Goal: Transaction & Acquisition: Purchase product/service

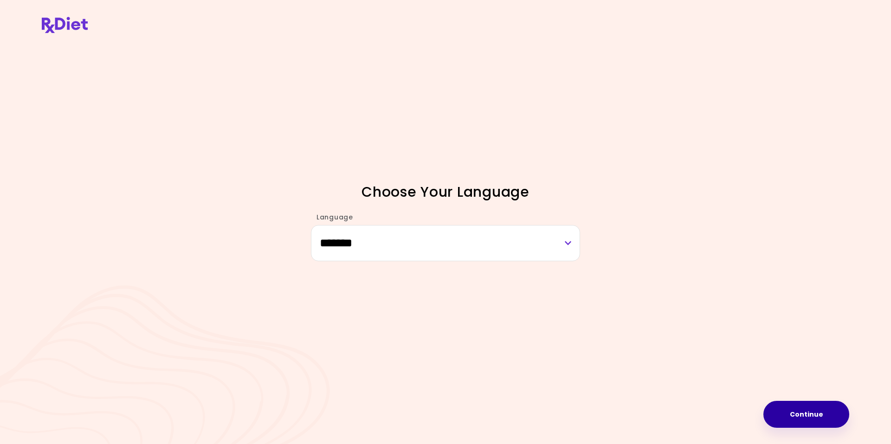
click at [799, 414] on button "Continue" at bounding box center [806, 414] width 86 height 27
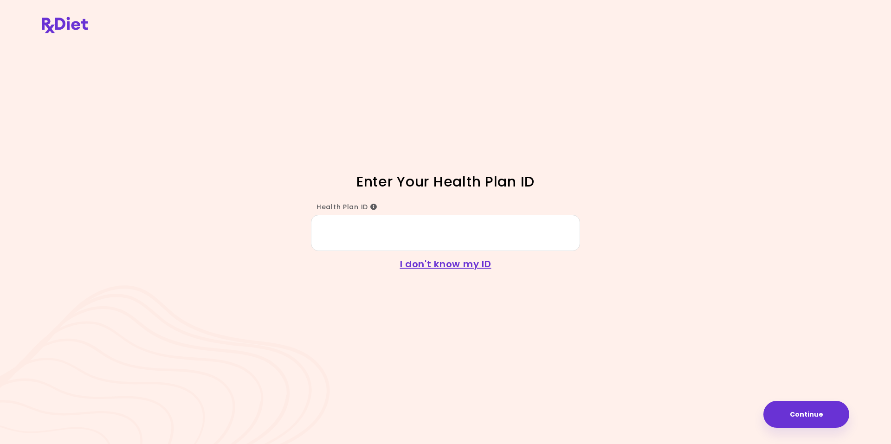
click at [360, 234] on input "Health Plan ID" at bounding box center [445, 233] width 269 height 36
click at [806, 415] on button "Continue" at bounding box center [806, 414] width 86 height 27
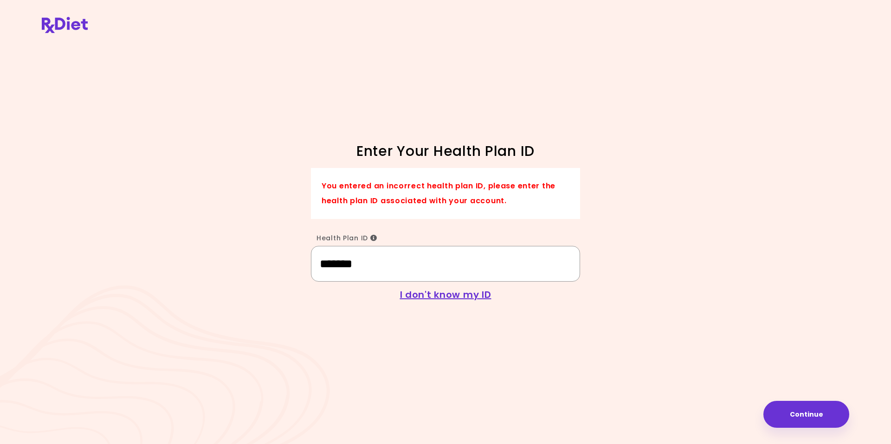
click at [339, 266] on input "*******" at bounding box center [445, 264] width 269 height 36
click at [379, 261] on input "*******" at bounding box center [445, 264] width 269 height 36
type input "*"
type input "*********"
click at [789, 417] on button "Continue" at bounding box center [806, 414] width 86 height 27
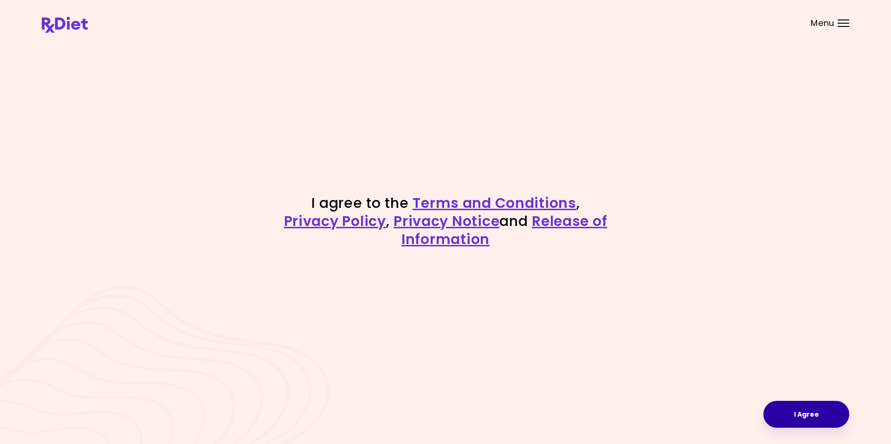
click at [807, 417] on button "I Agree" at bounding box center [806, 414] width 86 height 27
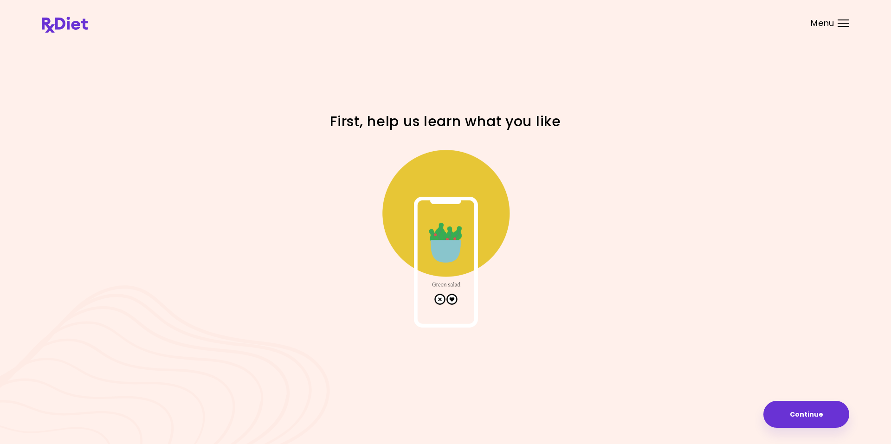
click at [452, 300] on img at bounding box center [446, 235] width 186 height 186
click at [438, 253] on img at bounding box center [446, 235] width 186 height 186
click at [452, 303] on img at bounding box center [446, 235] width 186 height 186
click at [452, 302] on img at bounding box center [446, 235] width 186 height 186
click at [434, 243] on img at bounding box center [446, 235] width 186 height 186
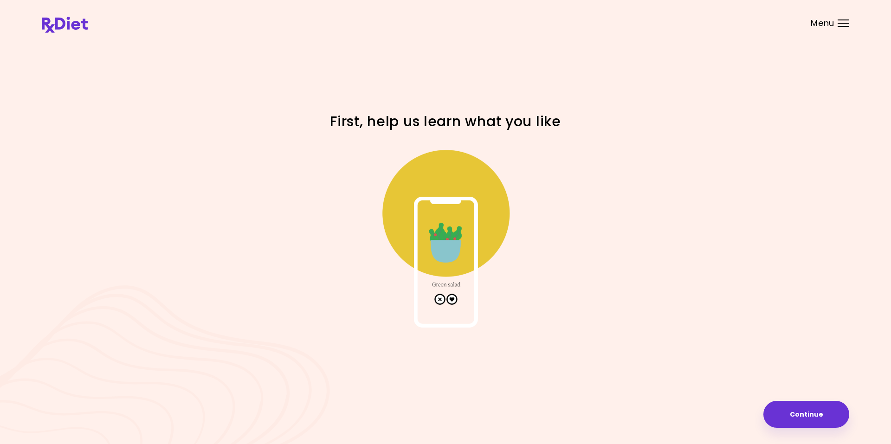
click at [452, 301] on img at bounding box center [446, 235] width 186 height 186
click at [804, 415] on button "Continue" at bounding box center [806, 414] width 86 height 27
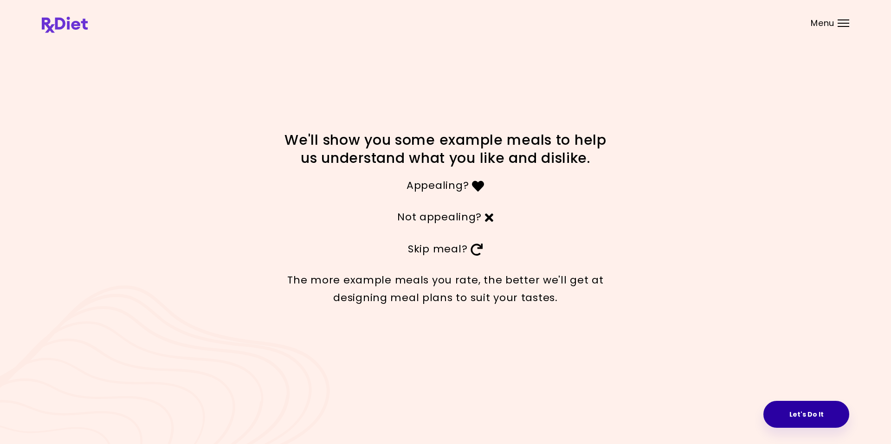
click at [801, 416] on button "Let's Do It" at bounding box center [806, 414] width 86 height 27
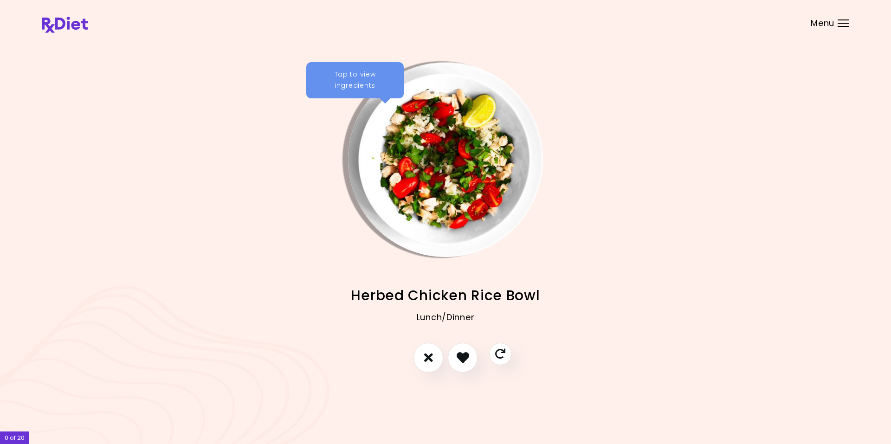
click at [378, 95] on div "Tap to view ingredients" at bounding box center [354, 80] width 97 height 36
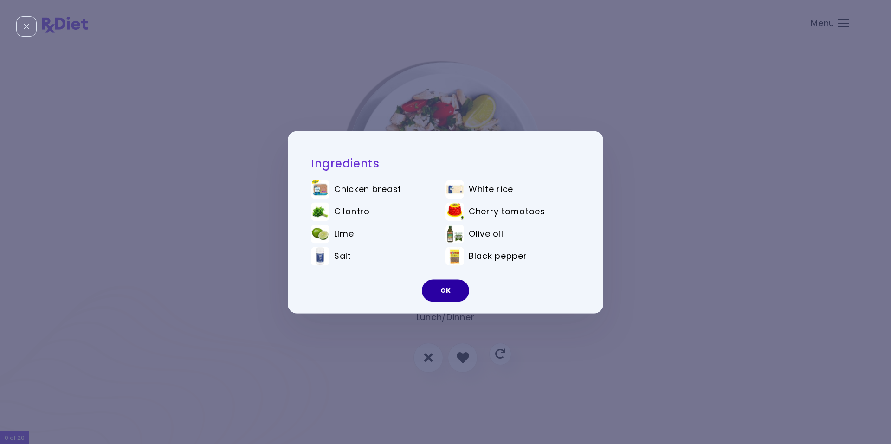
click at [445, 288] on button "OK" at bounding box center [445, 290] width 47 height 22
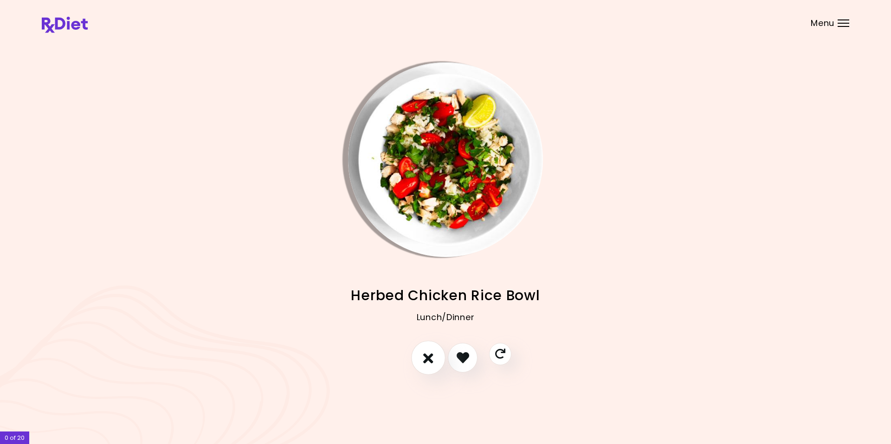
click at [428, 361] on icon "I don't like this recipe" at bounding box center [428, 357] width 10 height 14
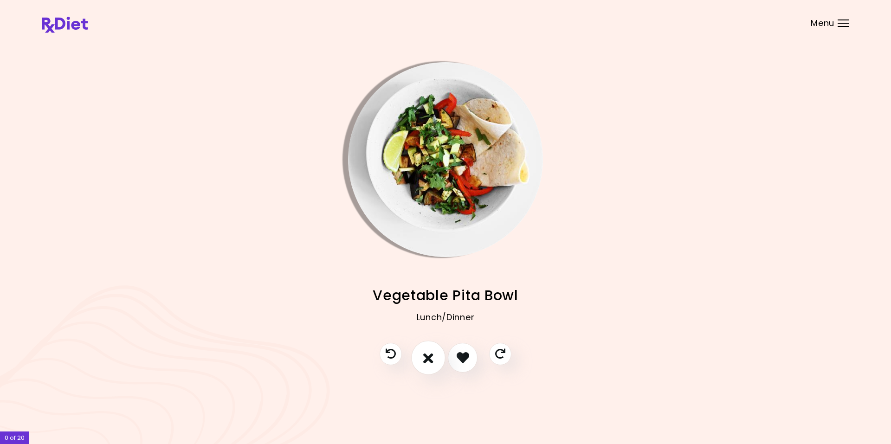
click at [429, 361] on icon "I don't like this recipe" at bounding box center [428, 357] width 10 height 14
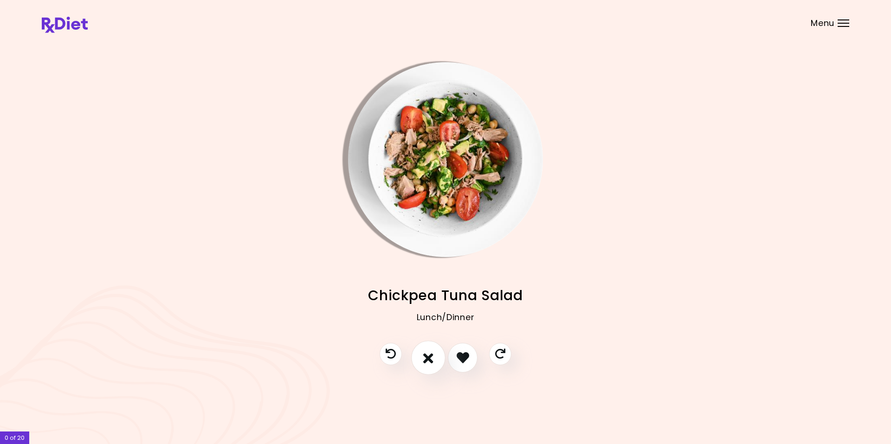
click at [429, 362] on icon "I don't like this recipe" at bounding box center [428, 357] width 10 height 14
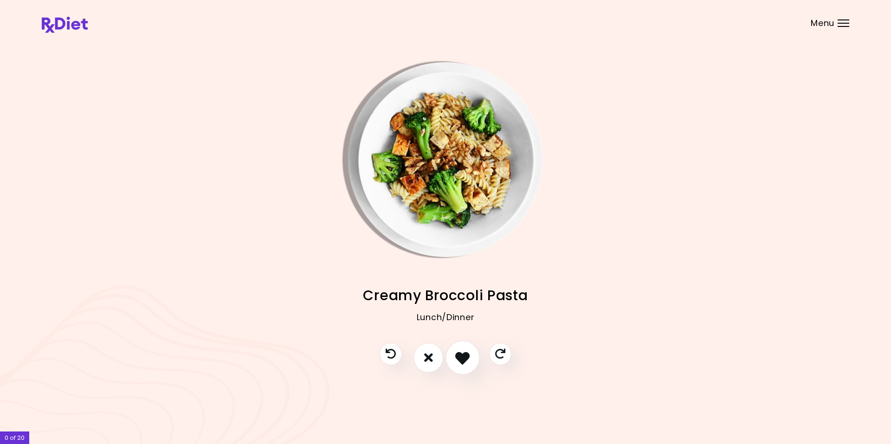
click at [466, 358] on icon "I like this recipe" at bounding box center [462, 357] width 14 height 14
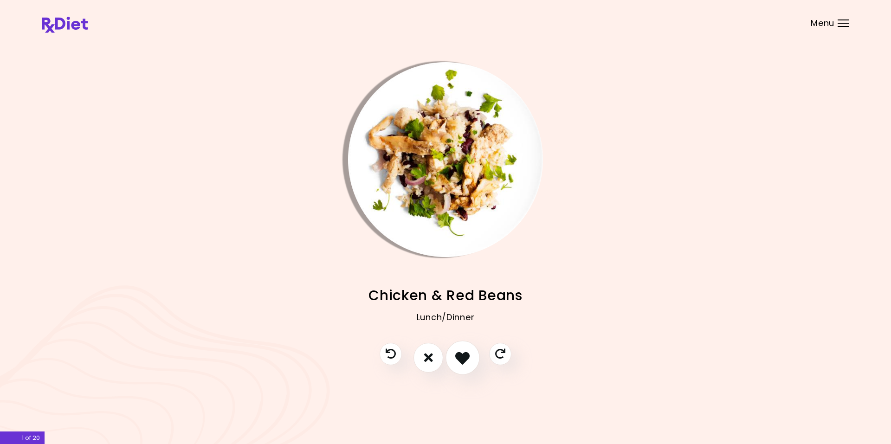
click at [461, 359] on icon "I like this recipe" at bounding box center [462, 357] width 14 height 14
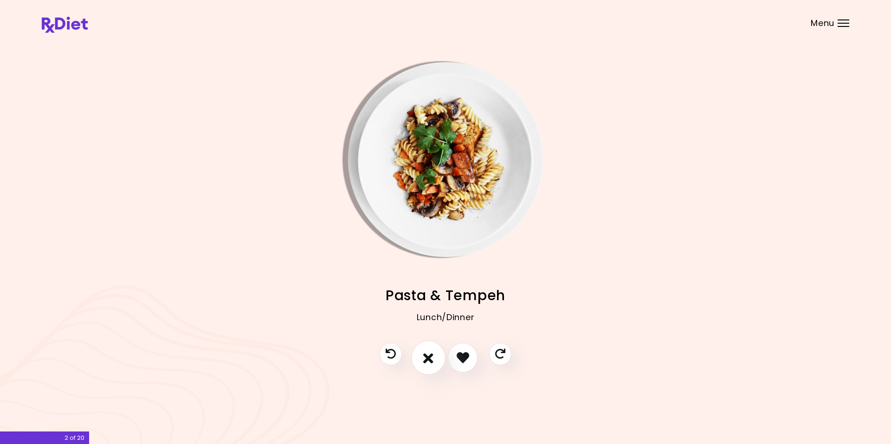
click at [428, 359] on icon "I don't like this recipe" at bounding box center [428, 357] width 10 height 14
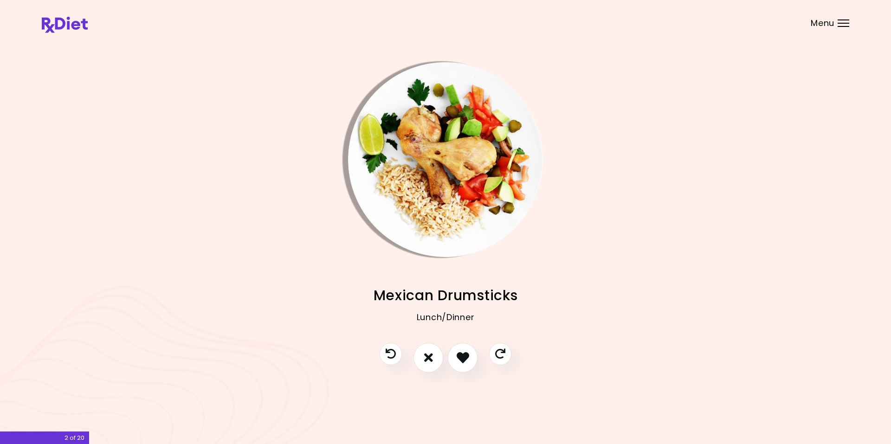
click at [380, 122] on img "Info - Mexican Drumsticks" at bounding box center [445, 159] width 195 height 195
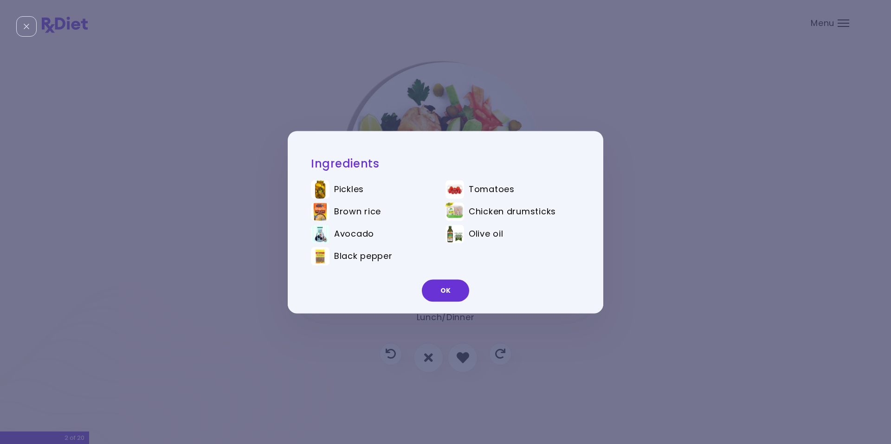
click at [451, 290] on button "OK" at bounding box center [445, 290] width 47 height 22
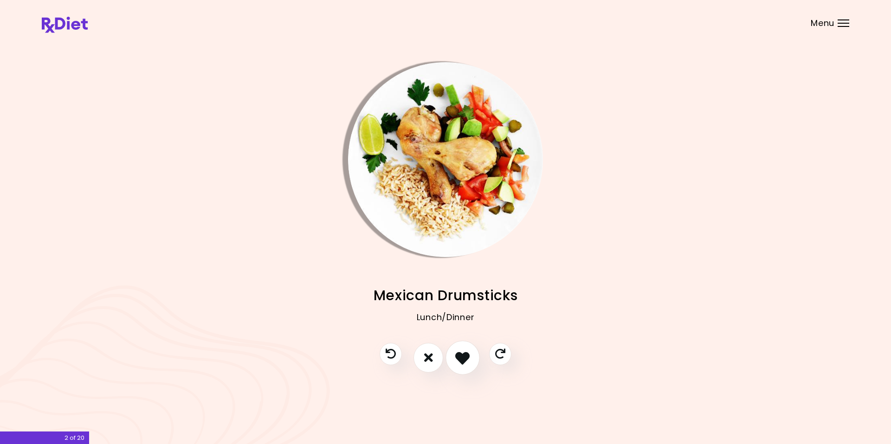
click at [461, 355] on icon "I like this recipe" at bounding box center [462, 357] width 14 height 14
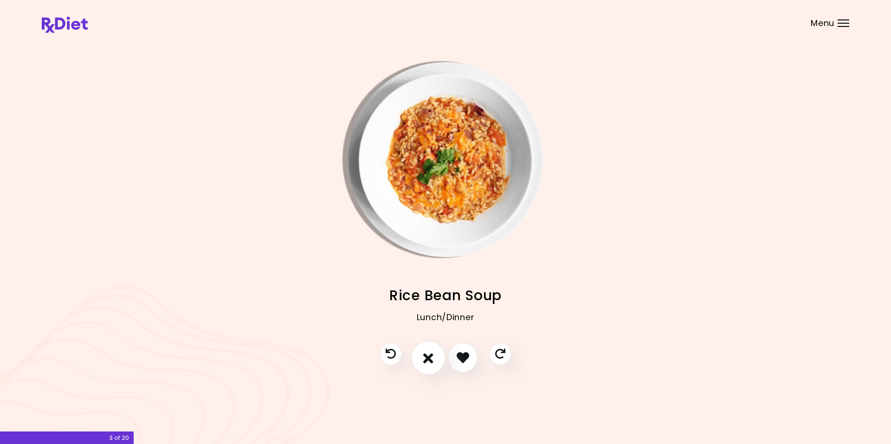
click at [425, 359] on icon "I don't like this recipe" at bounding box center [428, 357] width 10 height 14
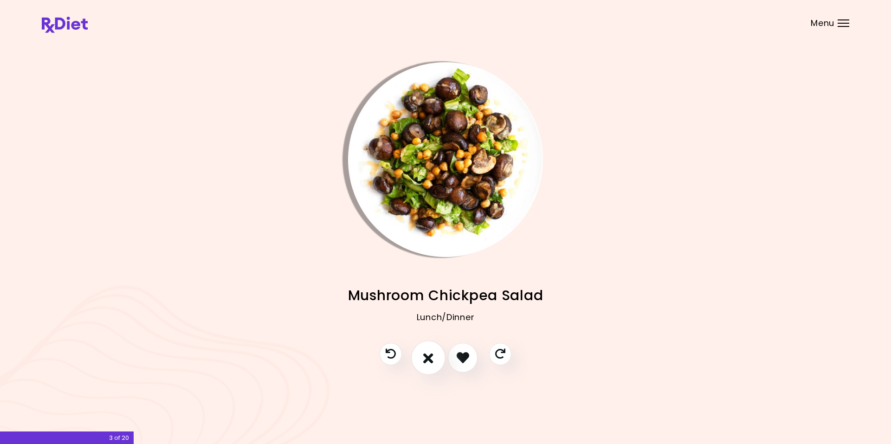
click at [428, 360] on icon "I don't like this recipe" at bounding box center [428, 357] width 10 height 14
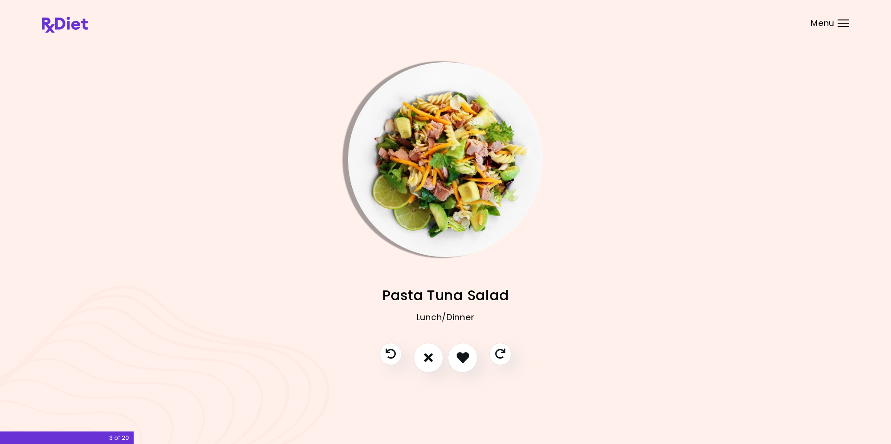
click at [382, 121] on img "Info - Pasta Tuna Salad" at bounding box center [445, 159] width 195 height 195
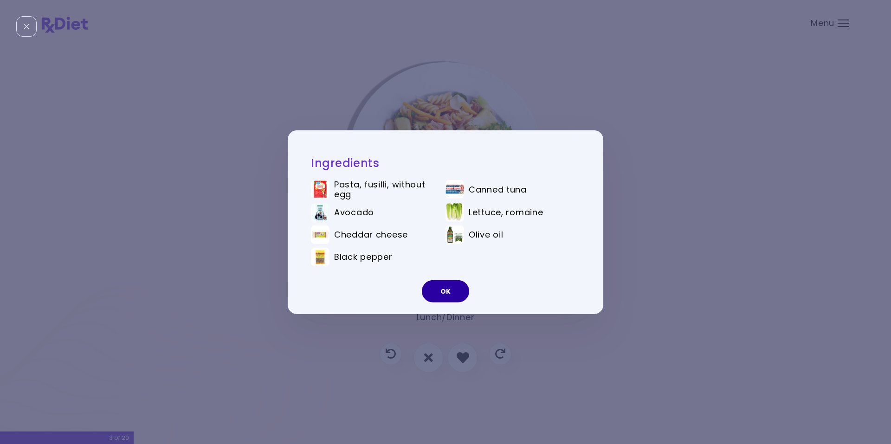
click at [448, 296] on button "OK" at bounding box center [445, 291] width 47 height 22
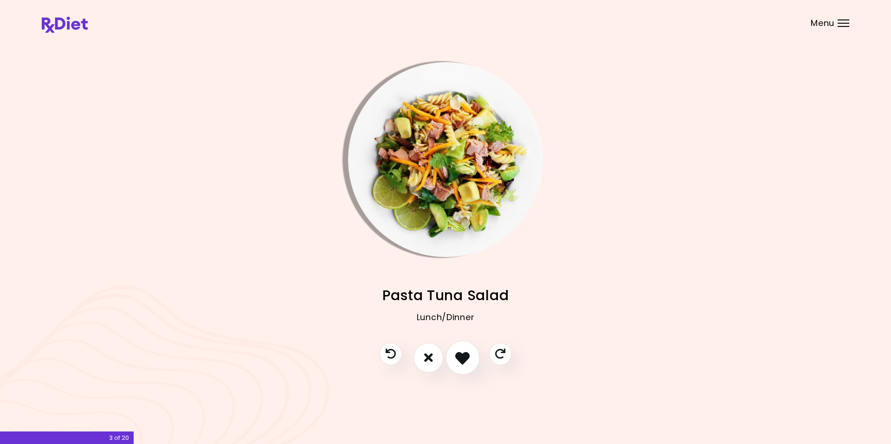
click at [461, 360] on icon "I like this recipe" at bounding box center [462, 357] width 14 height 14
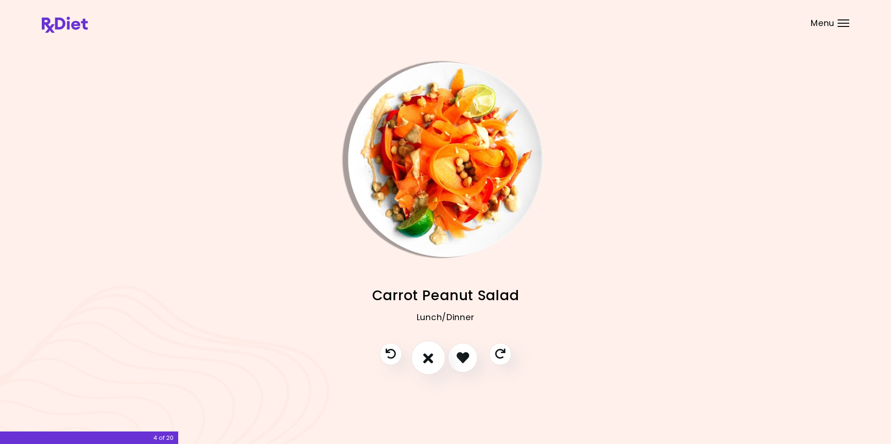
click at [432, 358] on icon "I don't like this recipe" at bounding box center [428, 357] width 10 height 14
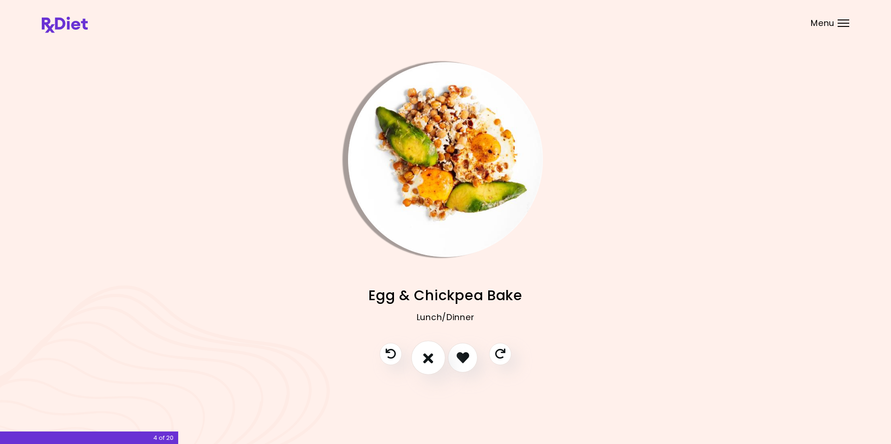
click at [429, 361] on icon "I don't like this recipe" at bounding box center [428, 357] width 10 height 14
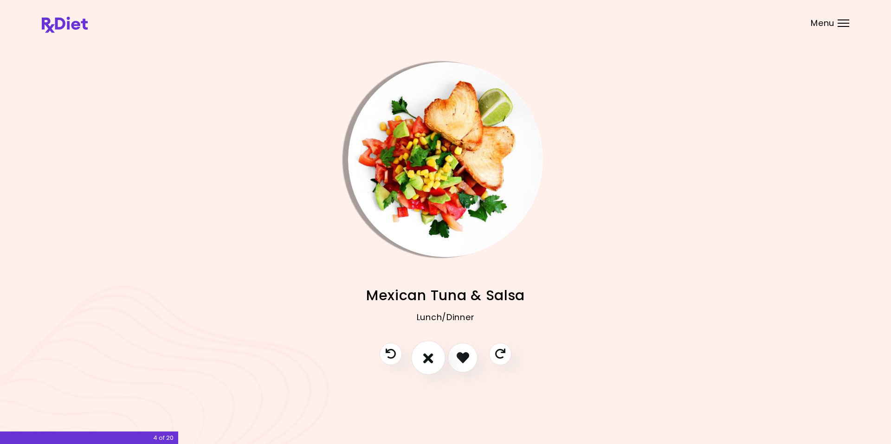
click at [427, 356] on icon "I don't like this recipe" at bounding box center [428, 357] width 10 height 14
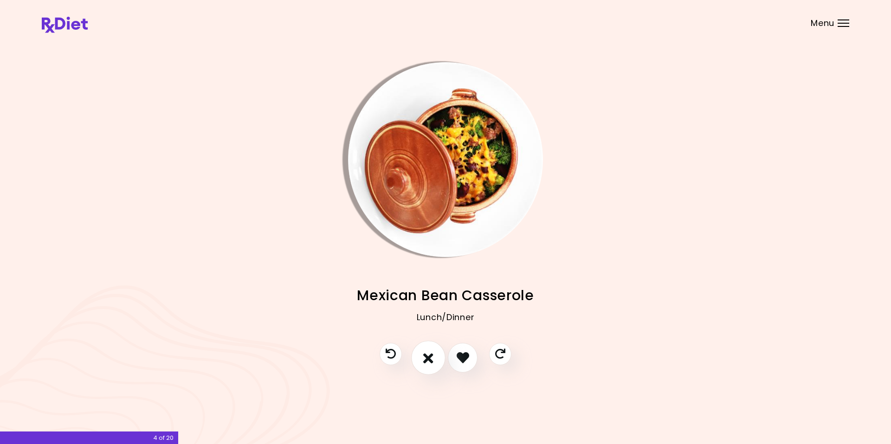
click at [425, 358] on icon "I don't like this recipe" at bounding box center [428, 357] width 10 height 14
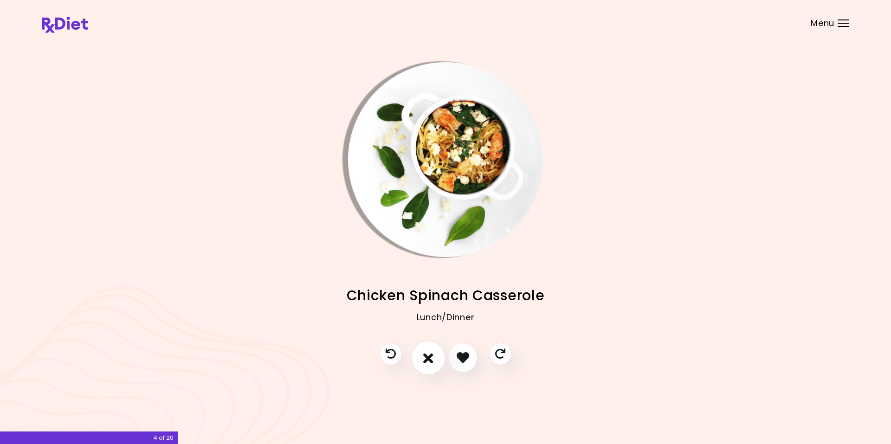
click at [428, 358] on icon "I don't like this recipe" at bounding box center [428, 357] width 10 height 14
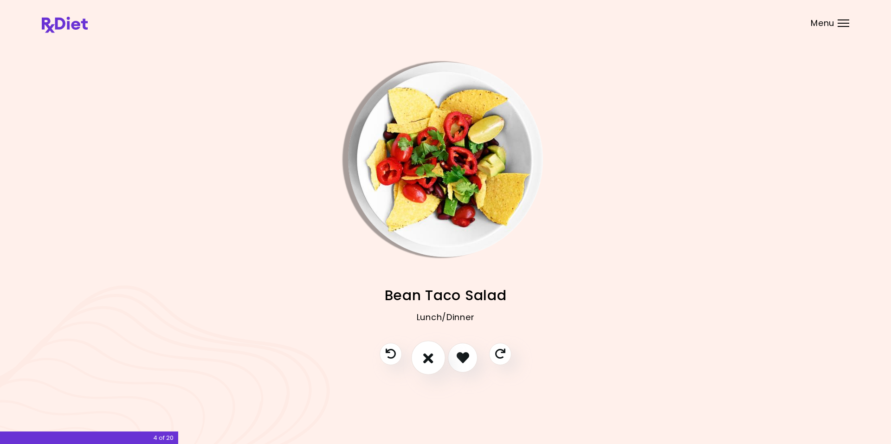
click at [424, 362] on icon "I don't like this recipe" at bounding box center [428, 357] width 10 height 14
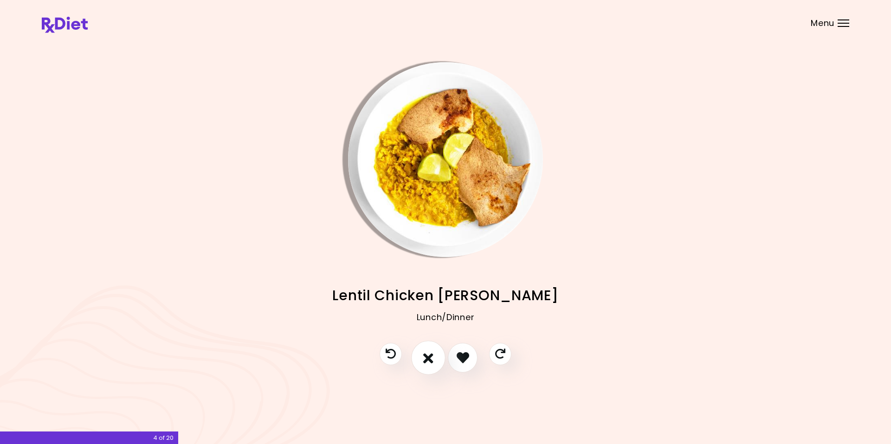
click at [433, 351] on icon "I don't like this recipe" at bounding box center [428, 357] width 10 height 14
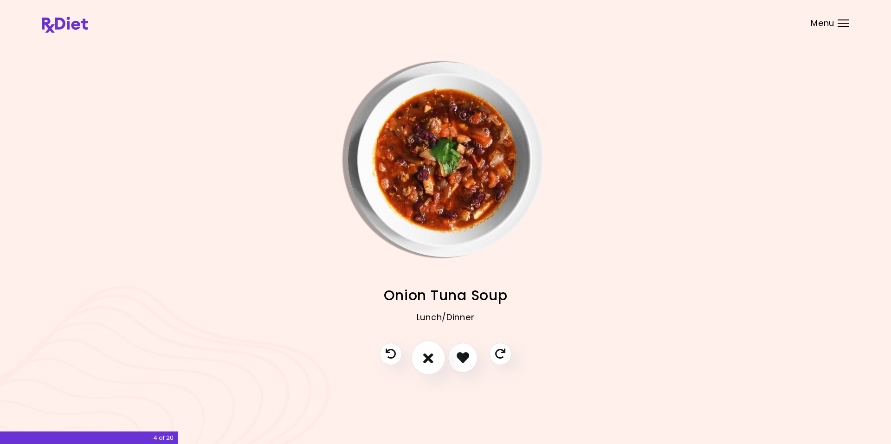
click at [430, 357] on icon "I don't like this recipe" at bounding box center [428, 357] width 10 height 14
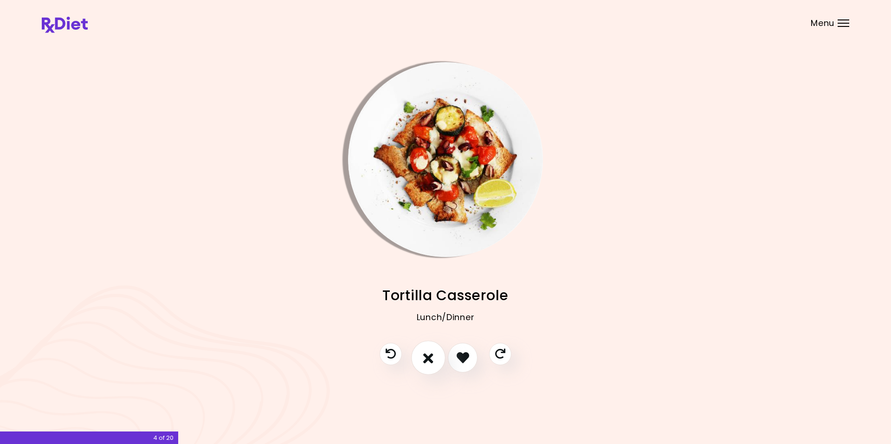
click at [429, 362] on icon "I don't like this recipe" at bounding box center [428, 357] width 10 height 14
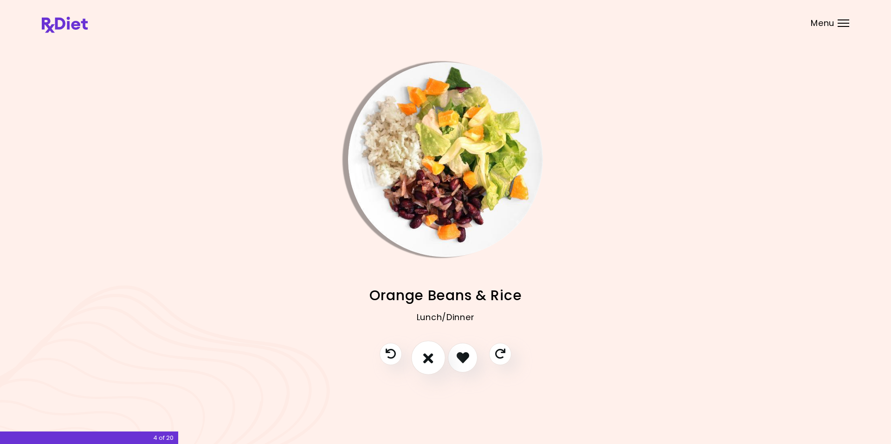
click at [424, 368] on button "I don't like this recipe" at bounding box center [428, 358] width 34 height 34
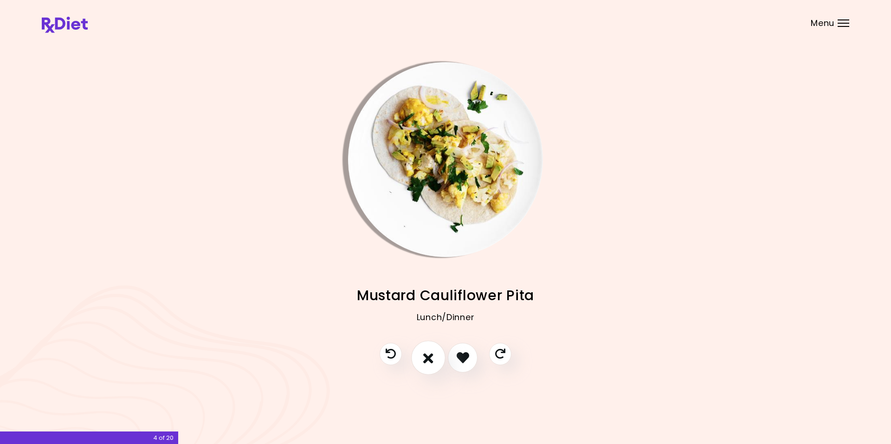
click at [424, 363] on icon "I don't like this recipe" at bounding box center [428, 357] width 10 height 14
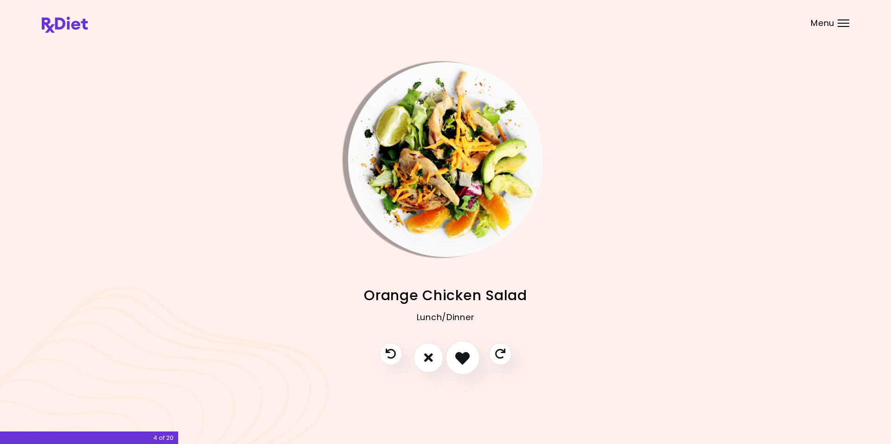
click at [464, 361] on icon "I like this recipe" at bounding box center [462, 357] width 14 height 14
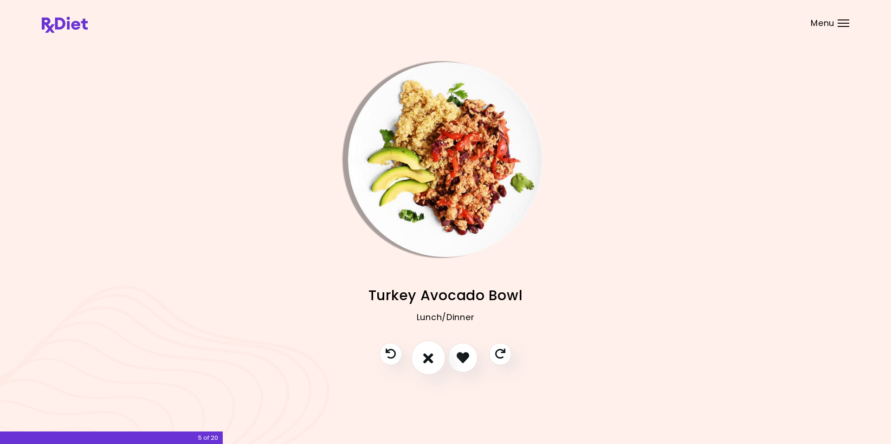
click at [426, 357] on icon "I don't like this recipe" at bounding box center [428, 357] width 10 height 14
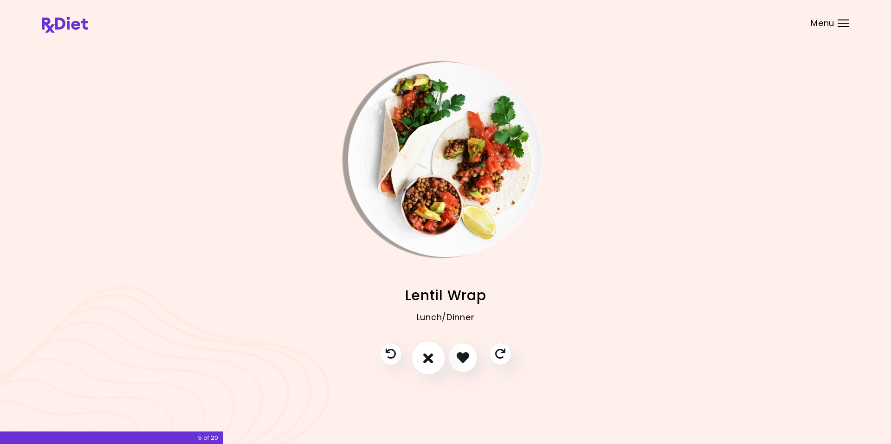
click at [425, 359] on icon "I don't like this recipe" at bounding box center [428, 357] width 10 height 14
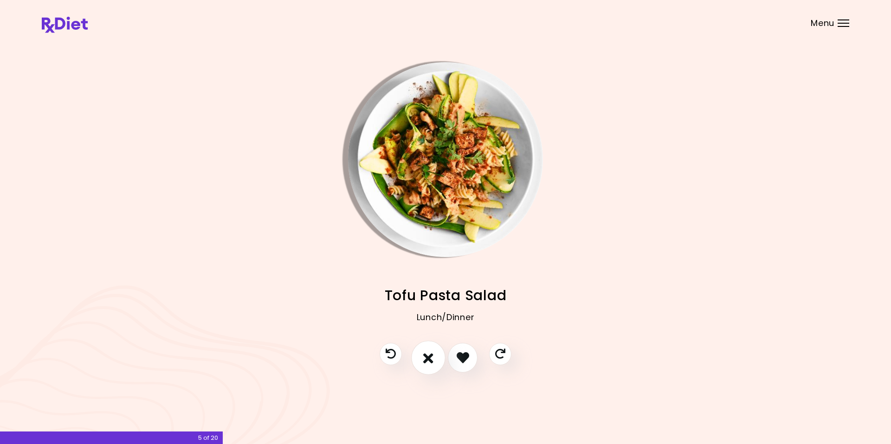
click at [425, 359] on icon "I don't like this recipe" at bounding box center [428, 357] width 10 height 14
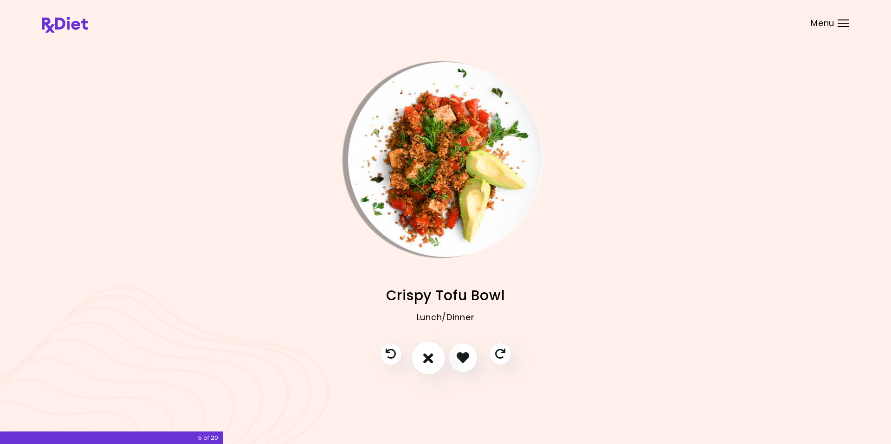
click at [425, 361] on icon "I don't like this recipe" at bounding box center [428, 357] width 10 height 14
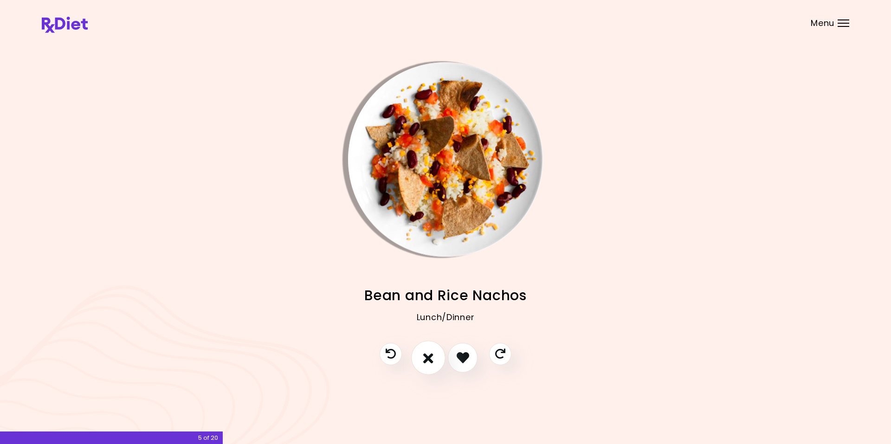
click at [425, 361] on icon "I don't like this recipe" at bounding box center [428, 357] width 10 height 14
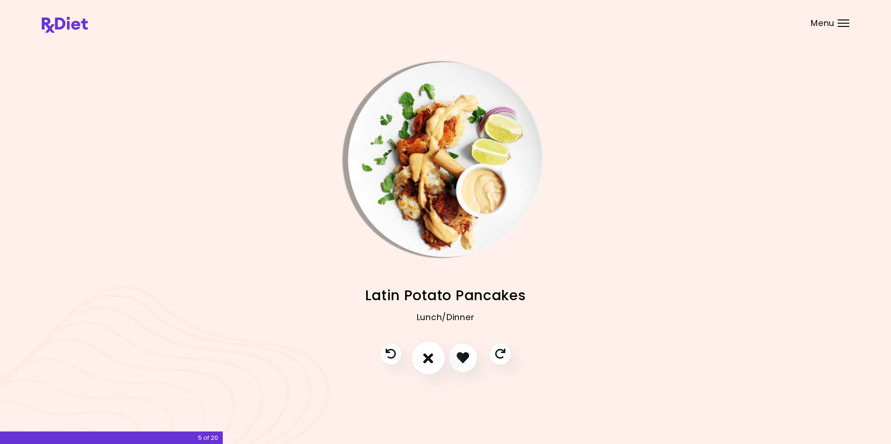
click at [425, 359] on icon "I don't like this recipe" at bounding box center [428, 357] width 10 height 14
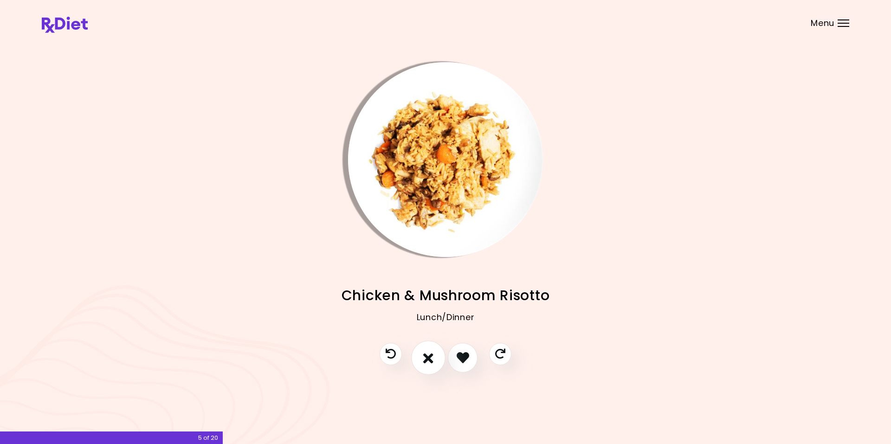
click at [425, 359] on icon "I don't like this recipe" at bounding box center [428, 357] width 10 height 14
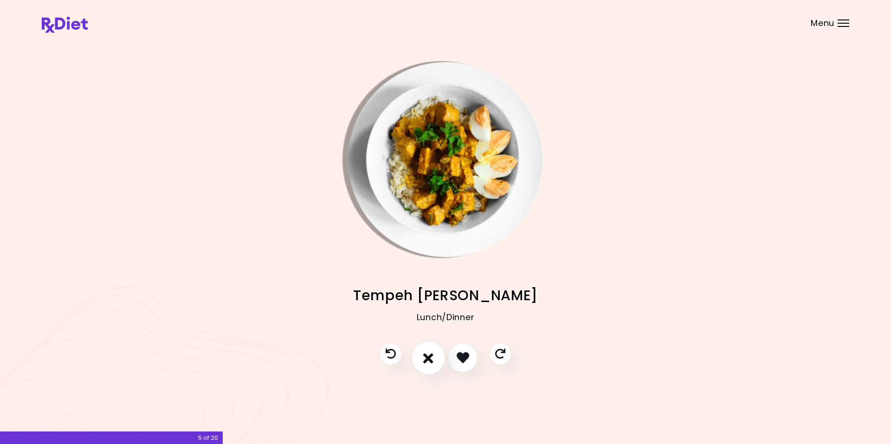
click at [425, 359] on icon "I don't like this recipe" at bounding box center [428, 357] width 10 height 14
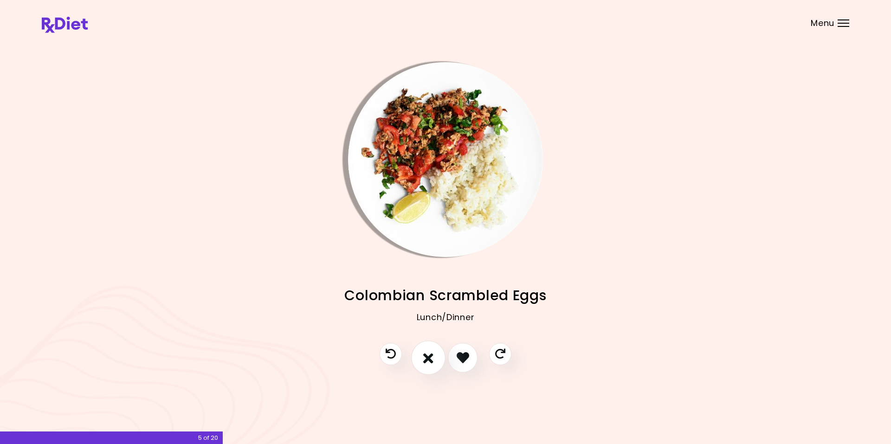
click at [425, 359] on icon "I don't like this recipe" at bounding box center [428, 357] width 10 height 14
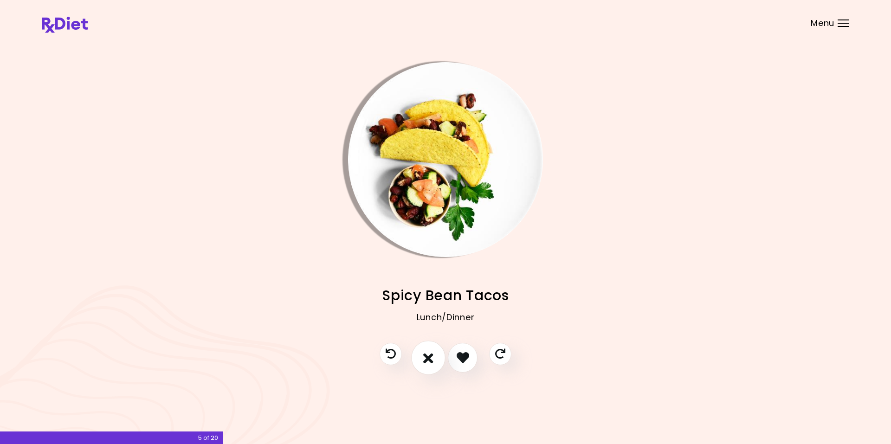
click at [423, 359] on button "I don't like this recipe" at bounding box center [428, 358] width 34 height 34
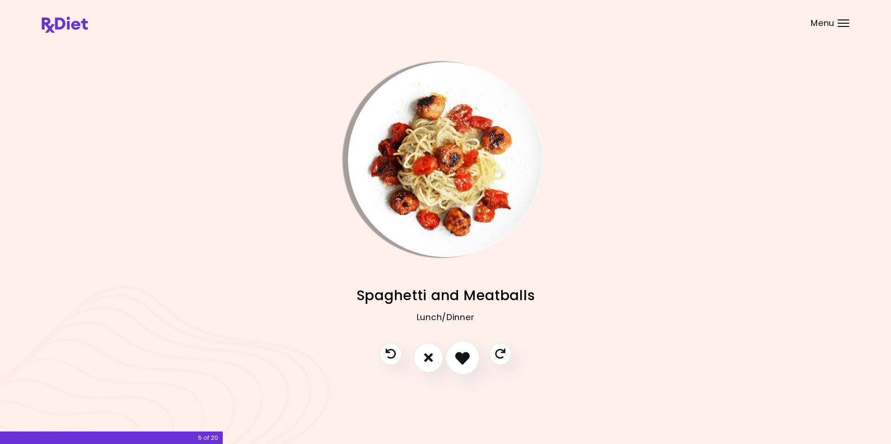
click at [465, 357] on icon "I like this recipe" at bounding box center [462, 357] width 14 height 14
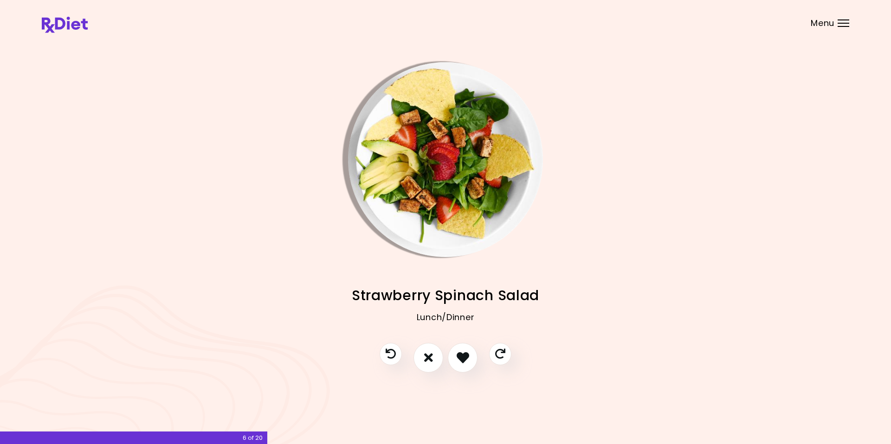
click at [385, 129] on img "Info - Strawberry Spinach Salad" at bounding box center [445, 159] width 195 height 195
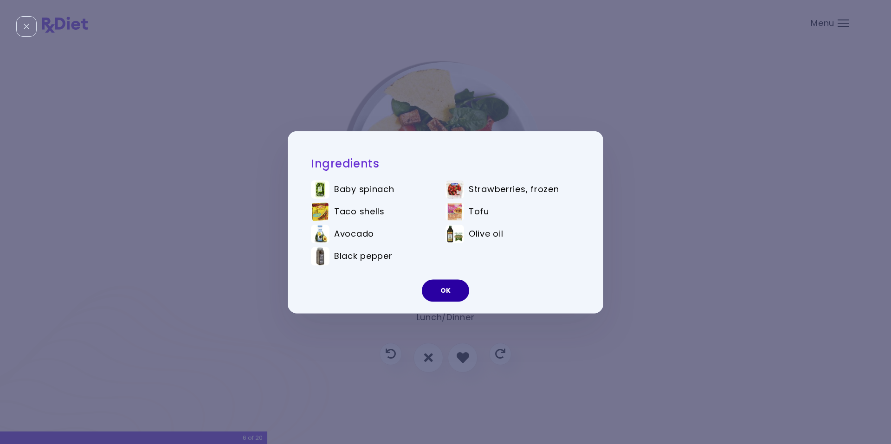
click at [444, 293] on button "OK" at bounding box center [445, 290] width 47 height 22
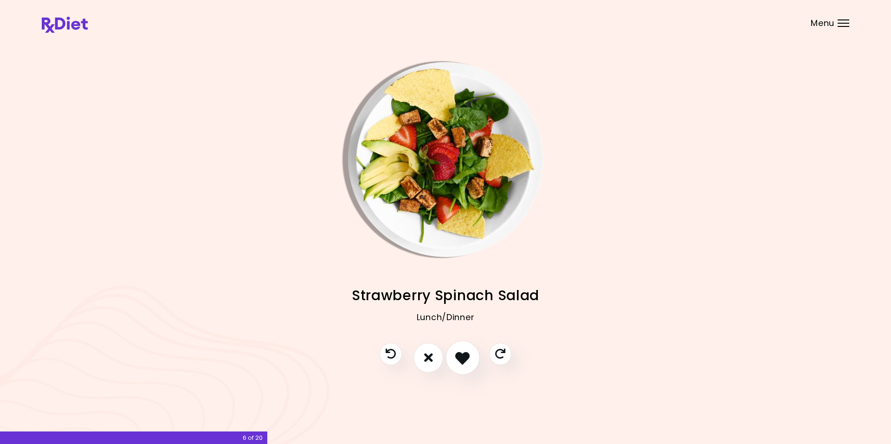
click at [467, 358] on icon "I like this recipe" at bounding box center [462, 357] width 14 height 14
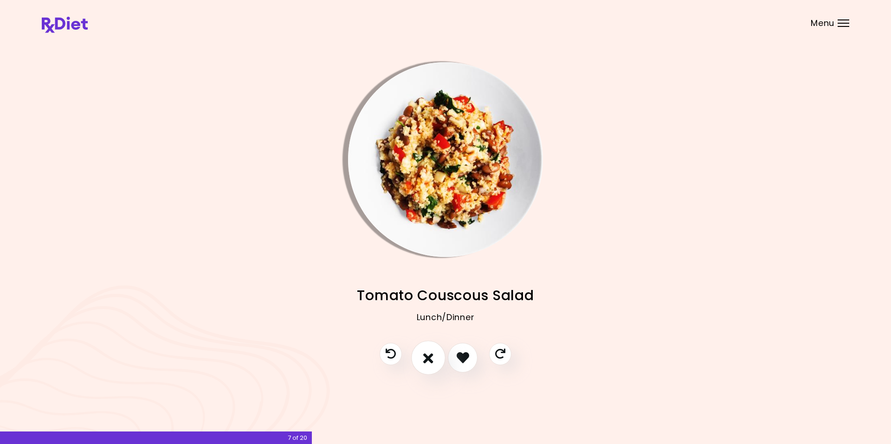
click at [427, 360] on icon "I don't like this recipe" at bounding box center [428, 357] width 10 height 14
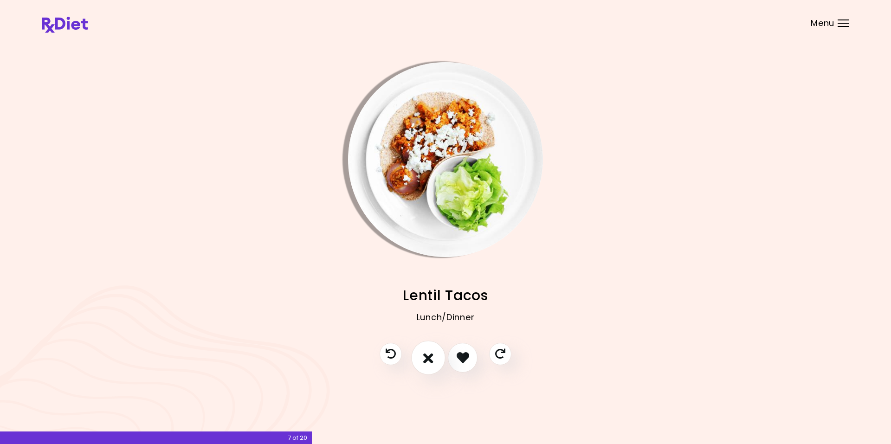
click at [427, 360] on icon "I don't like this recipe" at bounding box center [428, 357] width 10 height 14
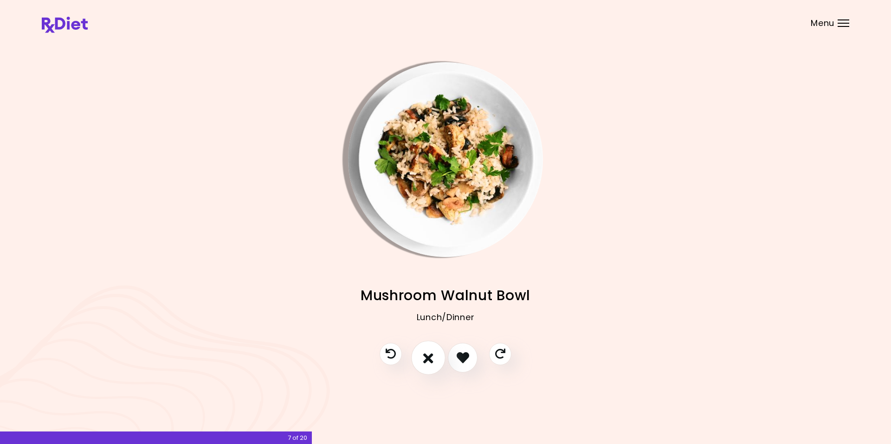
click at [427, 360] on icon "I don't like this recipe" at bounding box center [428, 357] width 10 height 14
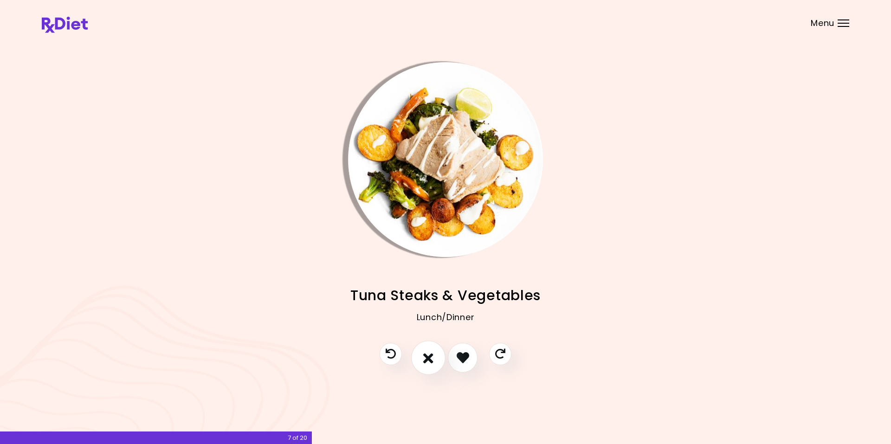
click at [427, 360] on icon "I don't like this recipe" at bounding box center [428, 357] width 10 height 14
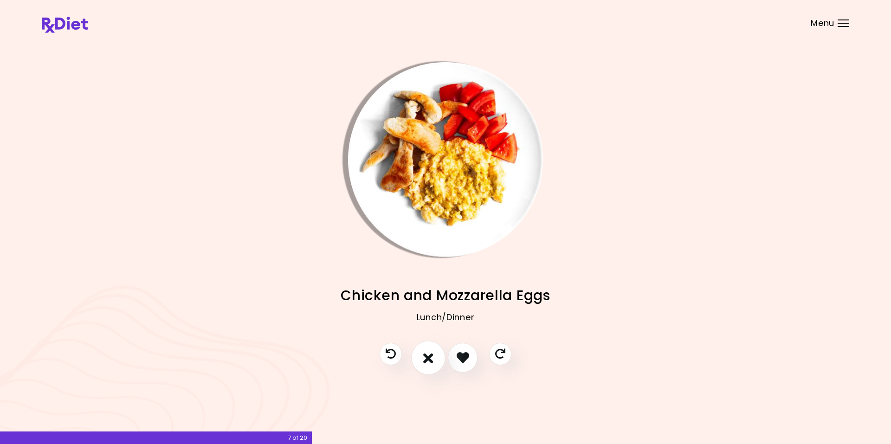
click at [427, 360] on icon "I don't like this recipe" at bounding box center [428, 357] width 10 height 14
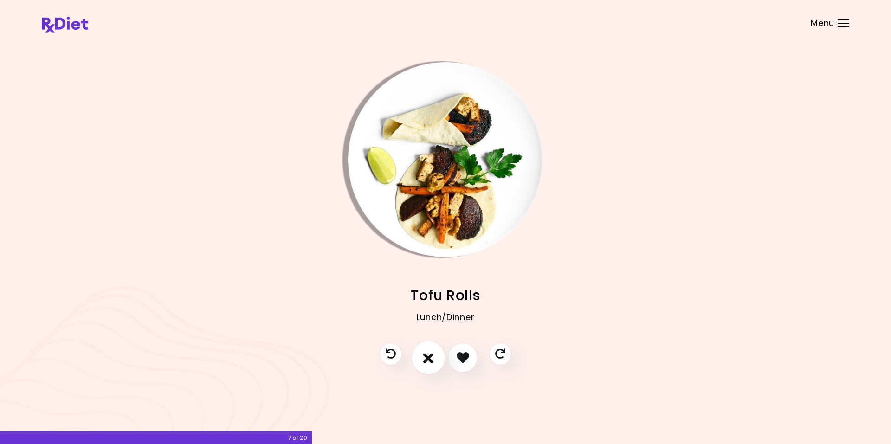
click at [427, 360] on icon "I don't like this recipe" at bounding box center [428, 357] width 10 height 14
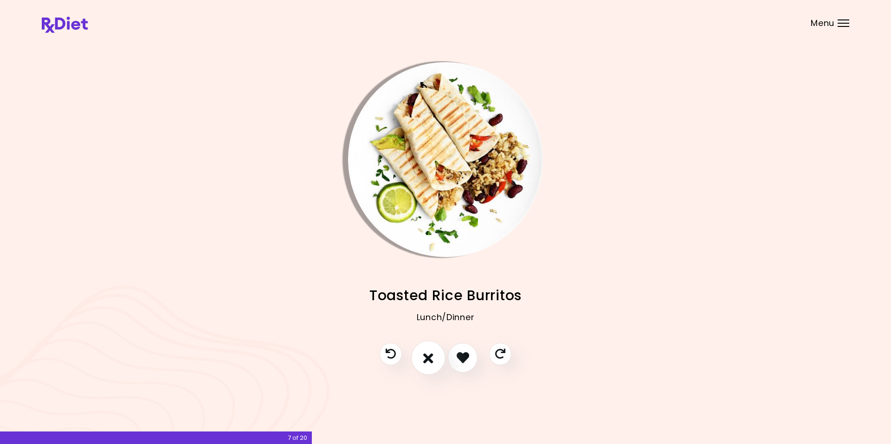
click at [427, 360] on icon "I don't like this recipe" at bounding box center [428, 357] width 10 height 14
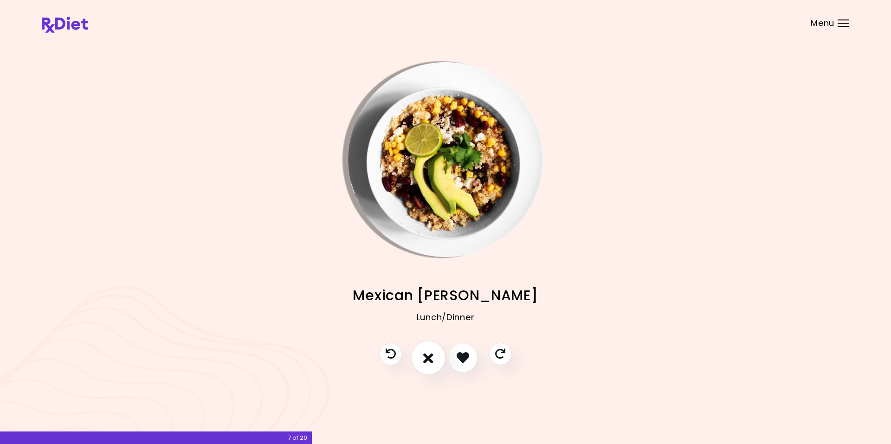
click at [427, 360] on icon "I don't like this recipe" at bounding box center [428, 357] width 10 height 14
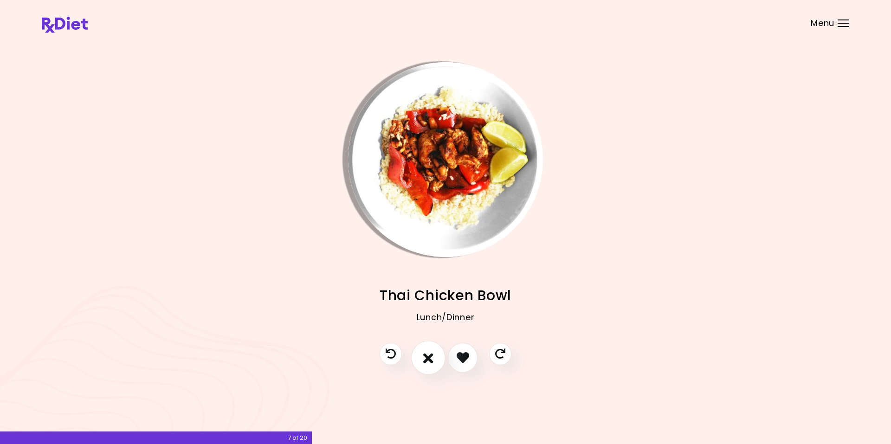
click at [427, 360] on icon "I don't like this recipe" at bounding box center [428, 357] width 10 height 14
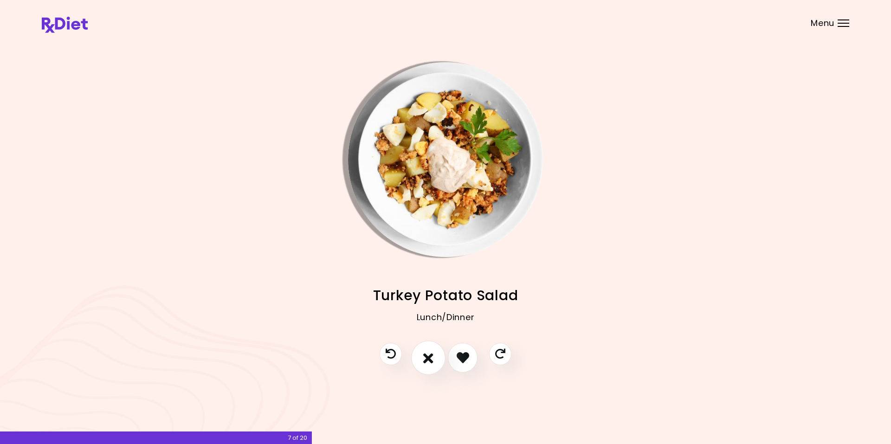
click at [427, 360] on icon "I don't like this recipe" at bounding box center [428, 357] width 10 height 14
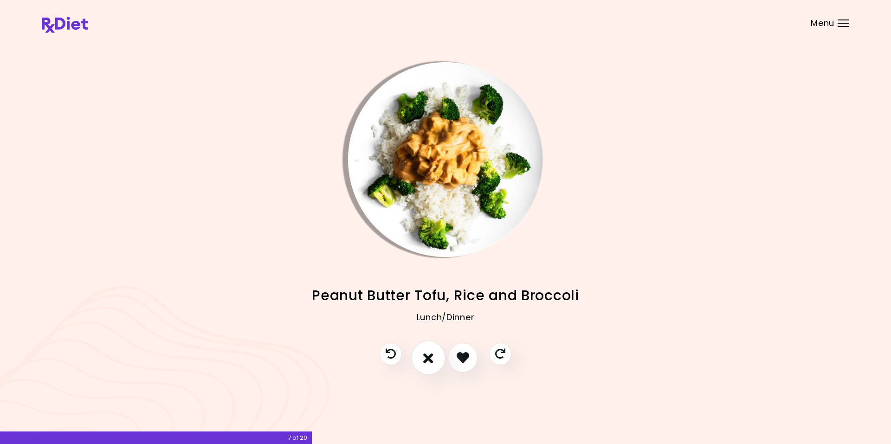
click at [427, 360] on icon "I don't like this recipe" at bounding box center [428, 357] width 10 height 14
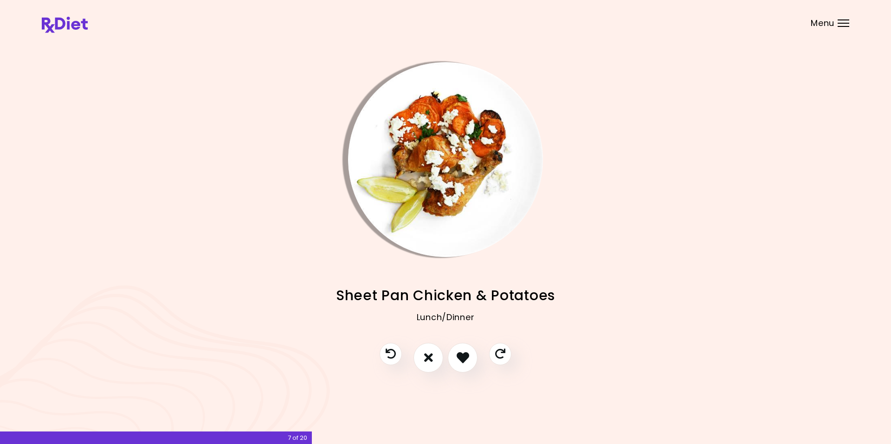
click at [375, 144] on img "Info - Sheet Pan Chicken & Potatoes" at bounding box center [445, 159] width 195 height 195
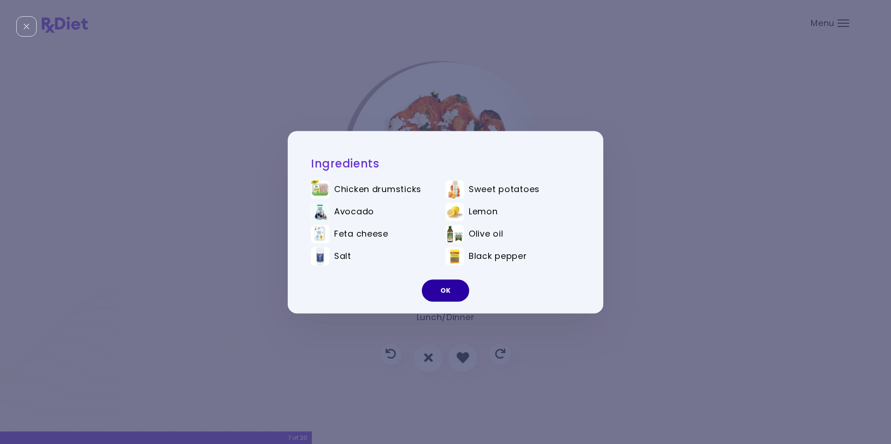
click at [444, 293] on button "OK" at bounding box center [445, 290] width 47 height 22
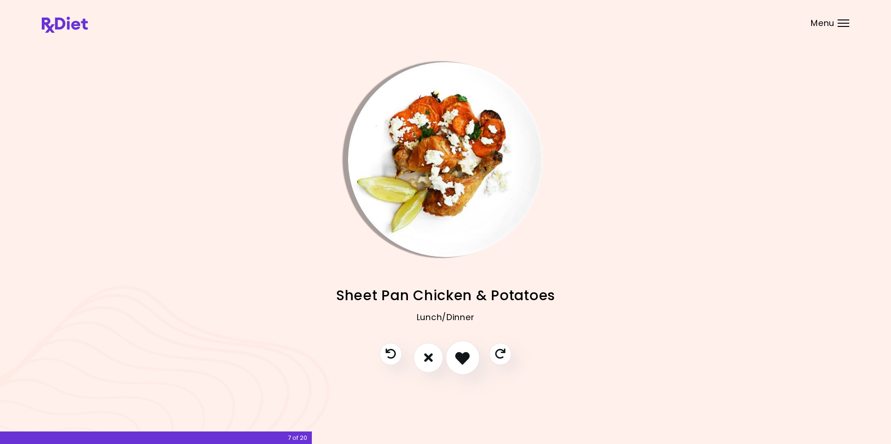
click at [463, 360] on icon "I like this recipe" at bounding box center [462, 357] width 14 height 14
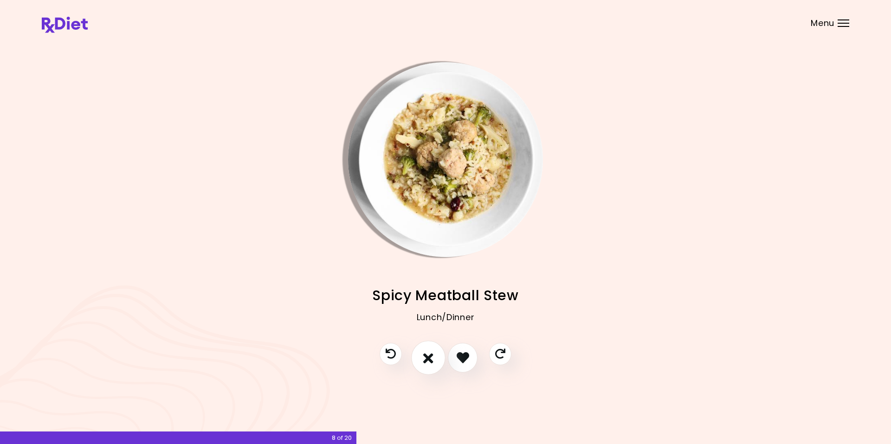
click at [424, 356] on icon "I don't like this recipe" at bounding box center [428, 357] width 10 height 14
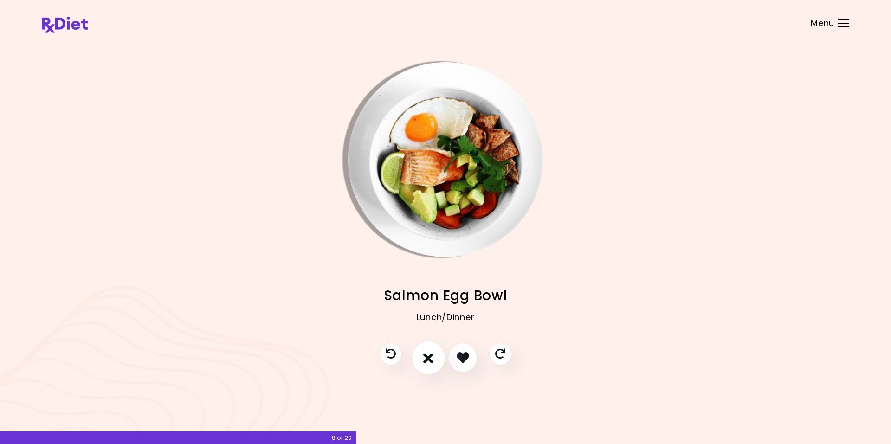
click at [428, 361] on icon "I don't like this recipe" at bounding box center [428, 357] width 10 height 14
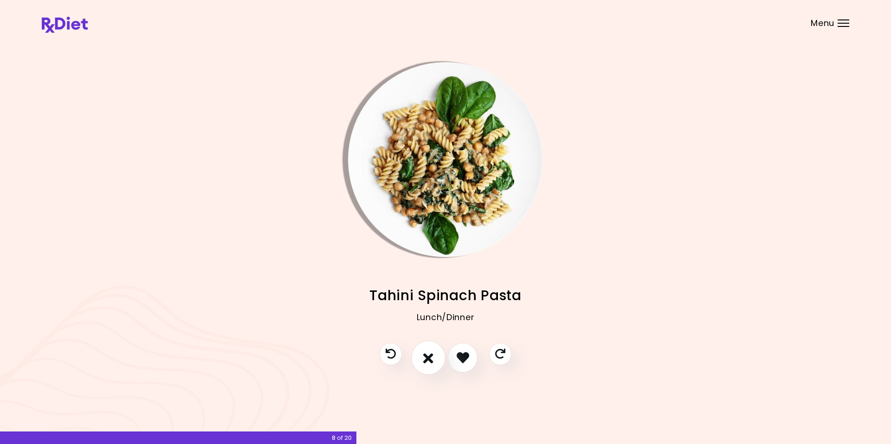
click at [428, 361] on icon "I don't like this recipe" at bounding box center [428, 357] width 10 height 14
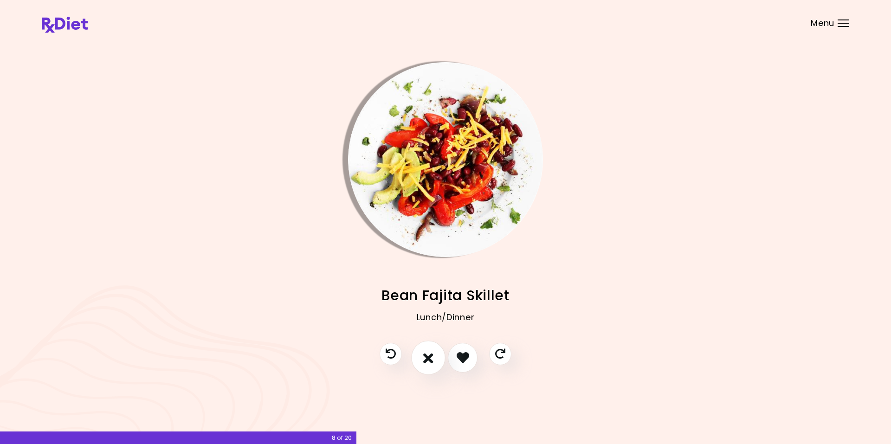
click at [428, 361] on icon "I don't like this recipe" at bounding box center [428, 357] width 10 height 14
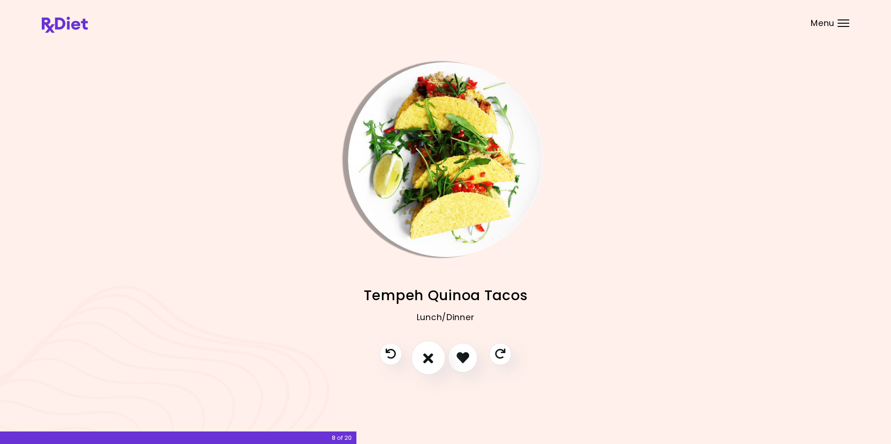
click at [428, 361] on icon "I don't like this recipe" at bounding box center [428, 357] width 10 height 14
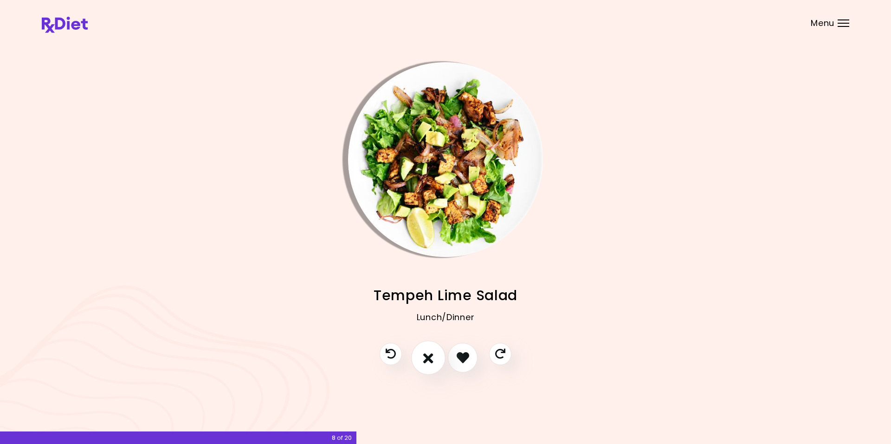
click at [428, 361] on icon "I don't like this recipe" at bounding box center [428, 357] width 10 height 14
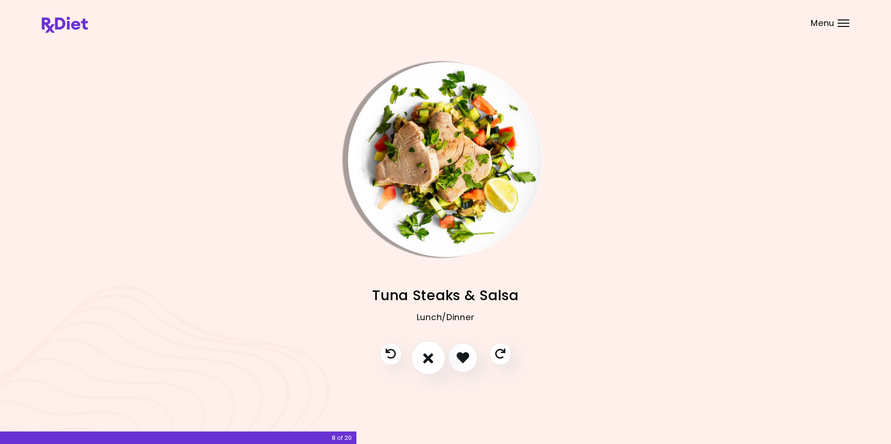
click at [428, 361] on icon "I don't like this recipe" at bounding box center [428, 357] width 10 height 14
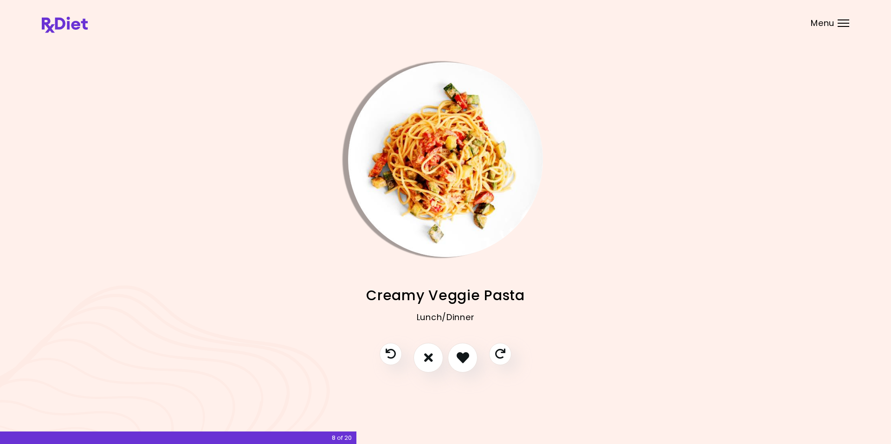
click at [372, 146] on img "Info - Creamy Veggie Pasta" at bounding box center [445, 159] width 195 height 195
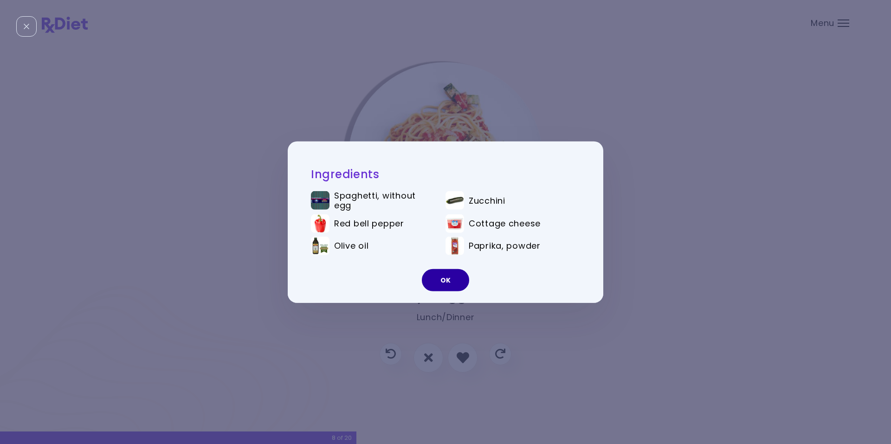
click at [444, 281] on button "OK" at bounding box center [445, 280] width 47 height 22
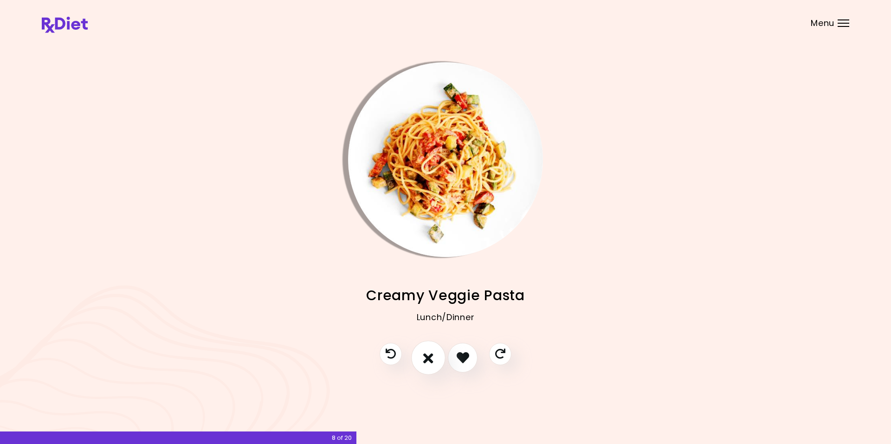
click at [426, 358] on icon "I don't like this recipe" at bounding box center [428, 357] width 10 height 14
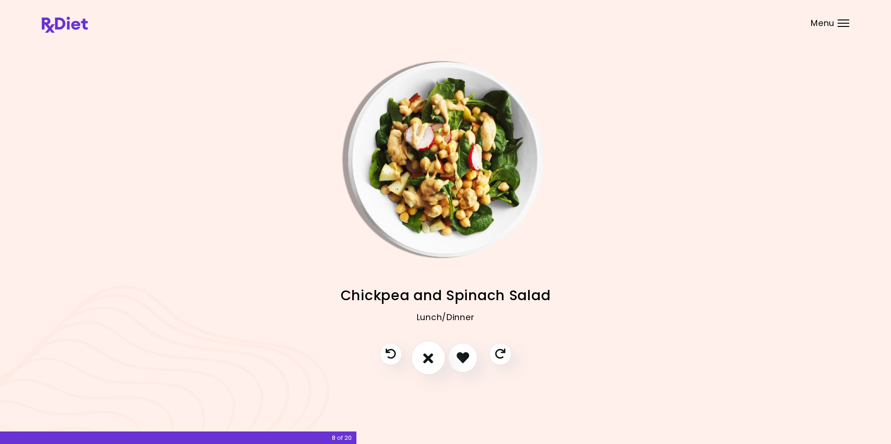
click at [425, 360] on icon "I don't like this recipe" at bounding box center [428, 357] width 10 height 14
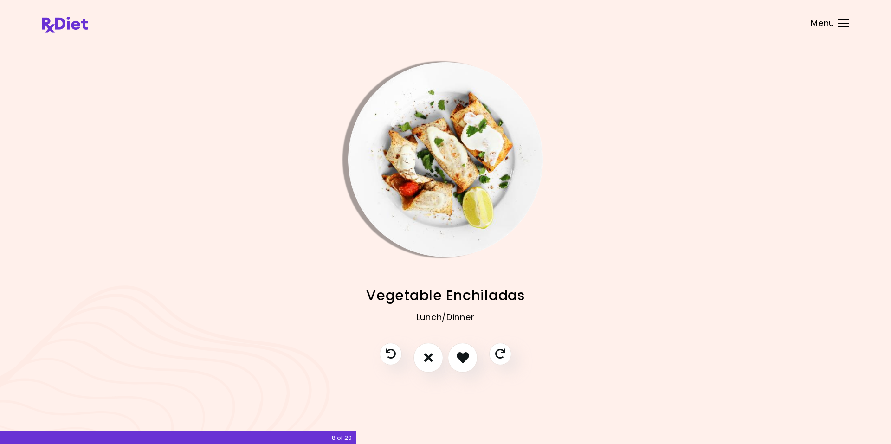
click at [391, 129] on img "Info - Vegetable Enchiladas" at bounding box center [445, 159] width 195 height 195
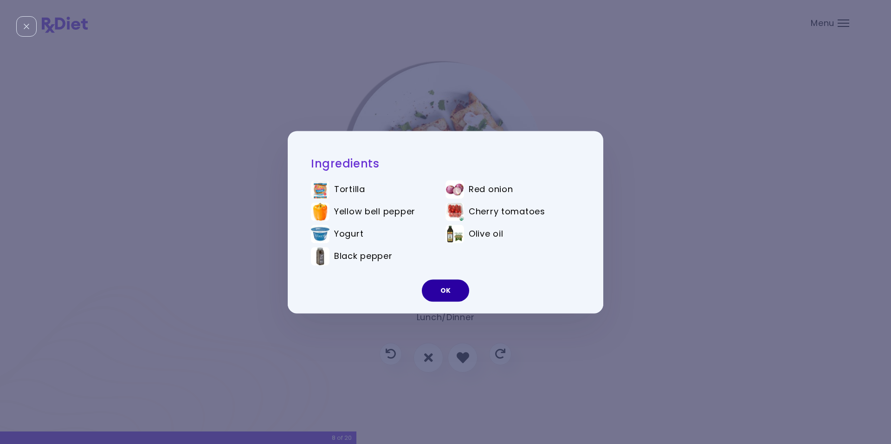
click at [438, 287] on button "OK" at bounding box center [445, 290] width 47 height 22
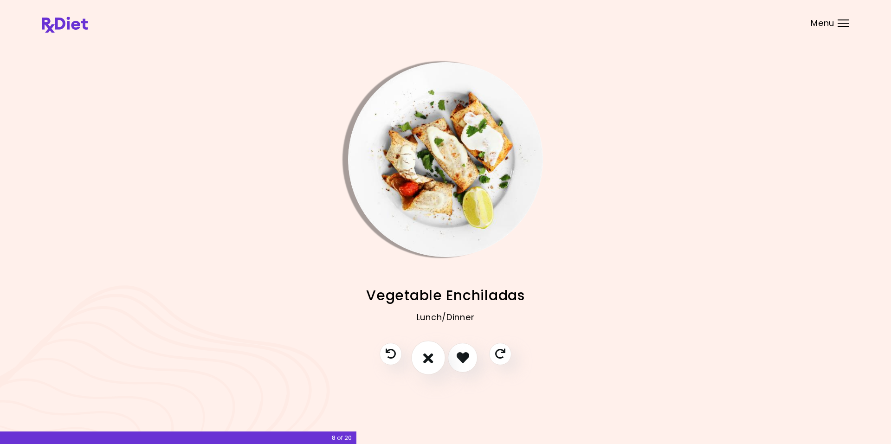
click at [422, 354] on button "I don't like this recipe" at bounding box center [428, 358] width 34 height 34
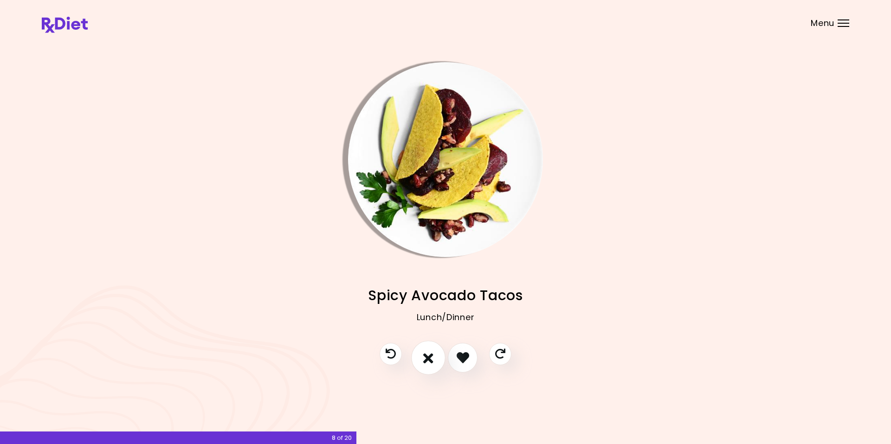
click at [424, 353] on icon "I don't like this recipe" at bounding box center [428, 357] width 10 height 14
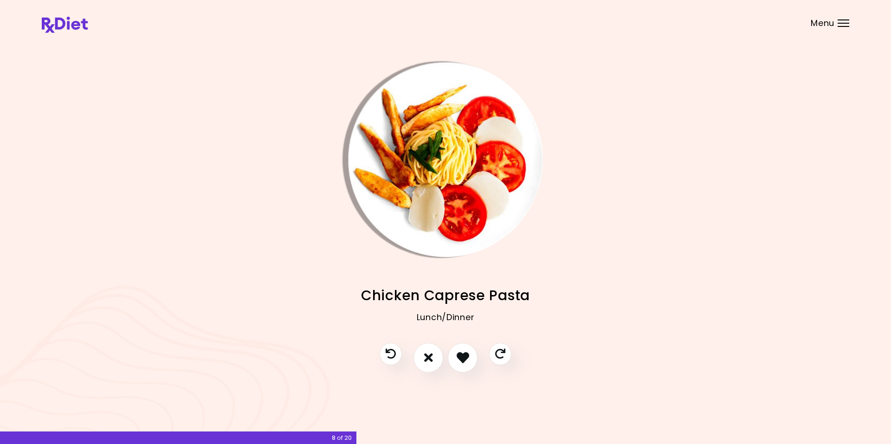
click at [382, 120] on img "Info - Chicken Caprese Pasta" at bounding box center [445, 159] width 195 height 195
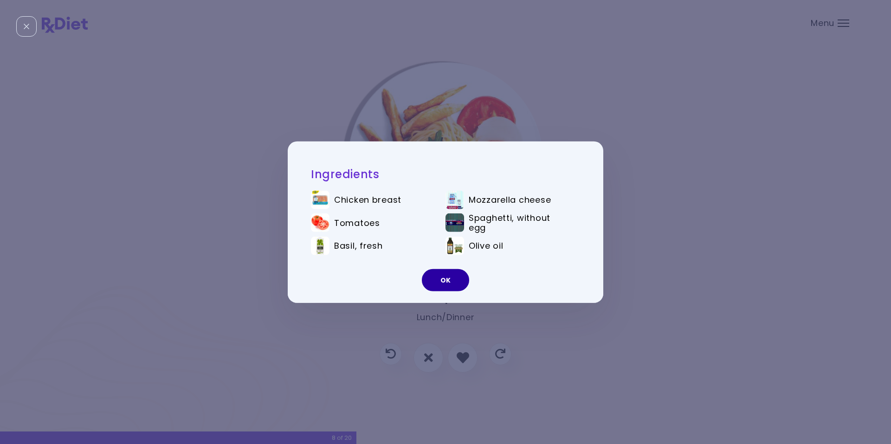
click at [432, 282] on button "OK" at bounding box center [445, 280] width 47 height 22
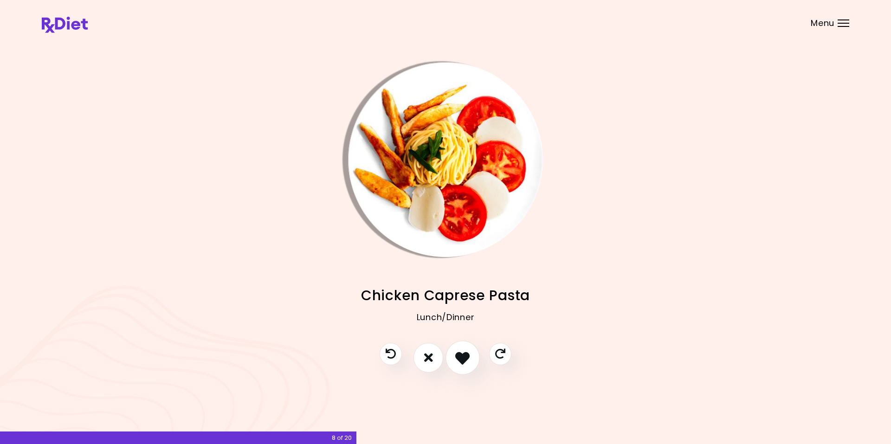
click at [465, 361] on icon "I like this recipe" at bounding box center [462, 357] width 14 height 14
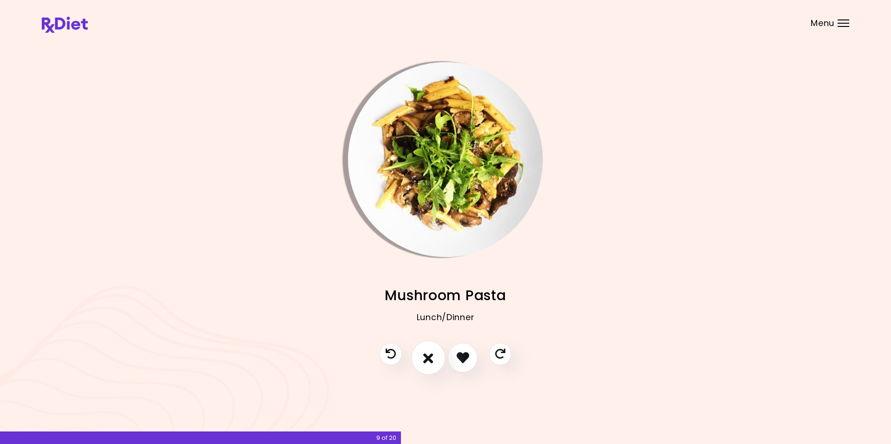
click at [426, 357] on icon "I don't like this recipe" at bounding box center [428, 357] width 10 height 14
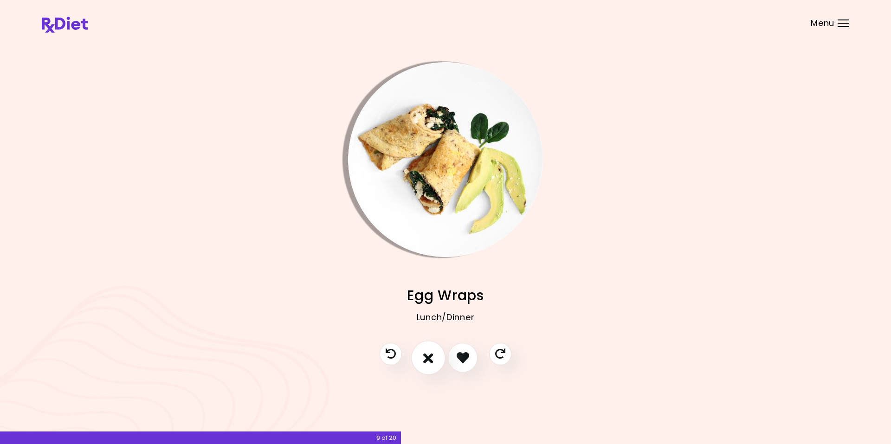
click at [425, 356] on icon "I don't like this recipe" at bounding box center [428, 357] width 10 height 14
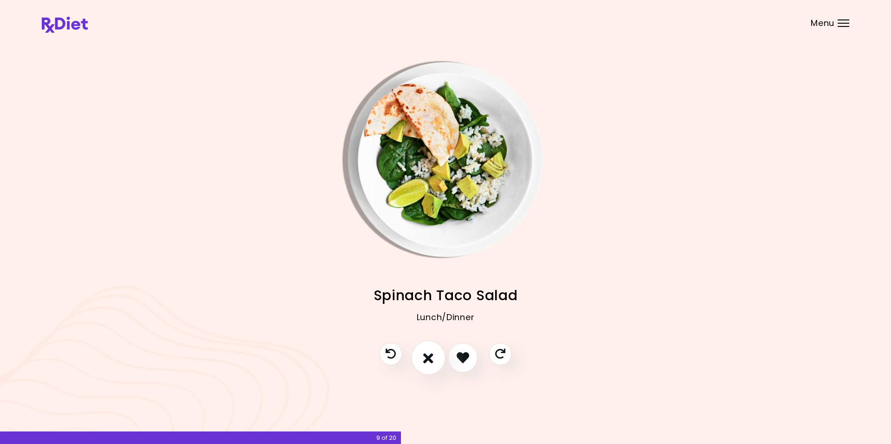
click at [424, 356] on icon "I don't like this recipe" at bounding box center [428, 357] width 10 height 14
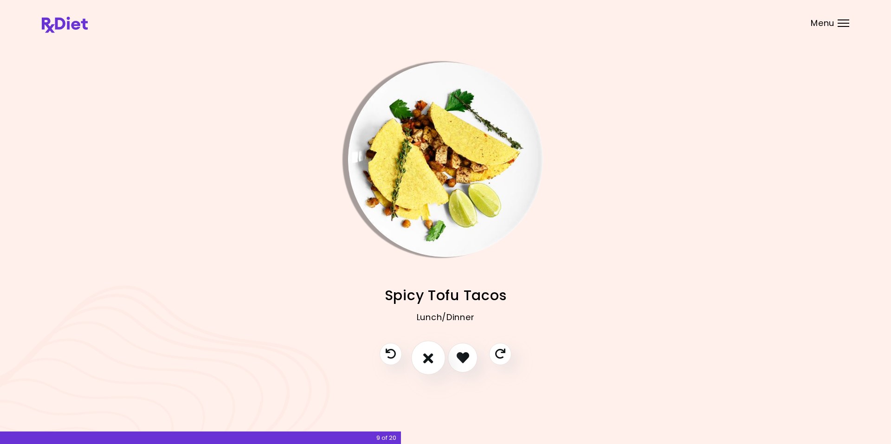
click at [424, 356] on icon "I don't like this recipe" at bounding box center [428, 357] width 10 height 14
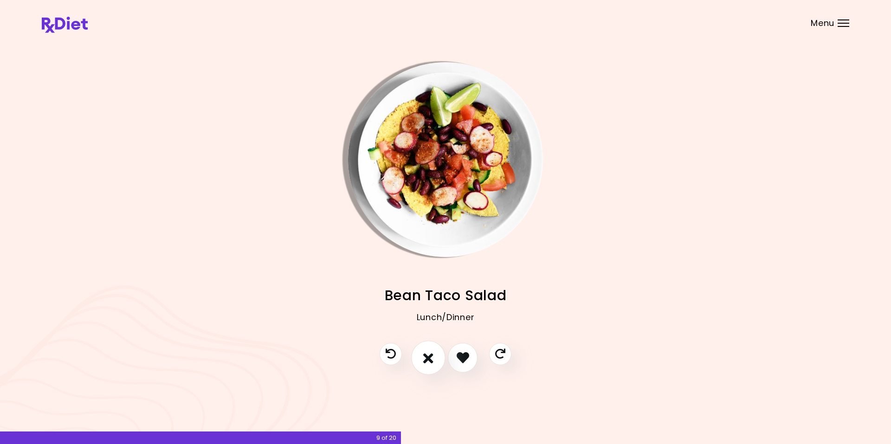
click at [424, 366] on button "I don't like this recipe" at bounding box center [428, 358] width 34 height 34
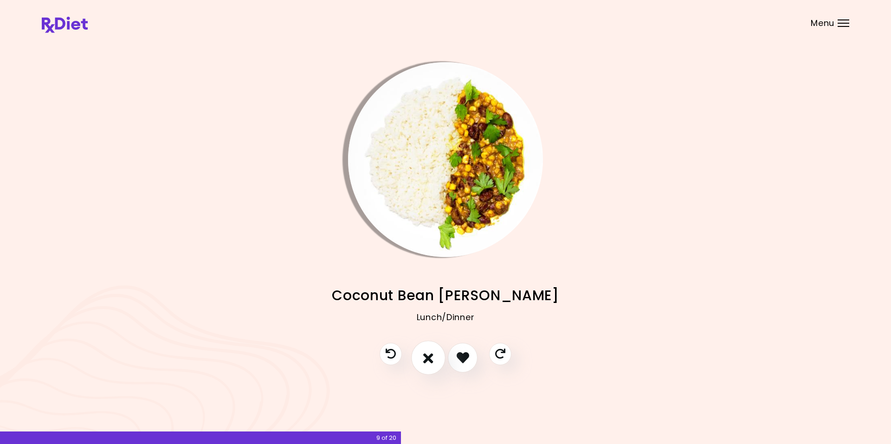
click at [426, 350] on icon "I don't like this recipe" at bounding box center [428, 357] width 10 height 14
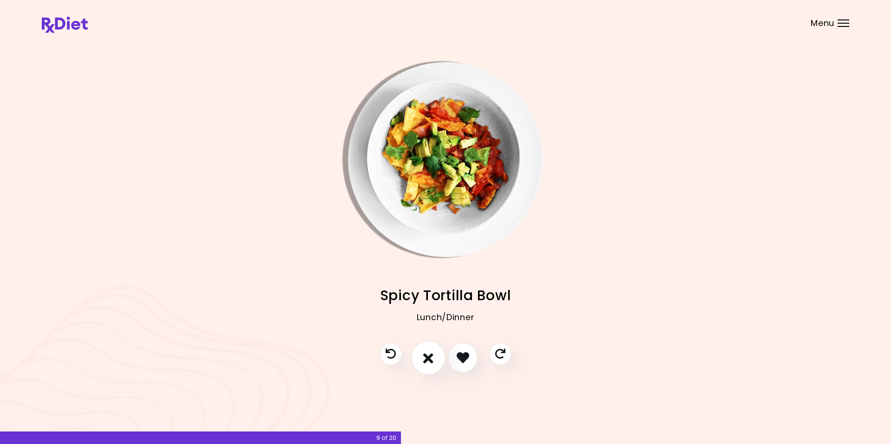
click at [427, 359] on icon "I don't like this recipe" at bounding box center [428, 357] width 10 height 14
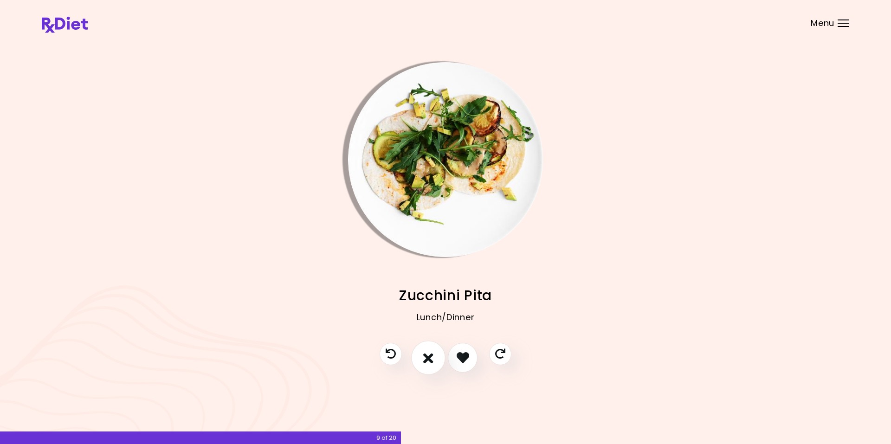
click at [428, 363] on icon "I don't like this recipe" at bounding box center [428, 357] width 10 height 14
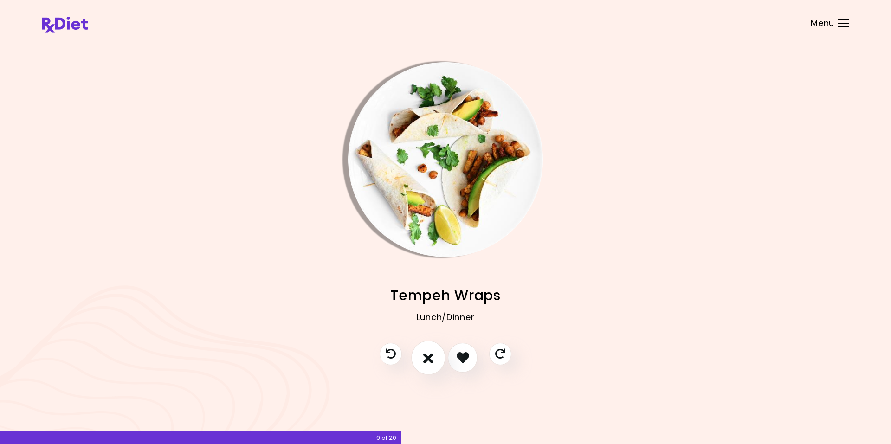
click at [428, 363] on icon "I don't like this recipe" at bounding box center [428, 357] width 10 height 14
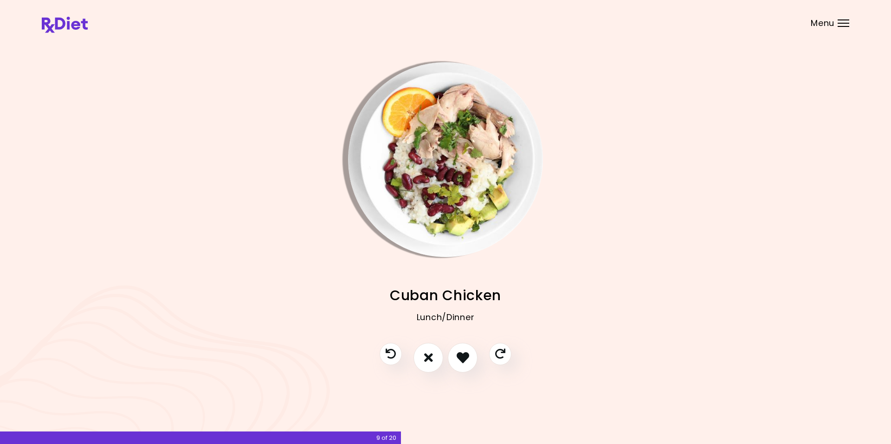
click at [383, 165] on img "Info - Cuban Chicken" at bounding box center [445, 159] width 195 height 195
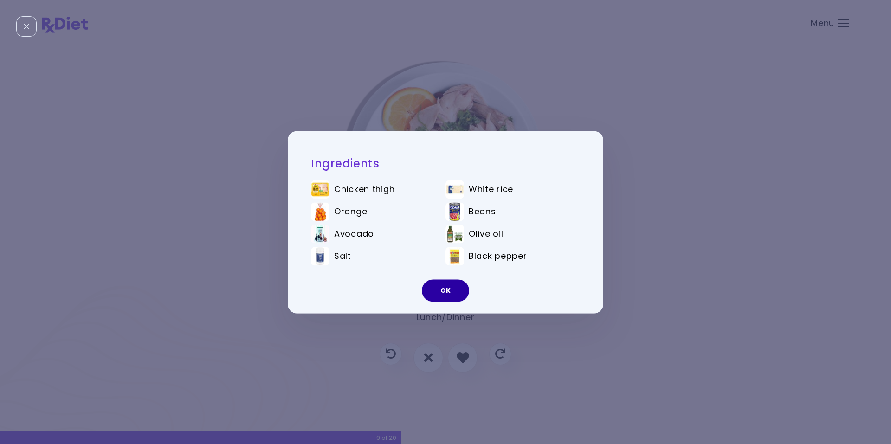
click at [447, 294] on button "OK" at bounding box center [445, 290] width 47 height 22
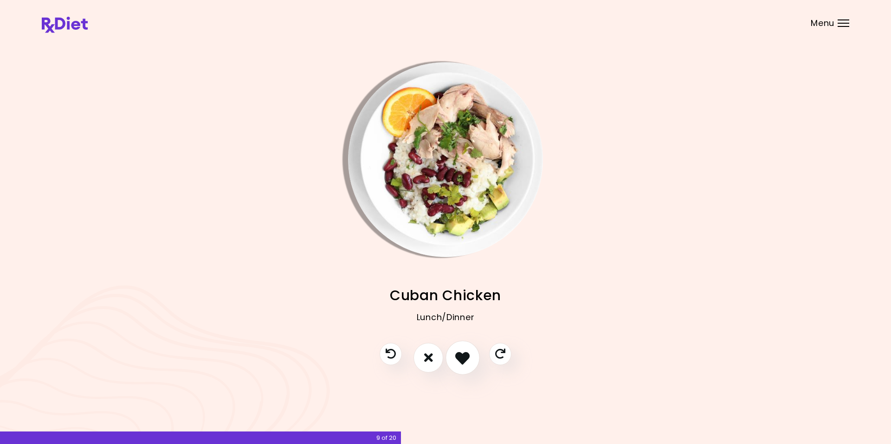
click at [461, 358] on icon "I like this recipe" at bounding box center [462, 357] width 14 height 14
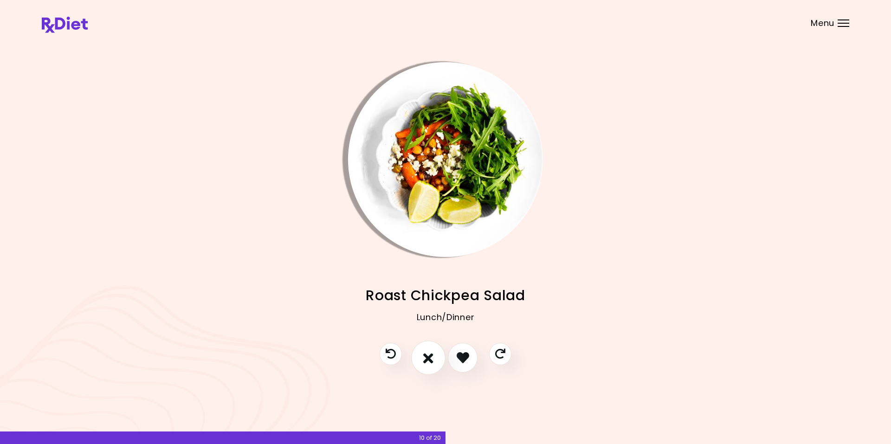
click at [428, 356] on icon "I don't like this recipe" at bounding box center [428, 357] width 10 height 14
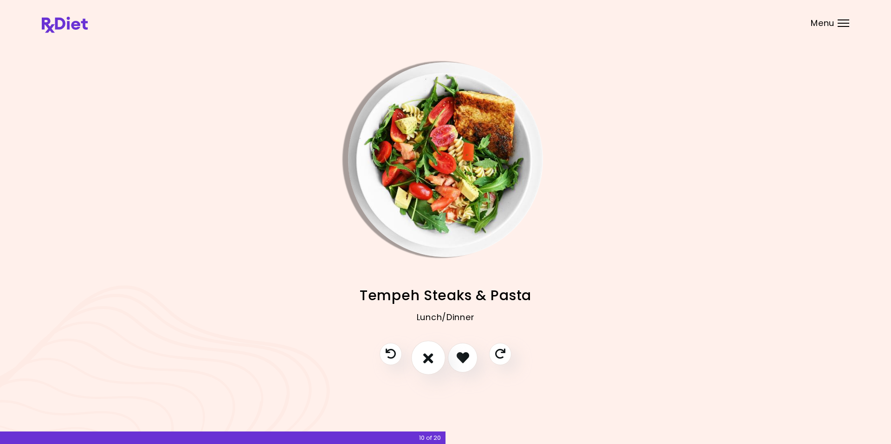
click at [425, 351] on icon "I don't like this recipe" at bounding box center [428, 357] width 10 height 14
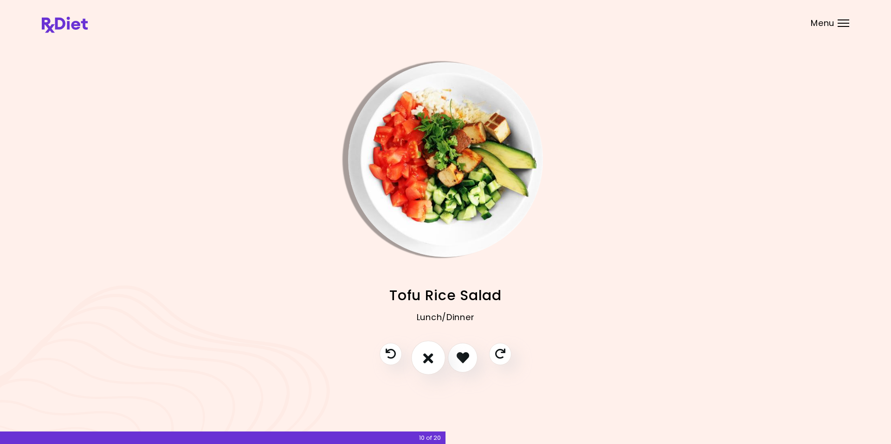
click at [425, 351] on icon "I don't like this recipe" at bounding box center [428, 357] width 10 height 14
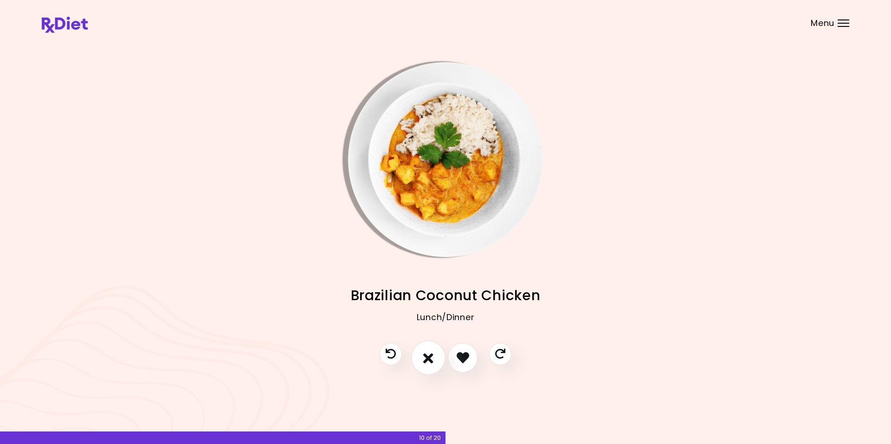
click at [423, 351] on button "I don't like this recipe" at bounding box center [428, 358] width 34 height 34
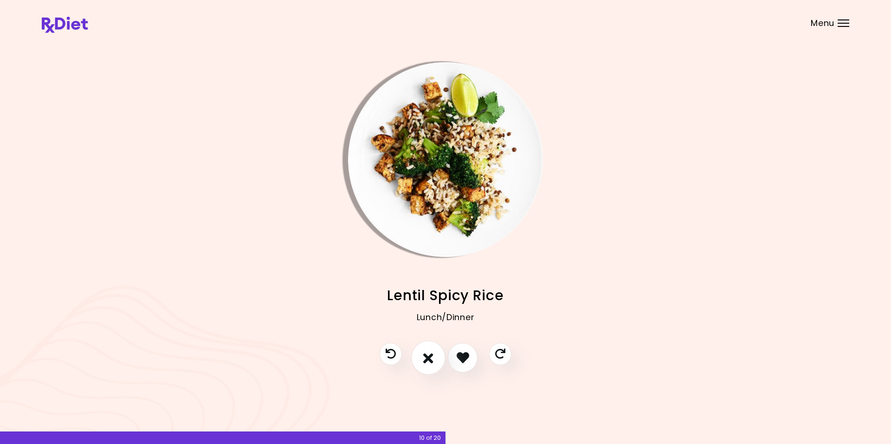
click at [423, 351] on button "I don't like this recipe" at bounding box center [428, 358] width 34 height 34
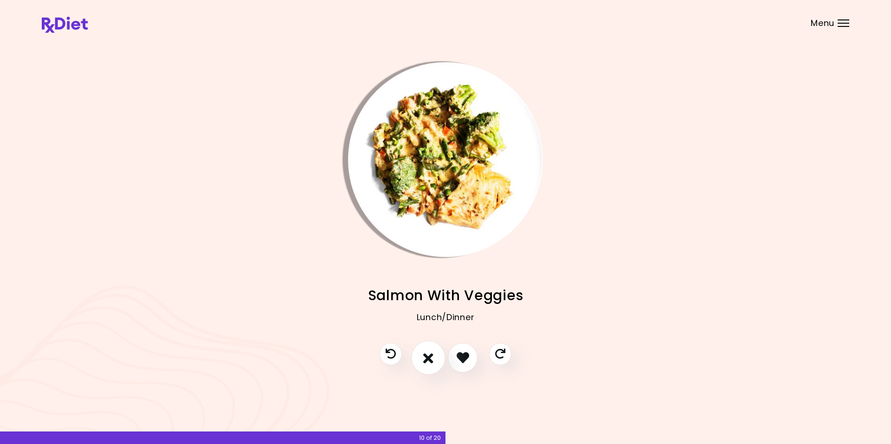
click at [427, 355] on icon "I don't like this recipe" at bounding box center [428, 357] width 10 height 14
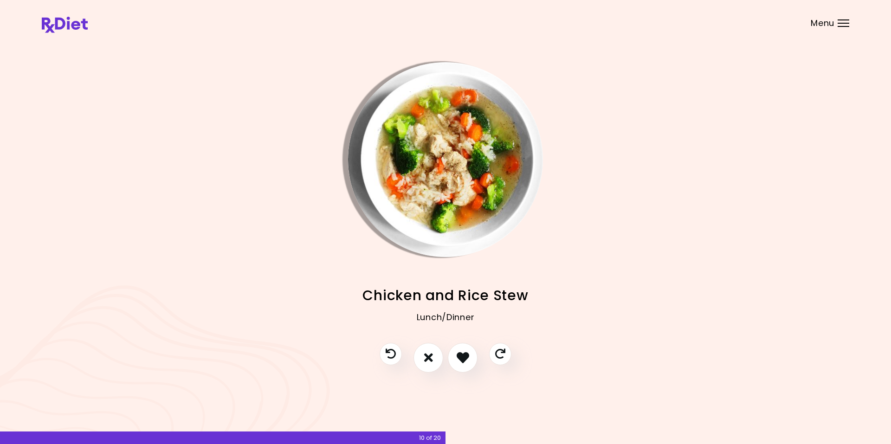
click at [381, 155] on img "Info - Chicken and Rice Stew" at bounding box center [445, 159] width 195 height 195
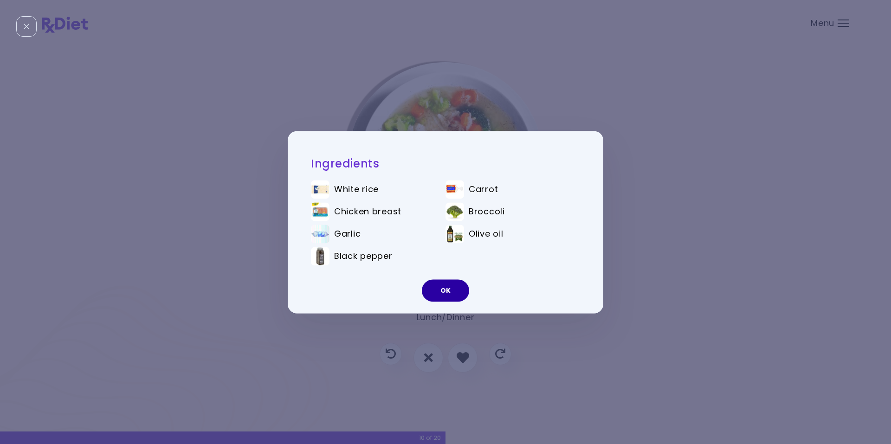
click at [429, 292] on button "OK" at bounding box center [445, 290] width 47 height 22
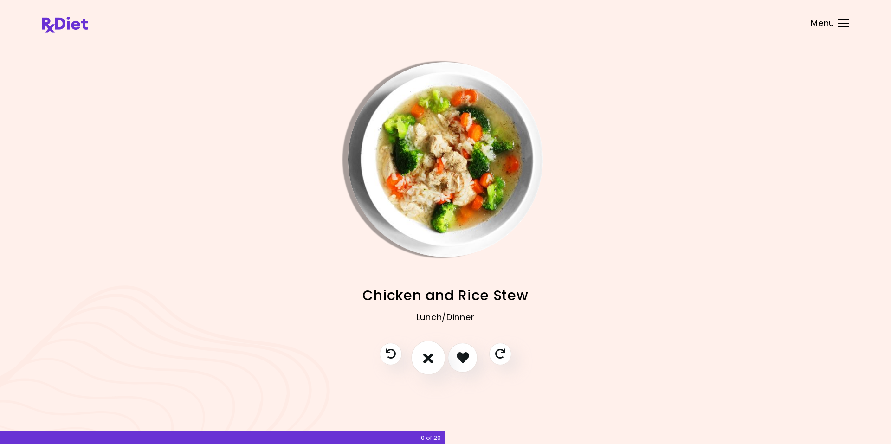
click at [427, 359] on icon "I don't like this recipe" at bounding box center [428, 357] width 10 height 14
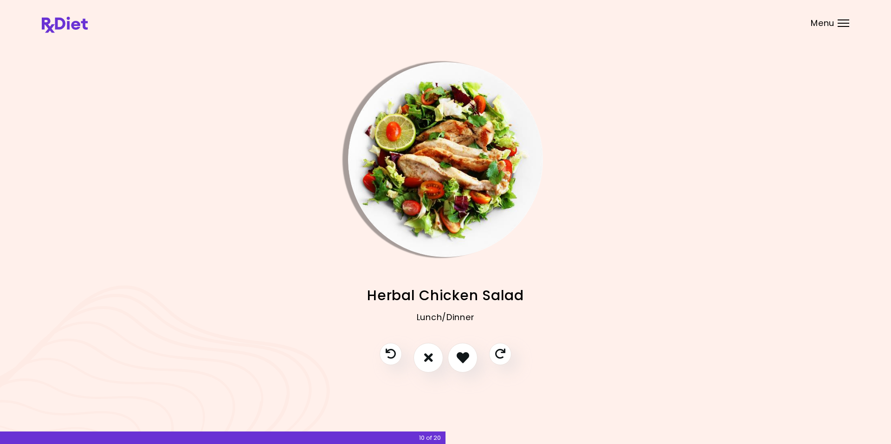
click at [374, 140] on img "Info - Herbal Chicken Salad" at bounding box center [445, 159] width 195 height 195
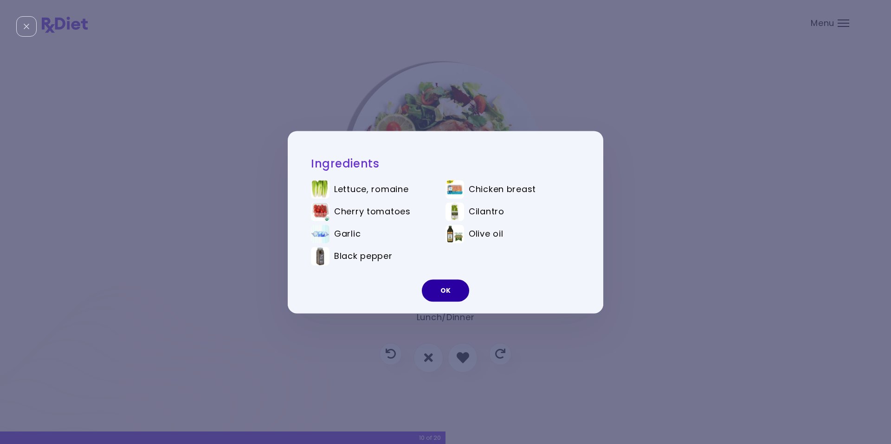
click at [446, 293] on button "OK" at bounding box center [445, 290] width 47 height 22
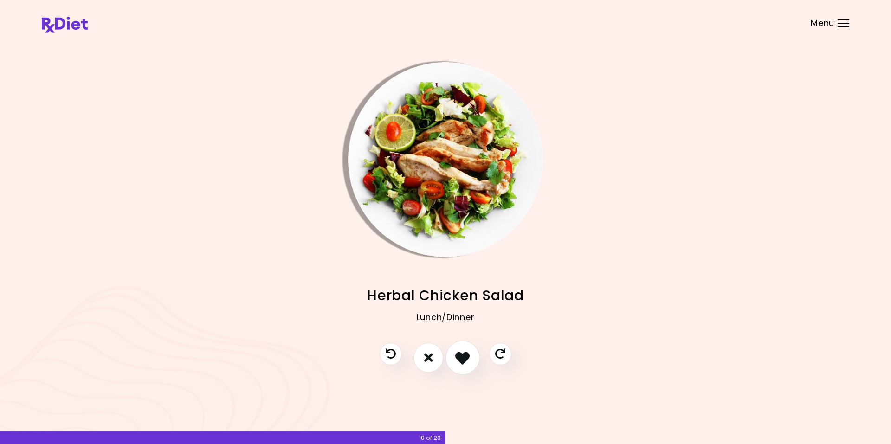
click at [460, 358] on icon "I like this recipe" at bounding box center [462, 357] width 14 height 14
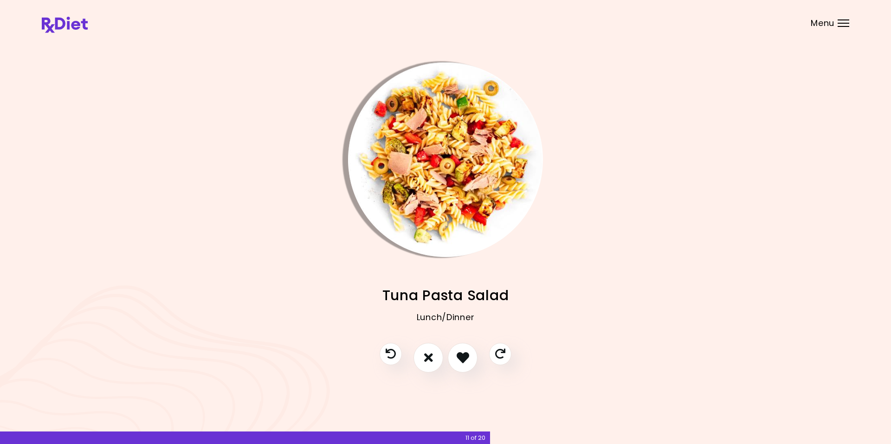
click at [373, 138] on img "Info - Tuna Pasta Salad" at bounding box center [445, 159] width 195 height 195
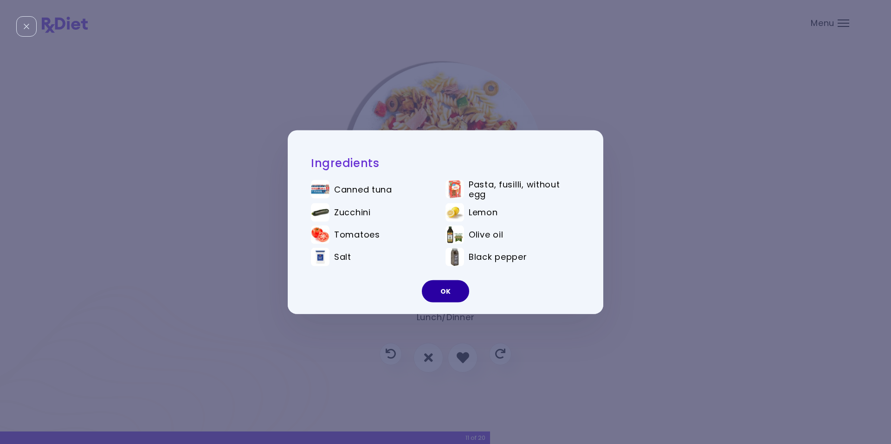
click at [444, 292] on button "OK" at bounding box center [445, 291] width 47 height 22
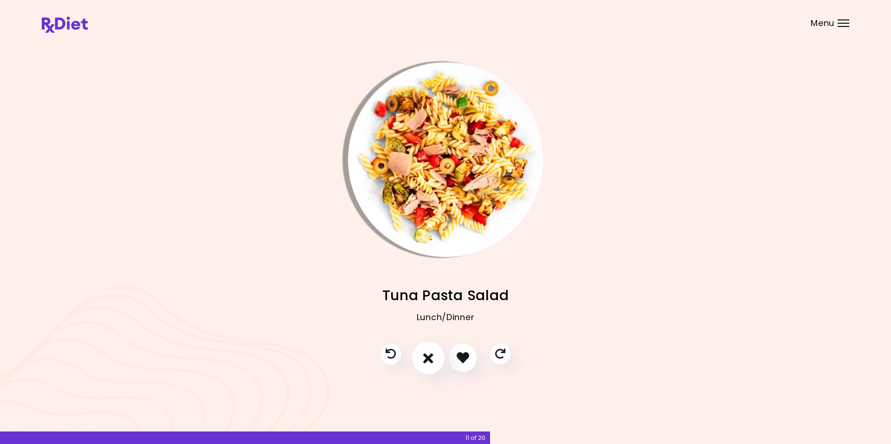
click at [427, 359] on icon "I don't like this recipe" at bounding box center [428, 357] width 10 height 14
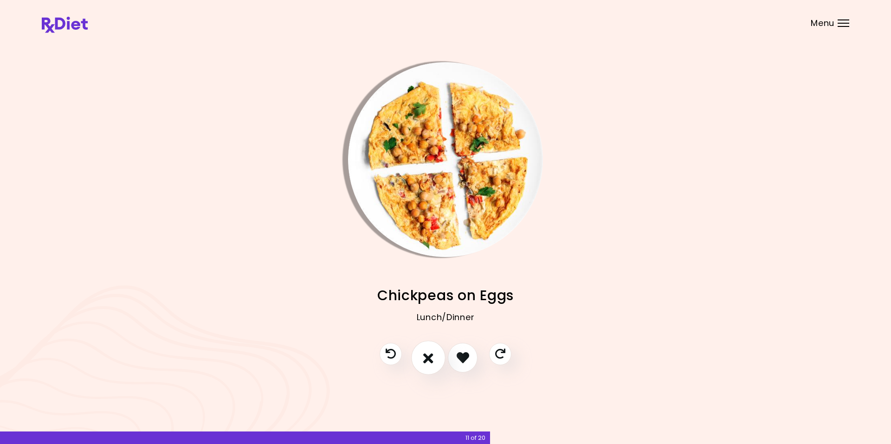
click at [427, 360] on icon "I don't like this recipe" at bounding box center [428, 357] width 10 height 14
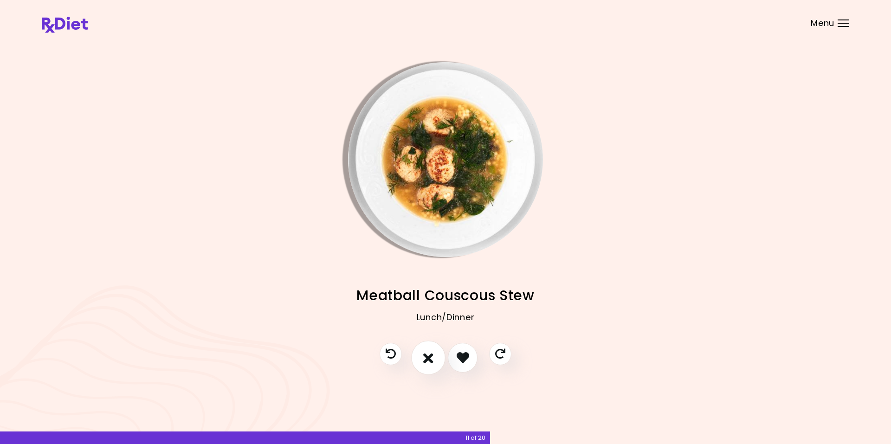
click at [427, 360] on icon "I don't like this recipe" at bounding box center [428, 357] width 10 height 14
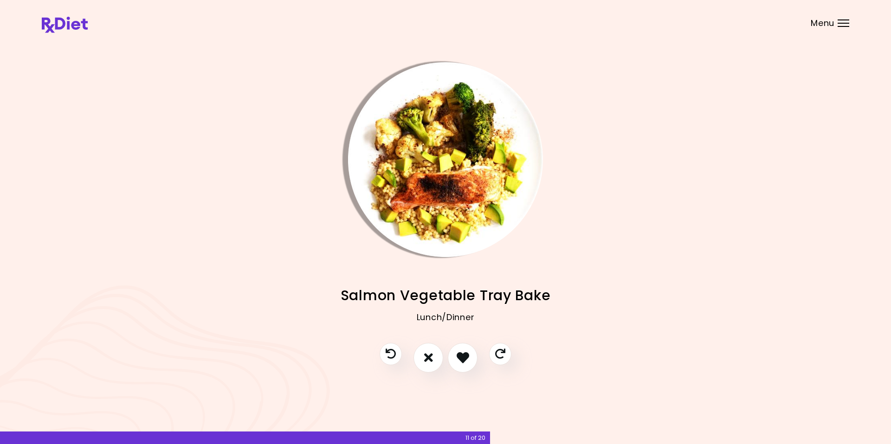
click at [380, 148] on img "Info - Salmon Vegetable Tray Bake" at bounding box center [445, 159] width 195 height 195
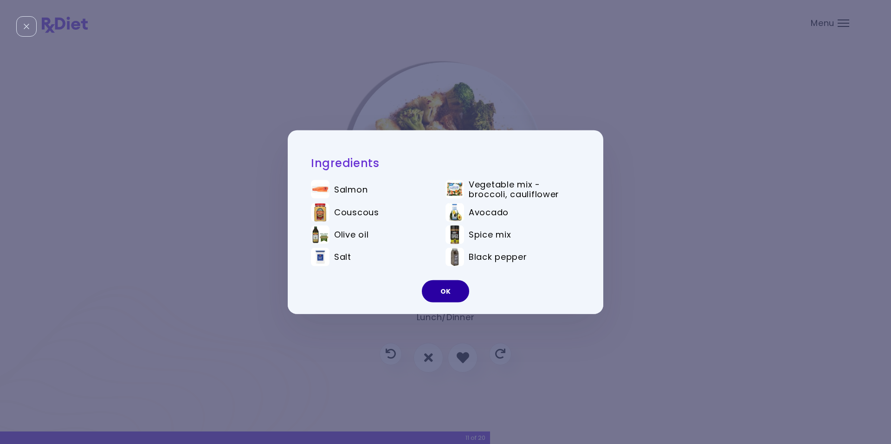
click at [440, 297] on button "OK" at bounding box center [445, 291] width 47 height 22
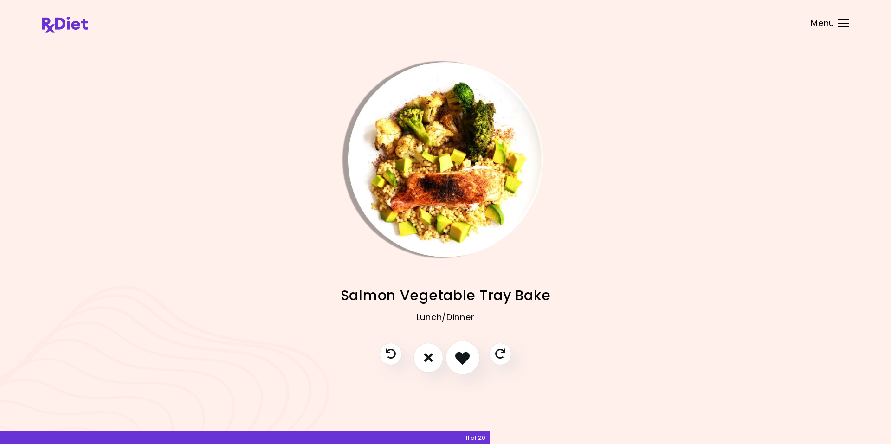
click at [464, 361] on icon "I like this recipe" at bounding box center [462, 357] width 14 height 14
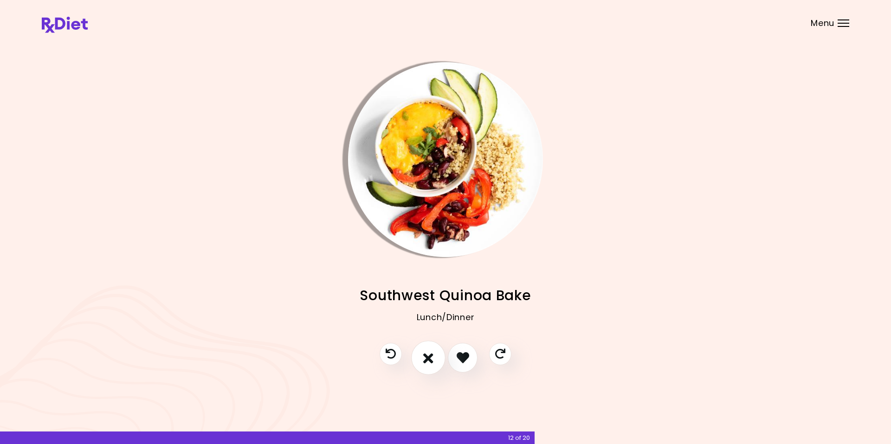
click at [431, 361] on icon "I don't like this recipe" at bounding box center [428, 357] width 10 height 14
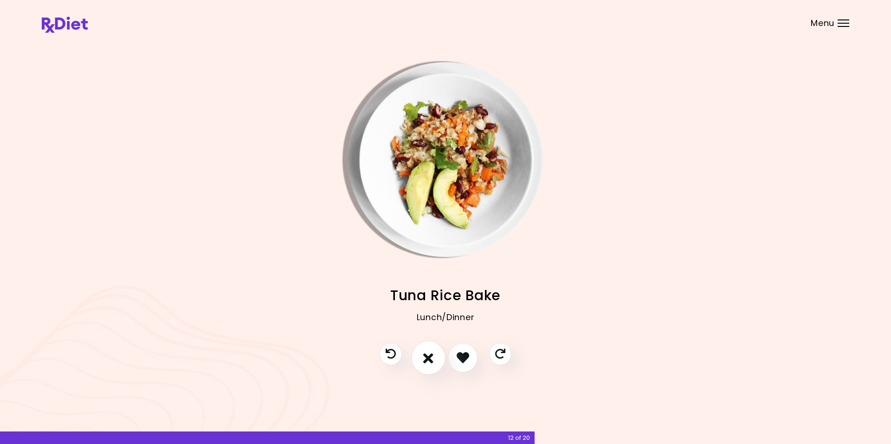
click at [426, 356] on icon "I don't like this recipe" at bounding box center [428, 357] width 10 height 14
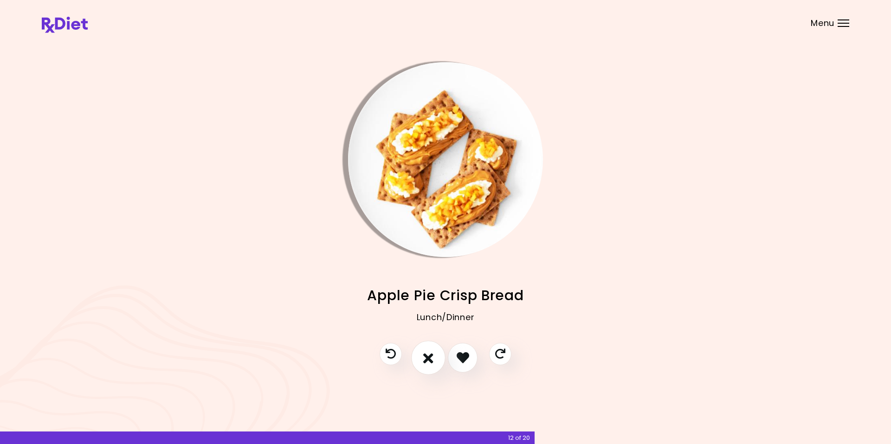
click at [429, 361] on icon "I don't like this recipe" at bounding box center [428, 357] width 10 height 14
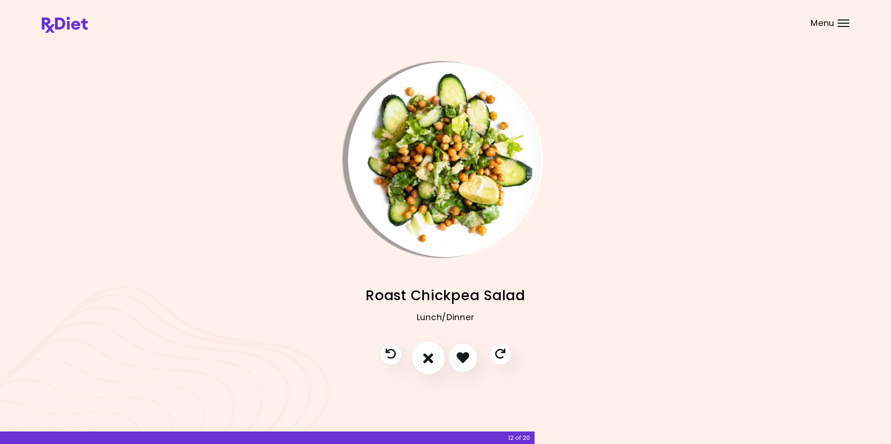
click at [429, 361] on icon "I don't like this recipe" at bounding box center [428, 357] width 10 height 14
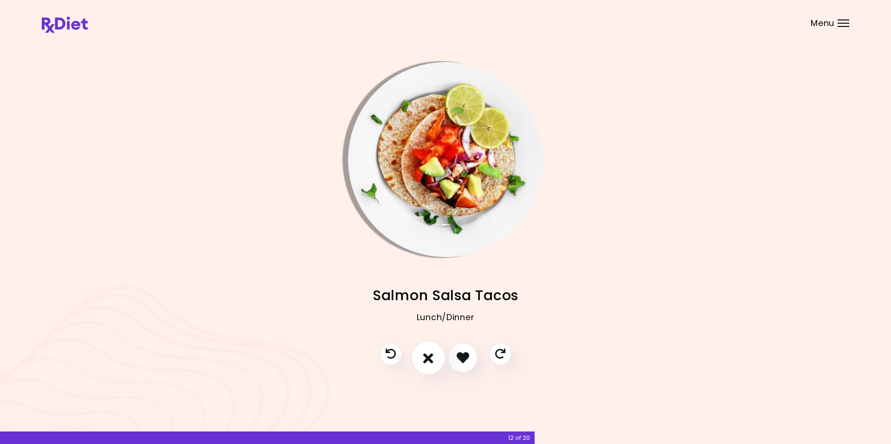
click at [429, 361] on icon "I don't like this recipe" at bounding box center [428, 357] width 10 height 14
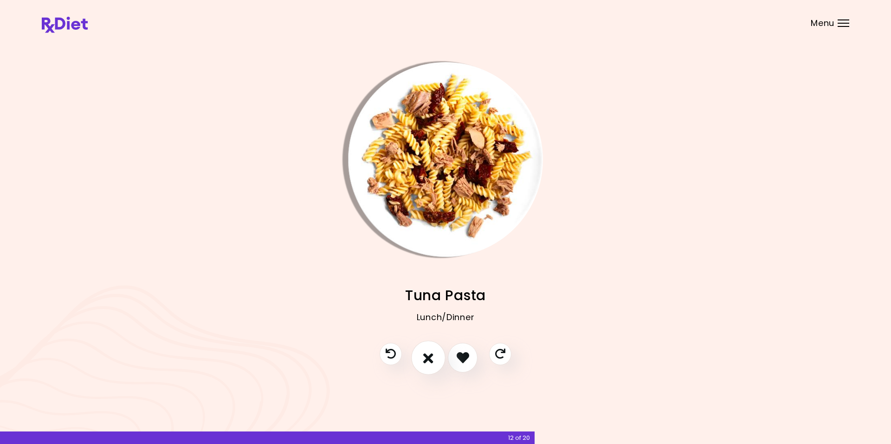
click at [429, 361] on icon "I don't like this recipe" at bounding box center [428, 357] width 10 height 14
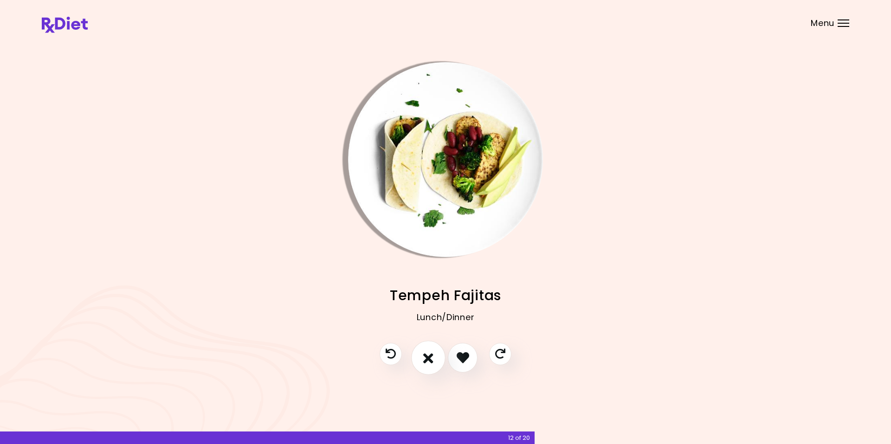
click at [429, 361] on icon "I don't like this recipe" at bounding box center [428, 357] width 10 height 14
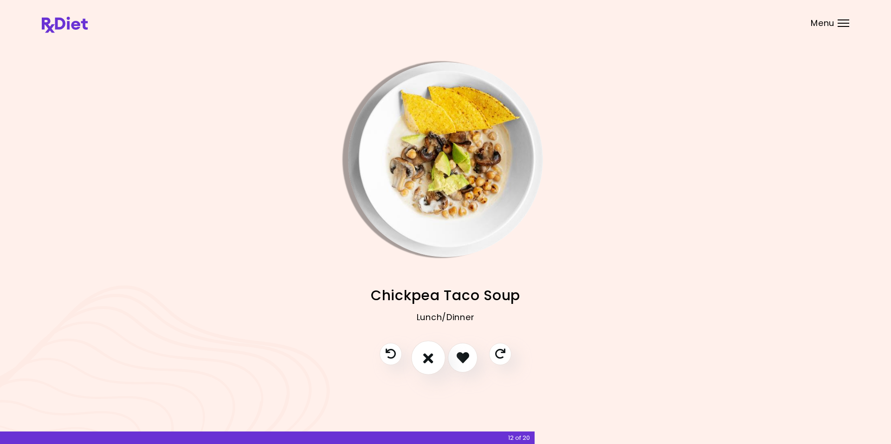
click at [429, 361] on icon "I don't like this recipe" at bounding box center [428, 357] width 10 height 14
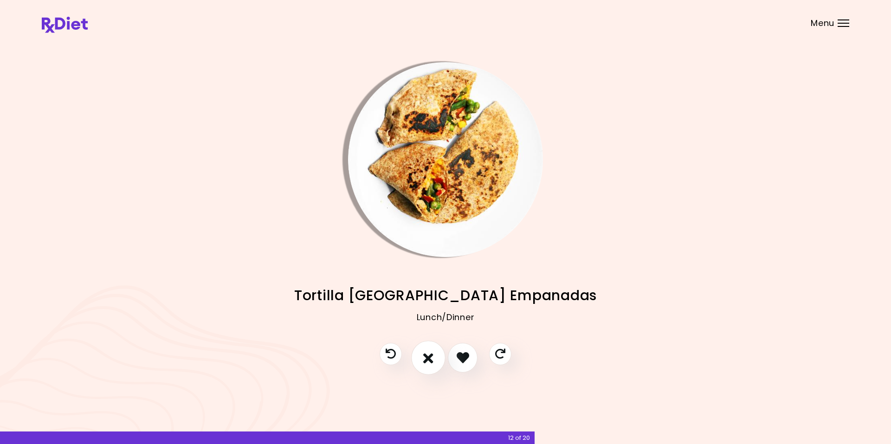
click at [424, 367] on button "I don't like this recipe" at bounding box center [428, 358] width 34 height 34
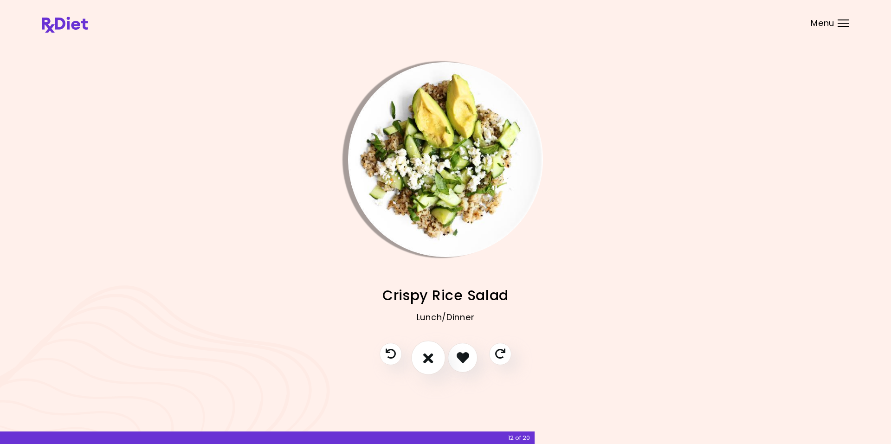
click at [423, 352] on button "I don't like this recipe" at bounding box center [428, 358] width 34 height 34
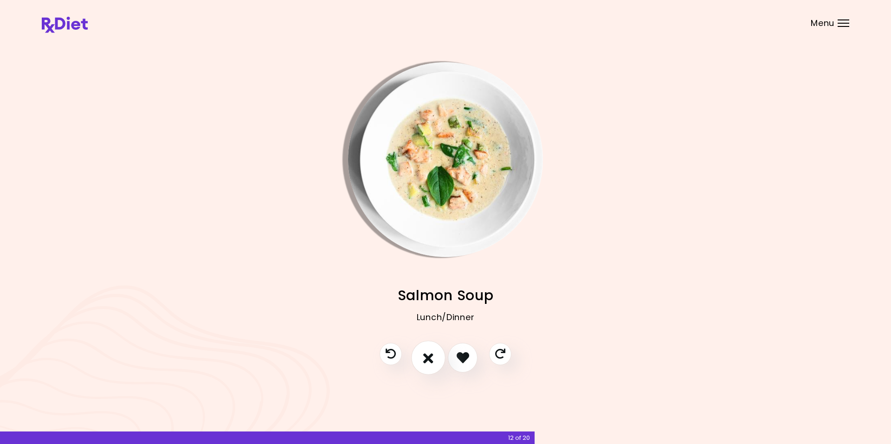
click at [423, 352] on button "I don't like this recipe" at bounding box center [428, 358] width 34 height 34
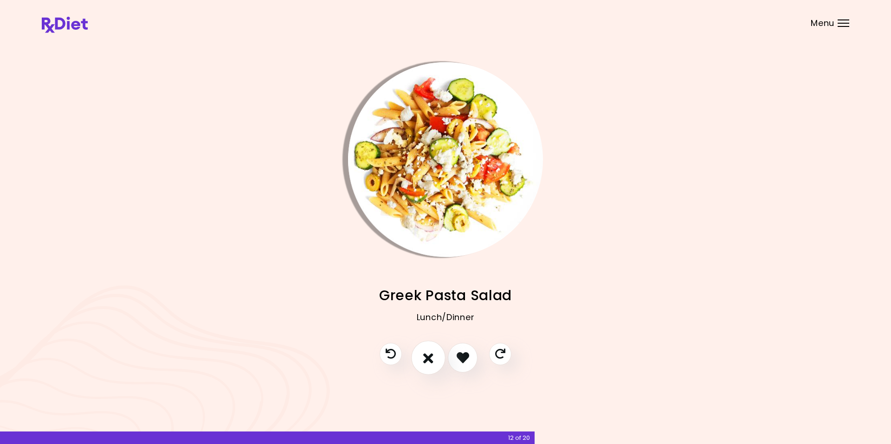
click at [426, 355] on icon "I don't like this recipe" at bounding box center [428, 357] width 10 height 14
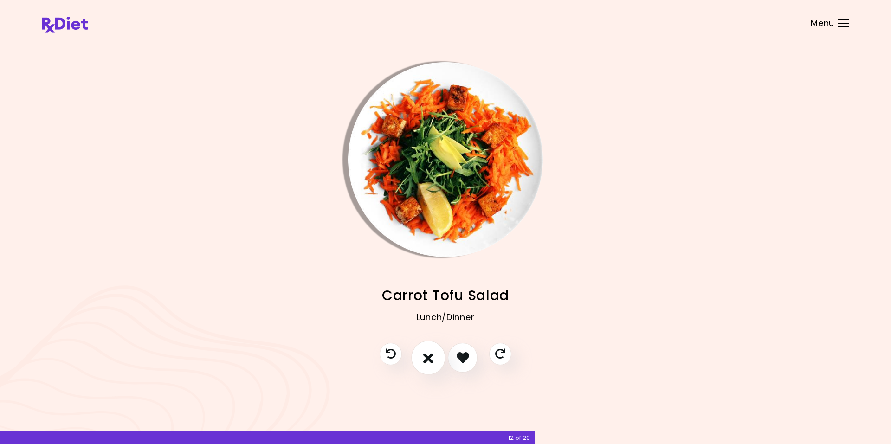
click at [426, 355] on icon "I don't like this recipe" at bounding box center [428, 357] width 10 height 14
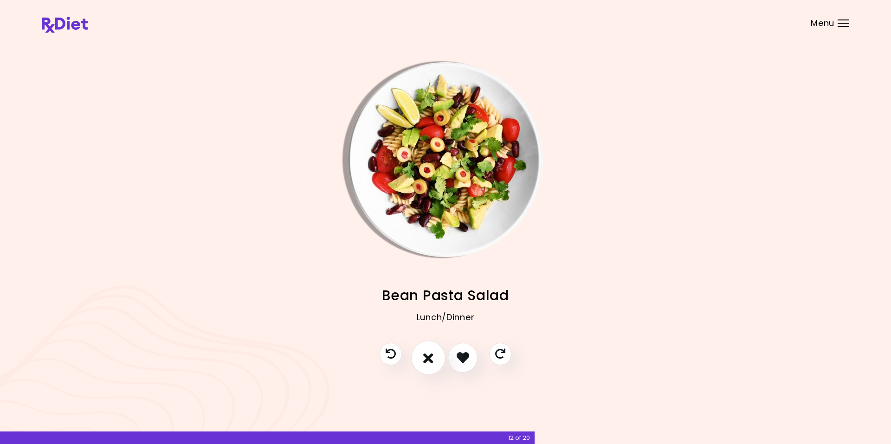
click at [426, 354] on icon "I don't like this recipe" at bounding box center [428, 357] width 10 height 14
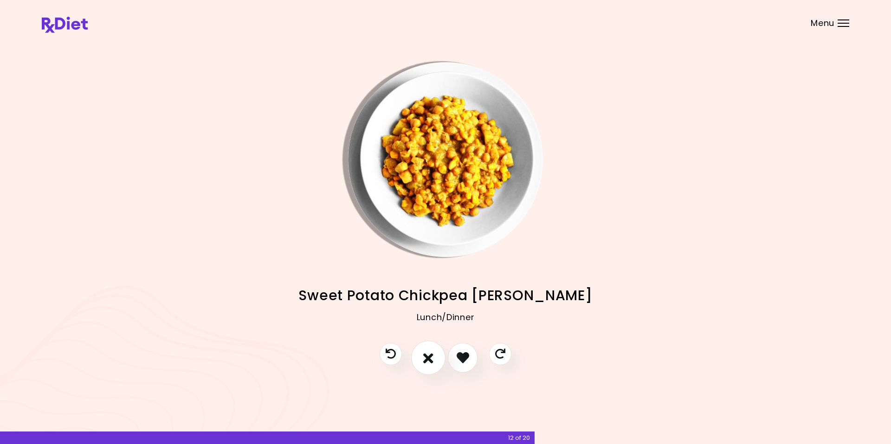
click at [426, 354] on icon "I don't like this recipe" at bounding box center [428, 357] width 10 height 14
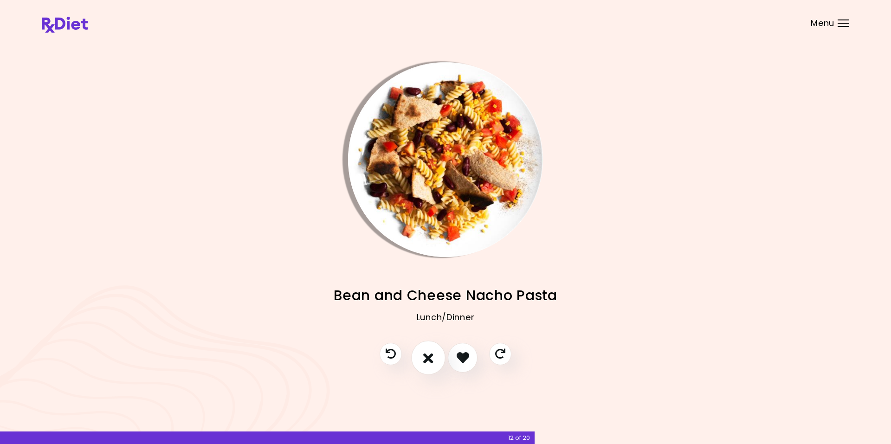
click at [426, 354] on icon "I don't like this recipe" at bounding box center [428, 357] width 10 height 14
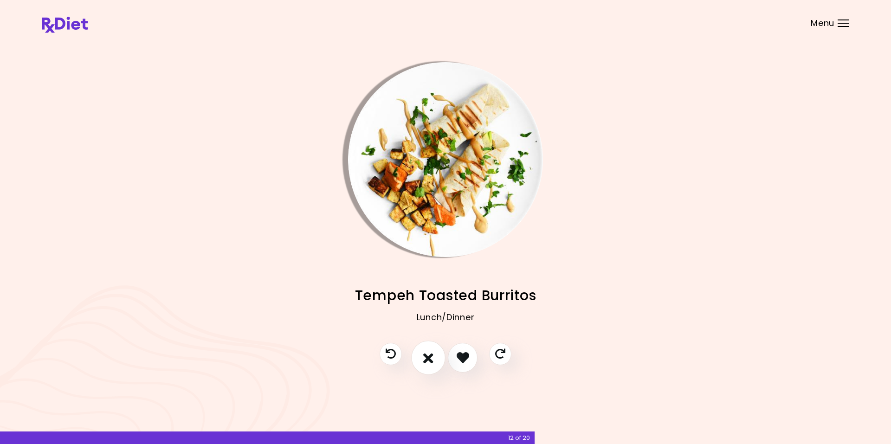
click at [427, 358] on icon "I don't like this recipe" at bounding box center [428, 357] width 10 height 14
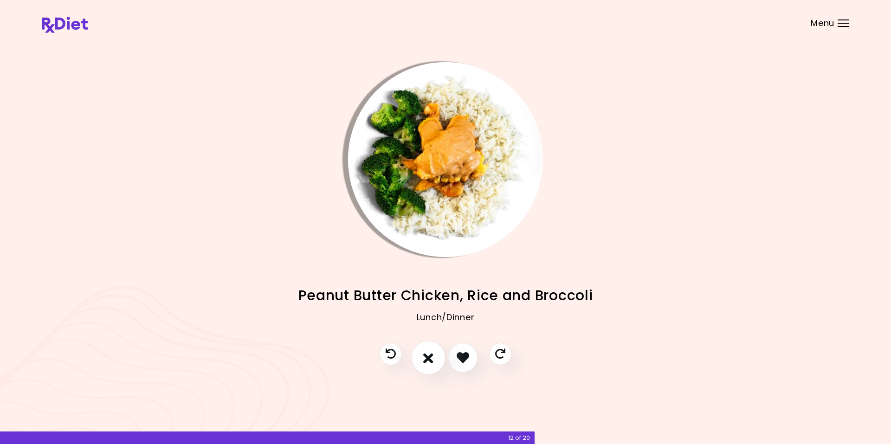
click at [427, 358] on icon "I don't like this recipe" at bounding box center [428, 357] width 10 height 14
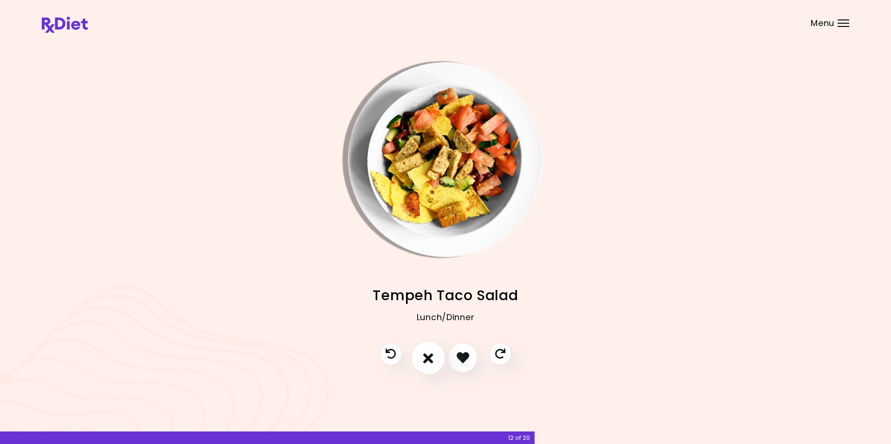
click at [427, 358] on icon "I don't like this recipe" at bounding box center [428, 357] width 10 height 14
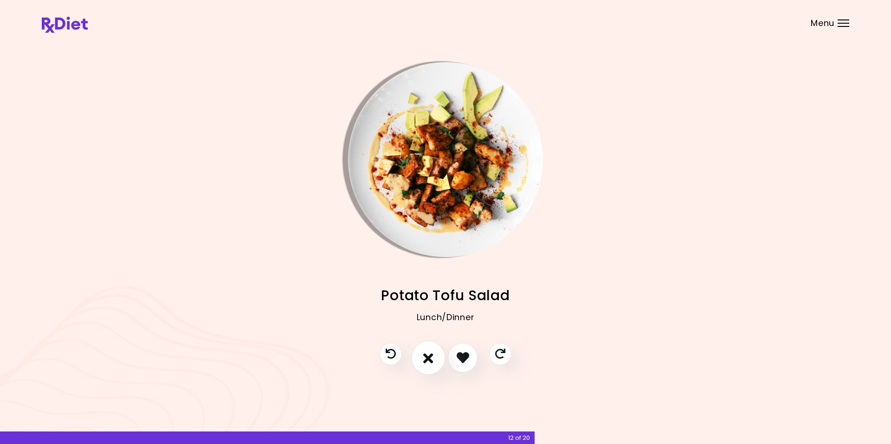
click at [427, 357] on icon "I don't like this recipe" at bounding box center [428, 357] width 10 height 14
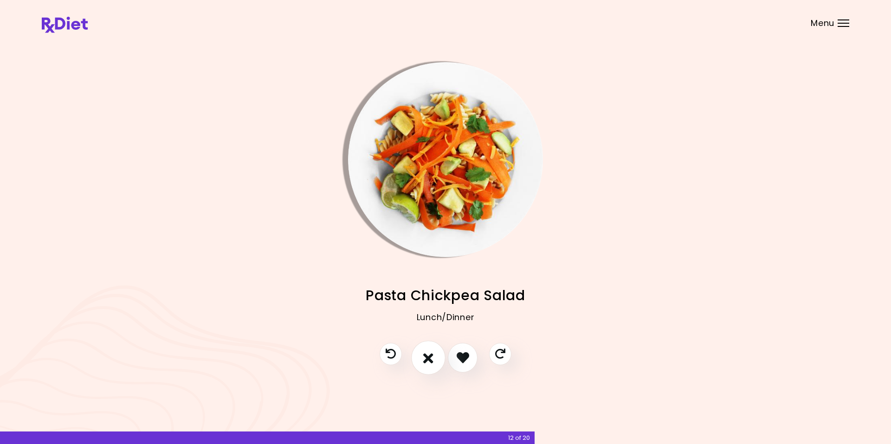
click at [427, 357] on icon "I don't like this recipe" at bounding box center [428, 357] width 10 height 14
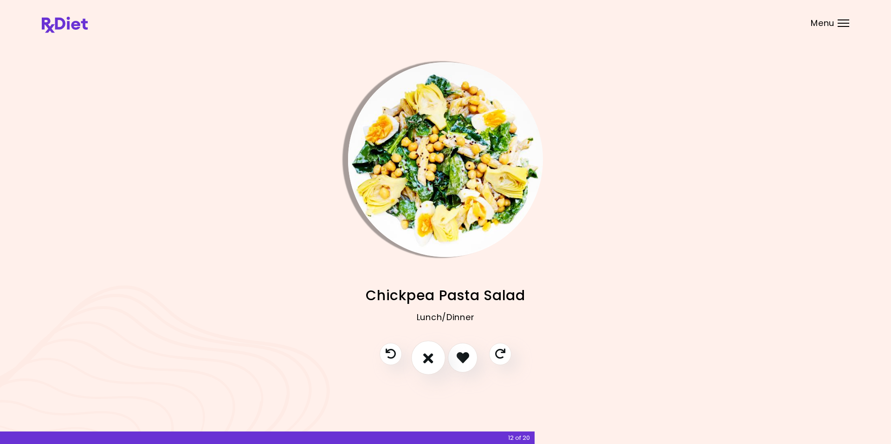
click at [427, 357] on icon "I don't like this recipe" at bounding box center [428, 357] width 10 height 14
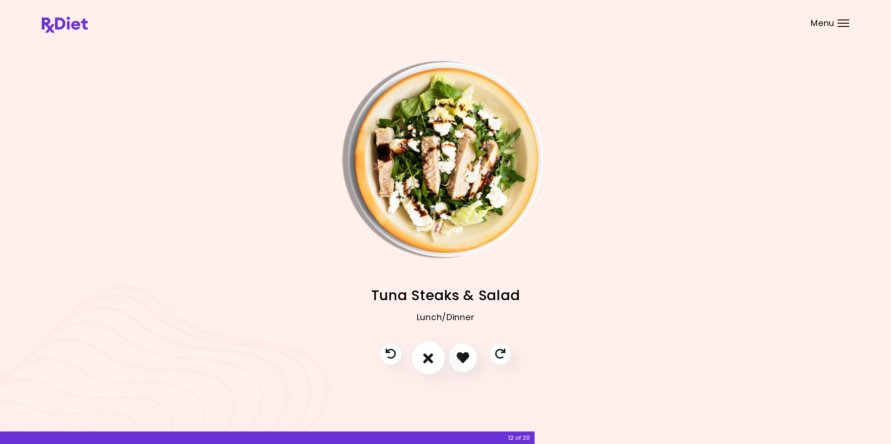
click at [427, 357] on icon "I don't like this recipe" at bounding box center [428, 357] width 10 height 14
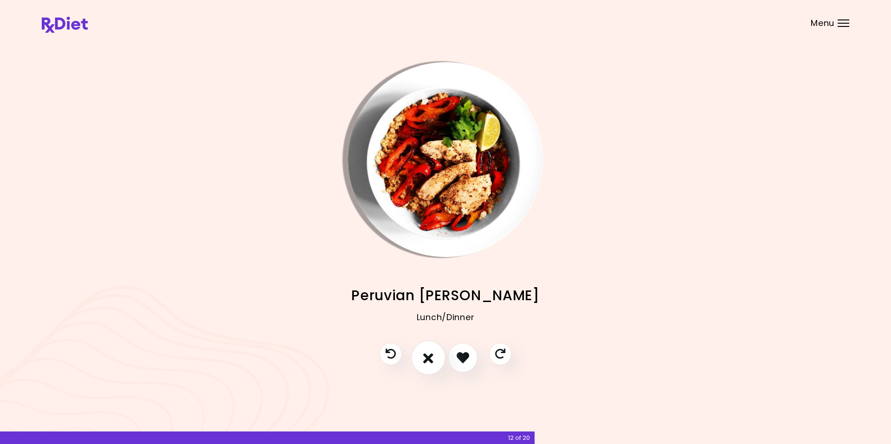
click at [427, 357] on icon "I don't like this recipe" at bounding box center [428, 357] width 10 height 14
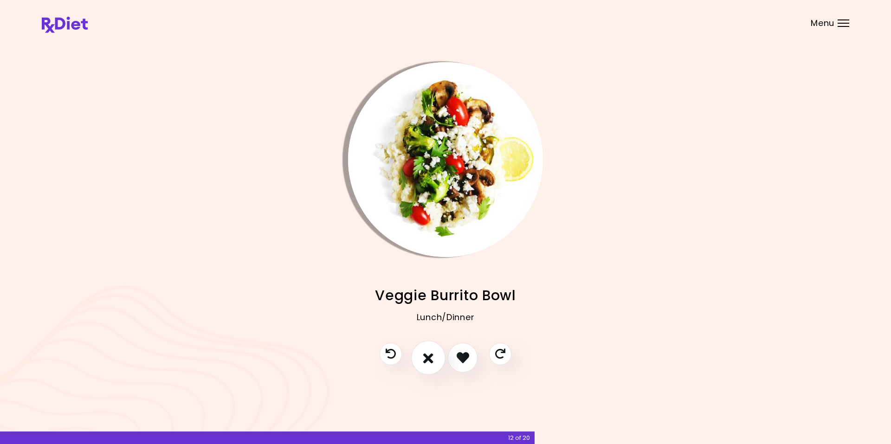
click at [427, 357] on icon "I don't like this recipe" at bounding box center [428, 357] width 10 height 14
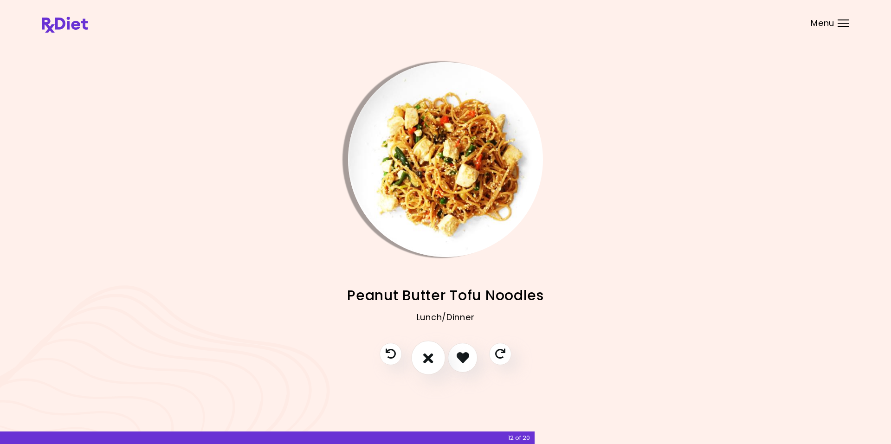
click at [427, 357] on icon "I don't like this recipe" at bounding box center [428, 357] width 10 height 14
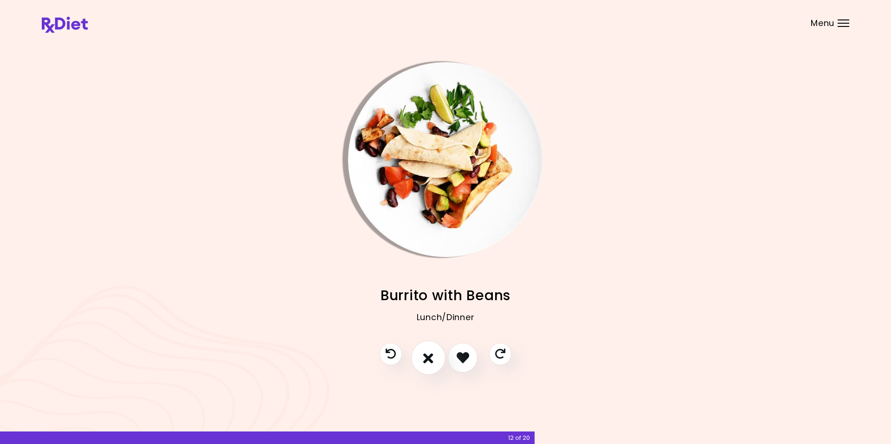
click at [427, 357] on icon "I don't like this recipe" at bounding box center [428, 357] width 10 height 14
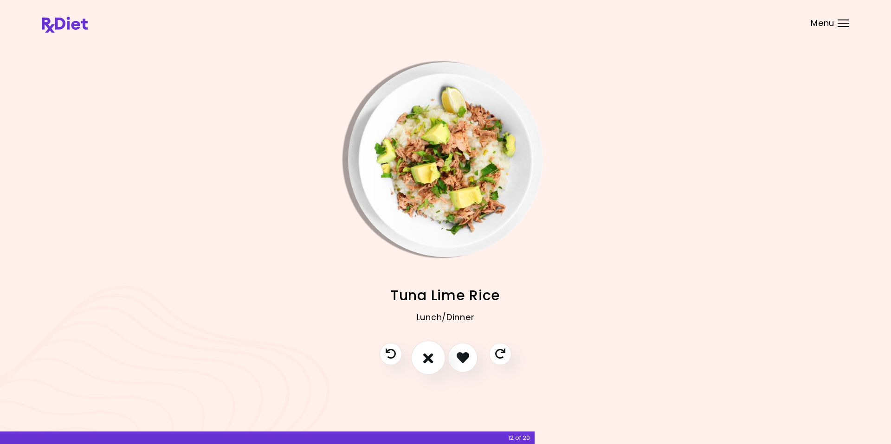
click at [425, 360] on icon "I don't like this recipe" at bounding box center [428, 357] width 10 height 14
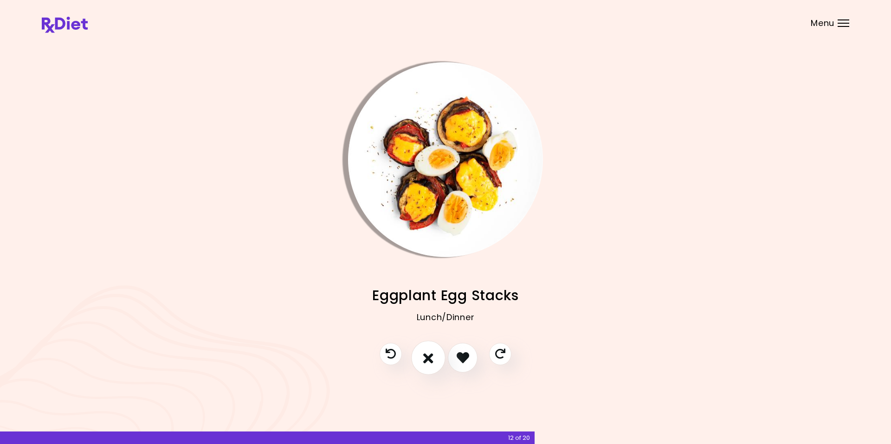
click at [424, 361] on icon "I don't like this recipe" at bounding box center [428, 357] width 10 height 14
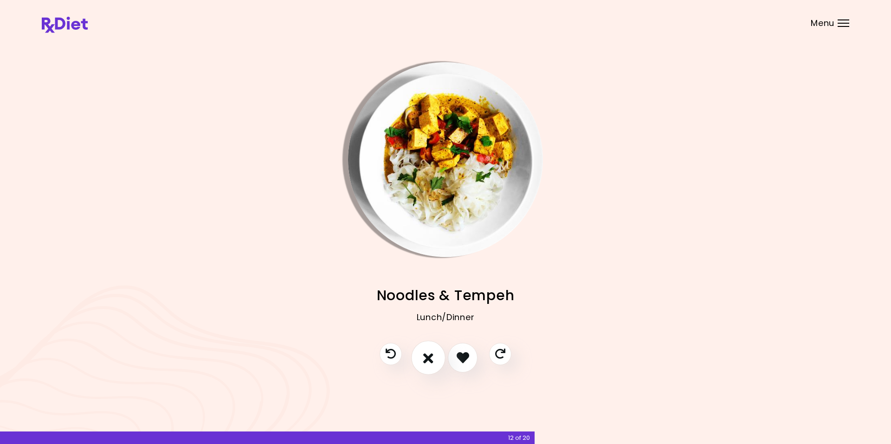
click at [425, 356] on icon "I don't like this recipe" at bounding box center [428, 357] width 10 height 14
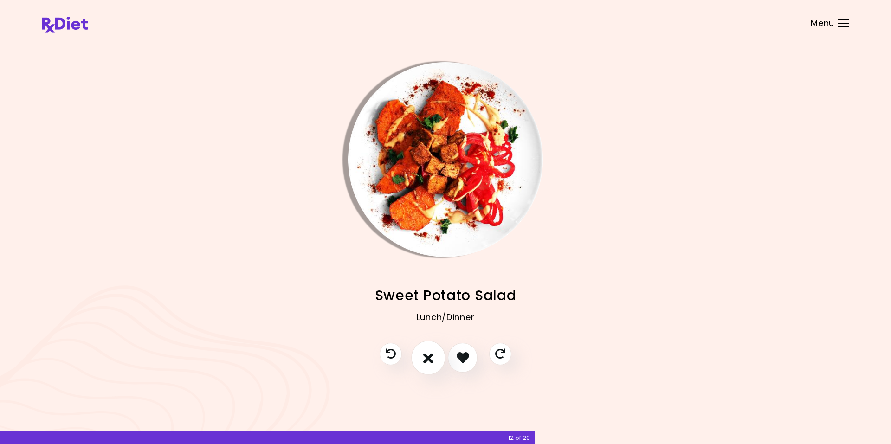
click at [427, 356] on icon "I don't like this recipe" at bounding box center [428, 357] width 10 height 14
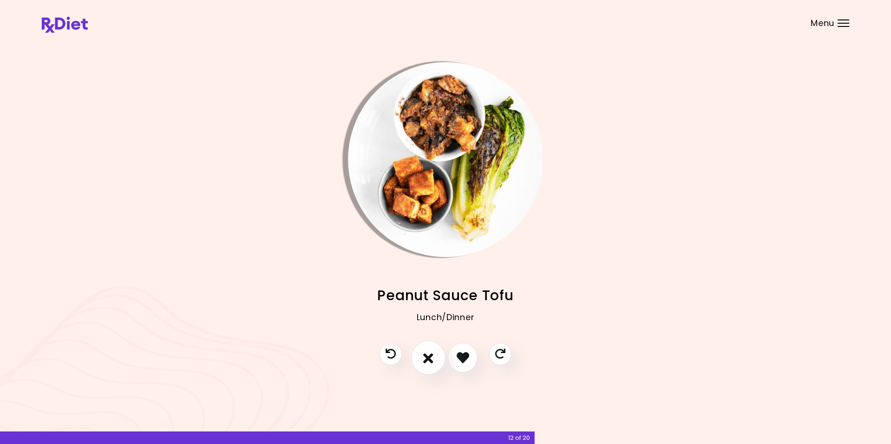
click at [427, 356] on icon "I don't like this recipe" at bounding box center [428, 357] width 10 height 14
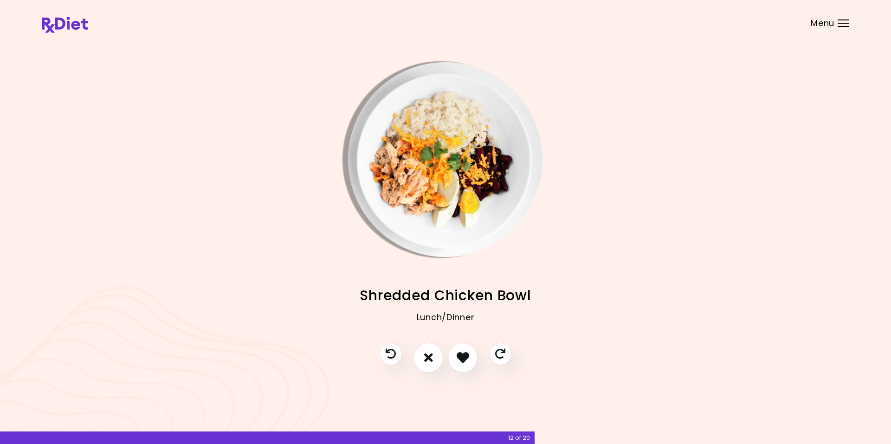
click at [387, 131] on img "Info - Shredded Chicken Bowl" at bounding box center [445, 159] width 195 height 195
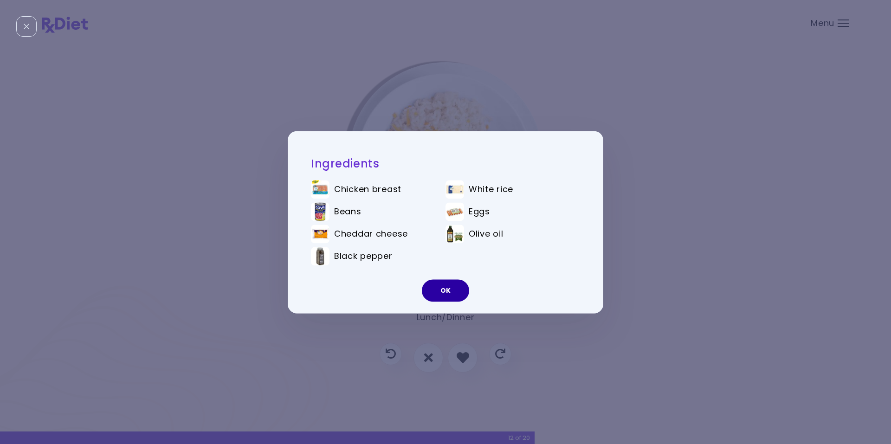
click at [449, 287] on button "OK" at bounding box center [445, 290] width 47 height 22
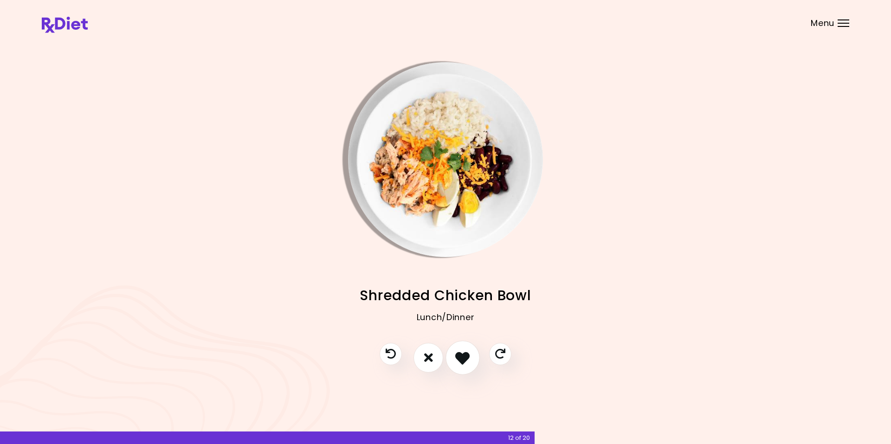
click at [462, 360] on icon "I like this recipe" at bounding box center [462, 357] width 14 height 14
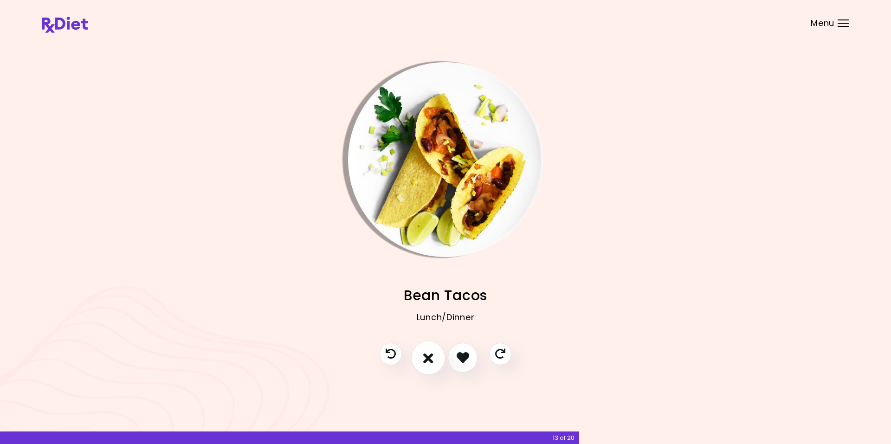
click at [425, 360] on icon "I don't like this recipe" at bounding box center [428, 357] width 10 height 14
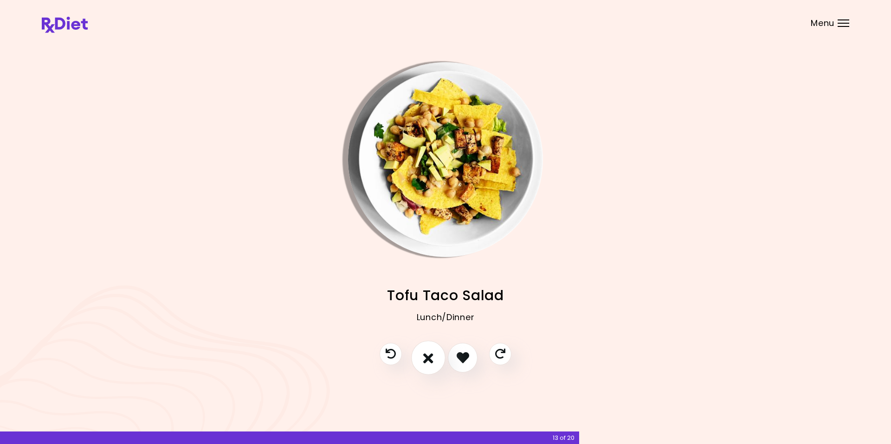
click at [425, 360] on icon "I don't like this recipe" at bounding box center [428, 357] width 10 height 14
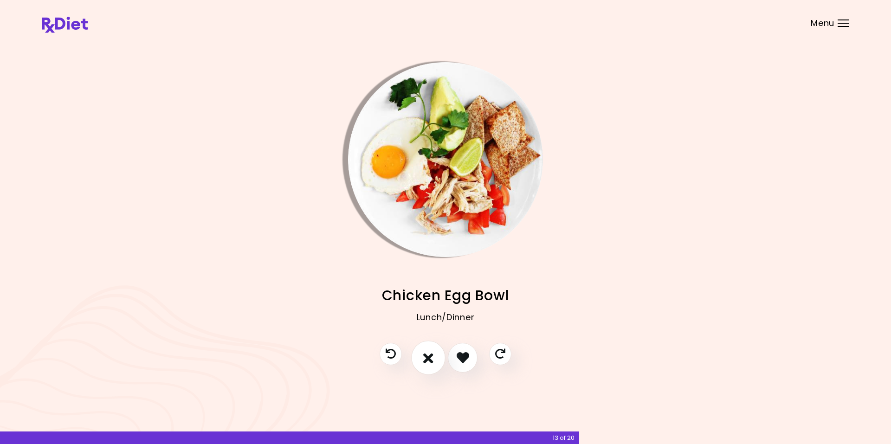
click at [428, 356] on icon "I don't like this recipe" at bounding box center [428, 357] width 10 height 14
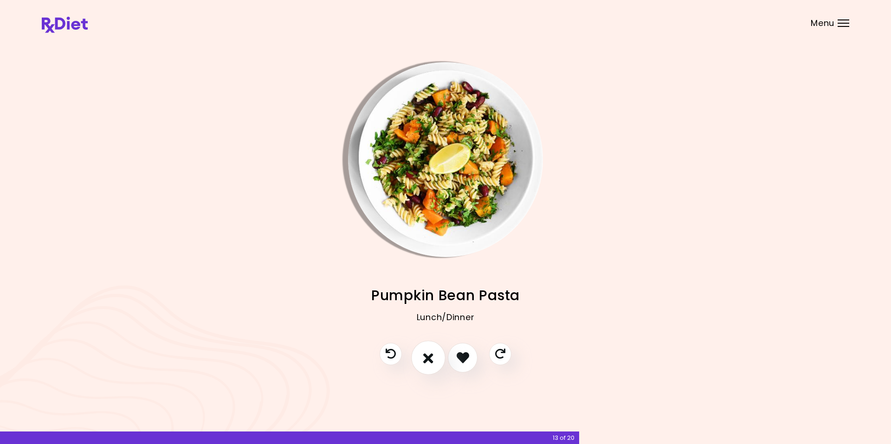
click at [428, 360] on icon "I don't like this recipe" at bounding box center [428, 357] width 10 height 14
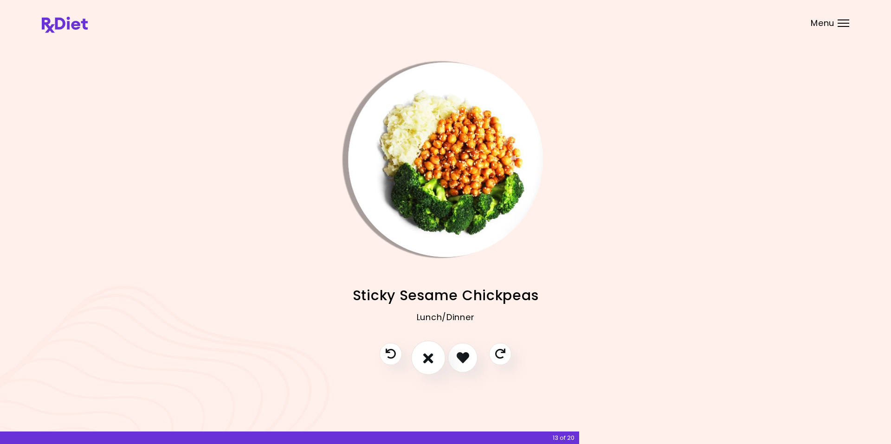
click at [428, 359] on icon "I don't like this recipe" at bounding box center [428, 357] width 10 height 14
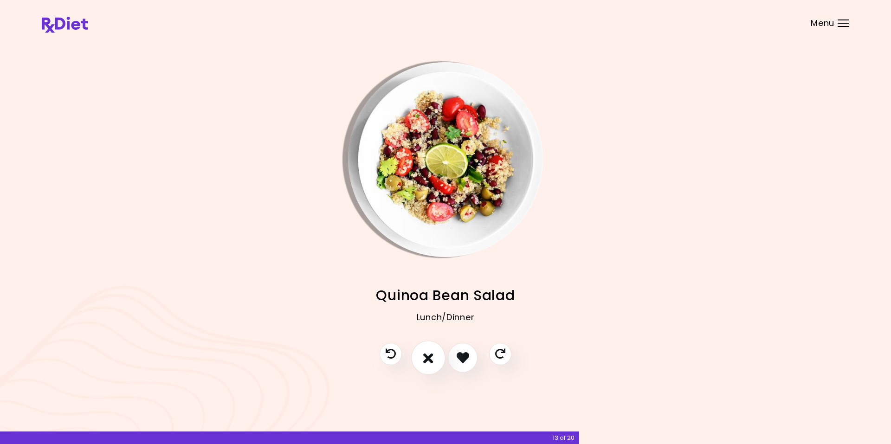
click at [428, 359] on icon "I don't like this recipe" at bounding box center [428, 357] width 10 height 14
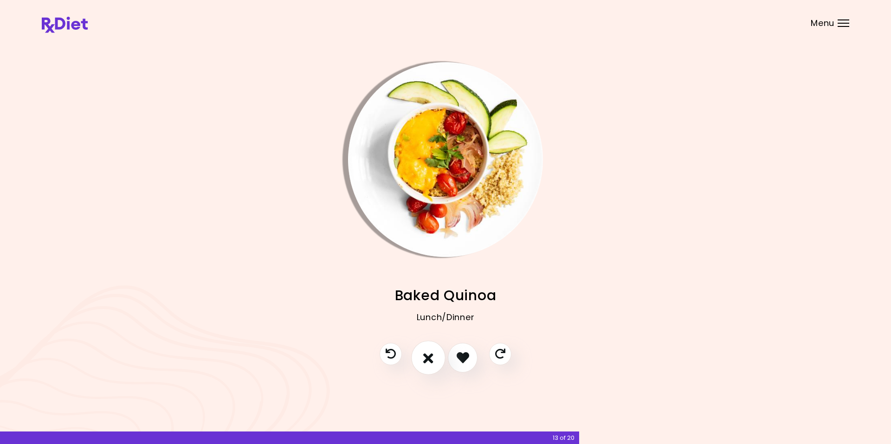
click at [428, 359] on icon "I don't like this recipe" at bounding box center [428, 357] width 10 height 14
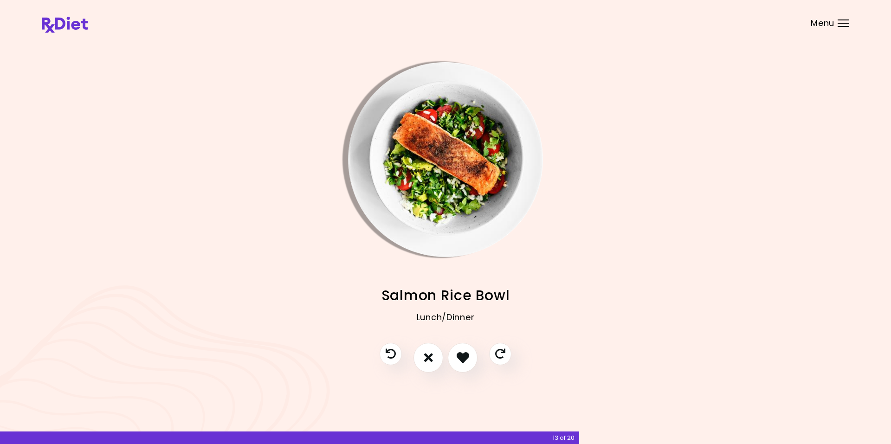
click at [391, 142] on img "Info - Salmon Rice Bowl" at bounding box center [445, 159] width 195 height 195
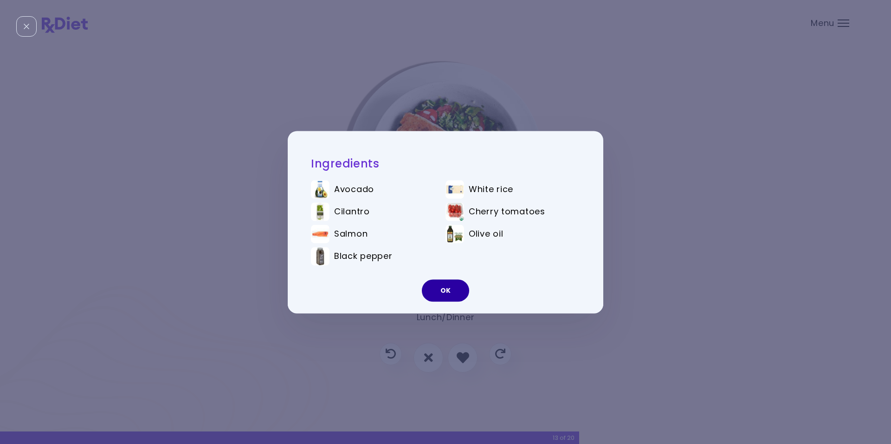
click at [443, 295] on button "OK" at bounding box center [445, 290] width 47 height 22
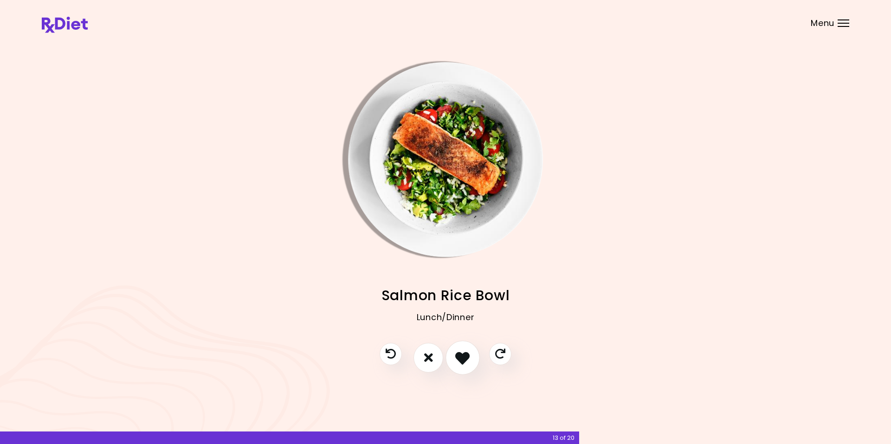
click at [460, 357] on icon "I like this recipe" at bounding box center [462, 357] width 14 height 14
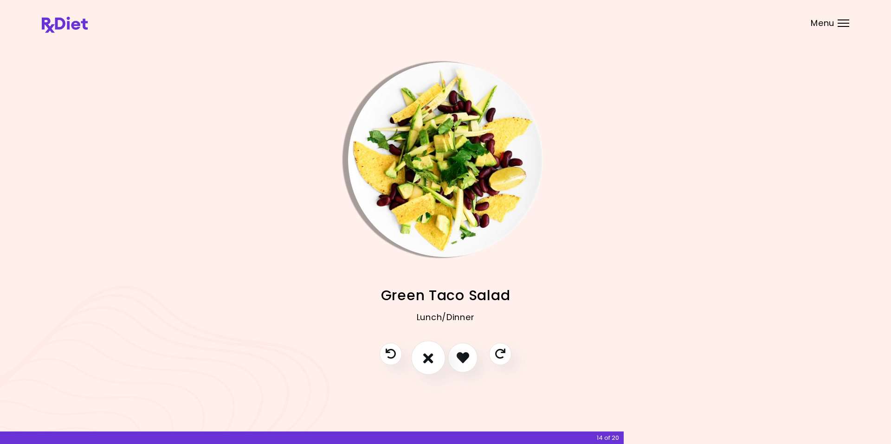
click at [424, 358] on icon "I don't like this recipe" at bounding box center [428, 357] width 10 height 14
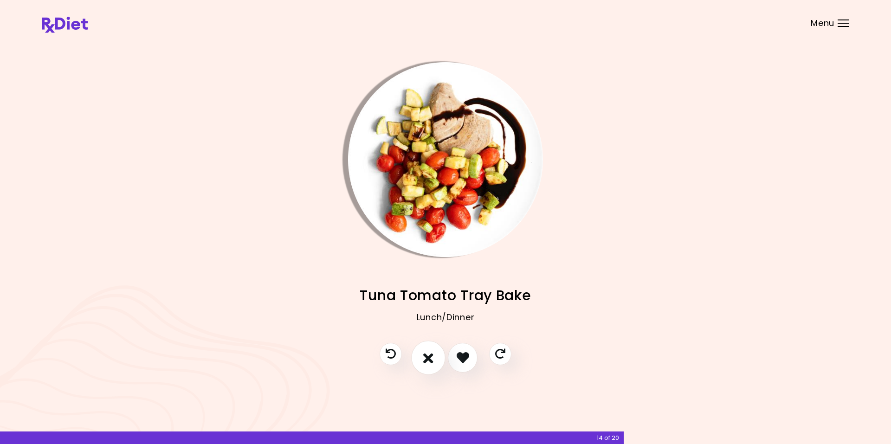
click at [426, 359] on icon "I don't like this recipe" at bounding box center [428, 357] width 10 height 14
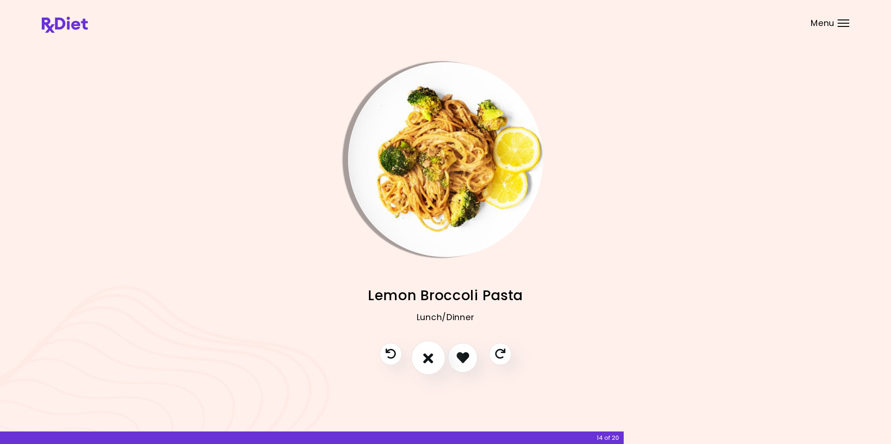
click at [432, 363] on icon "I don't like this recipe" at bounding box center [428, 357] width 10 height 14
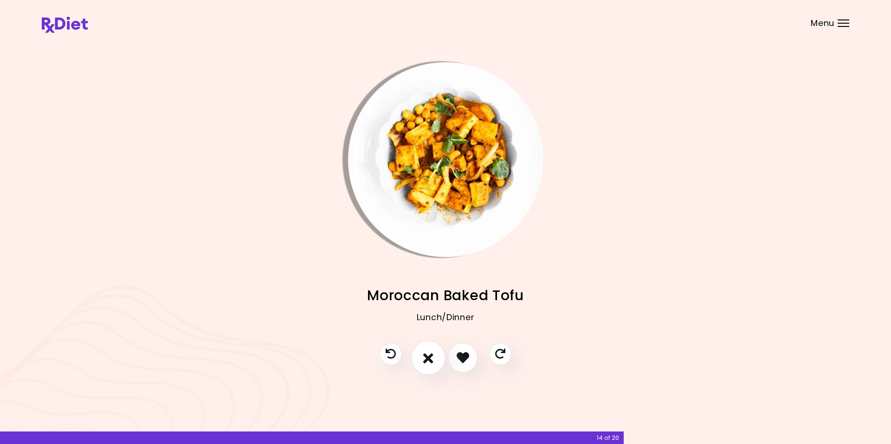
click at [432, 360] on icon "I don't like this recipe" at bounding box center [428, 357] width 10 height 14
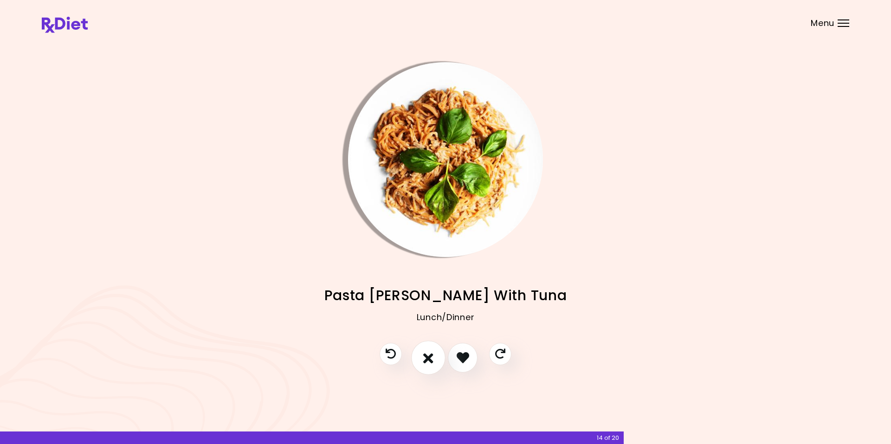
click at [427, 358] on icon "I don't like this recipe" at bounding box center [428, 357] width 10 height 14
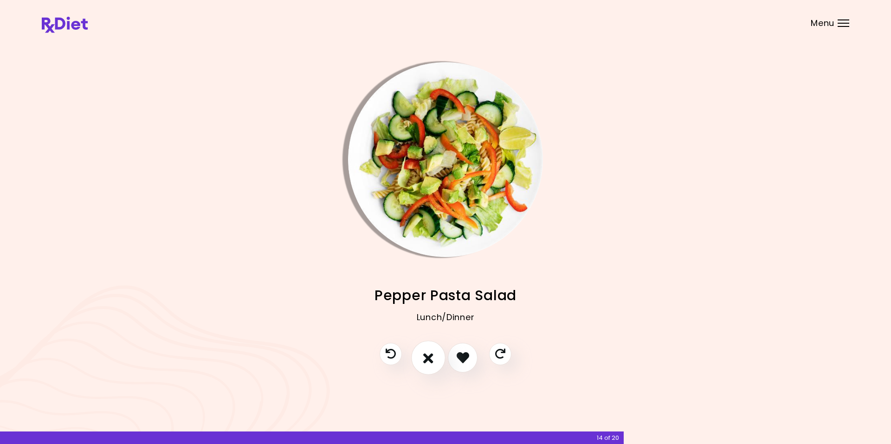
click at [429, 361] on icon "I don't like this recipe" at bounding box center [428, 357] width 10 height 14
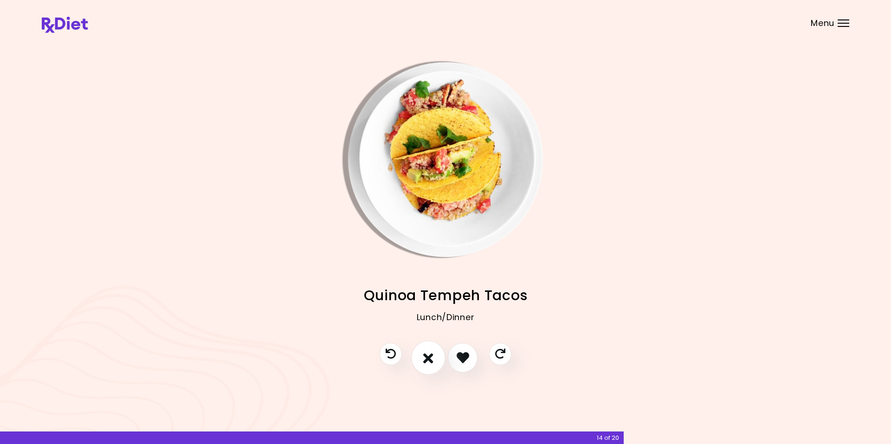
click at [429, 361] on icon "I don't like this recipe" at bounding box center [428, 357] width 10 height 14
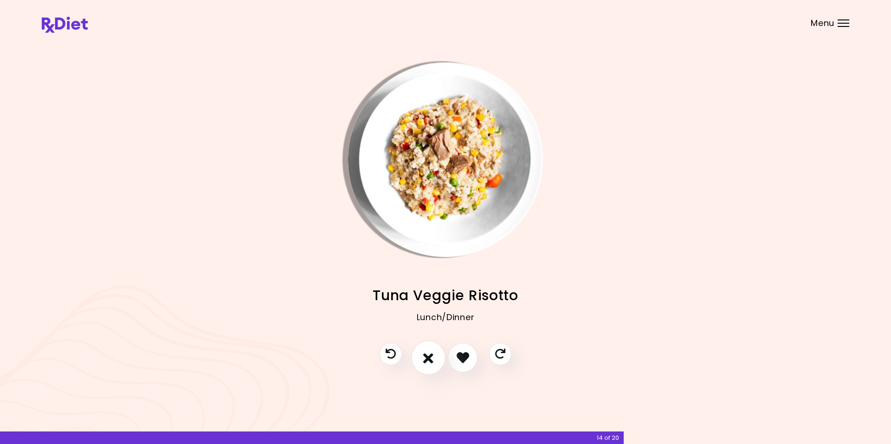
click at [429, 361] on icon "I don't like this recipe" at bounding box center [428, 357] width 10 height 14
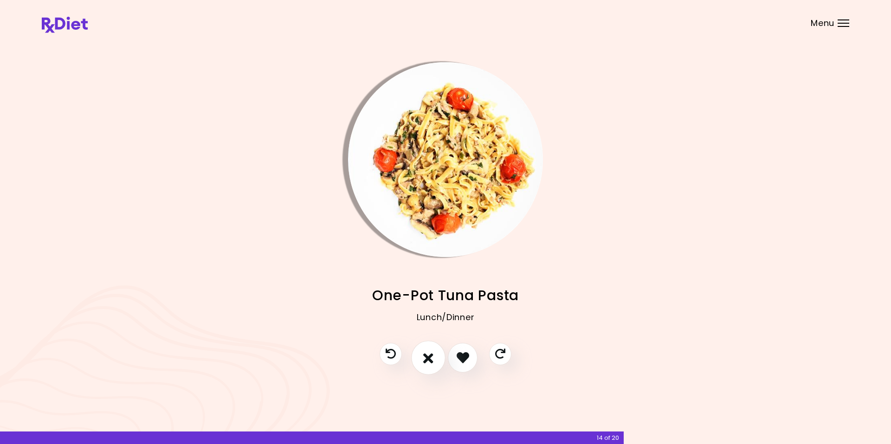
click at [429, 361] on icon "I don't like this recipe" at bounding box center [428, 357] width 10 height 14
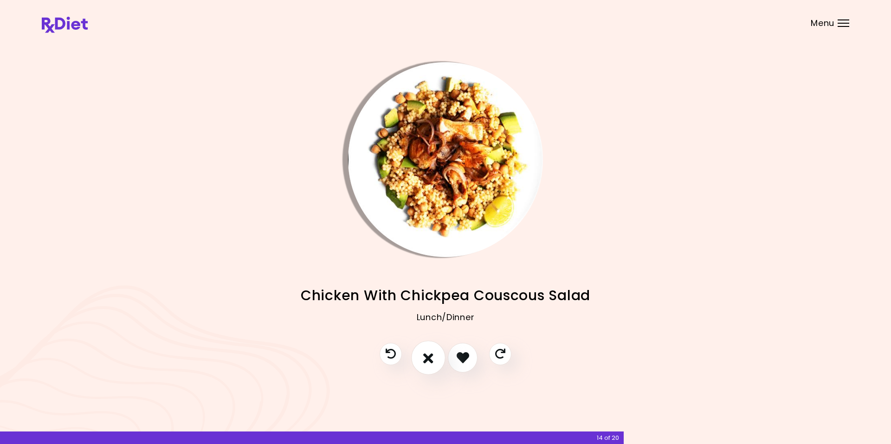
click at [429, 361] on icon "I don't like this recipe" at bounding box center [428, 357] width 10 height 14
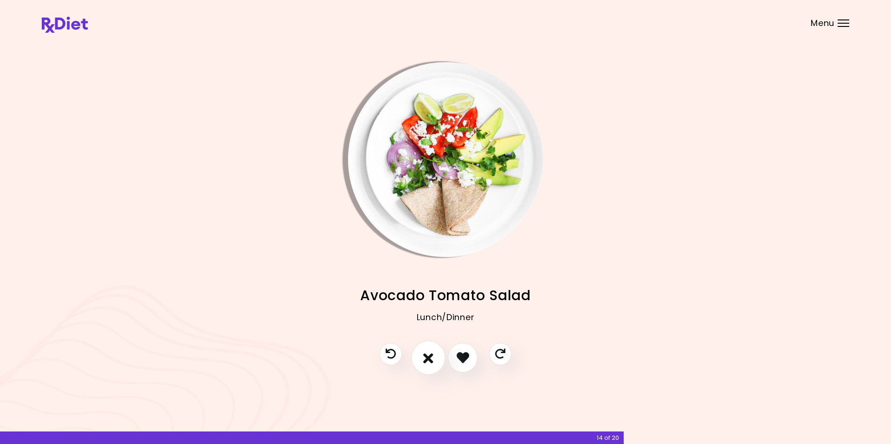
click at [429, 361] on icon "I don't like this recipe" at bounding box center [428, 357] width 10 height 14
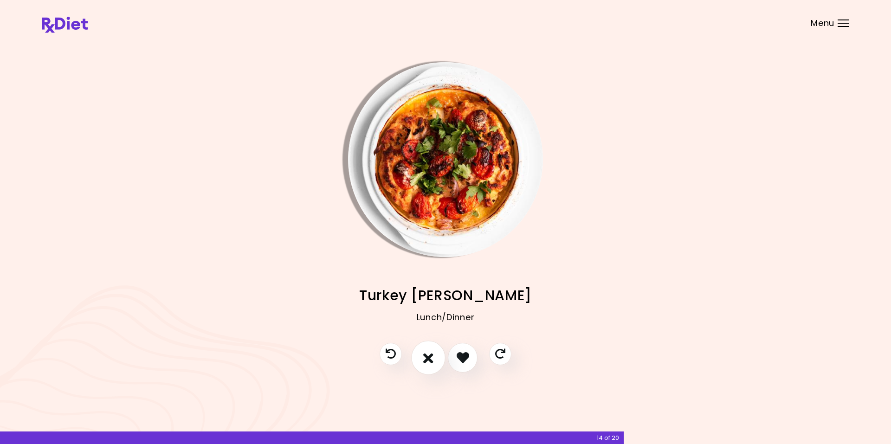
click at [429, 361] on icon "I don't like this recipe" at bounding box center [428, 357] width 10 height 14
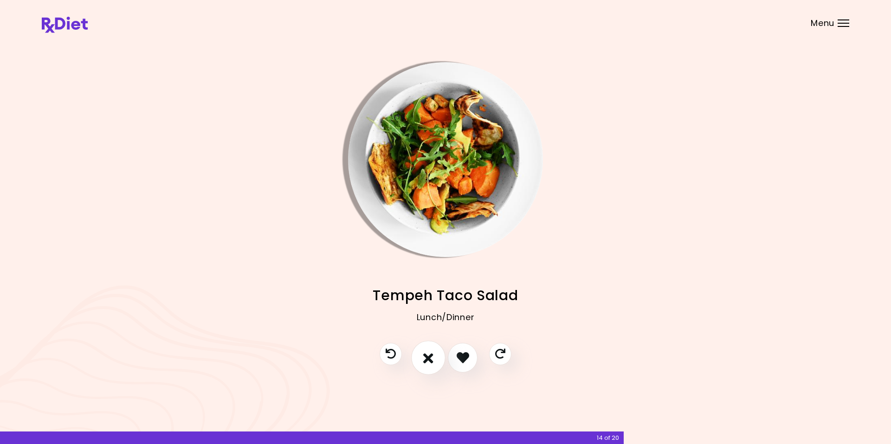
click at [429, 361] on icon "I don't like this recipe" at bounding box center [428, 357] width 10 height 14
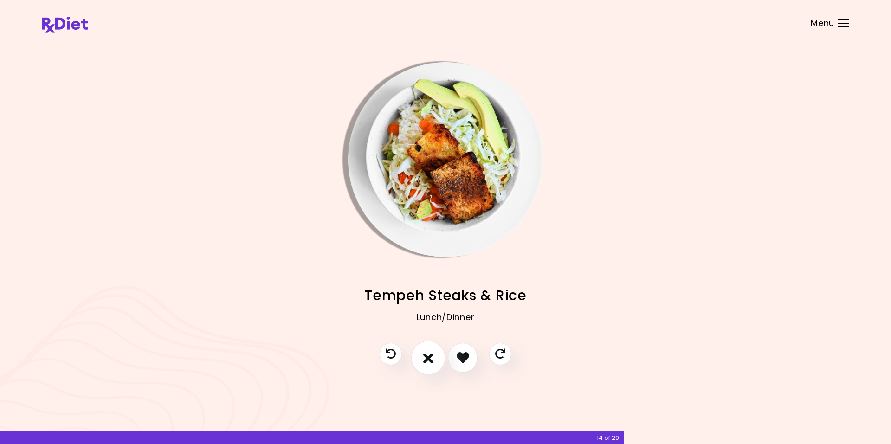
click at [429, 361] on icon "I don't like this recipe" at bounding box center [428, 357] width 10 height 14
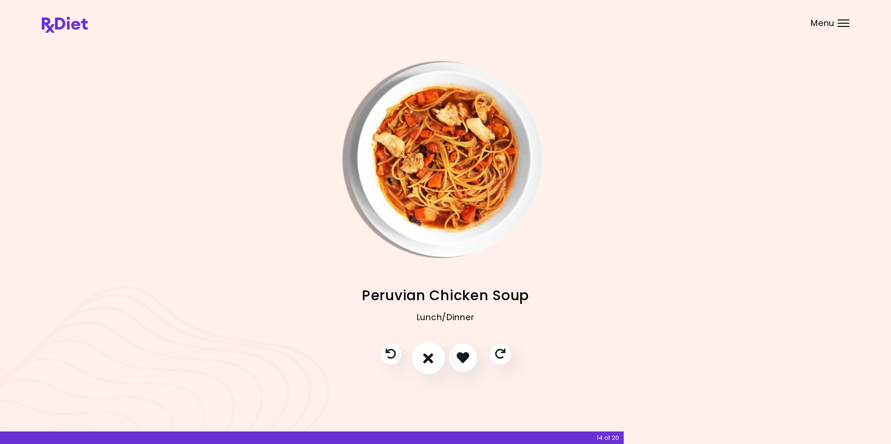
click at [429, 361] on icon "I don't like this recipe" at bounding box center [428, 357] width 10 height 14
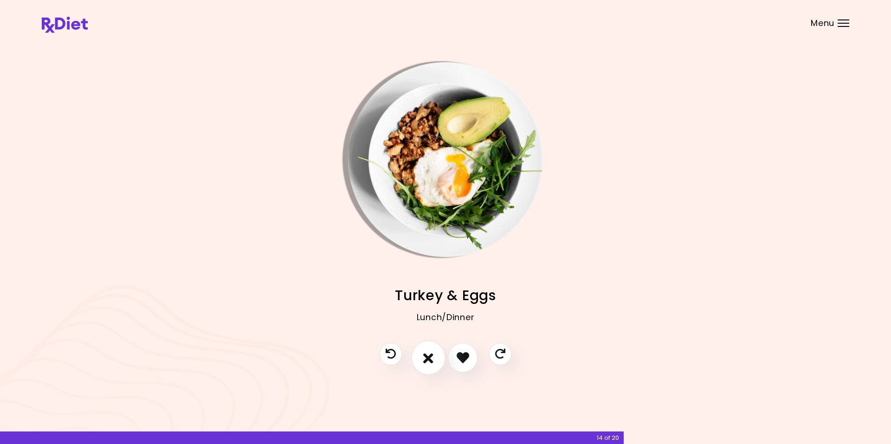
click at [428, 356] on icon "I don't like this recipe" at bounding box center [428, 357] width 10 height 14
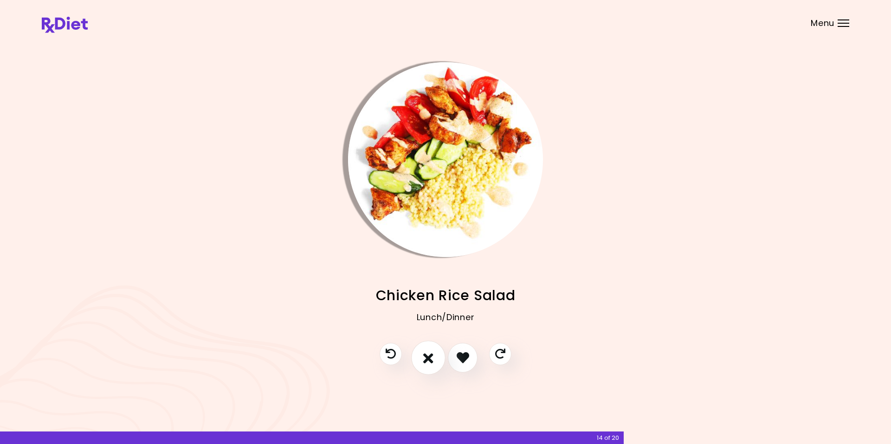
click at [428, 356] on icon "I don't like this recipe" at bounding box center [428, 357] width 10 height 14
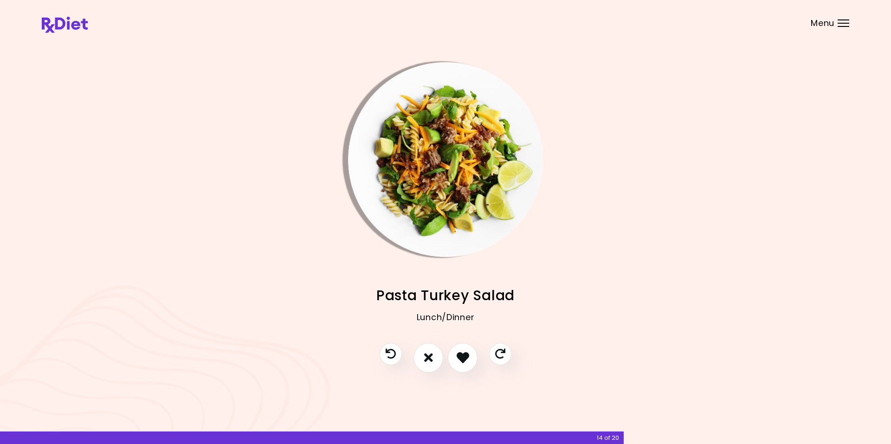
click at [377, 150] on img "Info - Pasta Turkey Salad" at bounding box center [445, 159] width 195 height 195
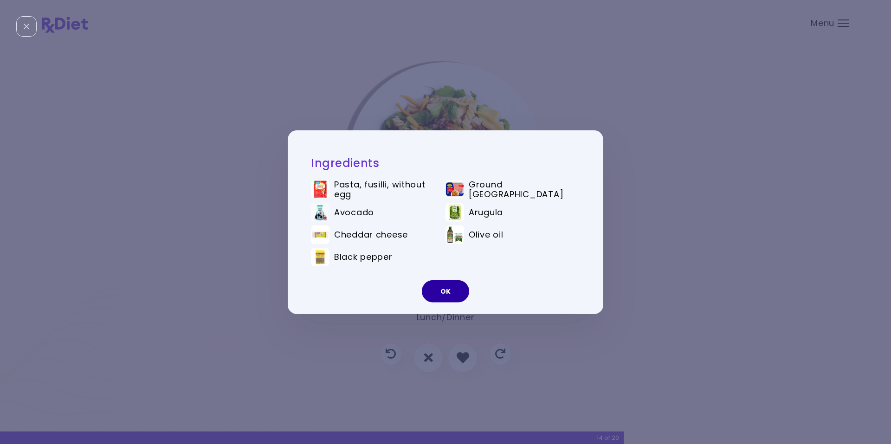
click at [444, 293] on button "OK" at bounding box center [445, 291] width 47 height 22
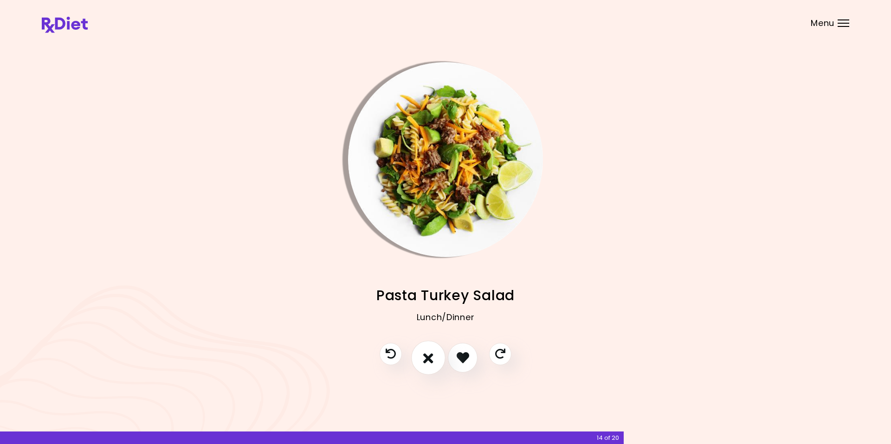
click at [428, 355] on icon "I don't like this recipe" at bounding box center [428, 357] width 10 height 14
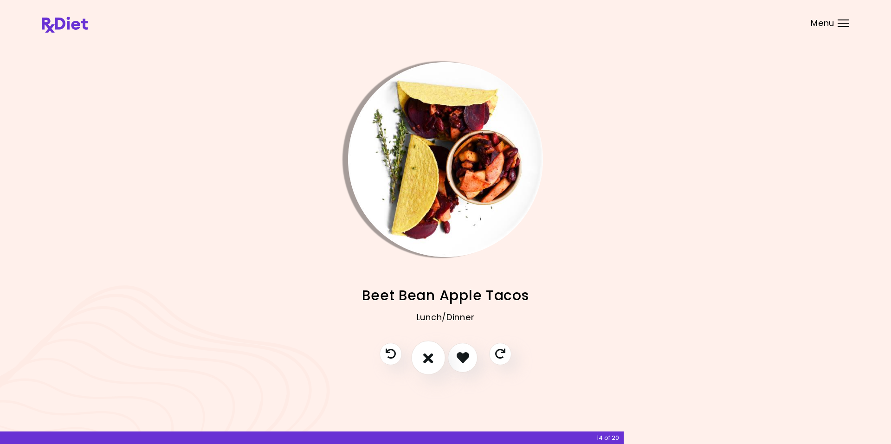
click at [423, 357] on icon "I don't like this recipe" at bounding box center [428, 357] width 10 height 14
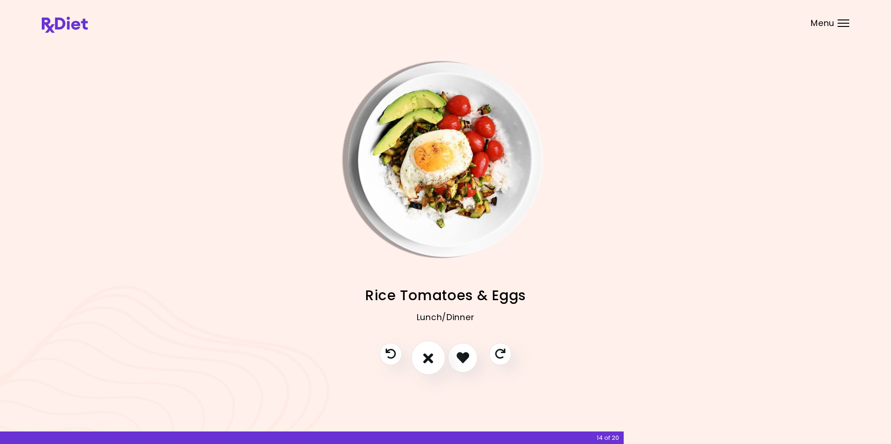
click at [425, 359] on icon "I don't like this recipe" at bounding box center [428, 357] width 10 height 14
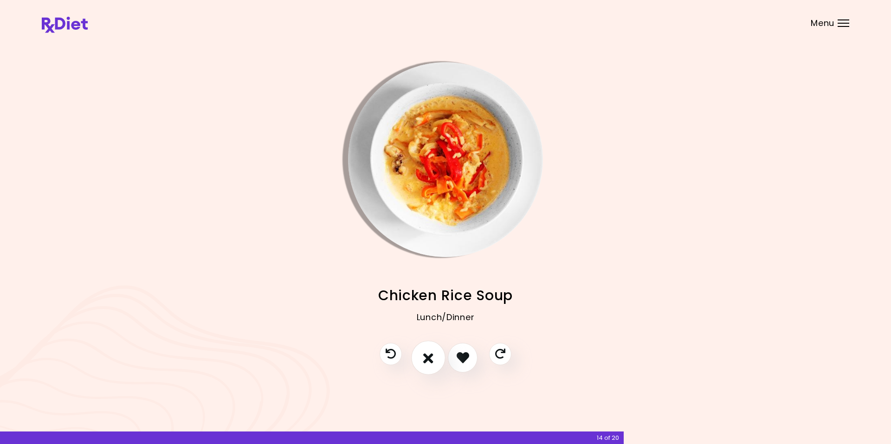
click at [429, 358] on icon "I don't like this recipe" at bounding box center [428, 357] width 10 height 14
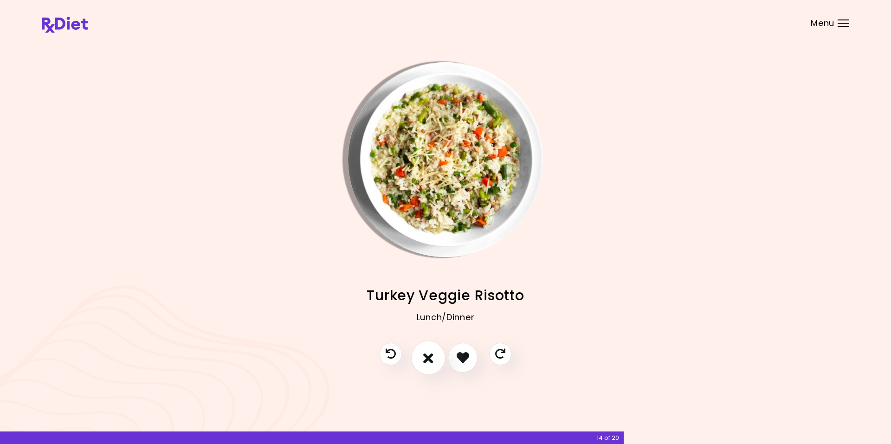
click at [429, 358] on icon "I don't like this recipe" at bounding box center [428, 357] width 10 height 14
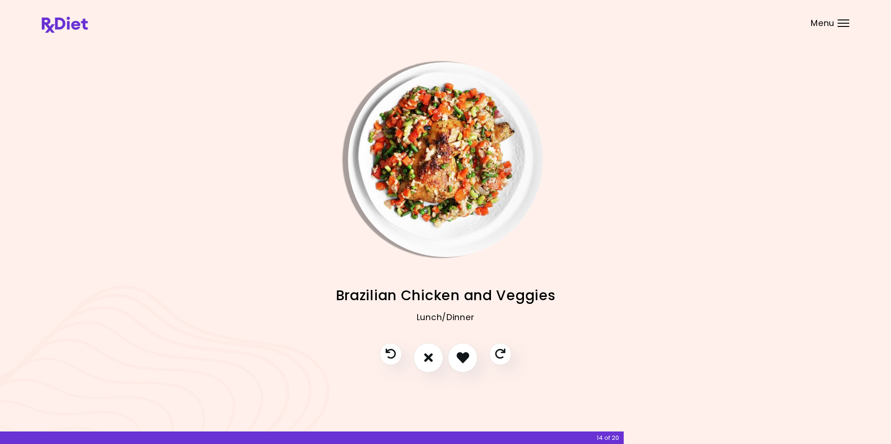
click at [392, 137] on img "Info - Brazilian Chicken and Veggies" at bounding box center [445, 159] width 195 height 195
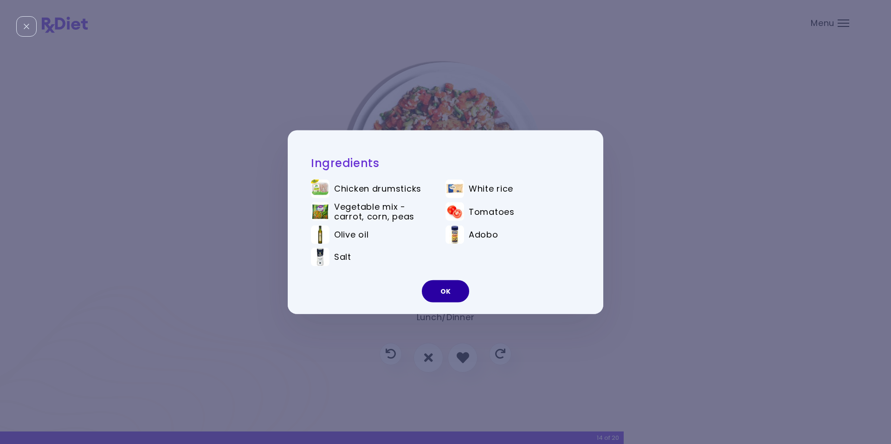
click at [440, 291] on button "OK" at bounding box center [445, 291] width 47 height 22
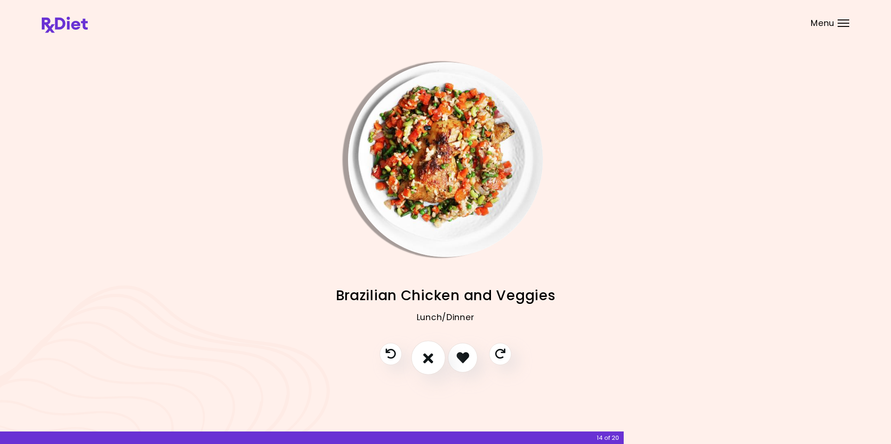
click at [427, 359] on icon "I don't like this recipe" at bounding box center [428, 357] width 10 height 14
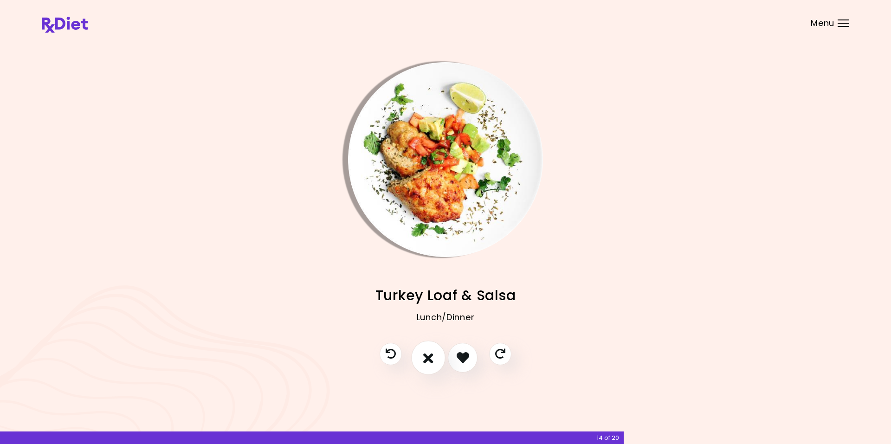
click at [426, 358] on icon "I don't like this recipe" at bounding box center [428, 357] width 10 height 14
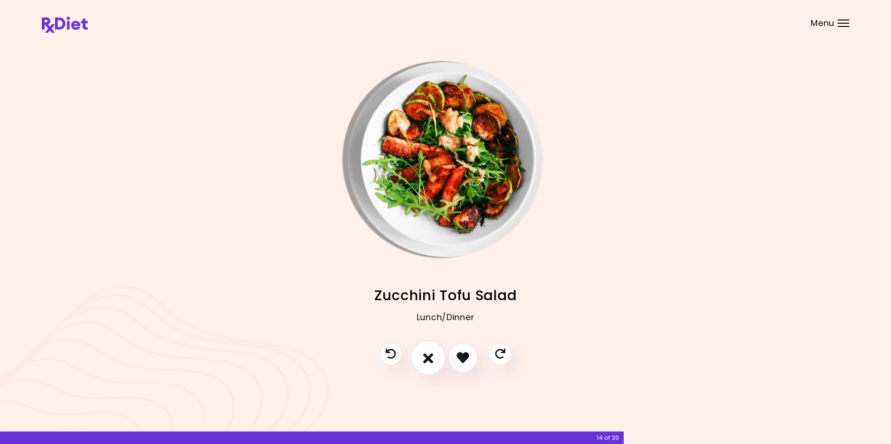
click at [426, 358] on icon "I don't like this recipe" at bounding box center [428, 357] width 10 height 14
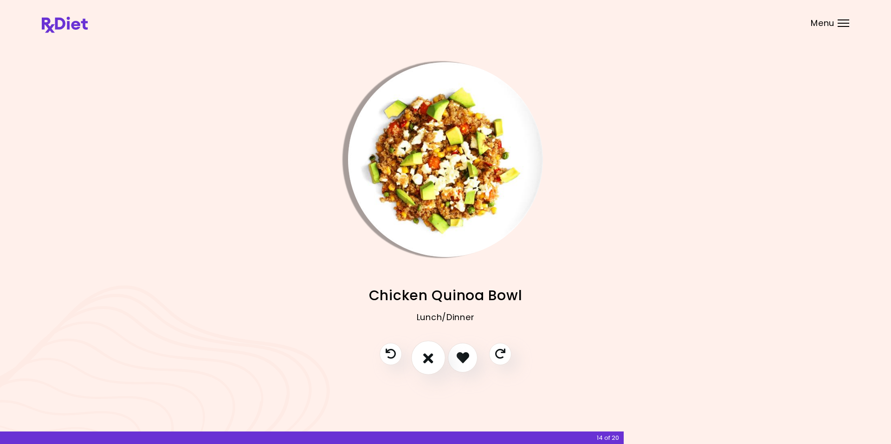
click at [426, 358] on icon "I don't like this recipe" at bounding box center [428, 357] width 10 height 14
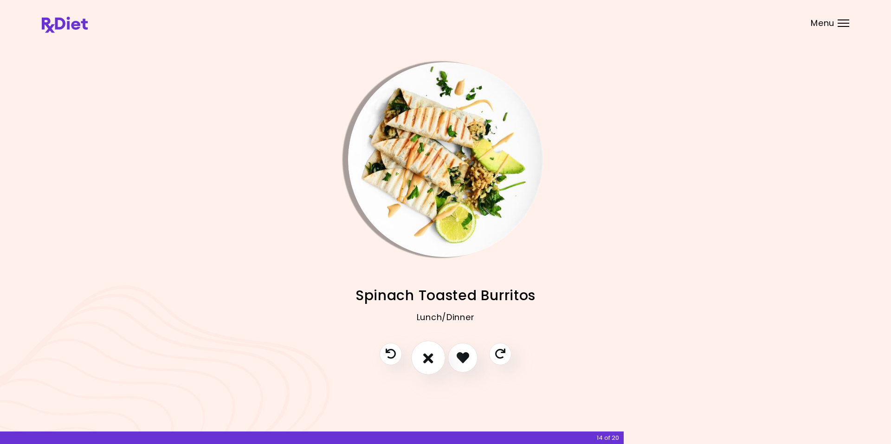
click at [426, 358] on icon "I don't like this recipe" at bounding box center [428, 357] width 10 height 14
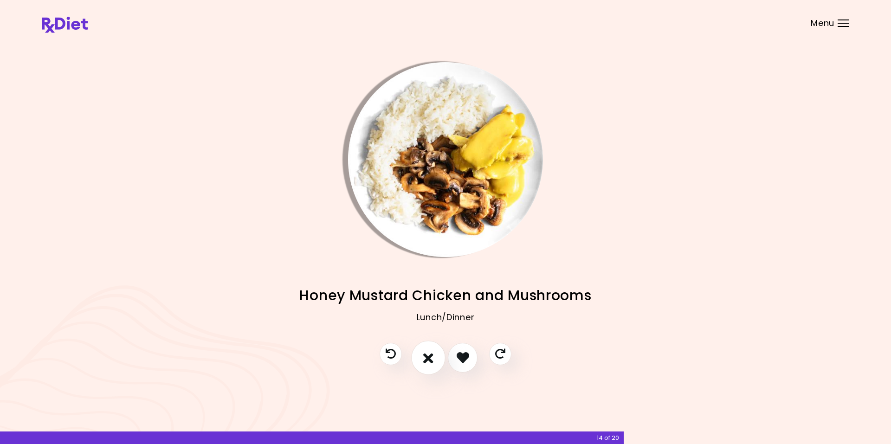
click at [426, 358] on icon "I don't like this recipe" at bounding box center [428, 357] width 10 height 14
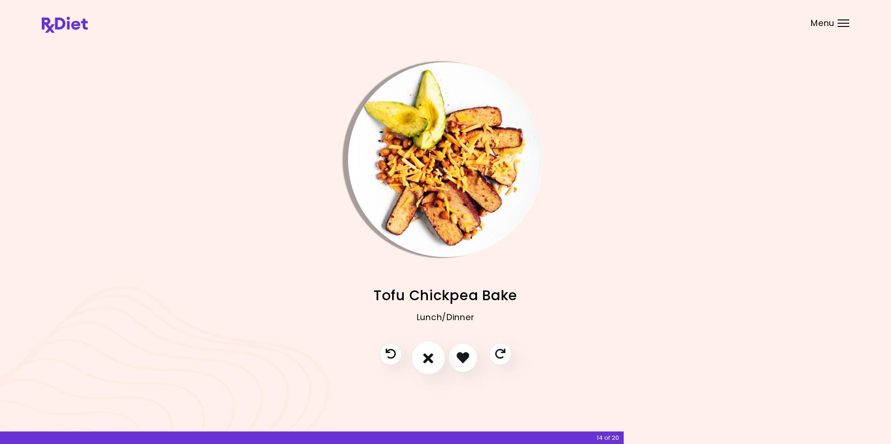
click at [429, 360] on icon "I don't like this recipe" at bounding box center [428, 357] width 10 height 14
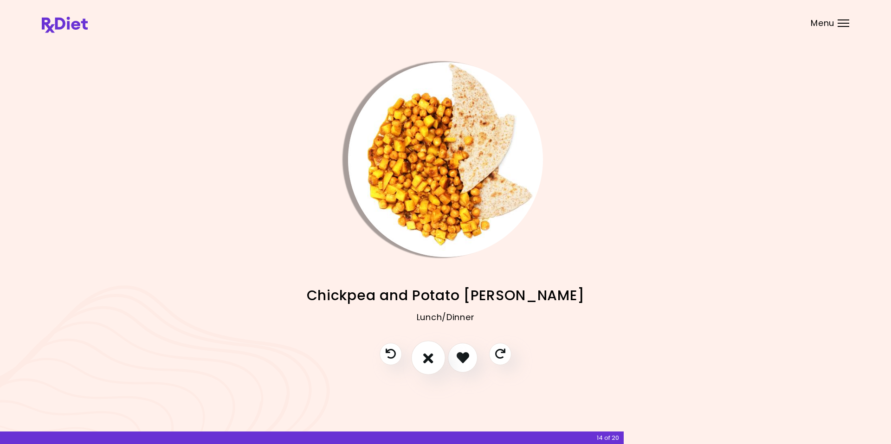
click at [429, 360] on icon "I don't like this recipe" at bounding box center [428, 357] width 10 height 14
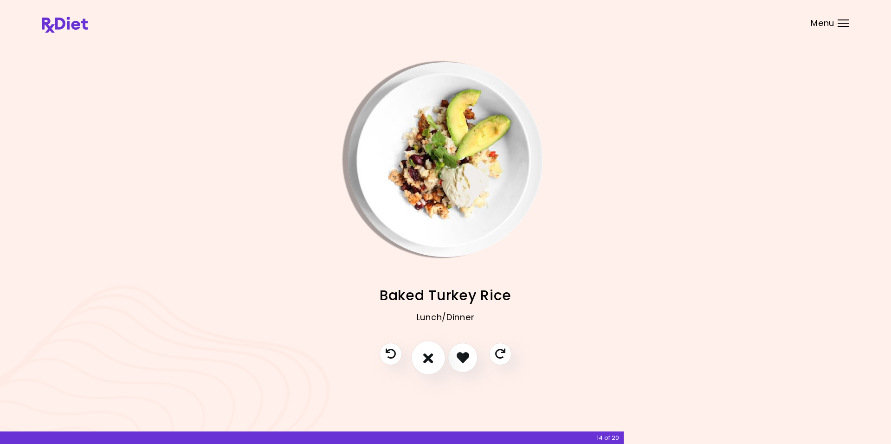
click at [430, 355] on icon "I don't like this recipe" at bounding box center [428, 357] width 10 height 14
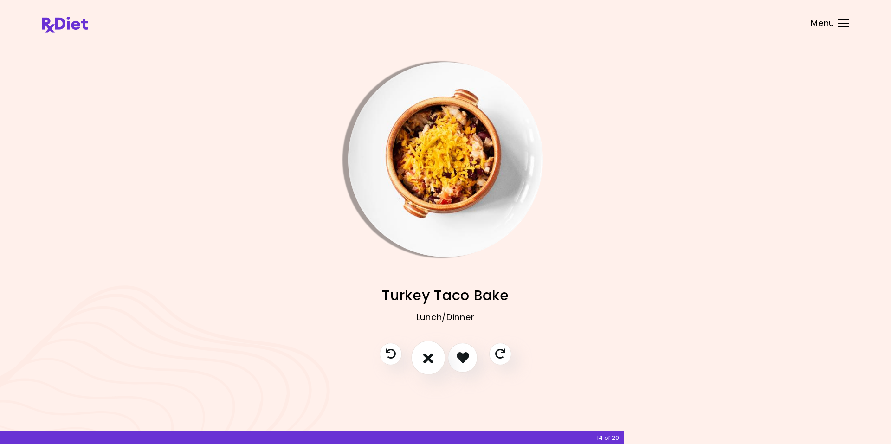
click at [426, 361] on icon "I don't like this recipe" at bounding box center [428, 357] width 10 height 14
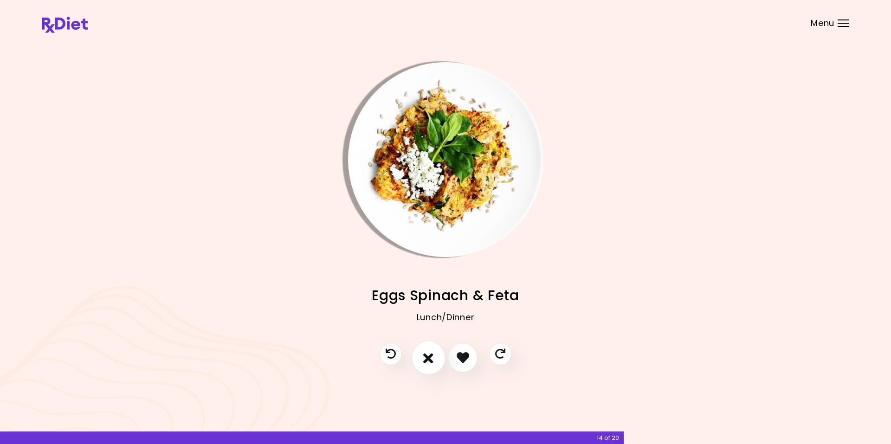
click at [426, 361] on icon "I don't like this recipe" at bounding box center [428, 357] width 10 height 14
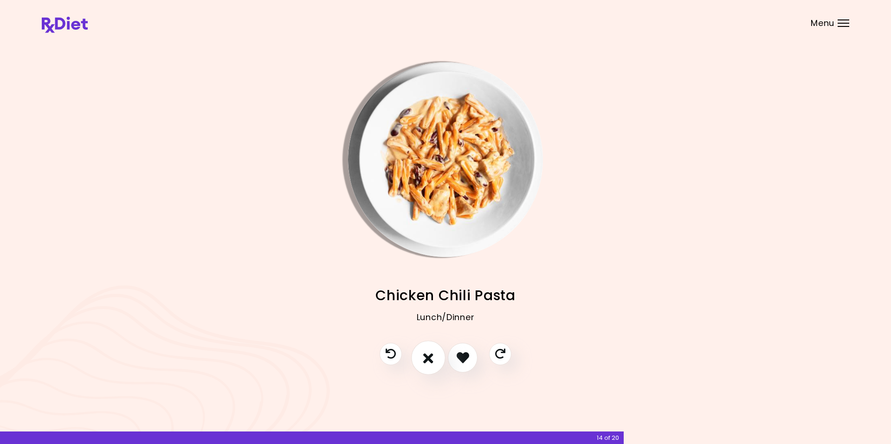
click at [426, 361] on icon "I don't like this recipe" at bounding box center [428, 357] width 10 height 14
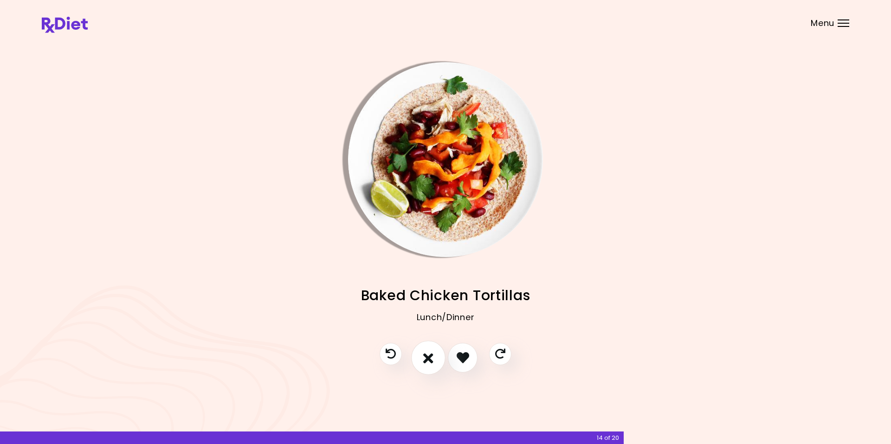
click at [426, 361] on icon "I don't like this recipe" at bounding box center [428, 357] width 10 height 14
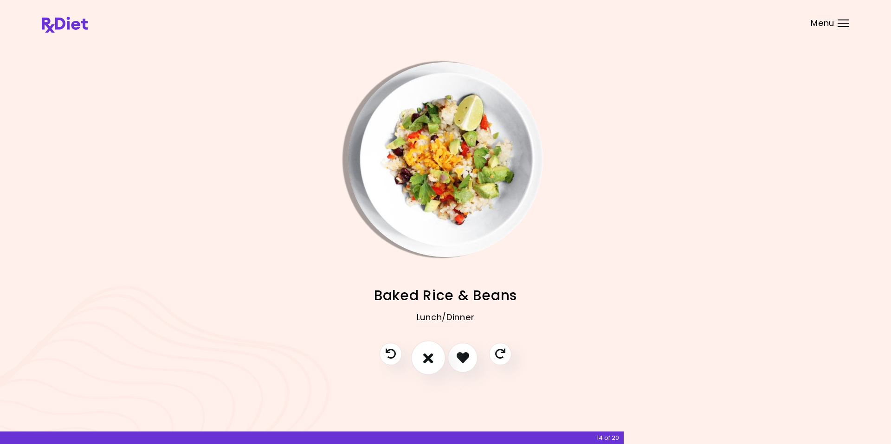
click at [426, 361] on icon "I don't like this recipe" at bounding box center [428, 357] width 10 height 14
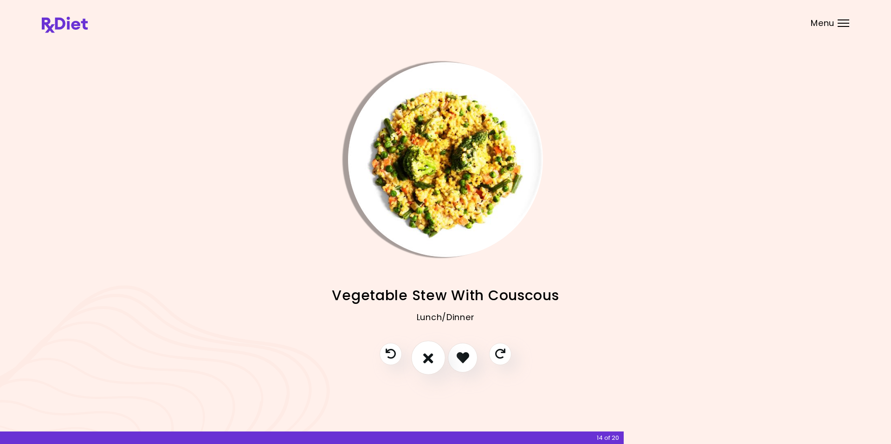
click at [426, 361] on icon "I don't like this recipe" at bounding box center [428, 357] width 10 height 14
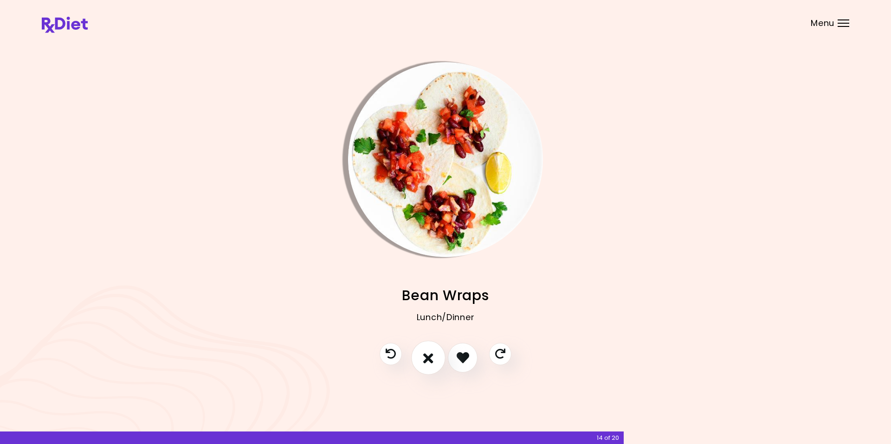
click at [426, 361] on icon "I don't like this recipe" at bounding box center [428, 357] width 10 height 14
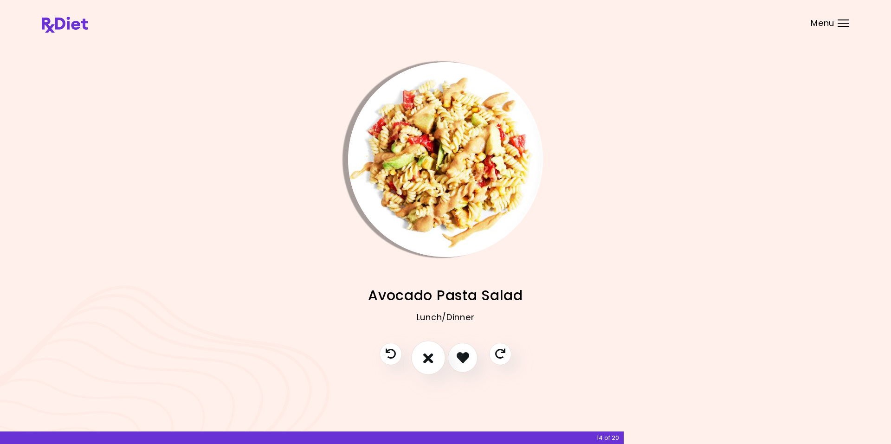
click at [426, 361] on icon "I don't like this recipe" at bounding box center [428, 357] width 10 height 14
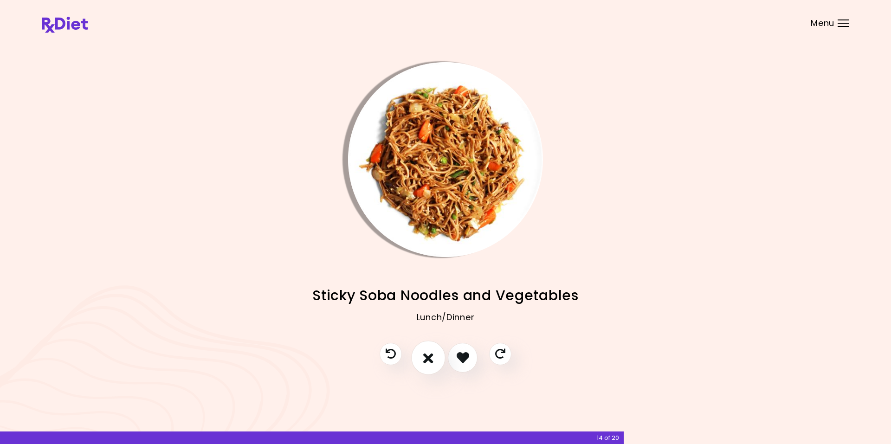
click at [426, 361] on icon "I don't like this recipe" at bounding box center [428, 357] width 10 height 14
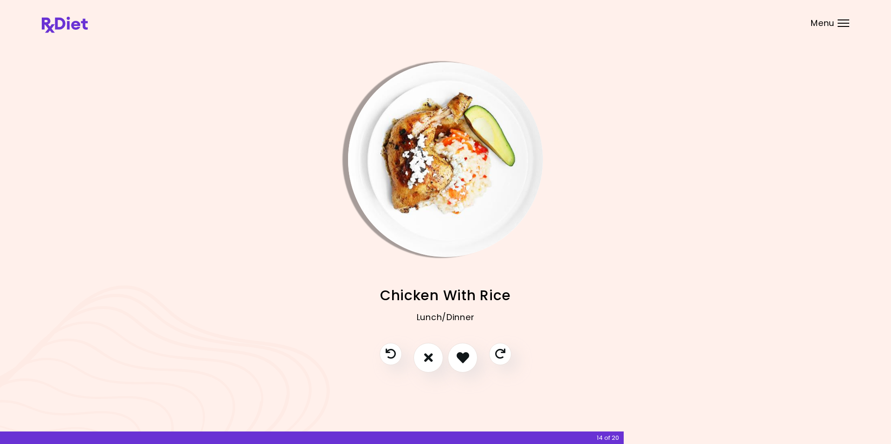
click at [382, 122] on img "Info - Chicken With Rice" at bounding box center [445, 159] width 195 height 195
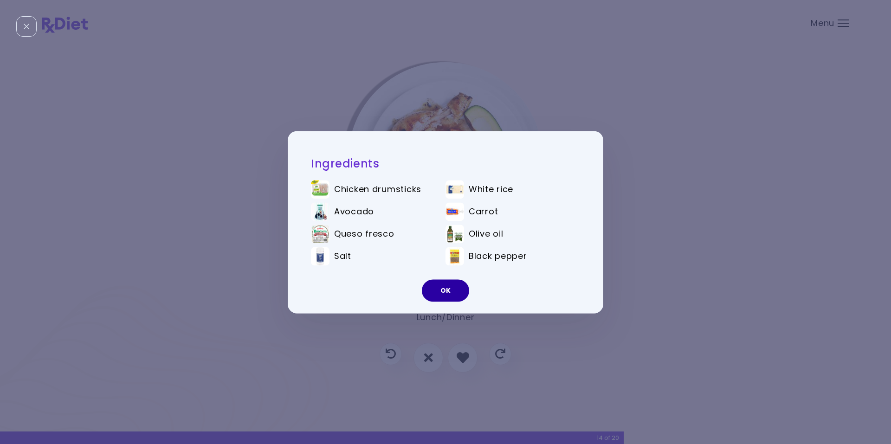
click at [446, 293] on button "OK" at bounding box center [445, 290] width 47 height 22
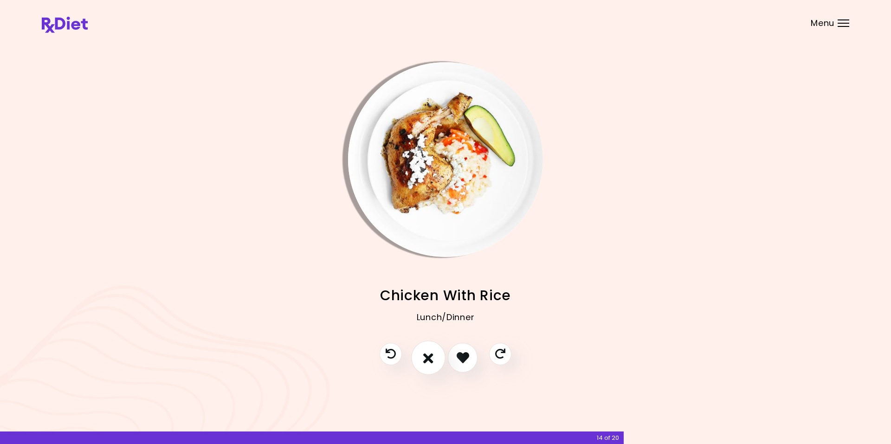
click at [426, 357] on icon "I don't like this recipe" at bounding box center [428, 357] width 10 height 14
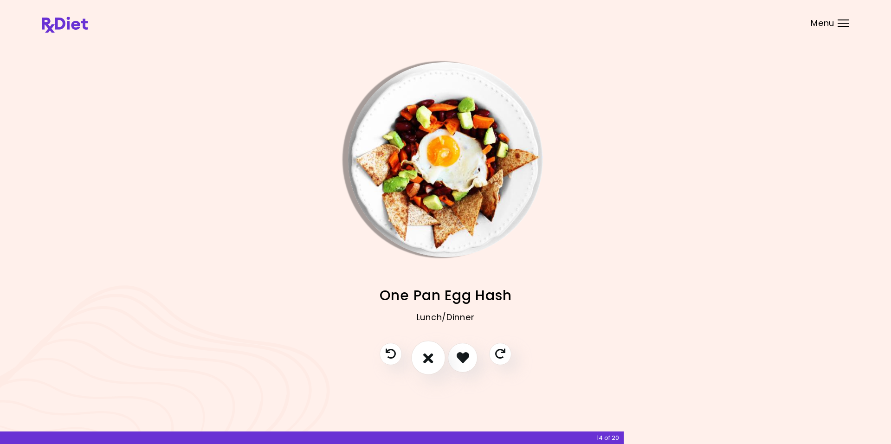
click at [425, 357] on icon "I don't like this recipe" at bounding box center [428, 357] width 10 height 14
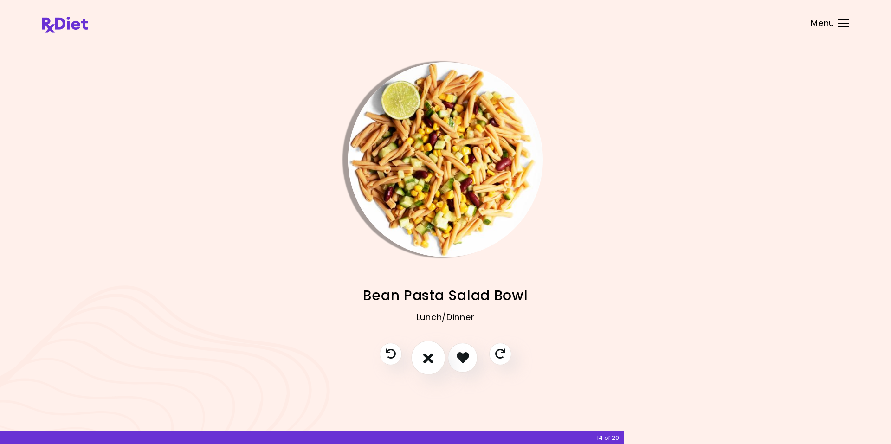
click at [425, 357] on icon "I don't like this recipe" at bounding box center [428, 357] width 10 height 14
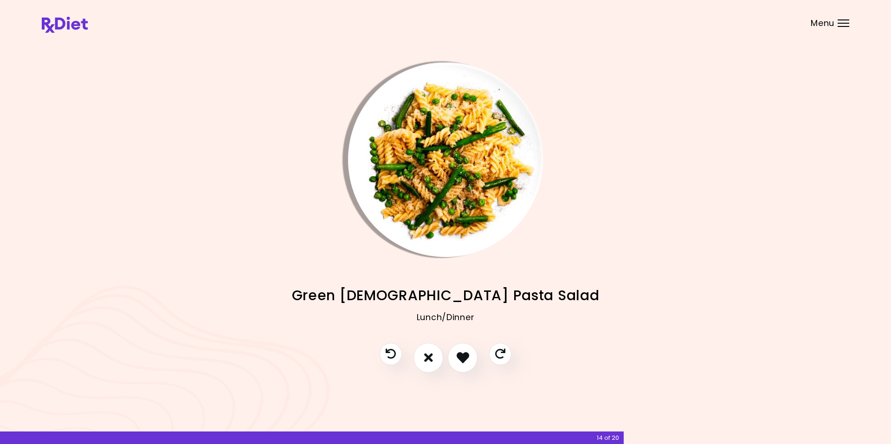
click at [376, 129] on img "Info - Green Goddess Pasta Salad" at bounding box center [445, 159] width 195 height 195
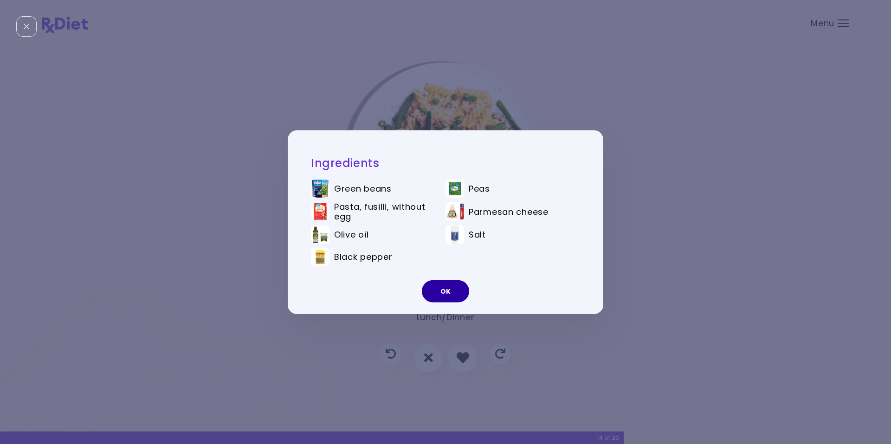
click at [443, 296] on button "OK" at bounding box center [445, 291] width 47 height 22
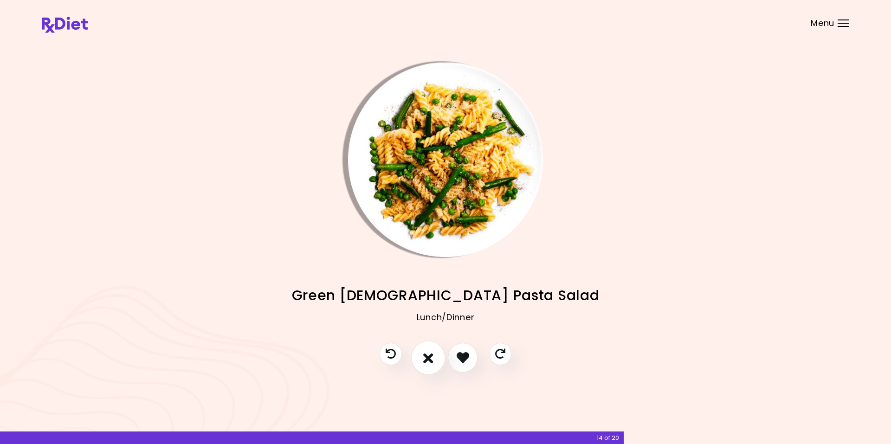
click at [427, 358] on icon "I don't like this recipe" at bounding box center [428, 357] width 10 height 14
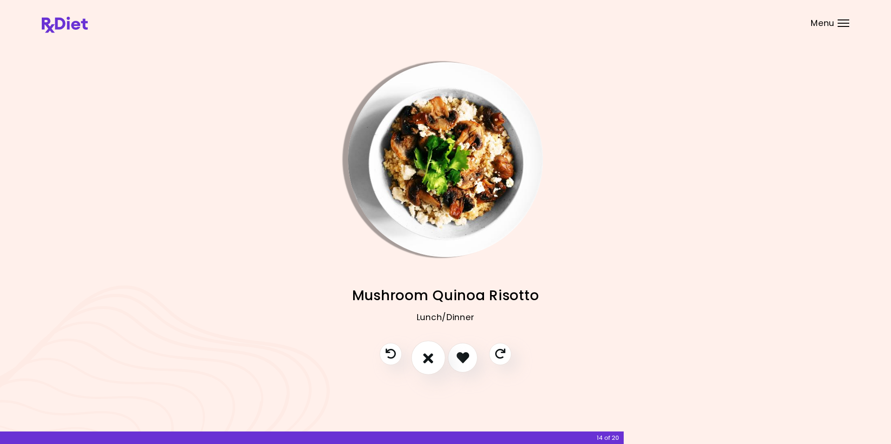
click at [424, 359] on icon "I don't like this recipe" at bounding box center [428, 357] width 10 height 14
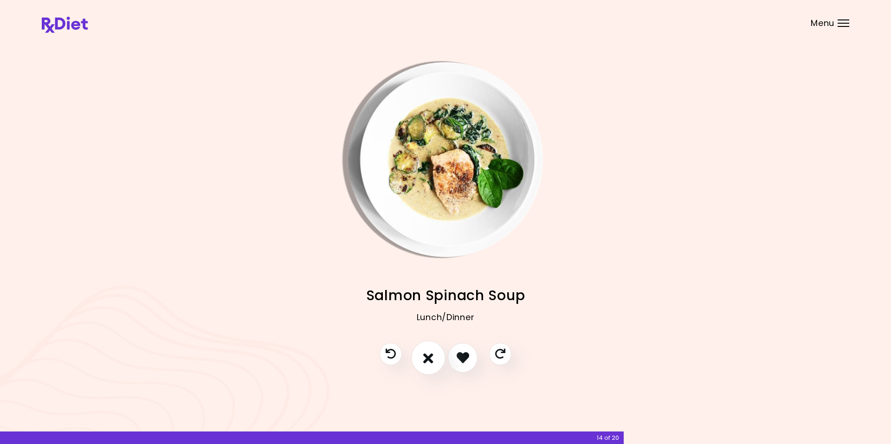
click at [427, 356] on icon "I don't like this recipe" at bounding box center [428, 357] width 10 height 14
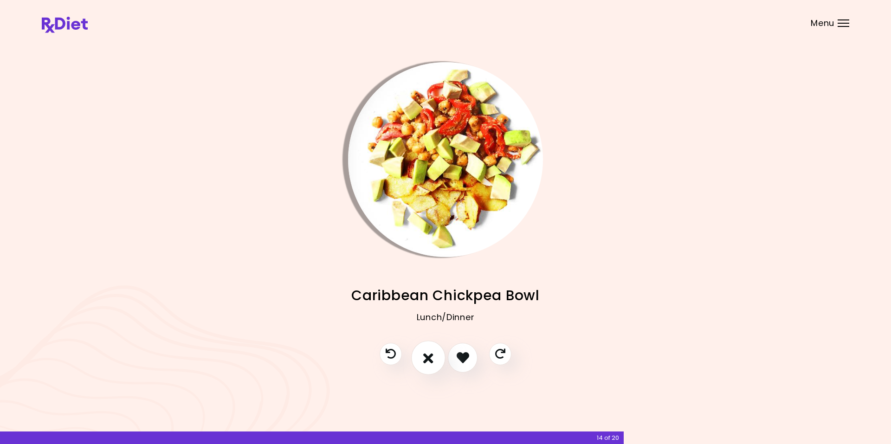
click at [427, 356] on icon "I don't like this recipe" at bounding box center [428, 357] width 10 height 14
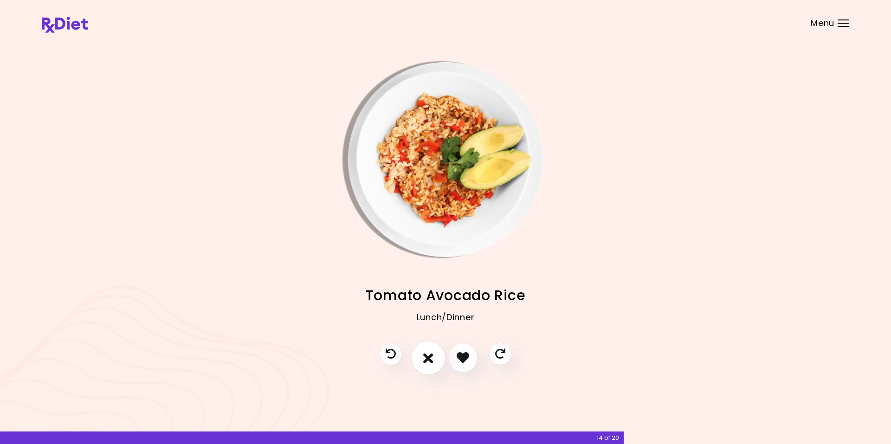
click at [429, 361] on icon "I don't like this recipe" at bounding box center [428, 357] width 10 height 14
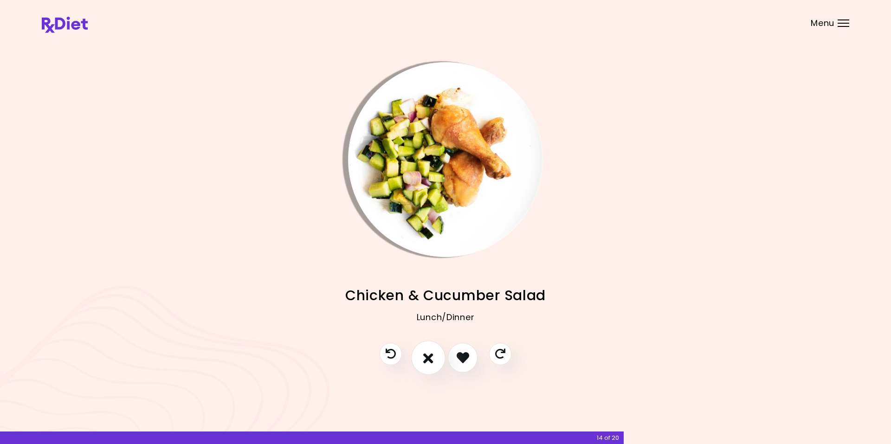
click at [425, 359] on icon "I don't like this recipe" at bounding box center [428, 357] width 10 height 14
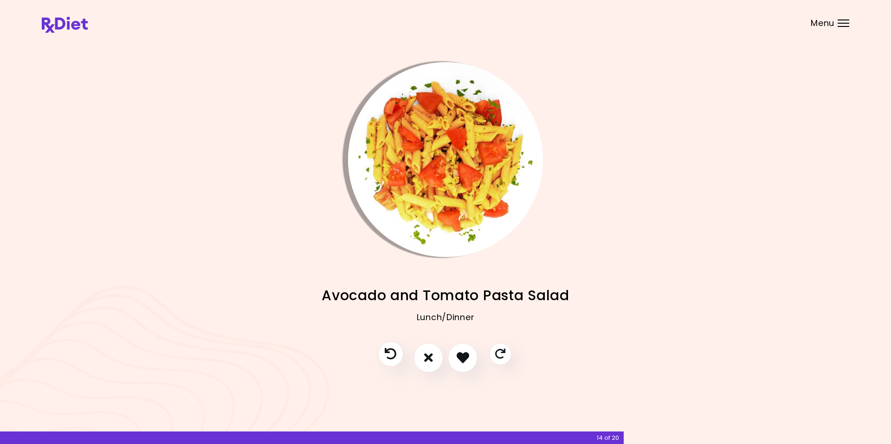
click at [391, 354] on icon "Previous recipe" at bounding box center [391, 354] width 12 height 12
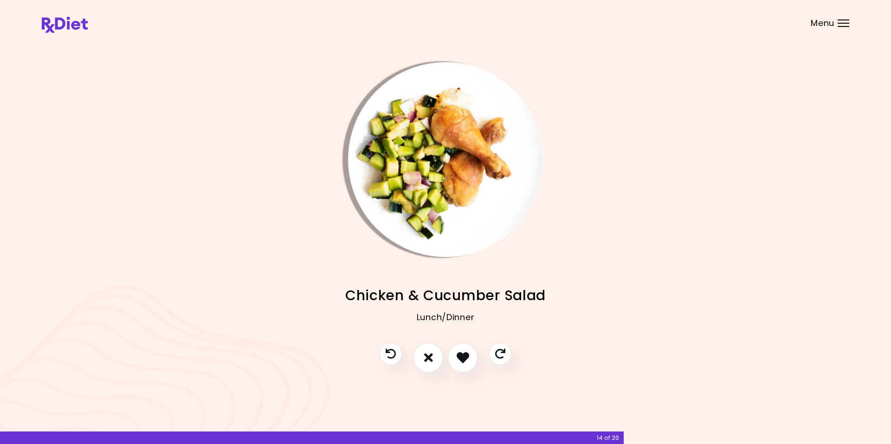
click at [367, 147] on img "Info - Chicken & Cucumber Salad" at bounding box center [445, 159] width 195 height 195
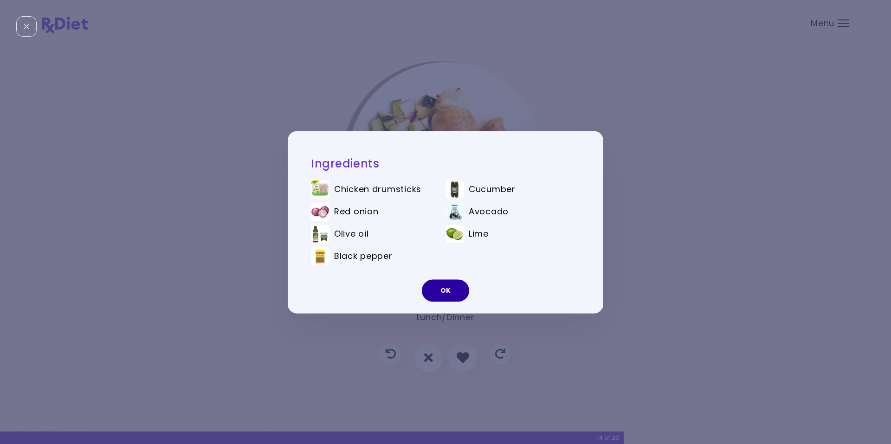
click at [438, 296] on button "OK" at bounding box center [445, 290] width 47 height 22
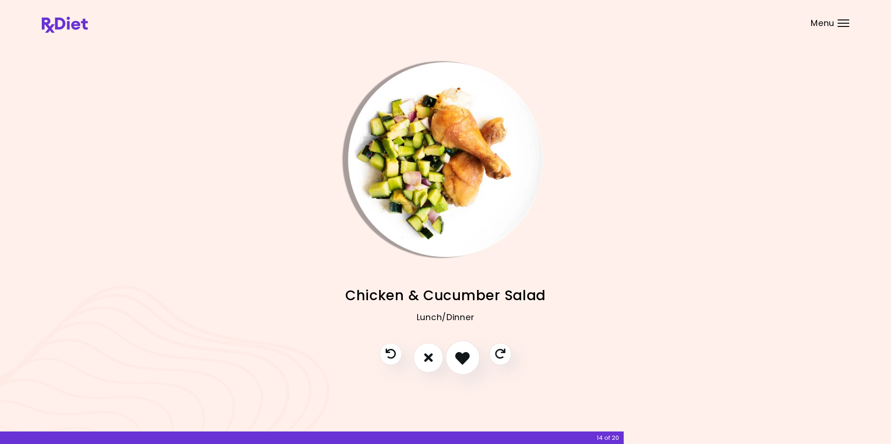
click at [463, 360] on icon "I like this recipe" at bounding box center [462, 357] width 14 height 14
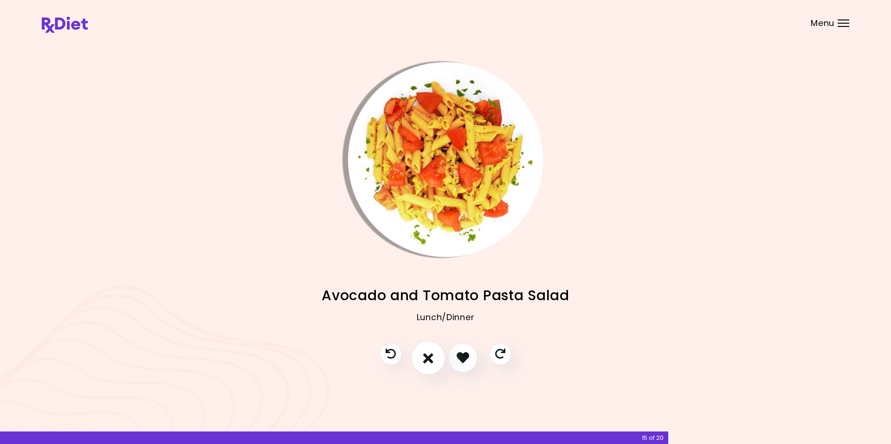
click at [429, 361] on icon "I don't like this recipe" at bounding box center [428, 357] width 10 height 14
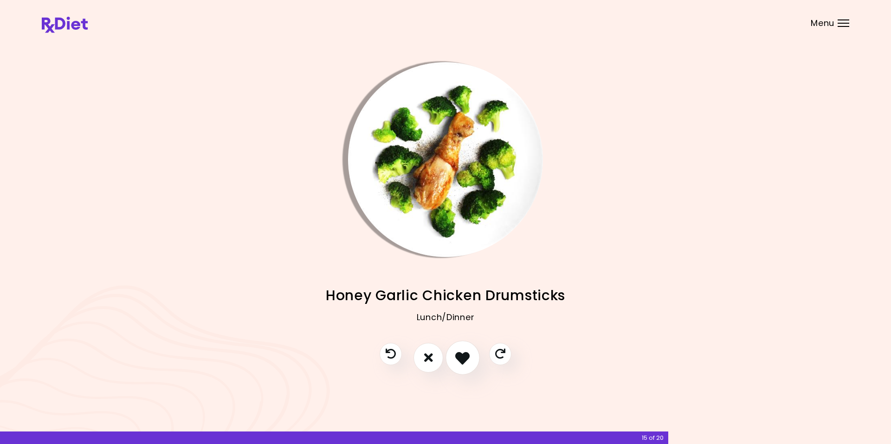
click at [461, 358] on icon "I like this recipe" at bounding box center [462, 357] width 14 height 14
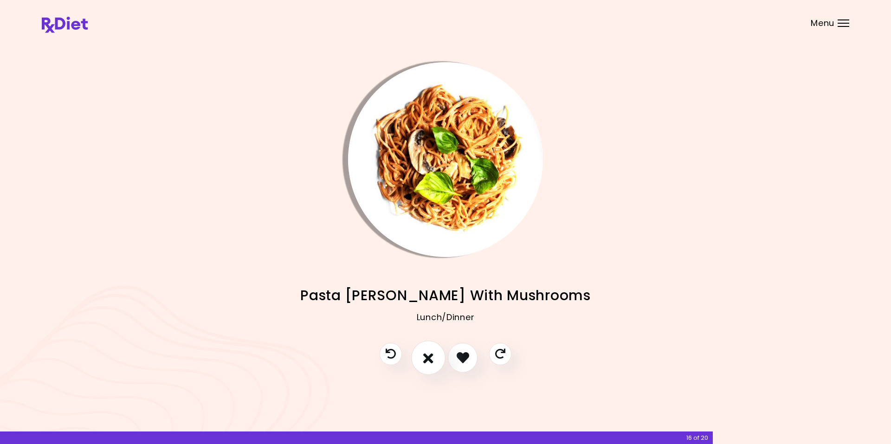
click at [425, 359] on icon "I don't like this recipe" at bounding box center [428, 357] width 10 height 14
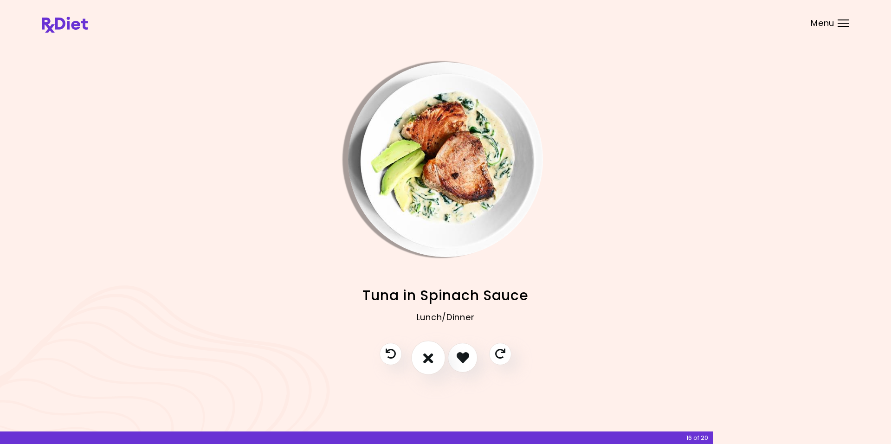
click at [425, 359] on icon "I don't like this recipe" at bounding box center [428, 357] width 10 height 14
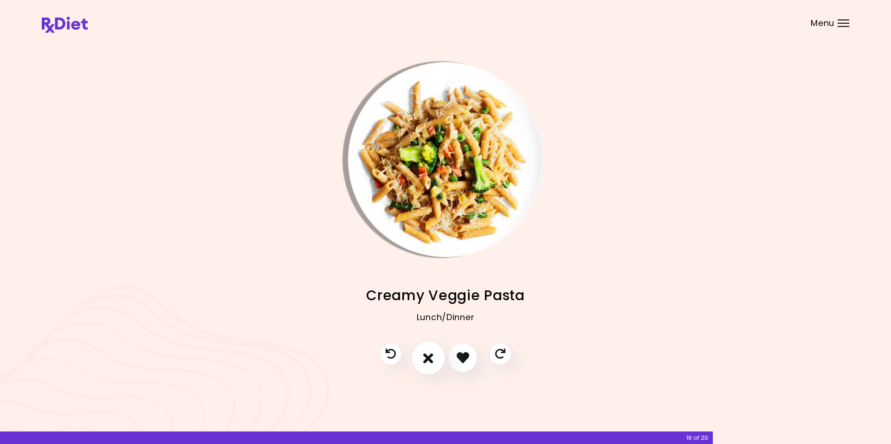
click at [425, 359] on icon "I don't like this recipe" at bounding box center [428, 357] width 10 height 14
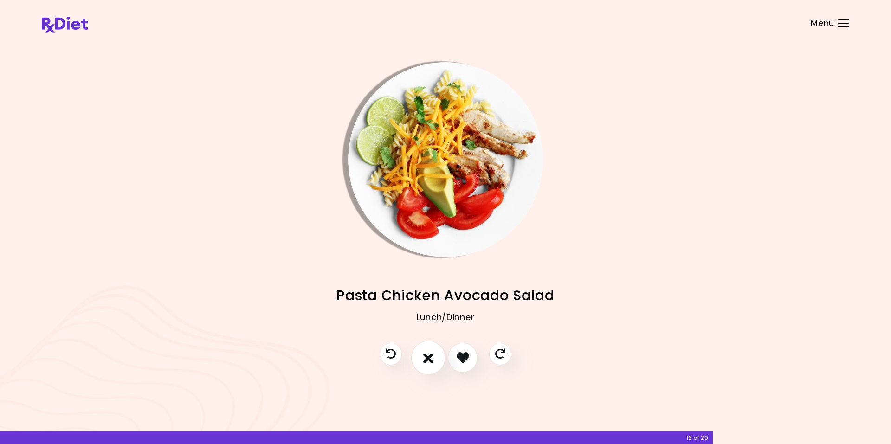
click at [425, 360] on icon "I don't like this recipe" at bounding box center [428, 357] width 10 height 14
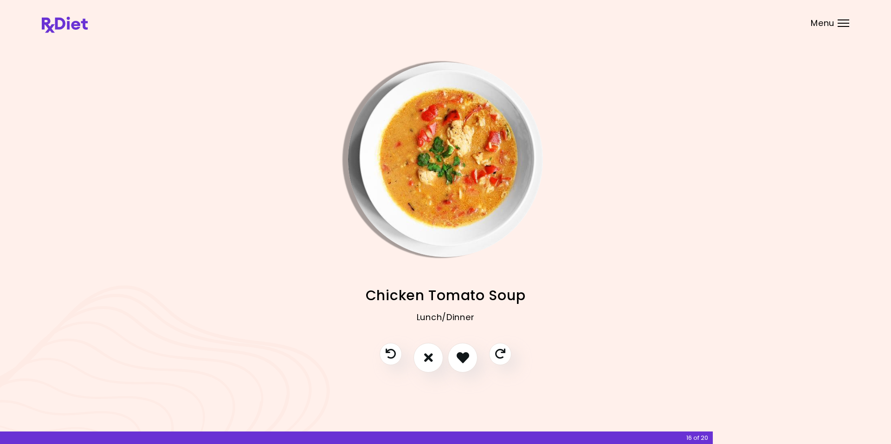
click at [390, 131] on img "Info - Chicken Tomato Soup" at bounding box center [445, 159] width 195 height 195
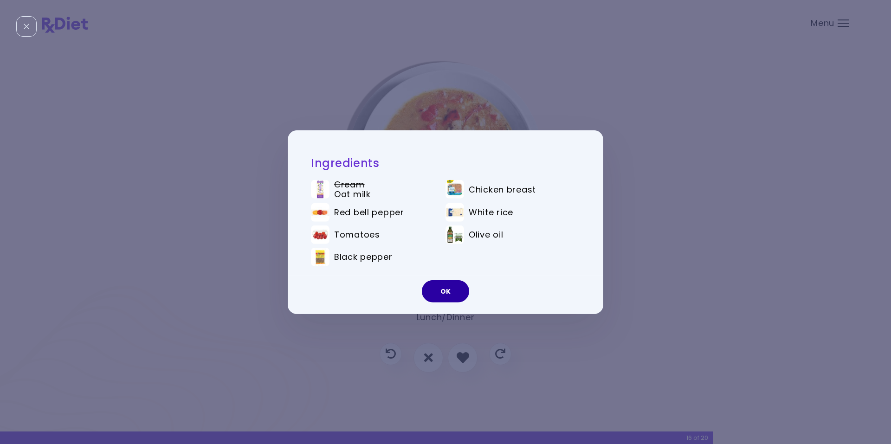
click at [445, 293] on button "OK" at bounding box center [445, 291] width 47 height 22
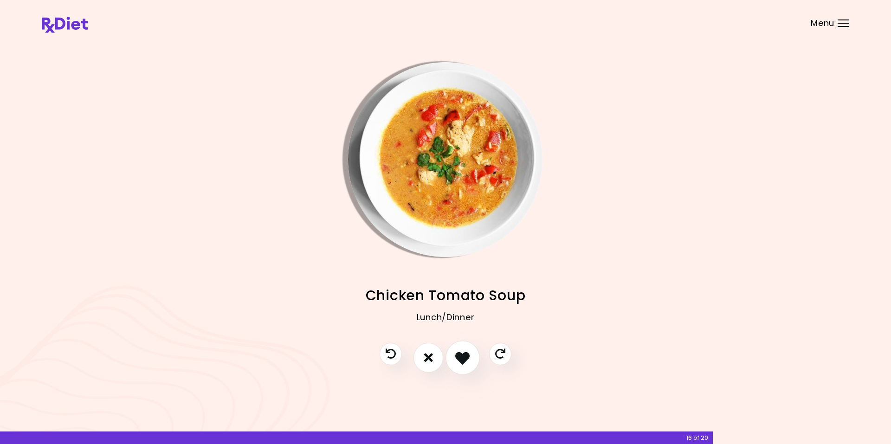
click at [464, 361] on icon "I like this recipe" at bounding box center [462, 357] width 14 height 14
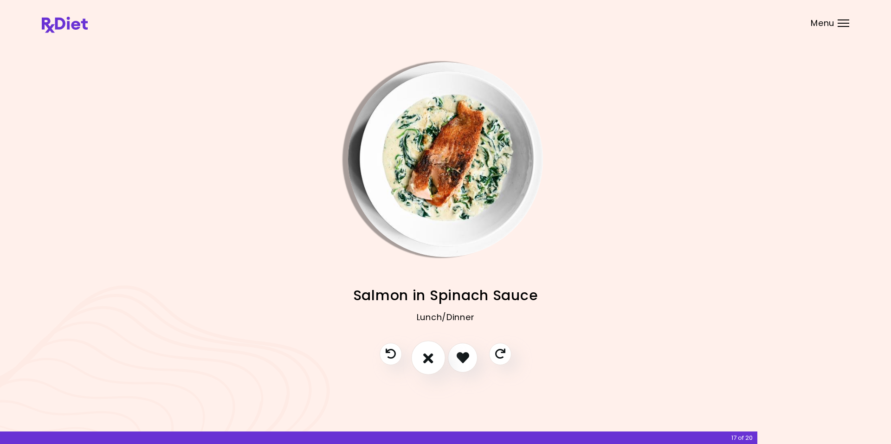
click at [425, 360] on icon "I don't like this recipe" at bounding box center [428, 357] width 10 height 14
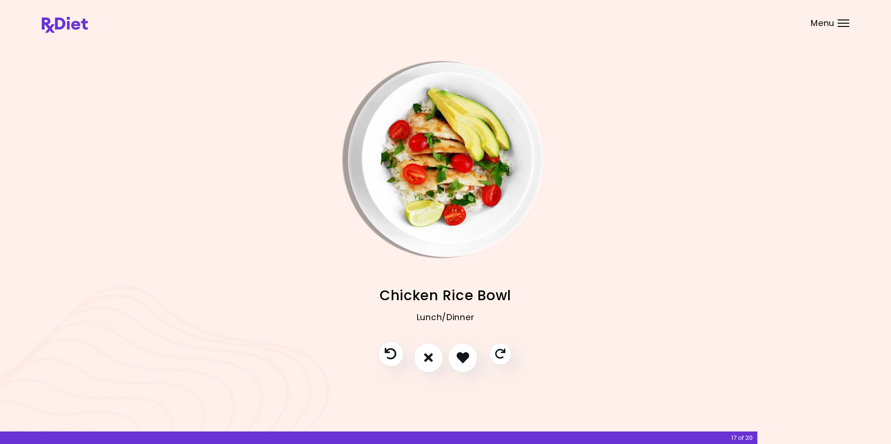
click at [388, 353] on icon "Previous recipe" at bounding box center [391, 354] width 12 height 12
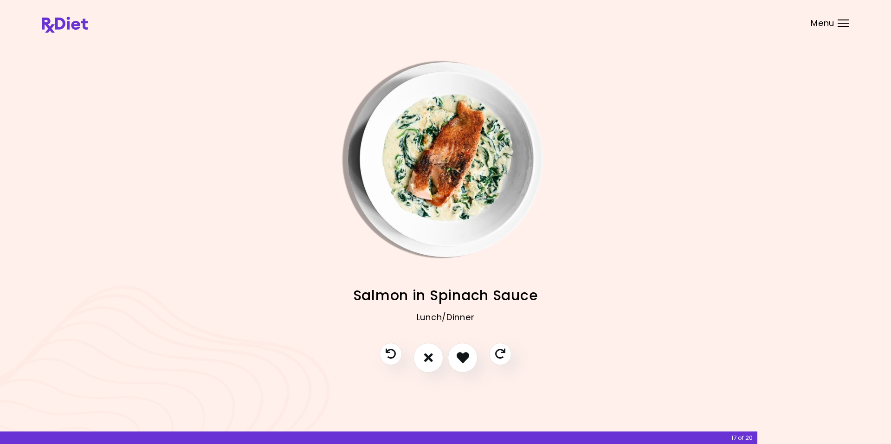
click at [387, 127] on img "Info - Salmon in Spinach Sauce" at bounding box center [445, 159] width 195 height 195
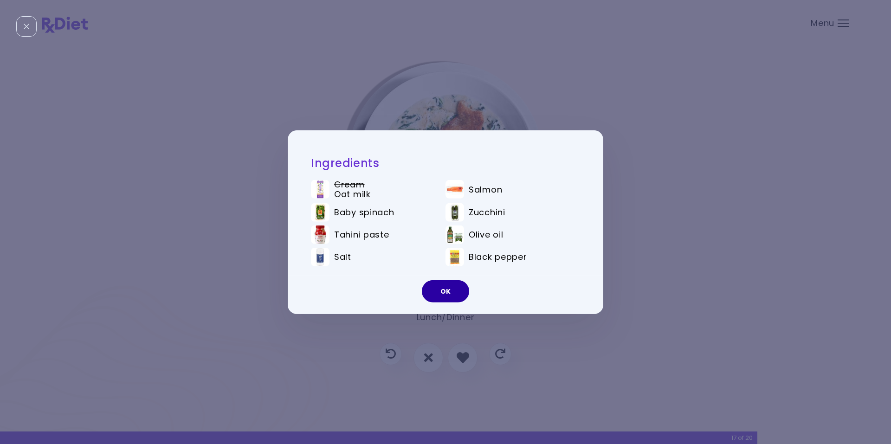
click at [439, 292] on button "OK" at bounding box center [445, 291] width 47 height 22
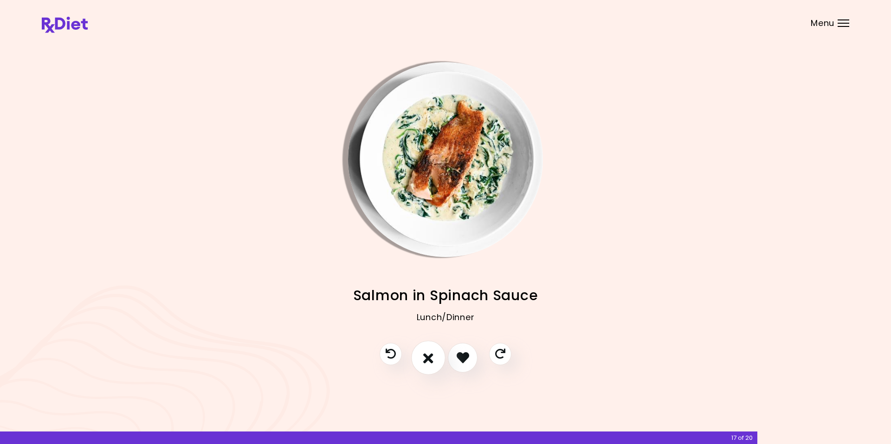
click at [430, 357] on icon "I don't like this recipe" at bounding box center [428, 357] width 10 height 14
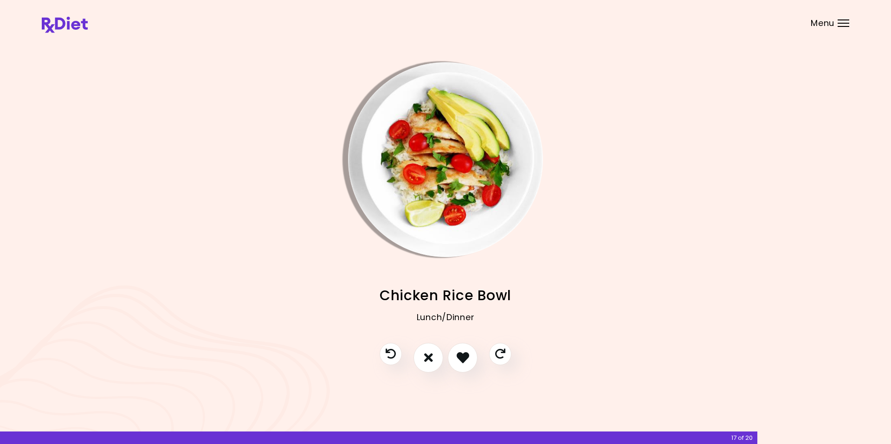
click at [377, 135] on img "Info - Chicken Rice Bowl" at bounding box center [445, 159] width 195 height 195
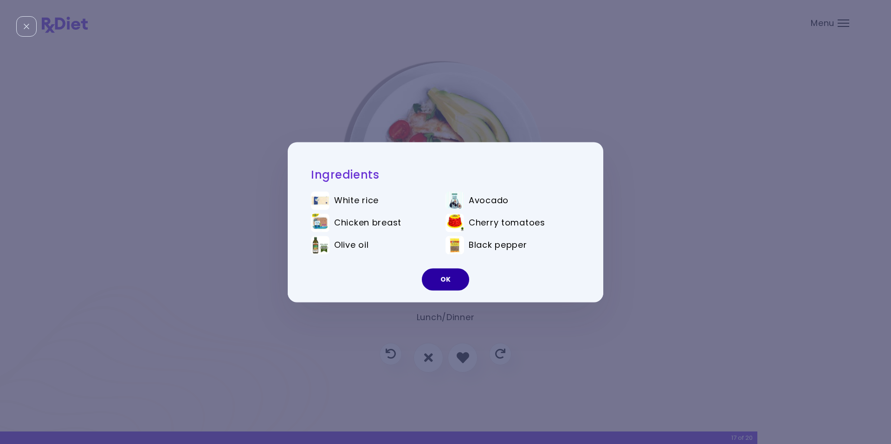
click at [441, 281] on button "OK" at bounding box center [445, 279] width 47 height 22
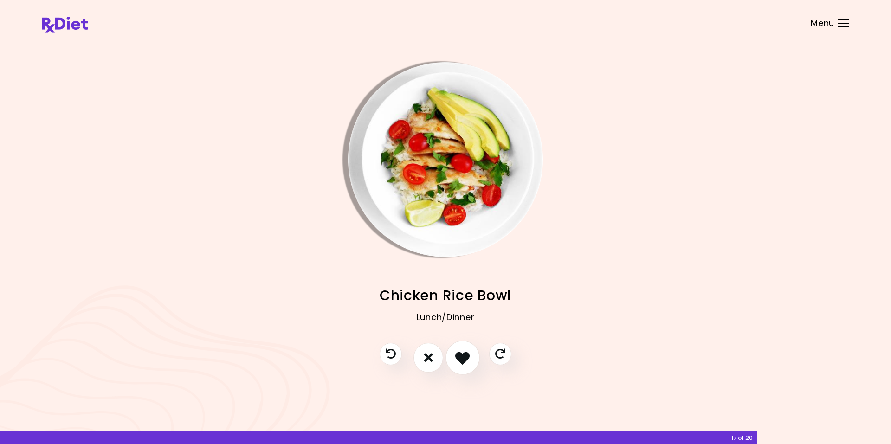
click at [461, 359] on icon "I like this recipe" at bounding box center [462, 357] width 14 height 14
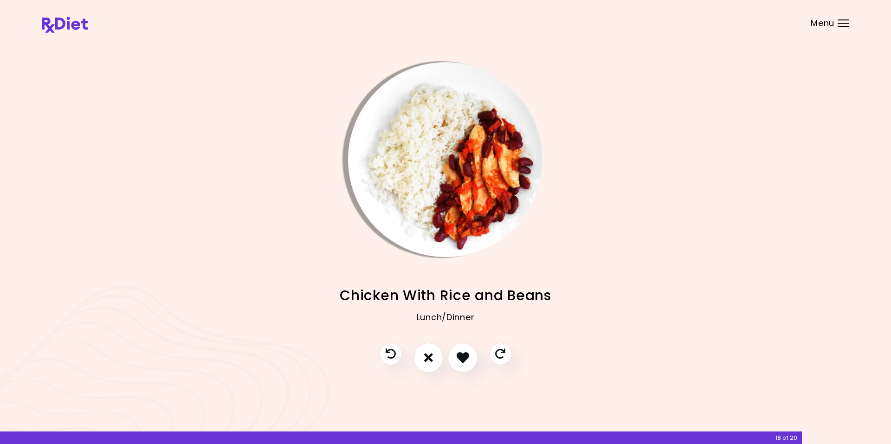
click at [372, 130] on img "Info - Chicken With Rice and Beans" at bounding box center [445, 159] width 195 height 195
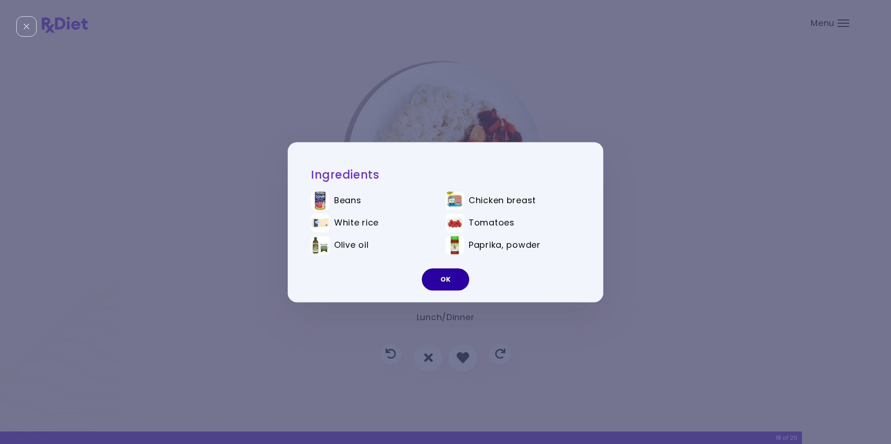
click at [443, 279] on button "OK" at bounding box center [445, 279] width 47 height 22
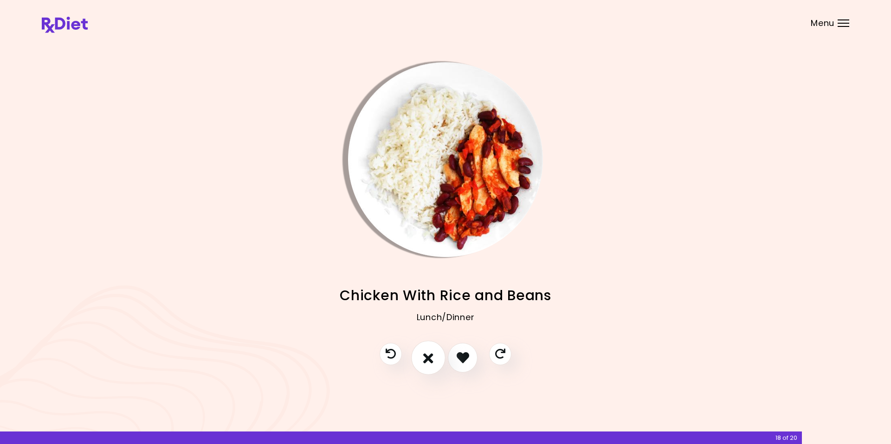
click at [430, 361] on icon "I don't like this recipe" at bounding box center [428, 357] width 10 height 14
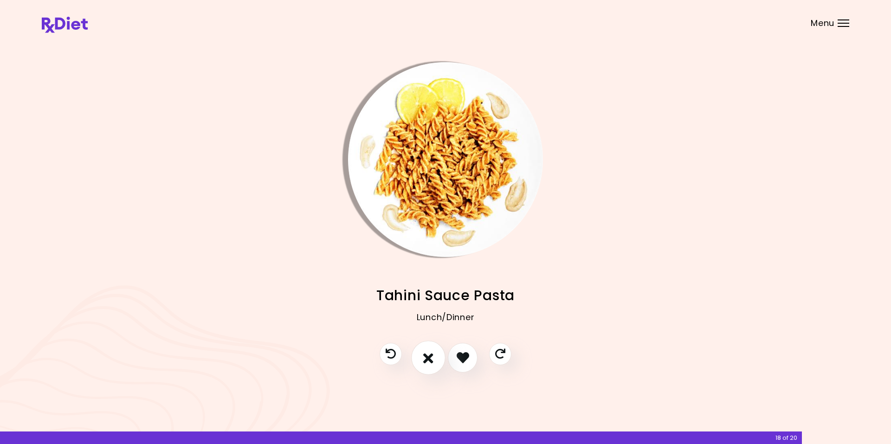
click at [427, 357] on icon "I don't like this recipe" at bounding box center [428, 357] width 10 height 14
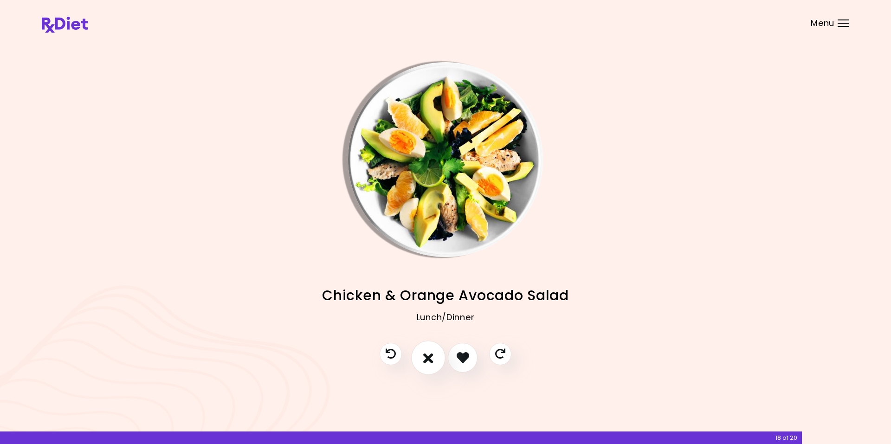
click at [428, 357] on icon "I don't like this recipe" at bounding box center [428, 357] width 10 height 14
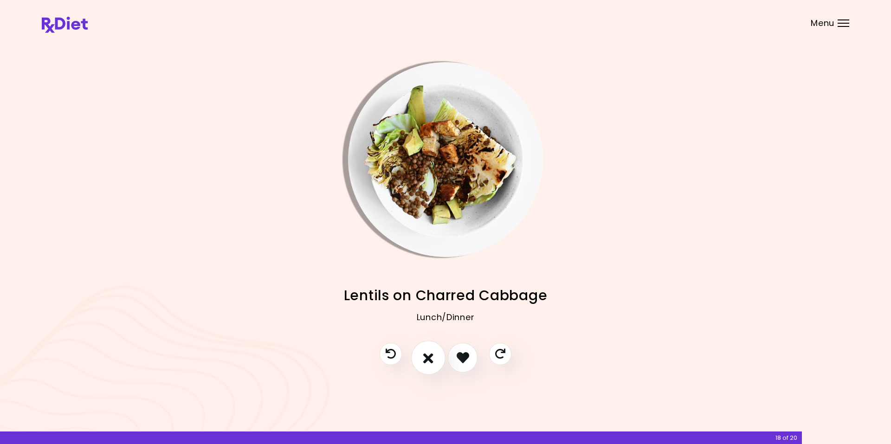
click at [427, 357] on icon "I don't like this recipe" at bounding box center [428, 357] width 10 height 14
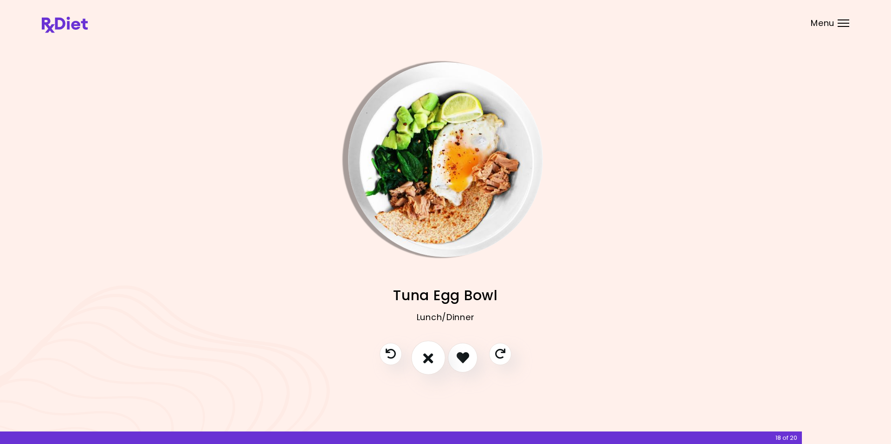
click at [427, 356] on icon "I don't like this recipe" at bounding box center [428, 357] width 10 height 14
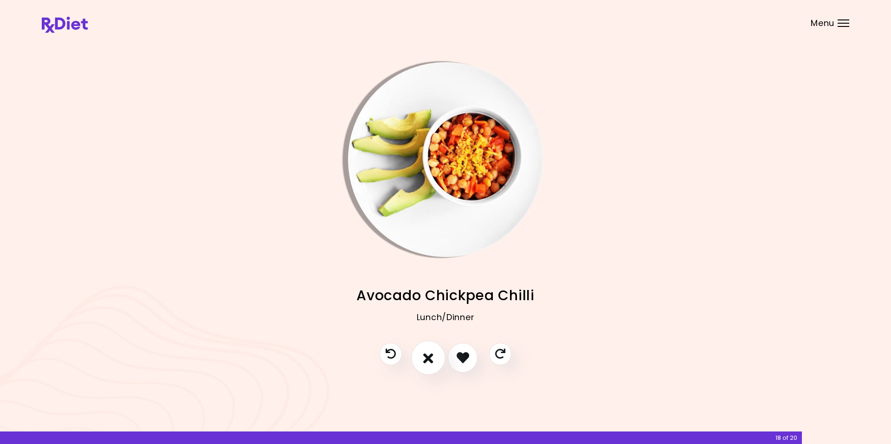
click at [427, 353] on icon "I don't like this recipe" at bounding box center [428, 357] width 10 height 14
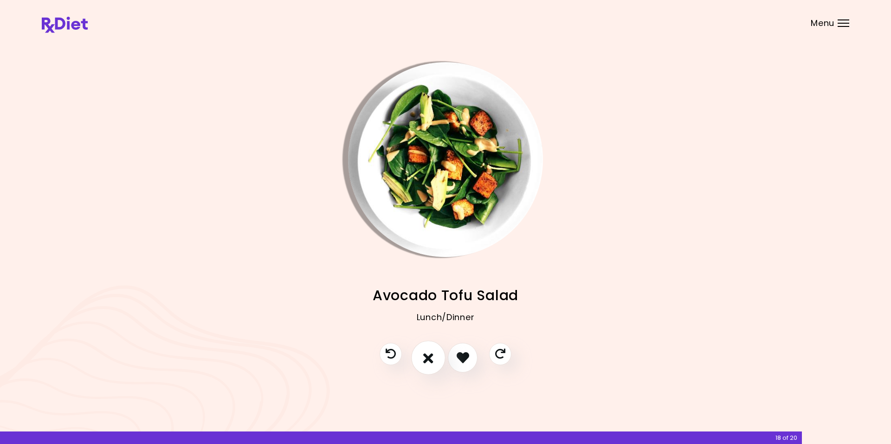
click at [427, 354] on icon "I don't like this recipe" at bounding box center [428, 357] width 10 height 14
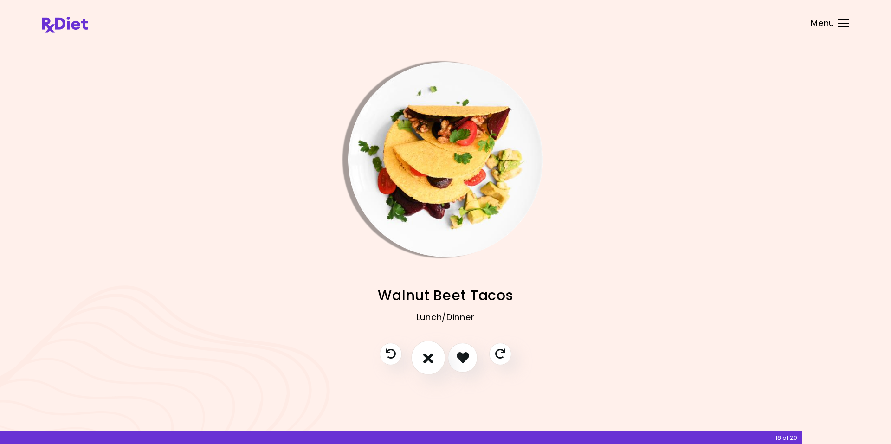
click at [426, 354] on icon "I don't like this recipe" at bounding box center [428, 357] width 10 height 14
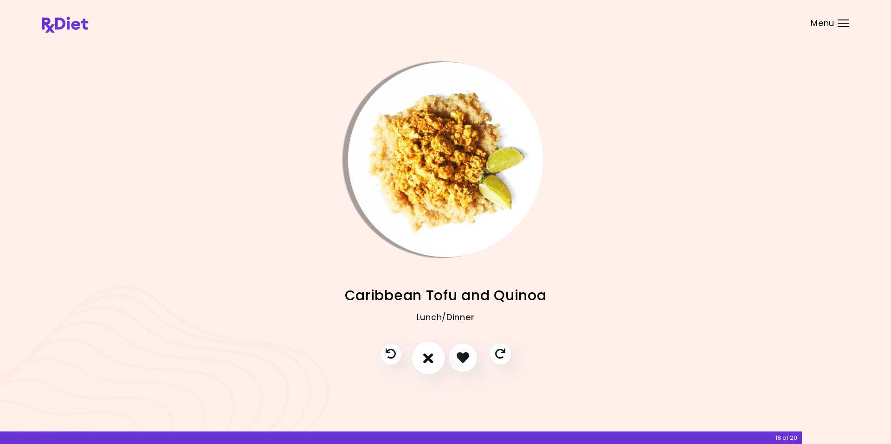
click at [425, 361] on icon "I don't like this recipe" at bounding box center [428, 357] width 10 height 14
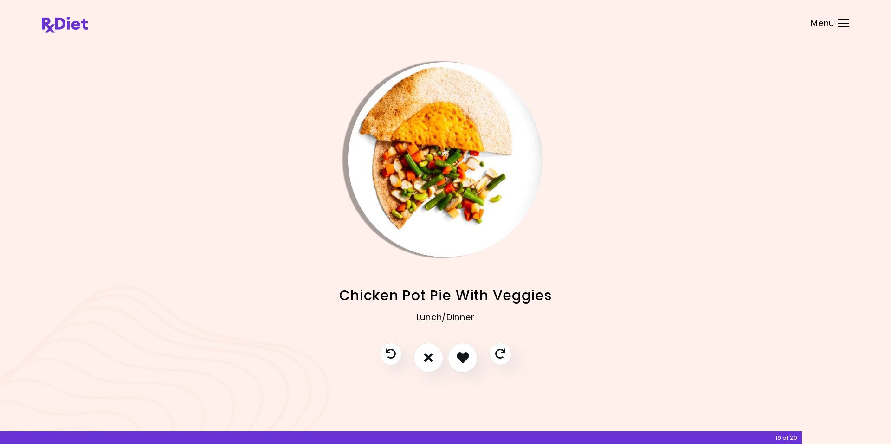
click at [378, 129] on img "Info - Chicken Pot Pie With Veggies" at bounding box center [445, 159] width 195 height 195
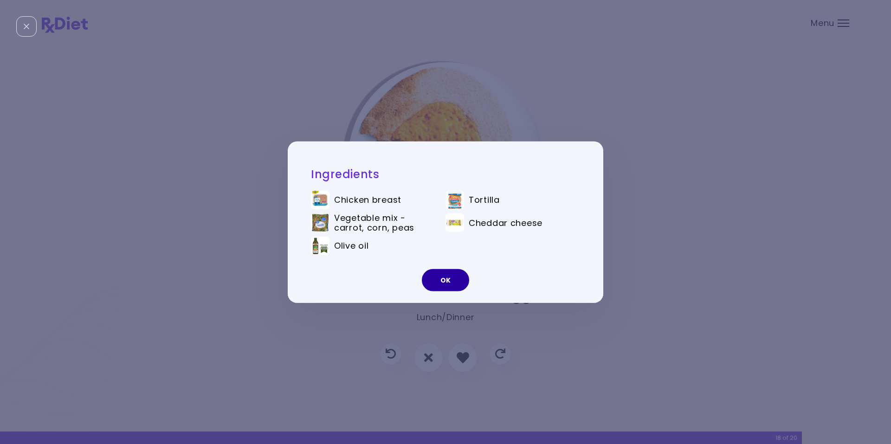
click at [440, 283] on button "OK" at bounding box center [445, 280] width 47 height 22
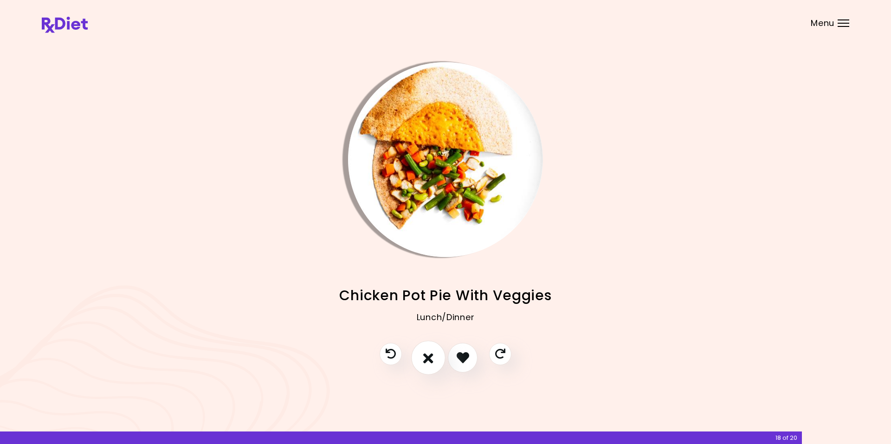
click at [425, 358] on icon "I don't like this recipe" at bounding box center [428, 357] width 10 height 14
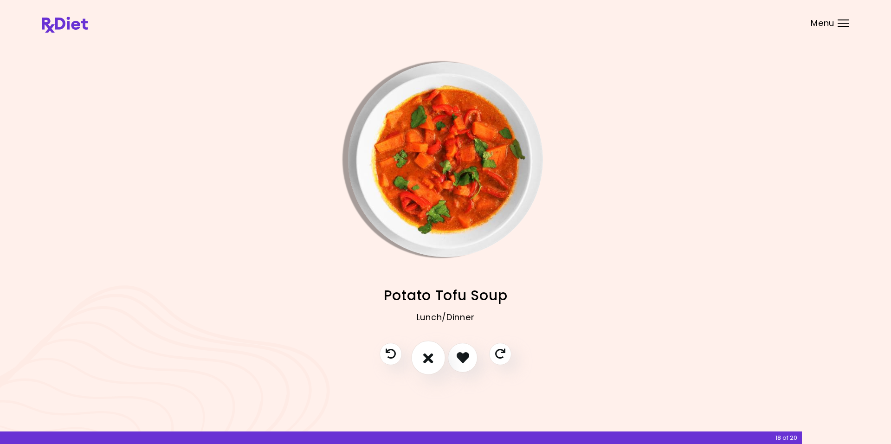
click at [427, 358] on icon "I don't like this recipe" at bounding box center [428, 357] width 10 height 14
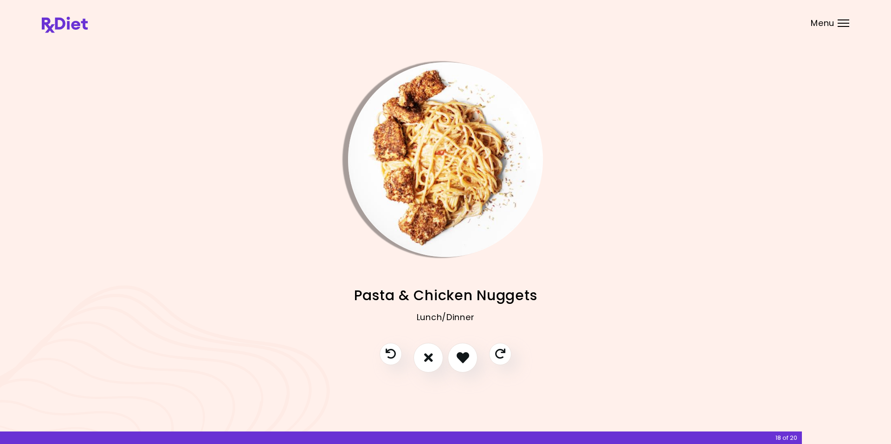
click at [383, 126] on img "Info - Pasta & Chicken Nuggets" at bounding box center [445, 159] width 195 height 195
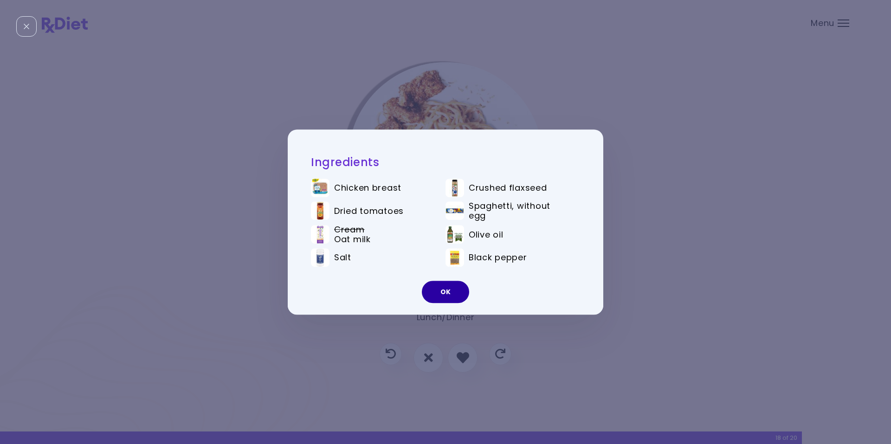
click at [443, 292] on button "OK" at bounding box center [445, 292] width 47 height 22
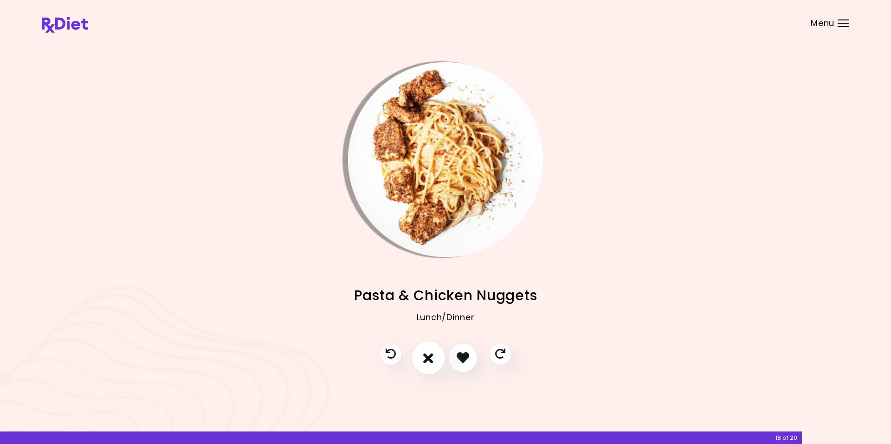
click at [426, 361] on icon "I don't like this recipe" at bounding box center [428, 357] width 10 height 14
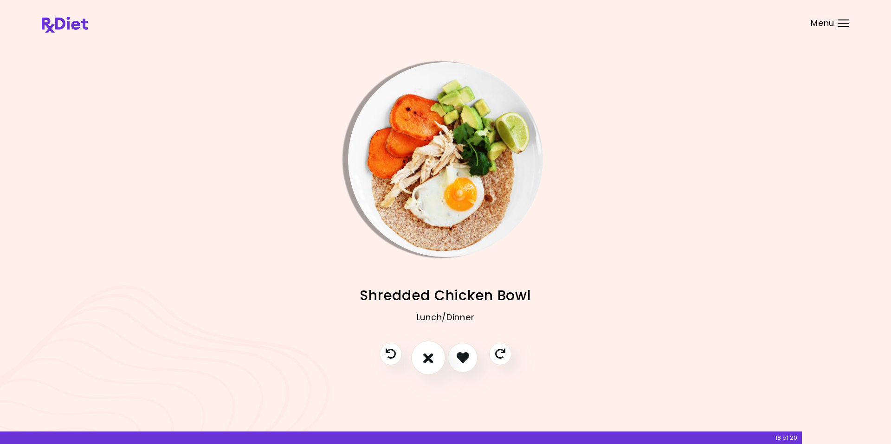
click at [425, 360] on icon "I don't like this recipe" at bounding box center [428, 357] width 10 height 14
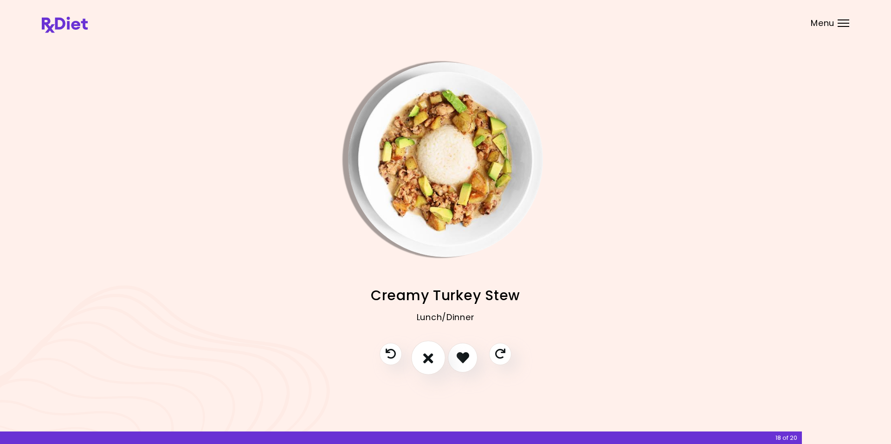
click at [429, 356] on icon "I don't like this recipe" at bounding box center [428, 357] width 10 height 14
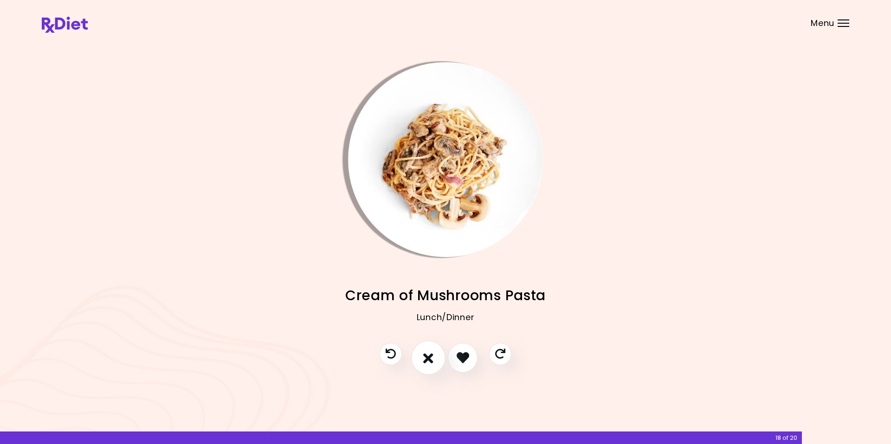
click at [425, 364] on icon "I don't like this recipe" at bounding box center [428, 357] width 10 height 14
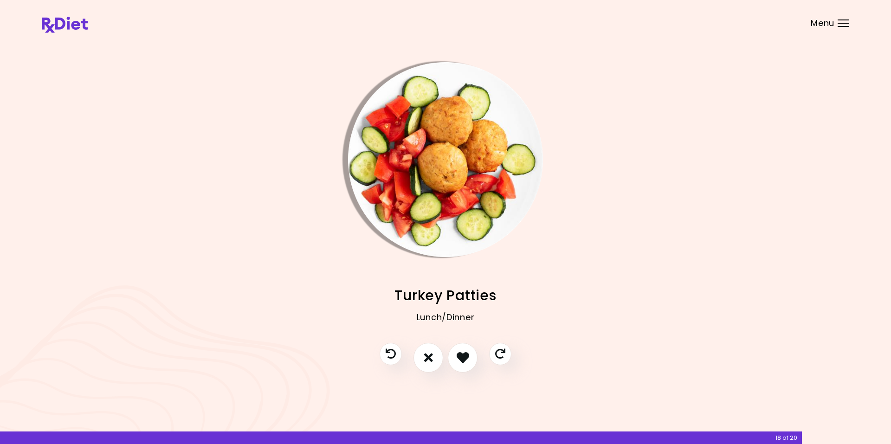
click at [389, 128] on img "Info - Turkey Patties" at bounding box center [445, 159] width 195 height 195
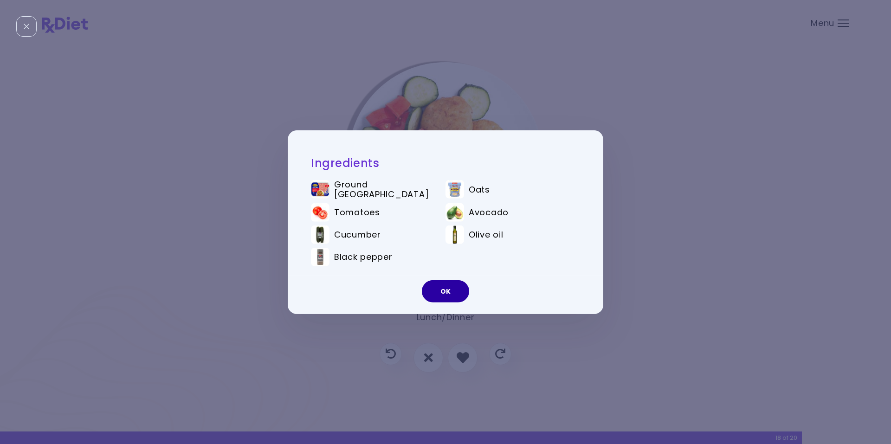
click at [437, 292] on button "OK" at bounding box center [445, 291] width 47 height 22
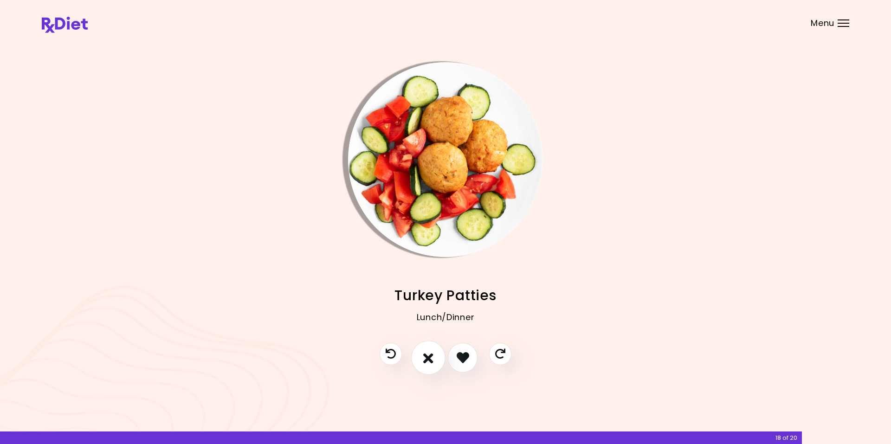
click at [425, 358] on icon "I don't like this recipe" at bounding box center [428, 357] width 10 height 14
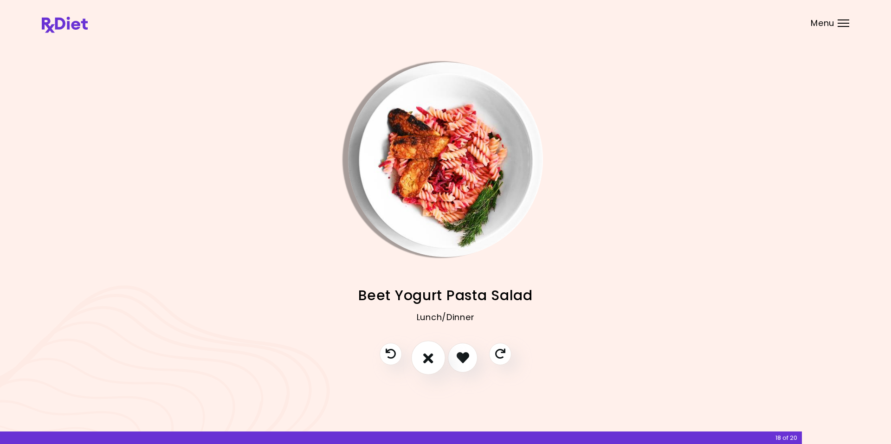
click at [423, 363] on icon "I don't like this recipe" at bounding box center [428, 357] width 10 height 14
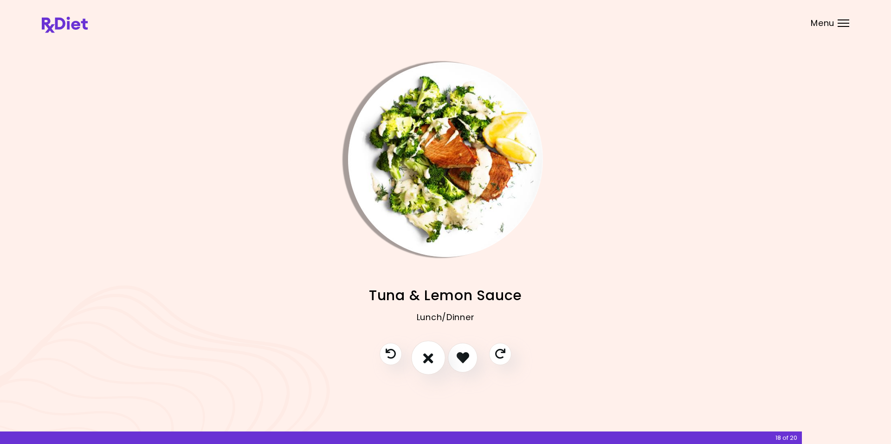
click at [427, 360] on icon "I don't like this recipe" at bounding box center [428, 357] width 10 height 14
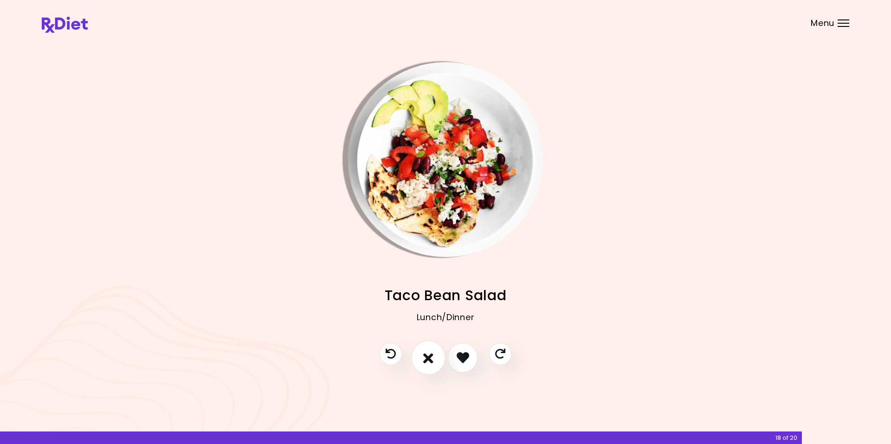
click at [428, 360] on icon "I don't like this recipe" at bounding box center [428, 357] width 10 height 14
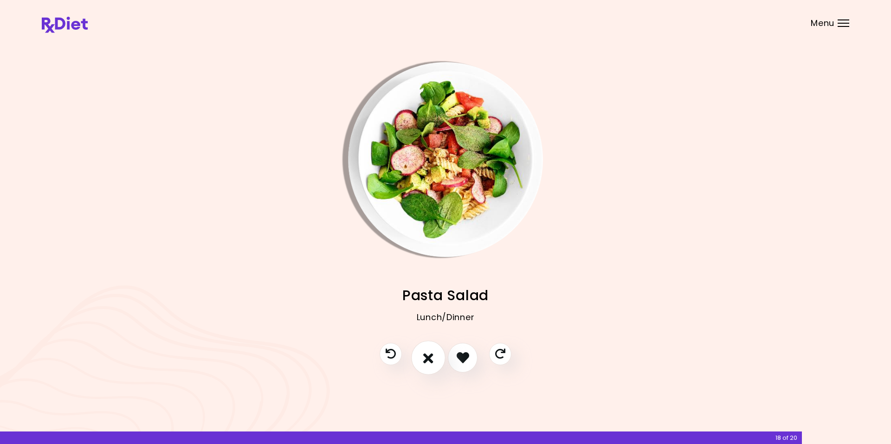
click at [428, 360] on icon "I don't like this recipe" at bounding box center [428, 357] width 10 height 14
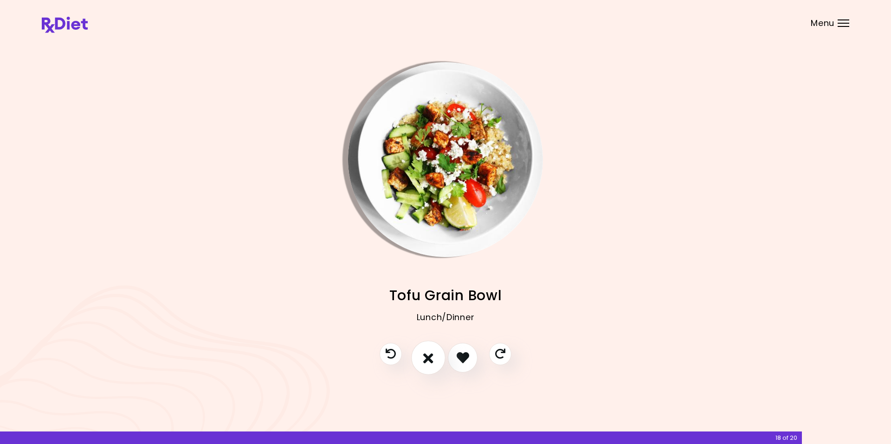
click at [426, 360] on icon "I don't like this recipe" at bounding box center [428, 357] width 10 height 14
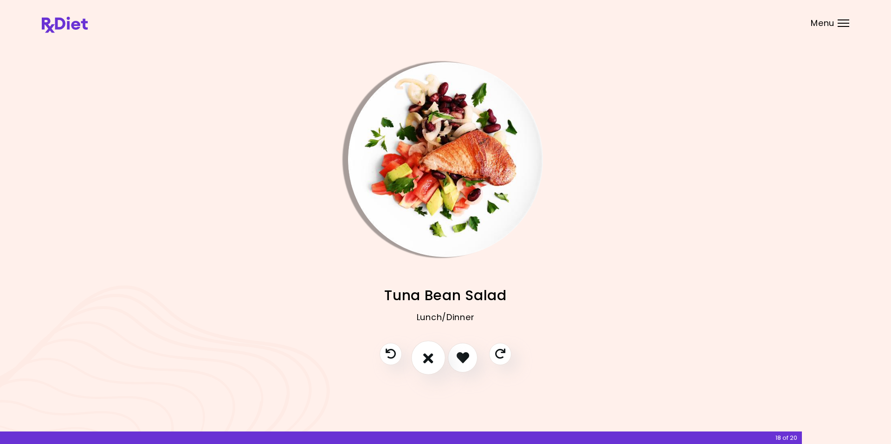
click at [424, 356] on icon "I don't like this recipe" at bounding box center [428, 357] width 10 height 14
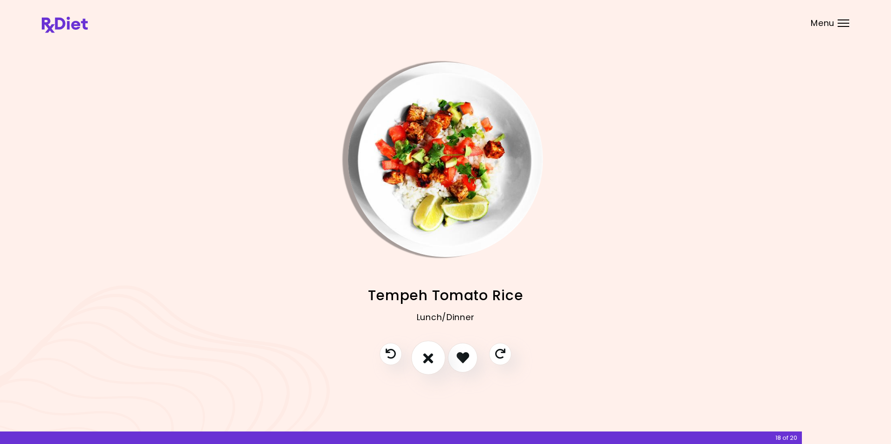
click at [424, 356] on icon "I don't like this recipe" at bounding box center [428, 357] width 10 height 14
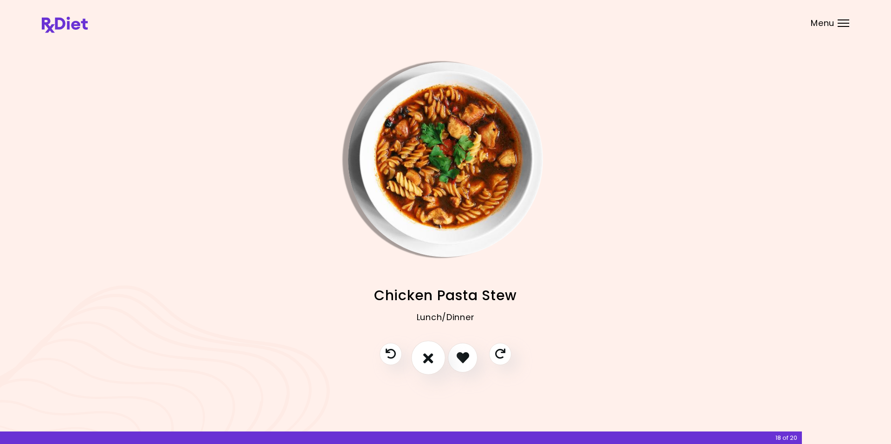
click at [423, 357] on icon "I don't like this recipe" at bounding box center [428, 357] width 10 height 14
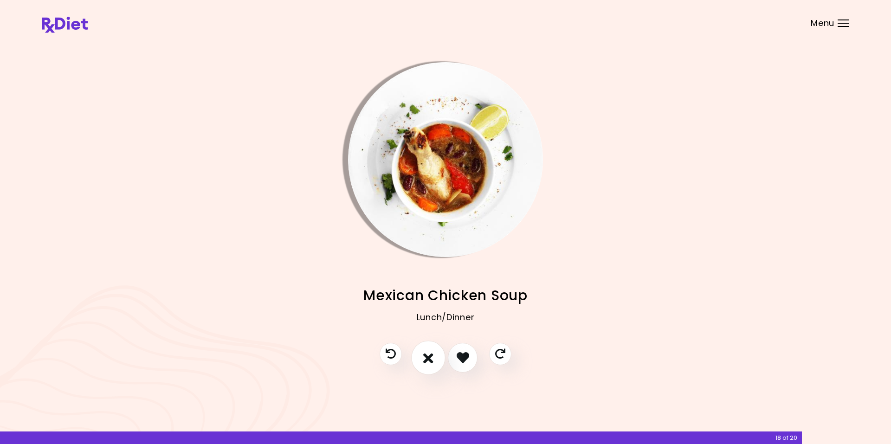
click at [426, 359] on icon "I don't like this recipe" at bounding box center [428, 357] width 10 height 14
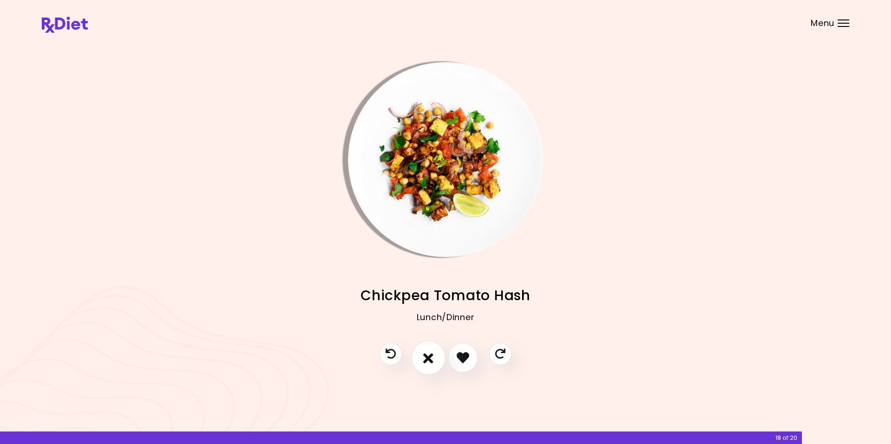
click at [429, 362] on icon "I don't like this recipe" at bounding box center [428, 357] width 10 height 14
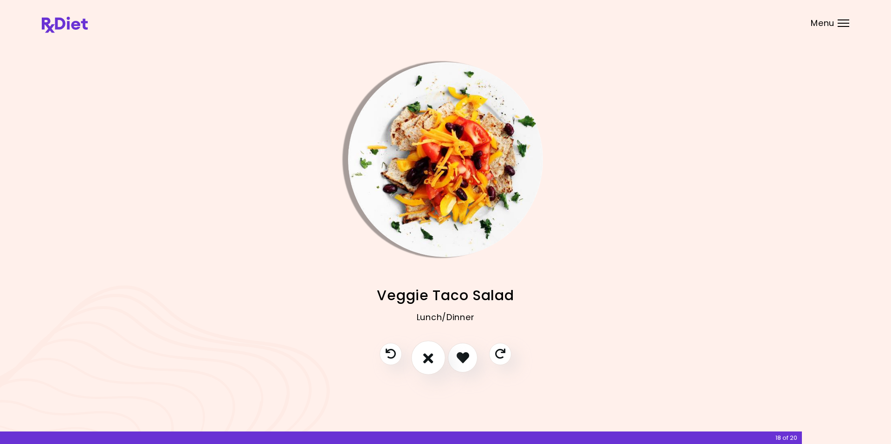
click at [426, 352] on icon "I don't like this recipe" at bounding box center [428, 357] width 10 height 14
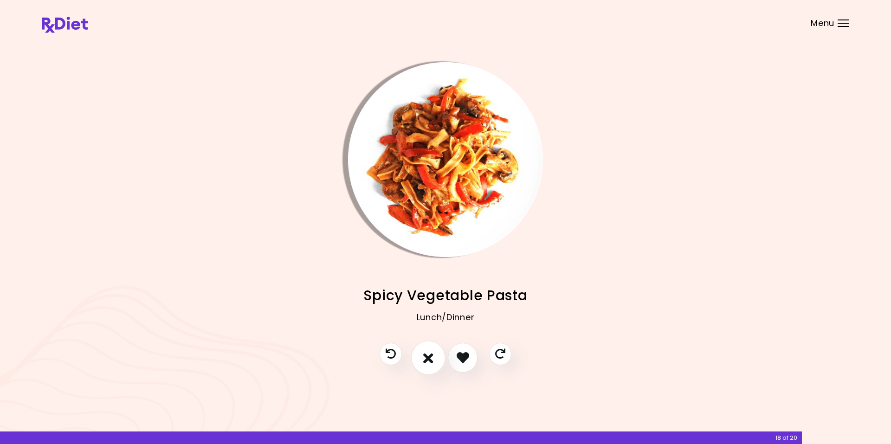
click at [429, 358] on icon "I don't like this recipe" at bounding box center [428, 357] width 10 height 14
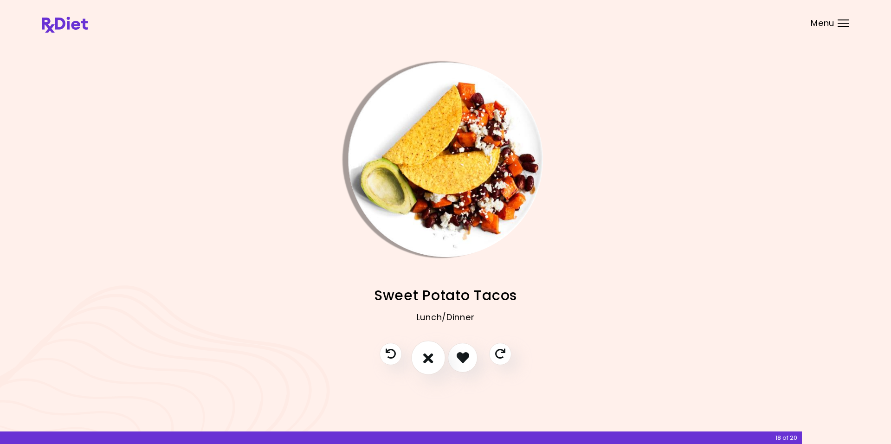
click at [429, 358] on icon "I don't like this recipe" at bounding box center [428, 357] width 10 height 14
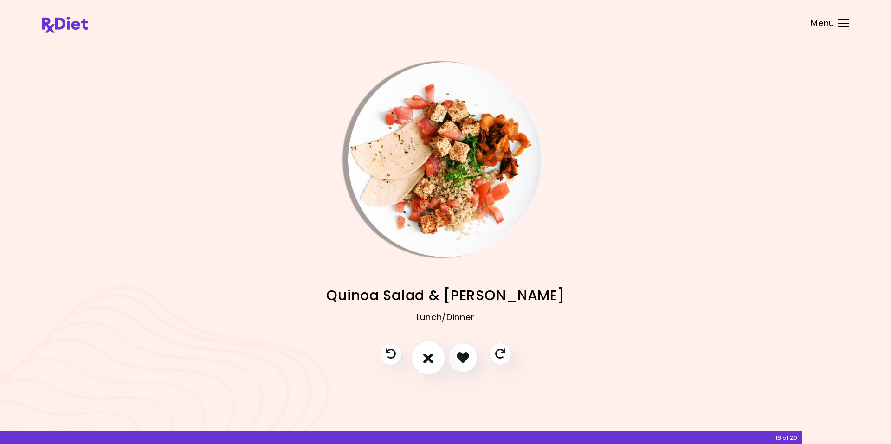
click at [428, 358] on icon "I don't like this recipe" at bounding box center [428, 357] width 10 height 14
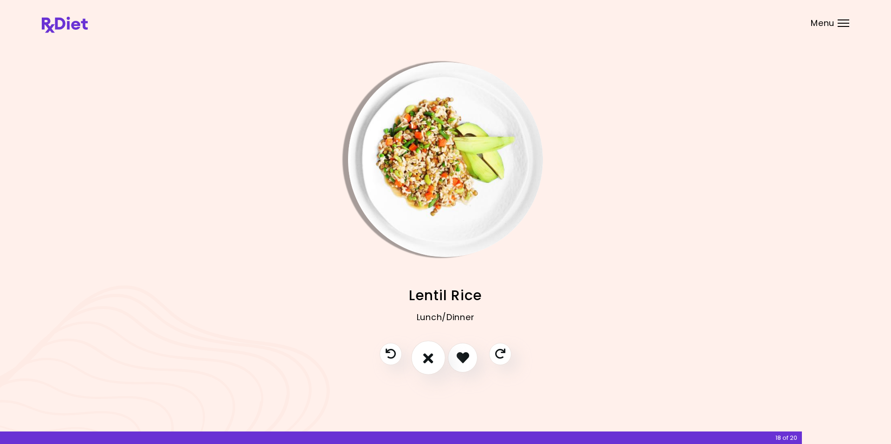
click at [427, 358] on icon "I don't like this recipe" at bounding box center [428, 357] width 10 height 14
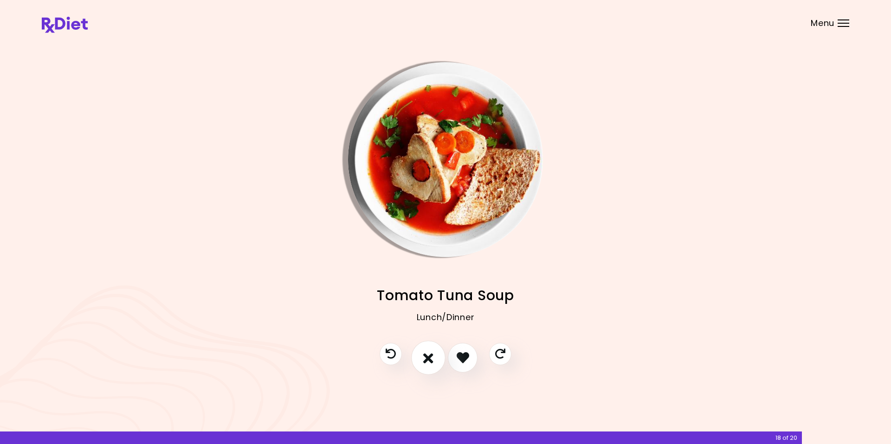
click at [427, 358] on icon "I don't like this recipe" at bounding box center [428, 357] width 10 height 14
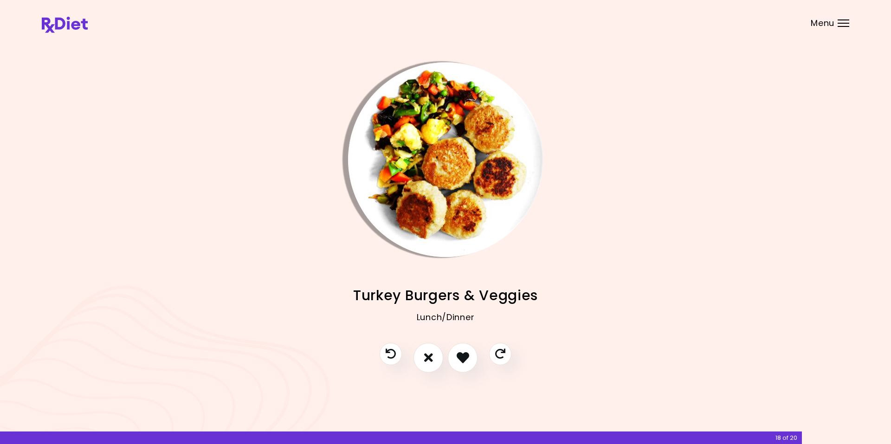
click at [383, 135] on img "Info - Turkey Burgers & Veggies" at bounding box center [445, 159] width 195 height 195
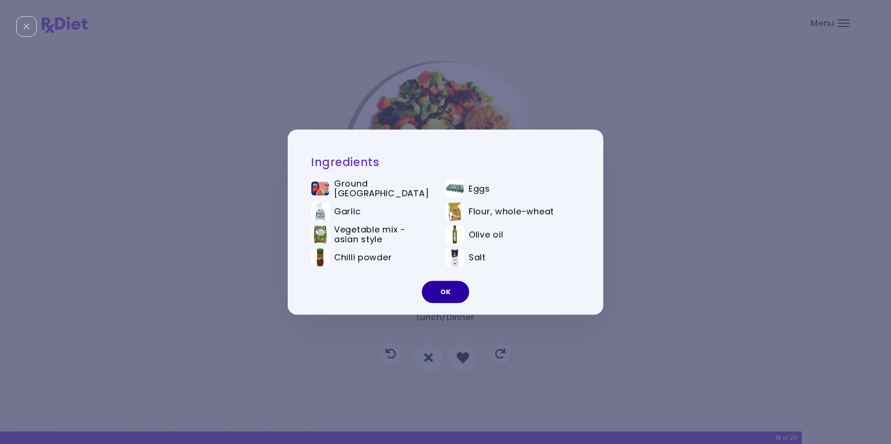
click at [442, 290] on button "OK" at bounding box center [445, 292] width 47 height 22
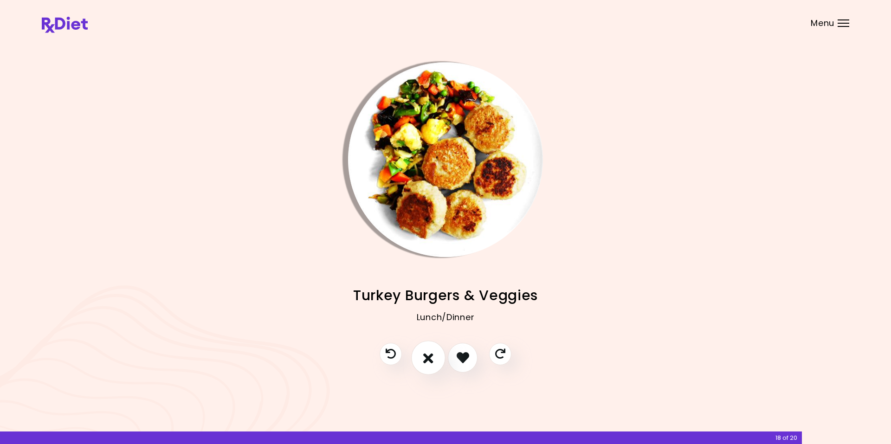
click at [426, 358] on icon "I don't like this recipe" at bounding box center [428, 357] width 10 height 14
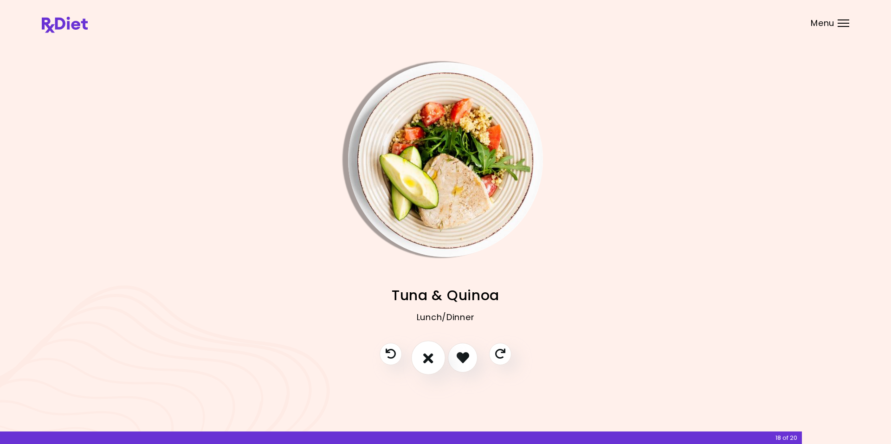
click at [426, 358] on icon "I don't like this recipe" at bounding box center [428, 357] width 10 height 14
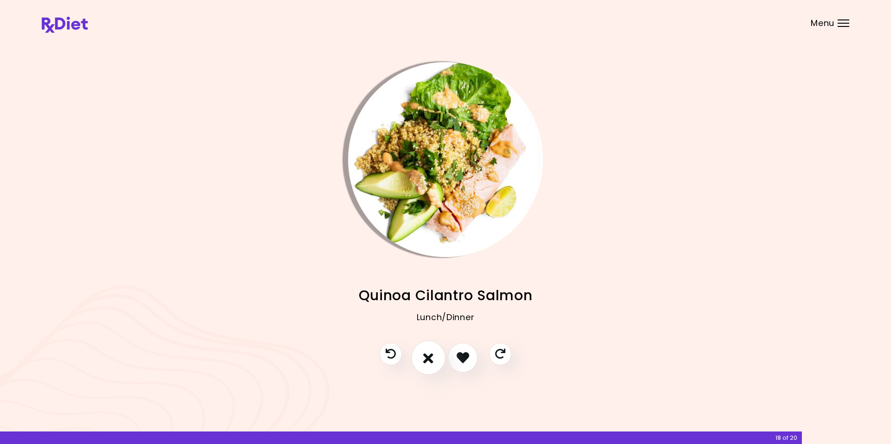
click at [425, 361] on icon "I don't like this recipe" at bounding box center [428, 357] width 10 height 14
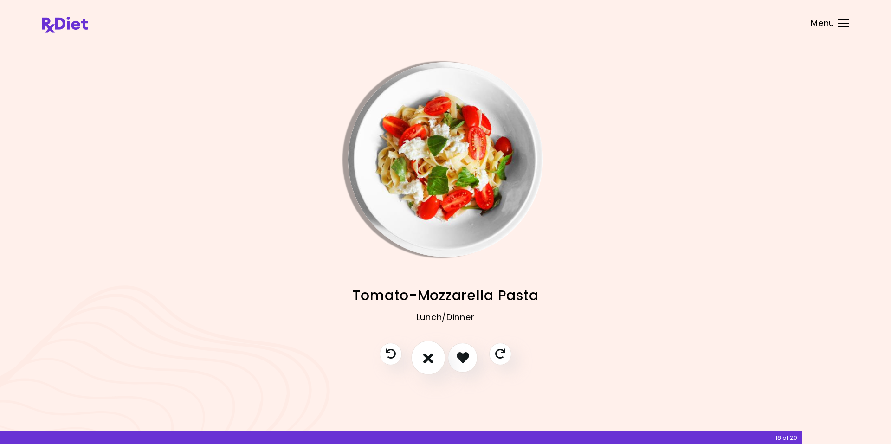
click at [425, 361] on icon "I don't like this recipe" at bounding box center [428, 357] width 10 height 14
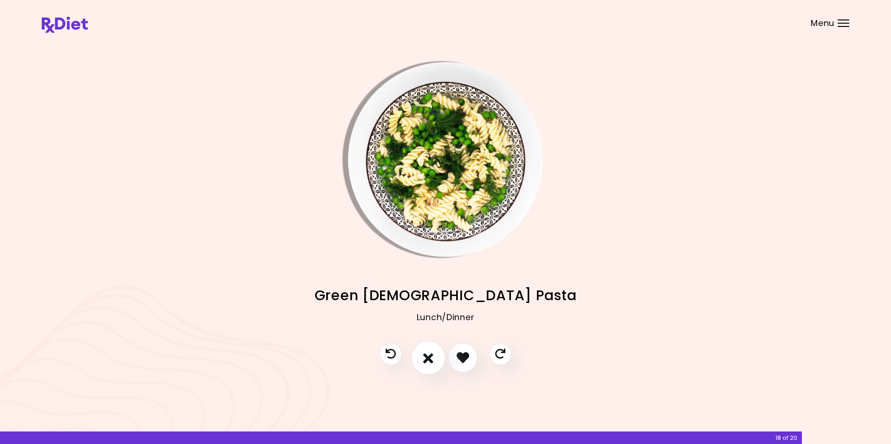
click at [427, 361] on icon "I don't like this recipe" at bounding box center [428, 357] width 10 height 14
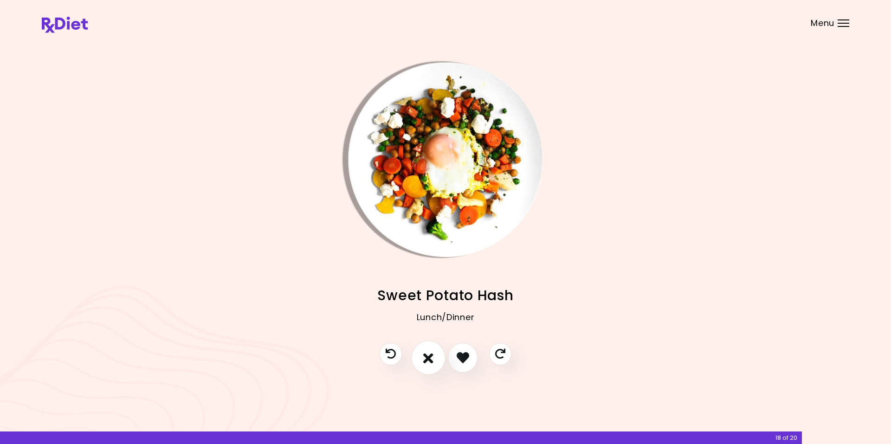
click at [427, 361] on icon "I don't like this recipe" at bounding box center [428, 357] width 10 height 14
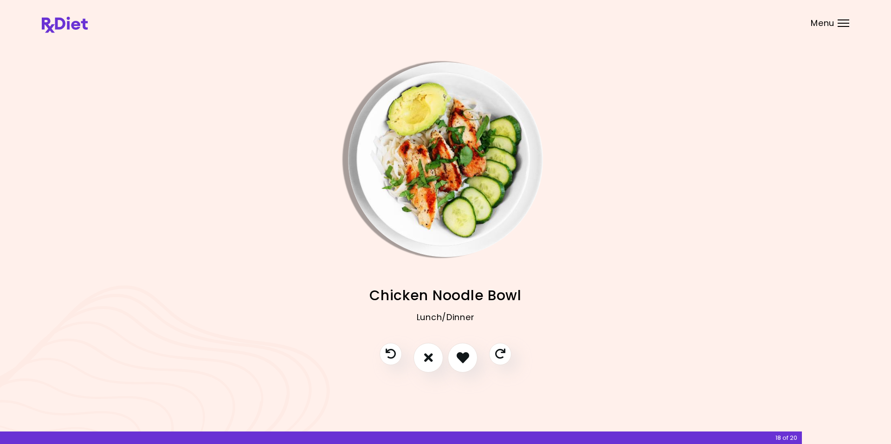
click at [381, 139] on img "Info - Chicken Noodle Bowl" at bounding box center [445, 159] width 195 height 195
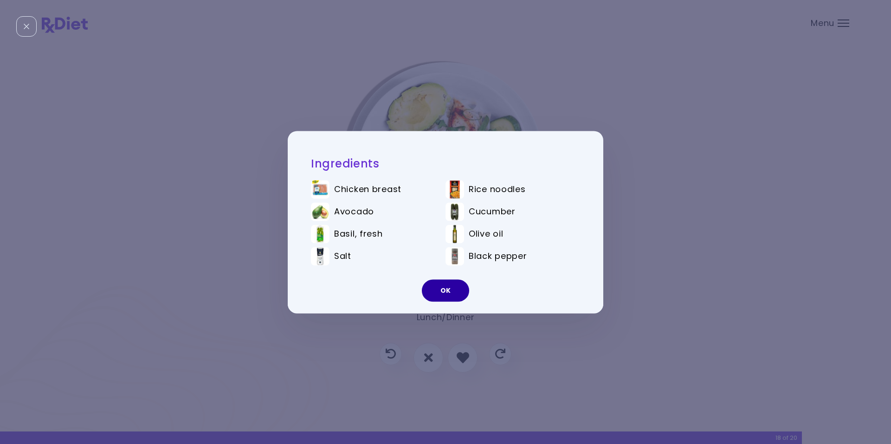
click at [442, 291] on button "OK" at bounding box center [445, 290] width 47 height 22
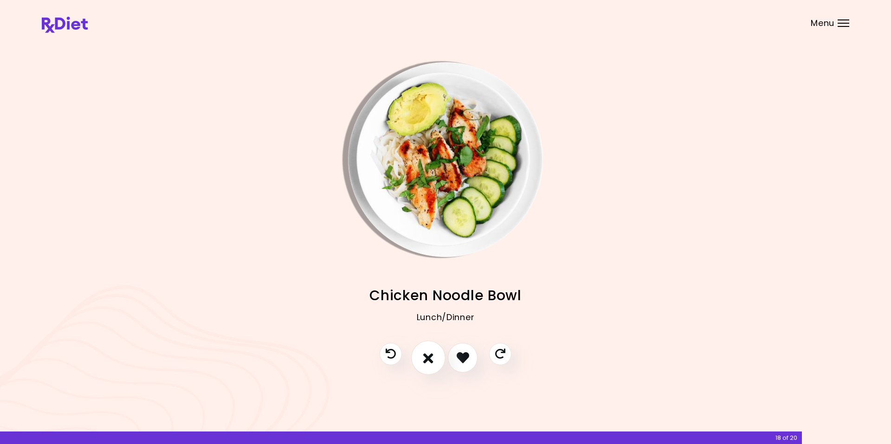
click at [428, 358] on icon "I don't like this recipe" at bounding box center [428, 357] width 10 height 14
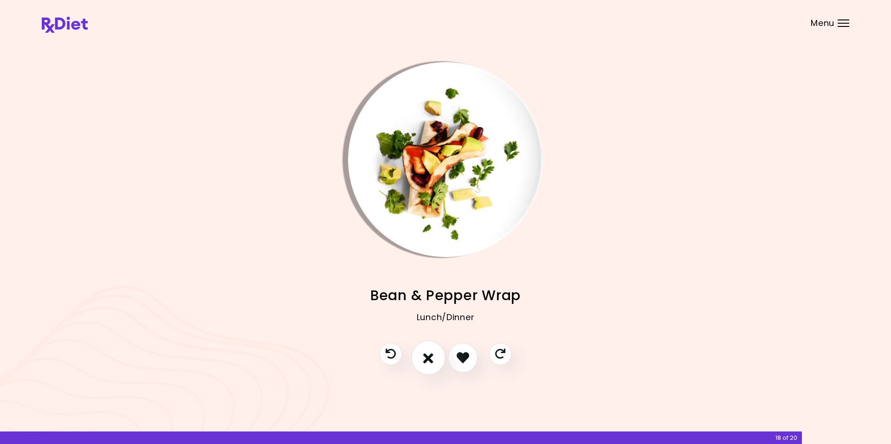
click at [426, 359] on icon "I don't like this recipe" at bounding box center [428, 357] width 10 height 14
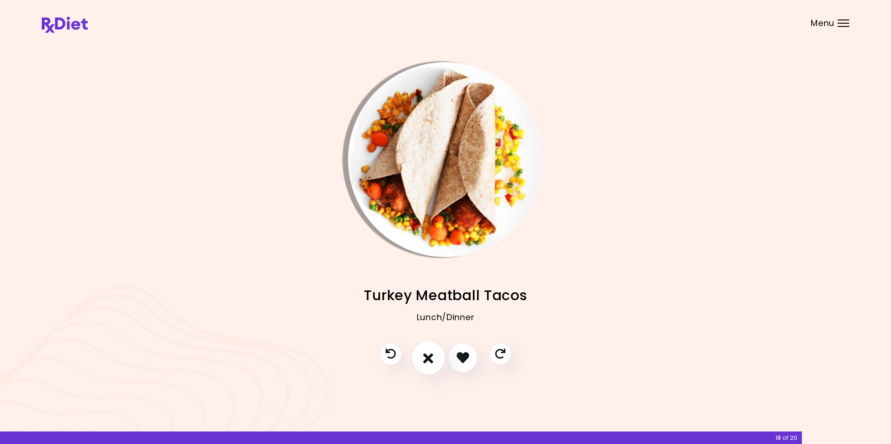
click at [421, 360] on button "I don't like this recipe" at bounding box center [428, 358] width 34 height 34
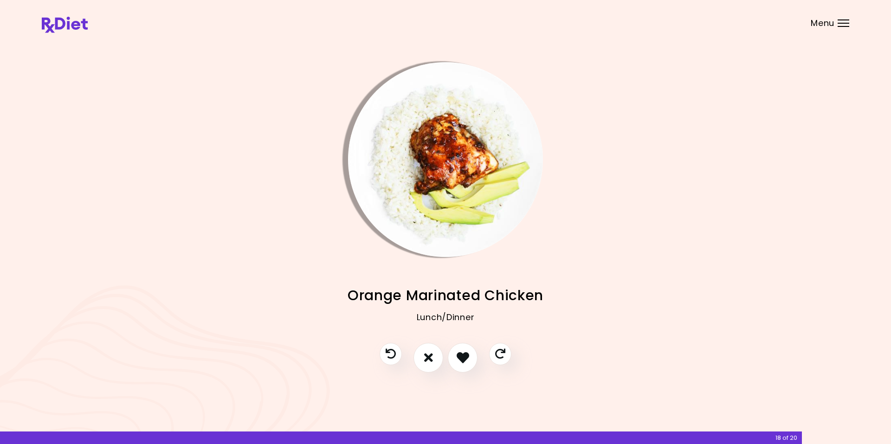
click at [397, 132] on img "Info - Orange Marinated Chicken" at bounding box center [445, 159] width 195 height 195
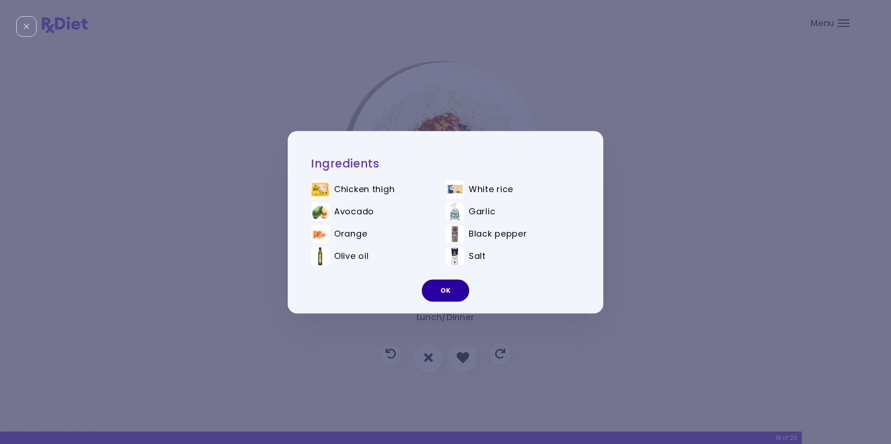
click at [438, 293] on button "OK" at bounding box center [445, 290] width 47 height 22
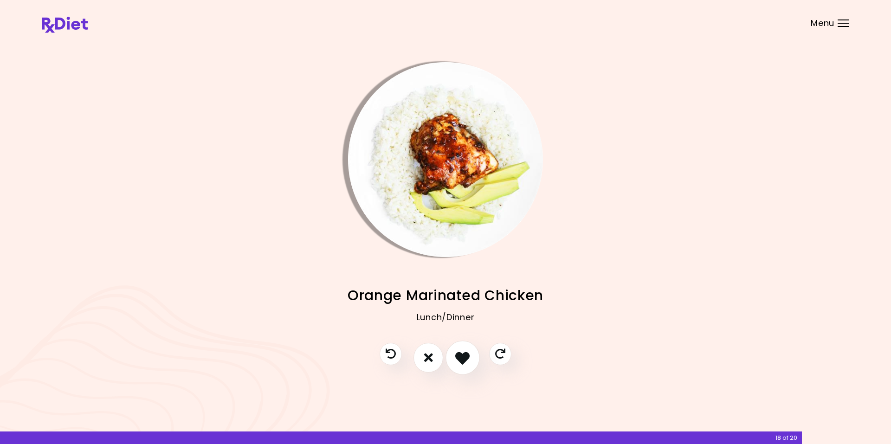
click at [461, 362] on icon "I like this recipe" at bounding box center [462, 357] width 14 height 14
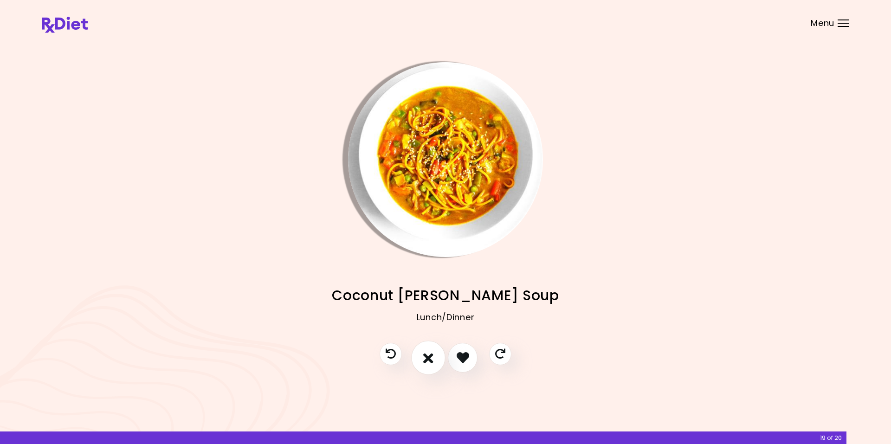
click at [427, 361] on icon "I don't like this recipe" at bounding box center [428, 357] width 10 height 14
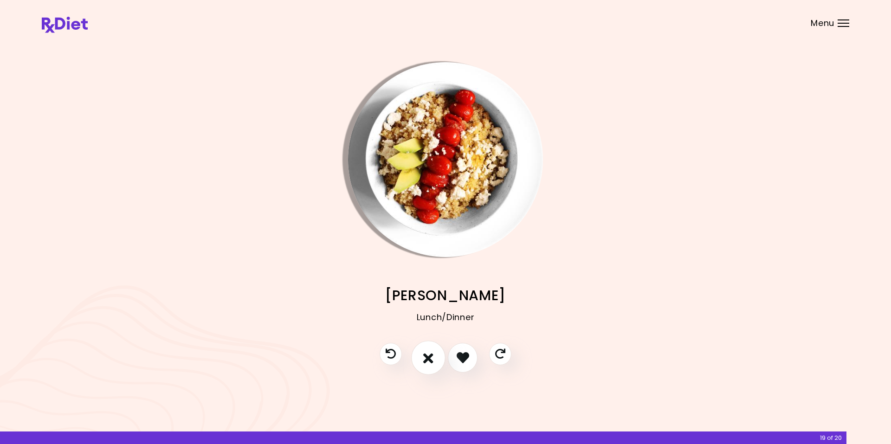
click at [425, 363] on icon "I don't like this recipe" at bounding box center [428, 357] width 10 height 14
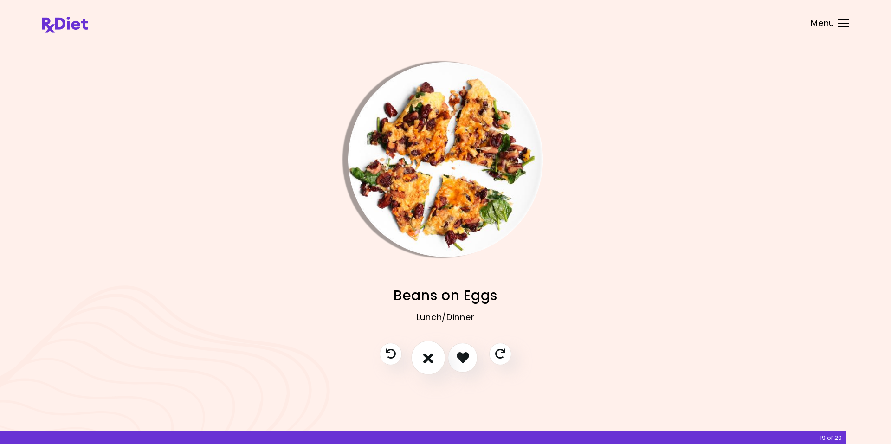
click at [425, 356] on icon "I don't like this recipe" at bounding box center [428, 357] width 10 height 14
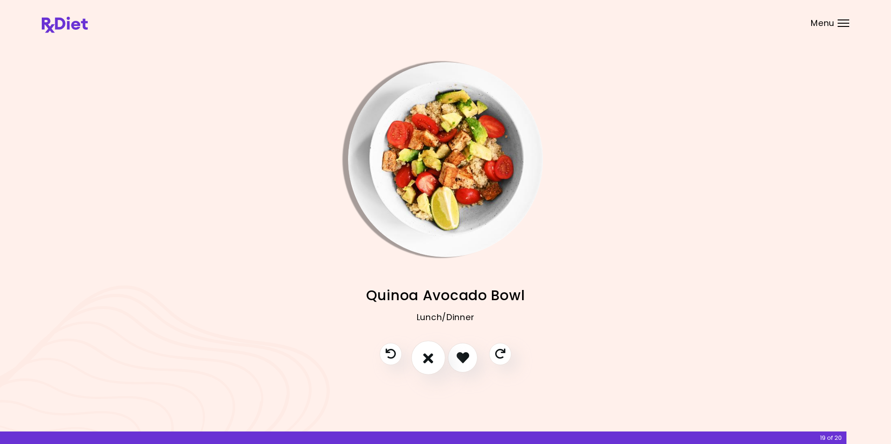
click at [425, 356] on icon "I don't like this recipe" at bounding box center [428, 357] width 10 height 14
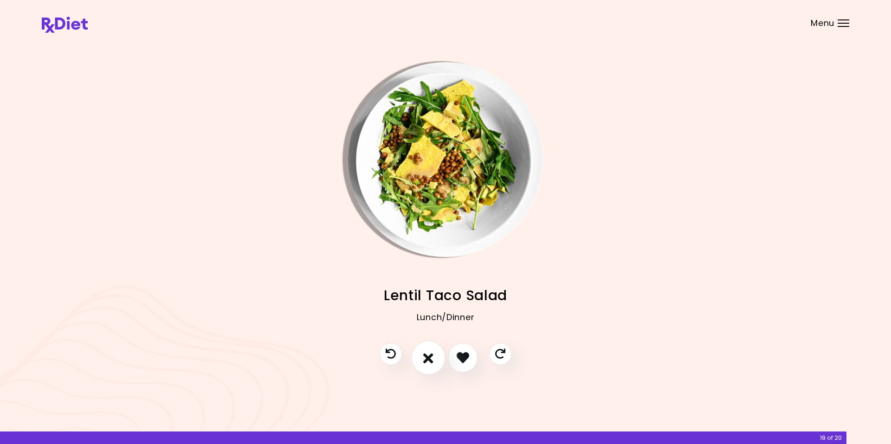
click at [425, 356] on icon "I don't like this recipe" at bounding box center [428, 357] width 10 height 14
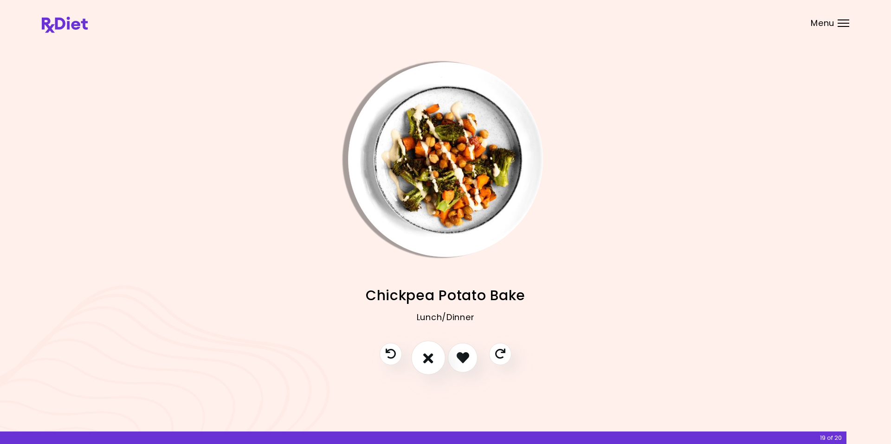
click at [425, 356] on icon "I don't like this recipe" at bounding box center [428, 357] width 10 height 14
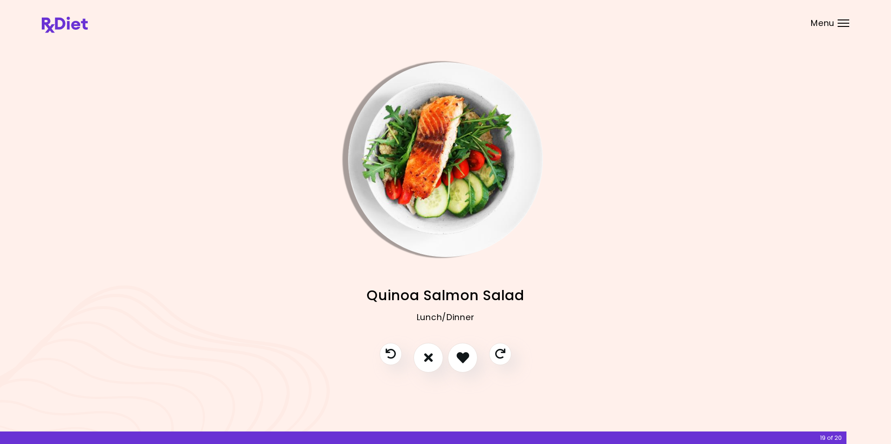
click at [372, 128] on img "Info - Quinoa Salmon Salad" at bounding box center [445, 159] width 195 height 195
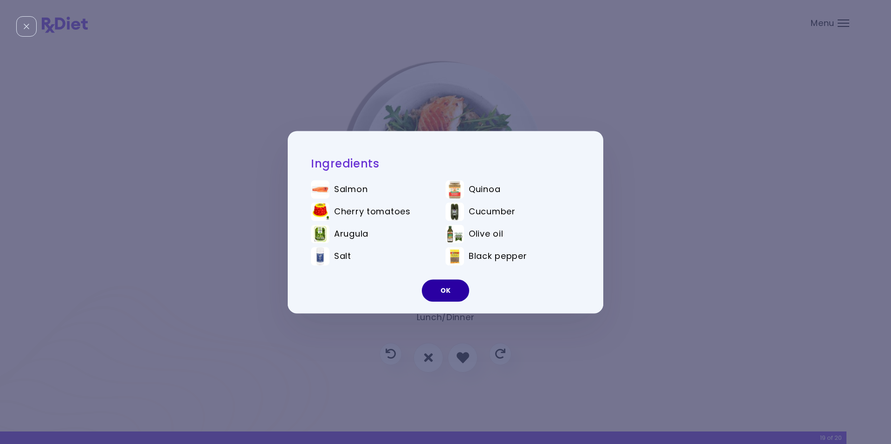
click at [444, 290] on button "OK" at bounding box center [445, 290] width 47 height 22
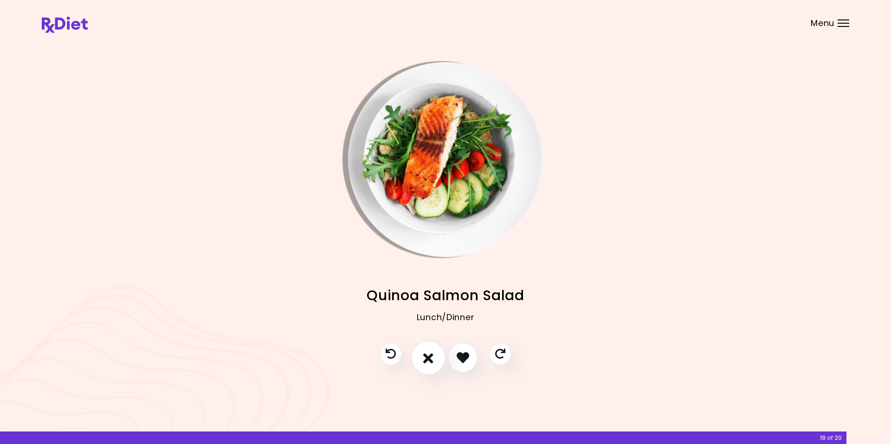
click at [427, 357] on icon "I don't like this recipe" at bounding box center [428, 357] width 10 height 14
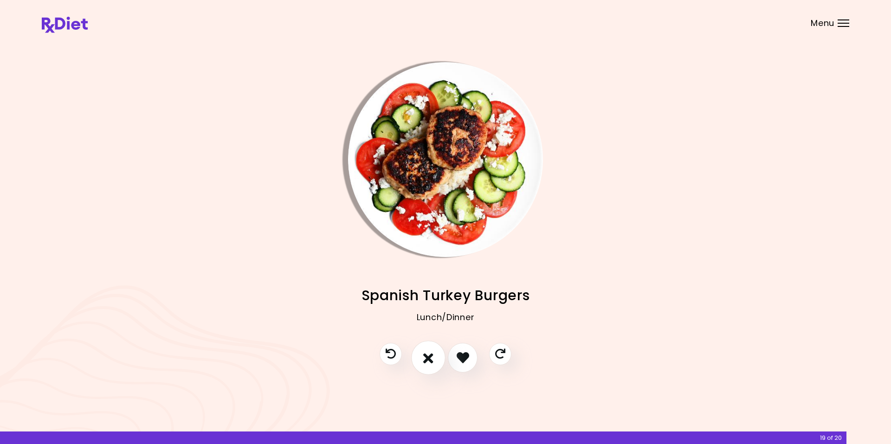
click at [425, 356] on icon "I don't like this recipe" at bounding box center [428, 357] width 10 height 14
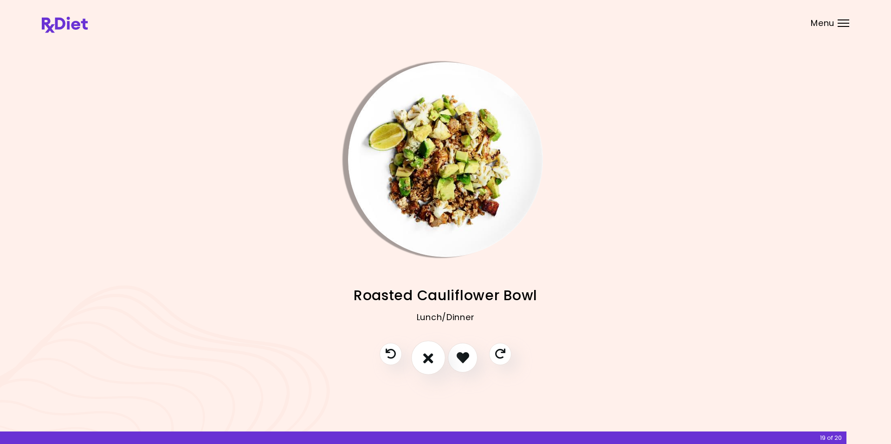
click at [424, 357] on icon "I don't like this recipe" at bounding box center [428, 357] width 10 height 14
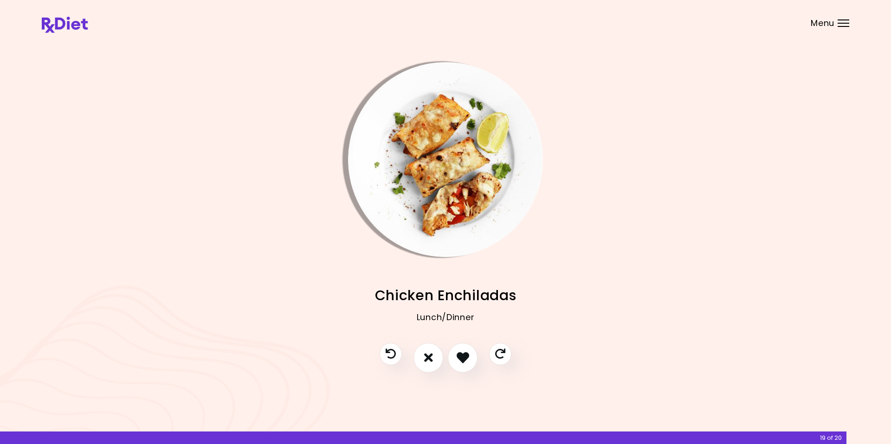
click at [381, 134] on img "Info - Chicken Enchiladas" at bounding box center [445, 159] width 195 height 195
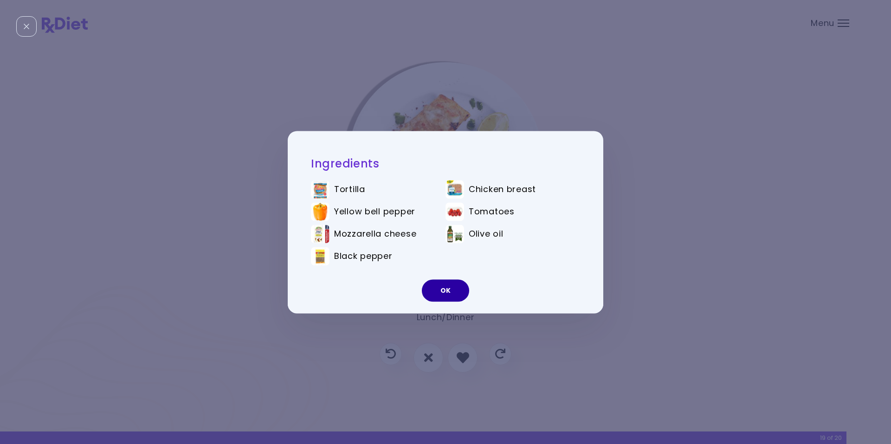
click at [442, 290] on button "OK" at bounding box center [445, 290] width 47 height 22
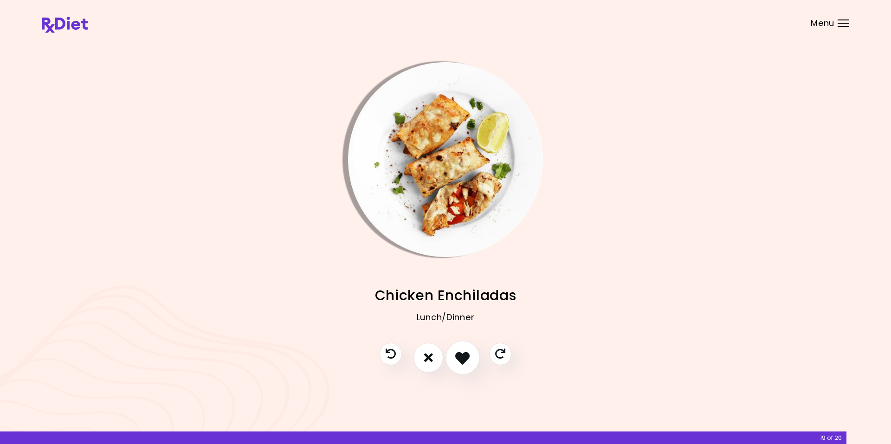
click at [463, 357] on icon "I like this recipe" at bounding box center [462, 357] width 14 height 14
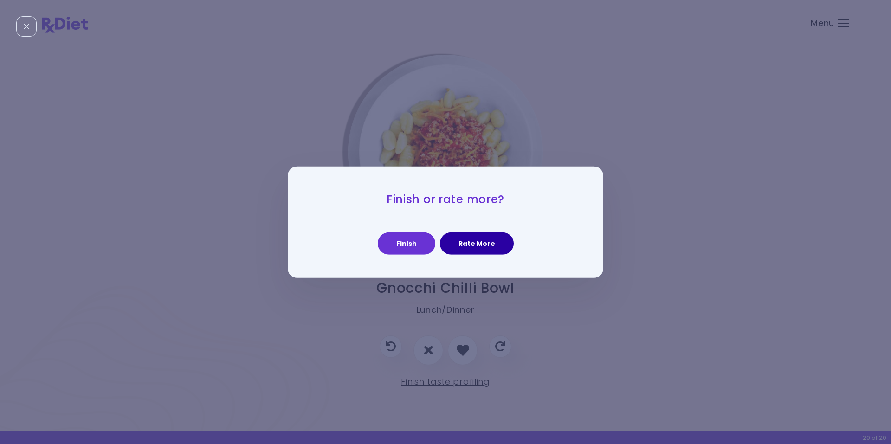
click at [466, 242] on button "Rate More" at bounding box center [477, 243] width 74 height 22
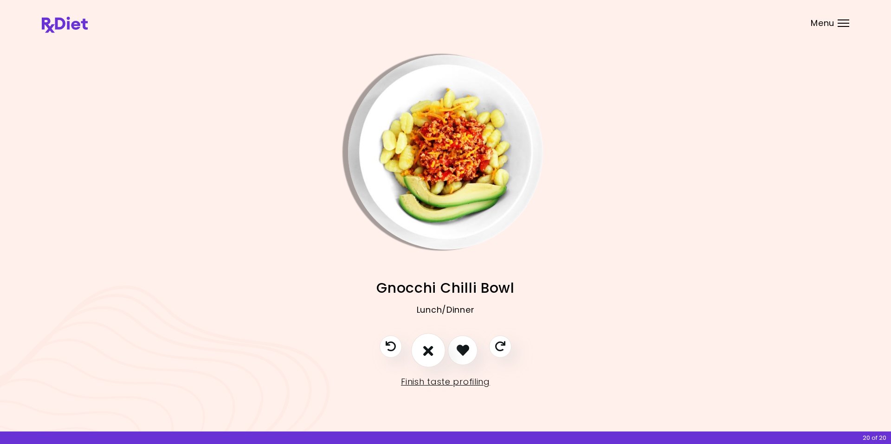
click at [423, 350] on icon "I don't like this recipe" at bounding box center [428, 350] width 10 height 14
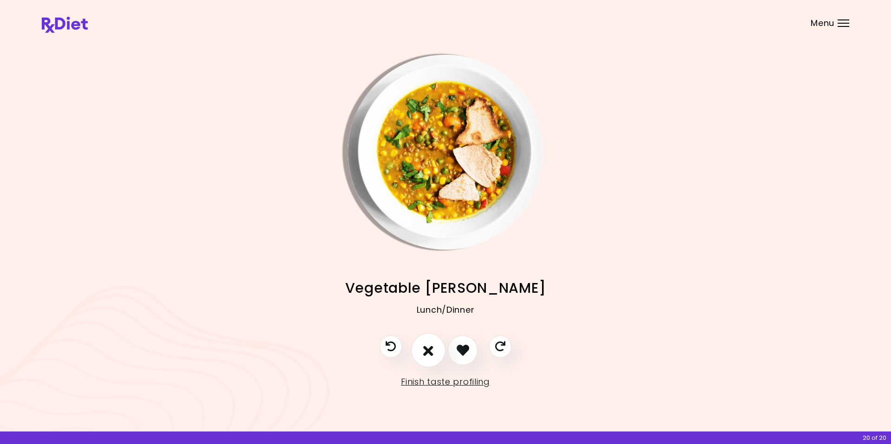
click at [426, 352] on icon "I don't like this recipe" at bounding box center [428, 350] width 10 height 14
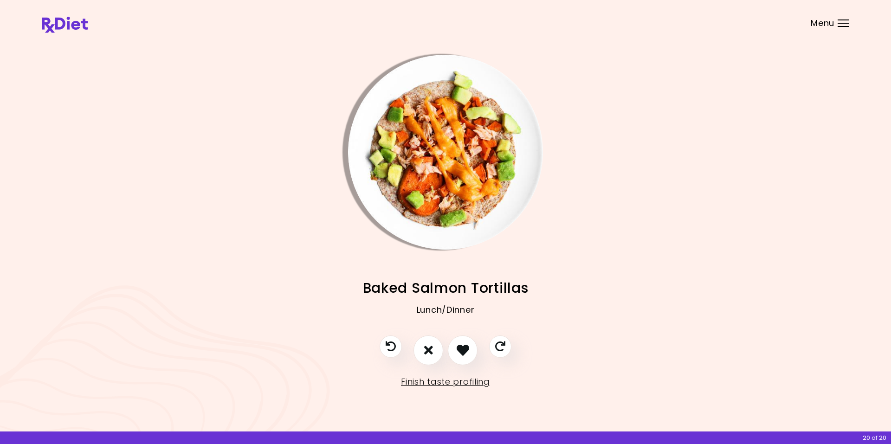
click at [384, 129] on img "Info - Baked Salmon Tortillas" at bounding box center [445, 152] width 195 height 195
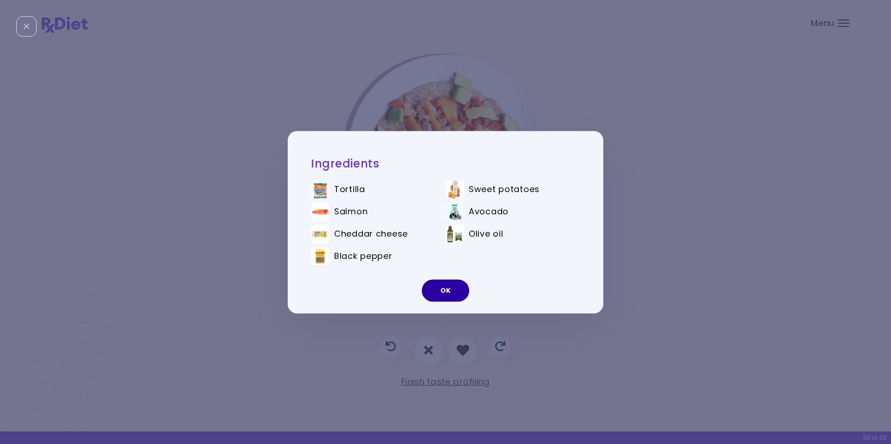
click at [442, 290] on button "OK" at bounding box center [445, 290] width 47 height 22
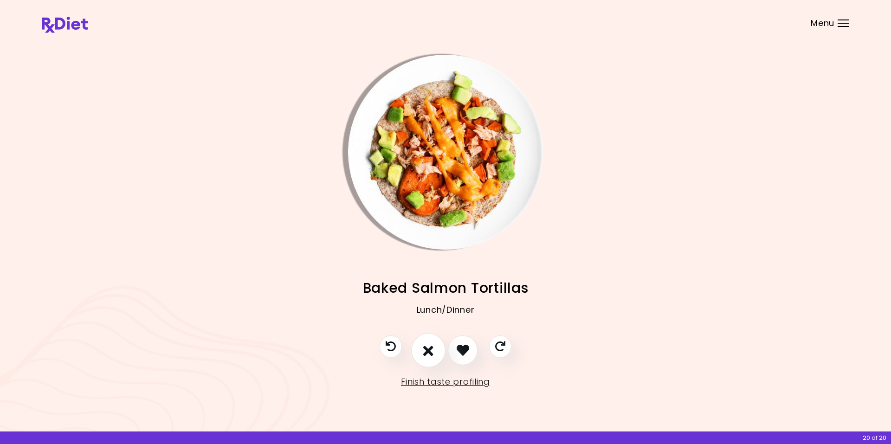
click at [424, 355] on icon "I don't like this recipe" at bounding box center [428, 350] width 10 height 14
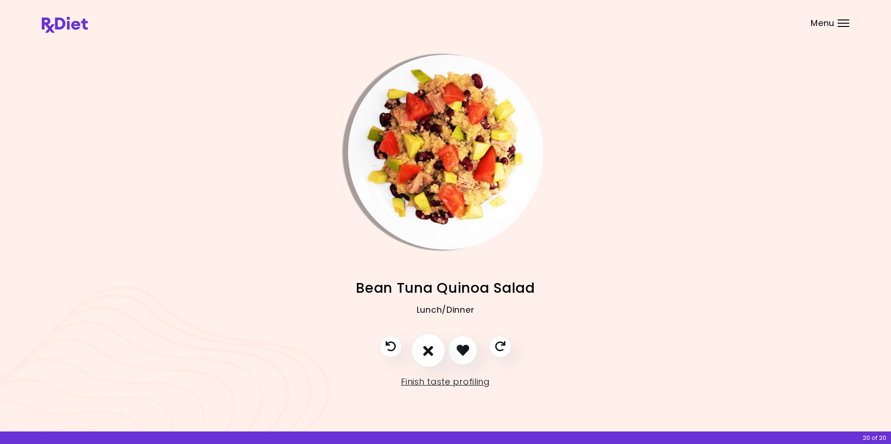
click at [428, 349] on icon "I don't like this recipe" at bounding box center [428, 350] width 10 height 14
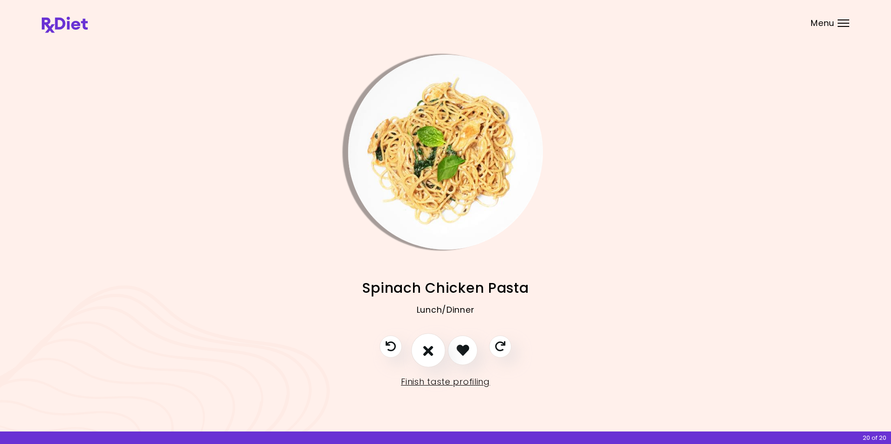
click at [423, 357] on icon "I don't like this recipe" at bounding box center [428, 350] width 10 height 14
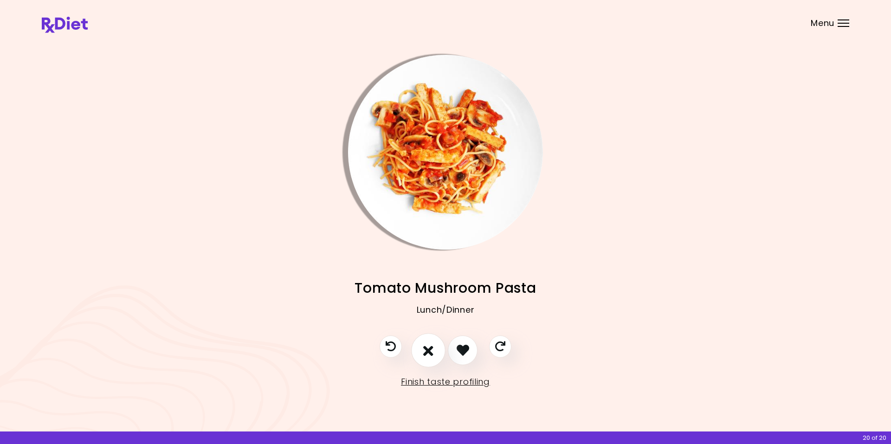
click at [426, 350] on icon "I don't like this recipe" at bounding box center [428, 350] width 10 height 14
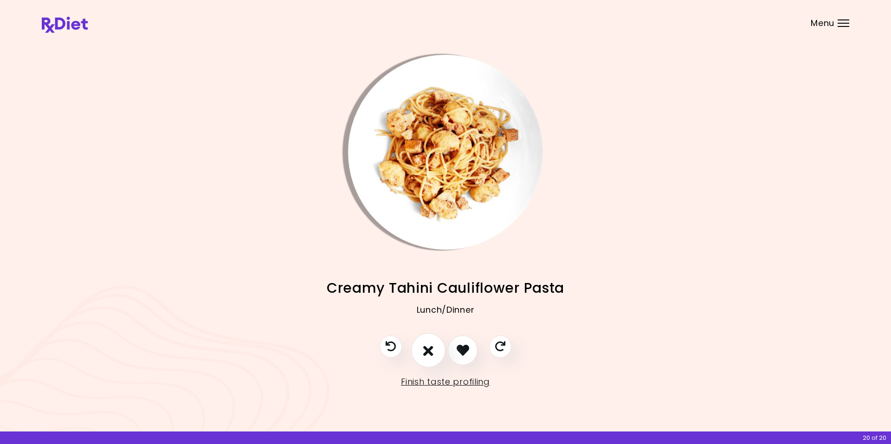
click at [426, 350] on icon "I don't like this recipe" at bounding box center [428, 350] width 10 height 14
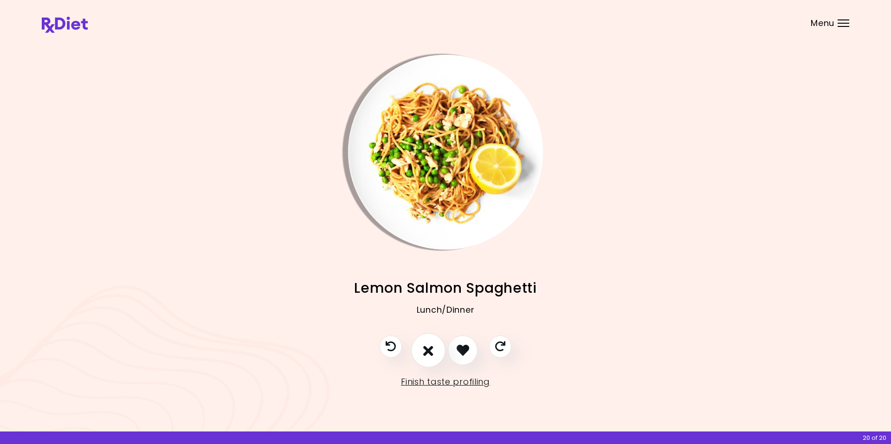
click at [426, 350] on icon "I don't like this recipe" at bounding box center [428, 350] width 10 height 14
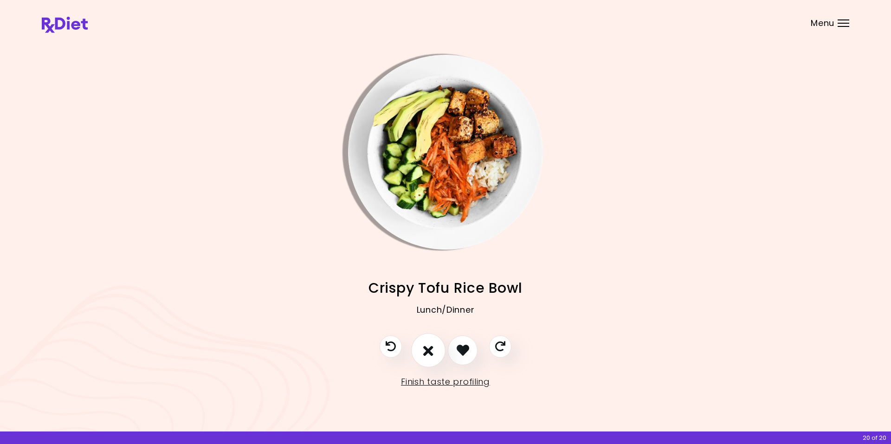
click at [426, 350] on icon "I don't like this recipe" at bounding box center [428, 350] width 10 height 14
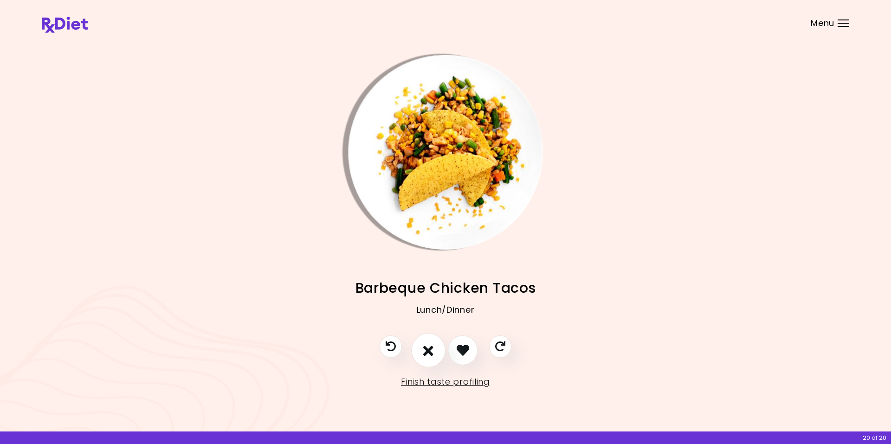
click at [426, 350] on icon "I don't like this recipe" at bounding box center [428, 350] width 10 height 14
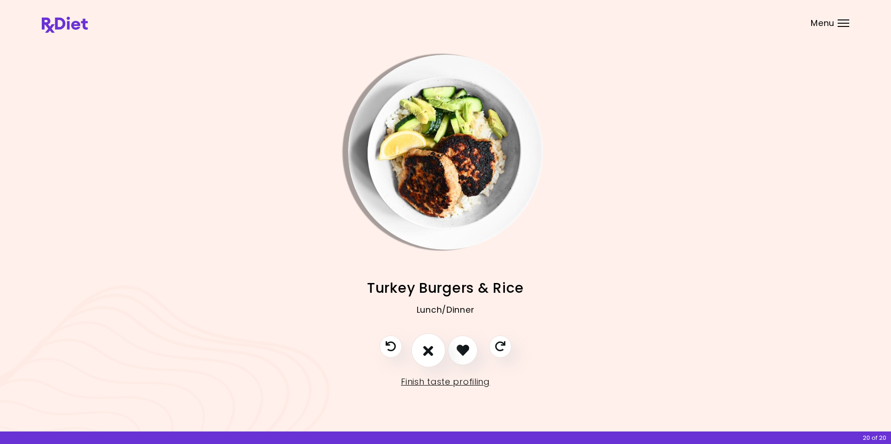
click at [426, 350] on icon "I don't like this recipe" at bounding box center [428, 350] width 10 height 14
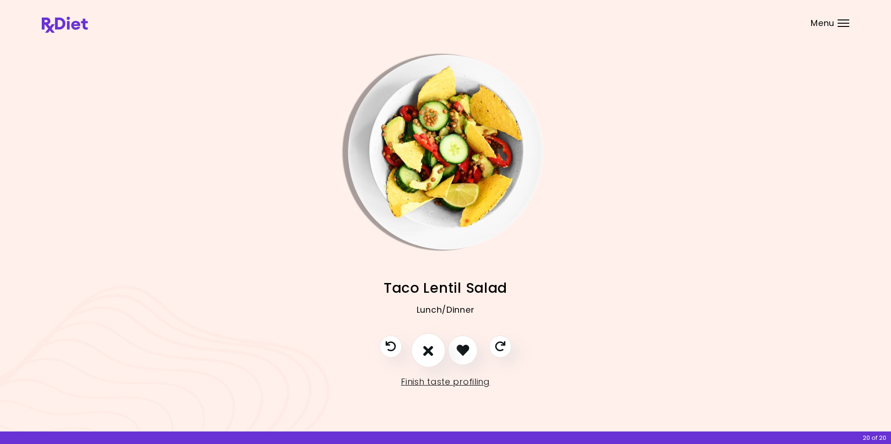
click at [425, 351] on icon "I don't like this recipe" at bounding box center [428, 350] width 10 height 14
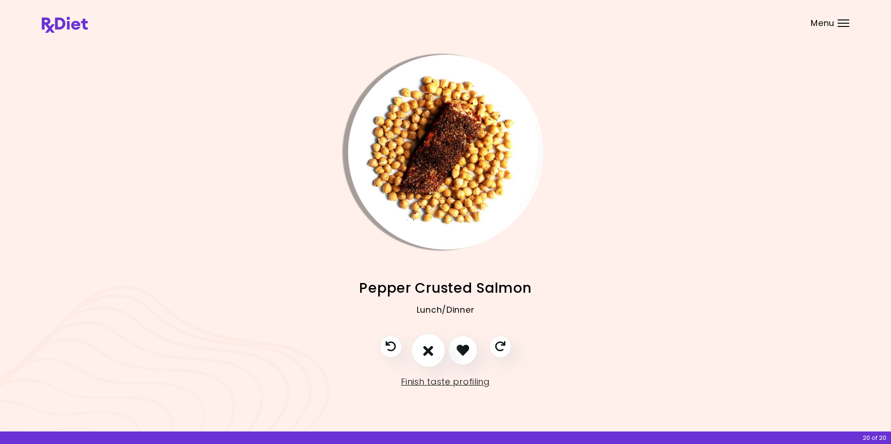
click at [425, 351] on icon "I don't like this recipe" at bounding box center [428, 350] width 10 height 14
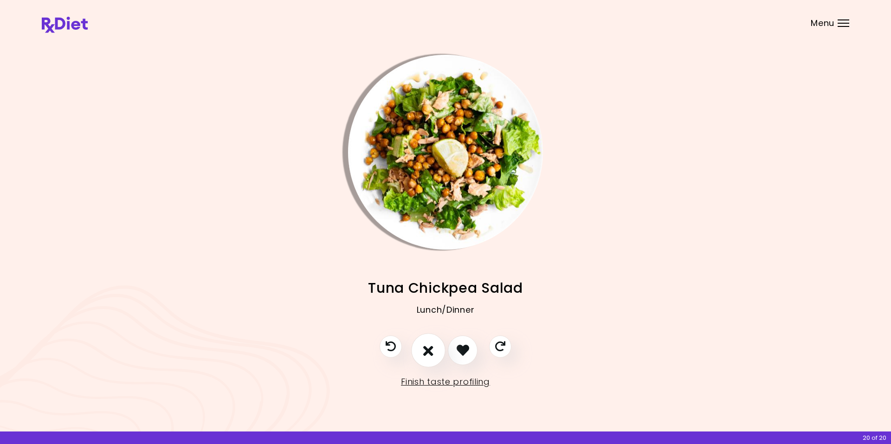
click at [425, 351] on icon "I don't like this recipe" at bounding box center [428, 350] width 10 height 14
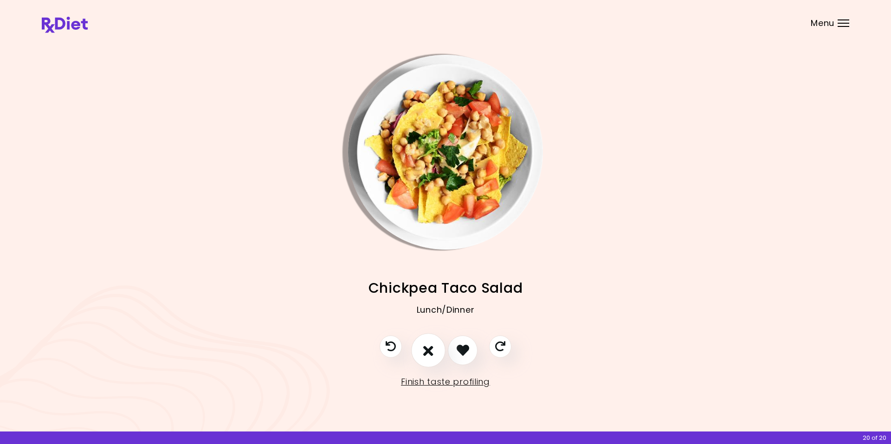
click at [425, 351] on icon "I don't like this recipe" at bounding box center [428, 350] width 10 height 14
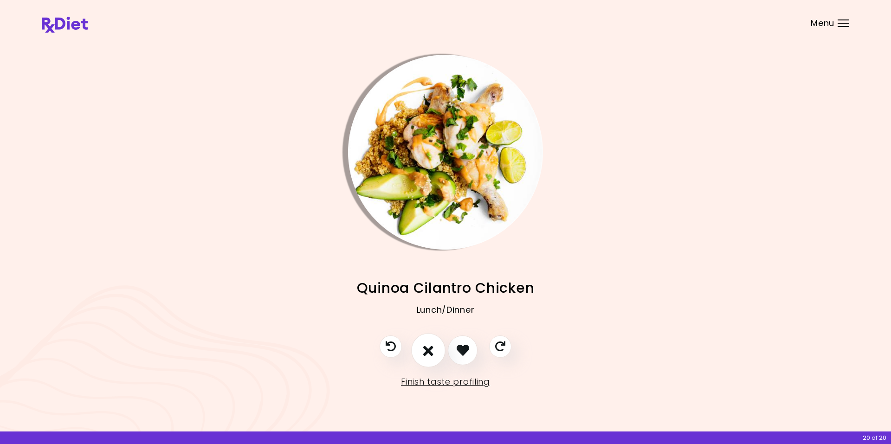
click at [425, 351] on icon "I don't like this recipe" at bounding box center [428, 350] width 10 height 14
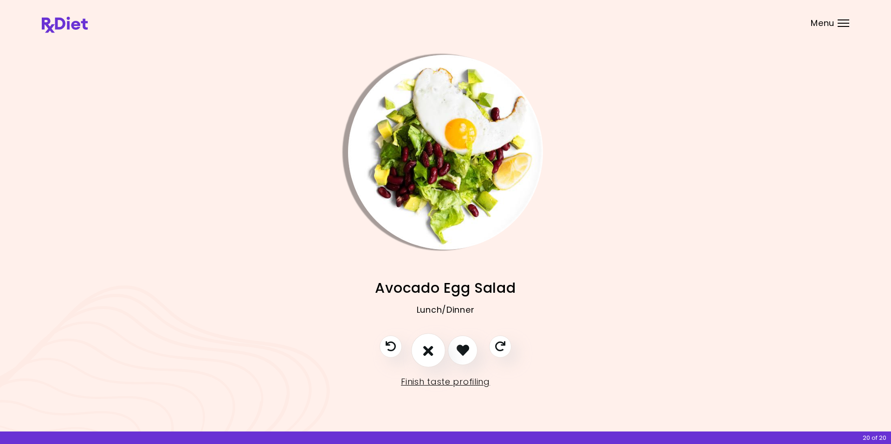
click at [425, 351] on icon "I don't like this recipe" at bounding box center [428, 350] width 10 height 14
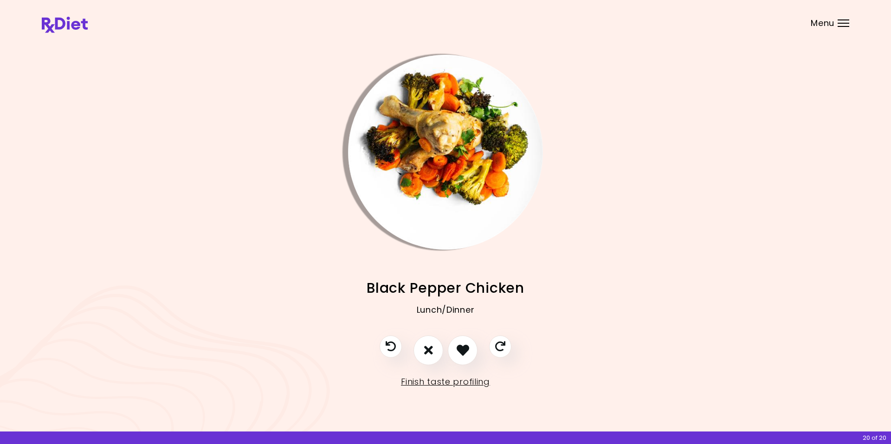
click at [379, 116] on img "Info - Black Pepper Chicken" at bounding box center [445, 152] width 195 height 195
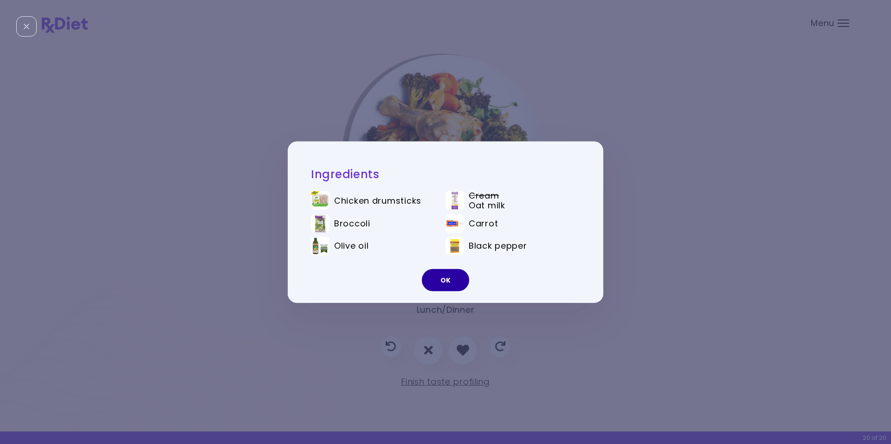
click at [437, 280] on button "OK" at bounding box center [445, 280] width 47 height 22
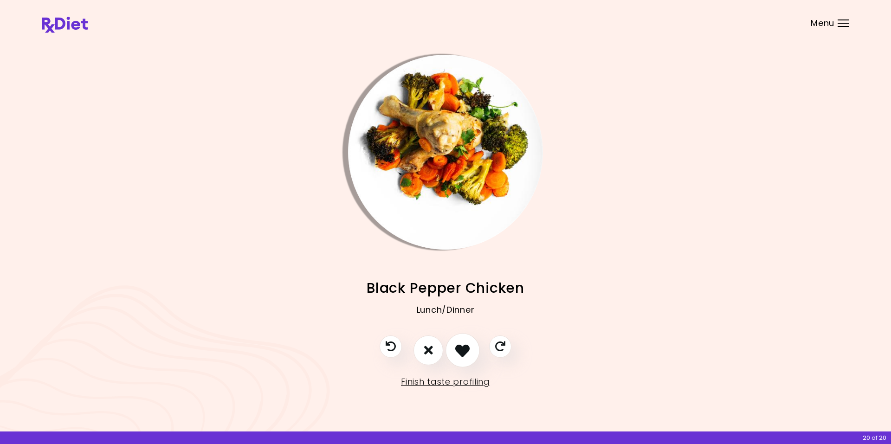
click at [463, 354] on icon "I like this recipe" at bounding box center [462, 350] width 14 height 14
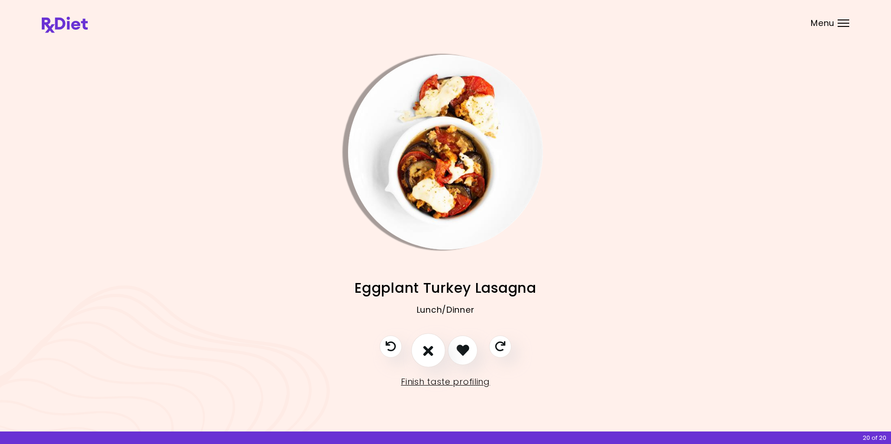
click at [425, 350] on icon "I don't like this recipe" at bounding box center [428, 350] width 10 height 14
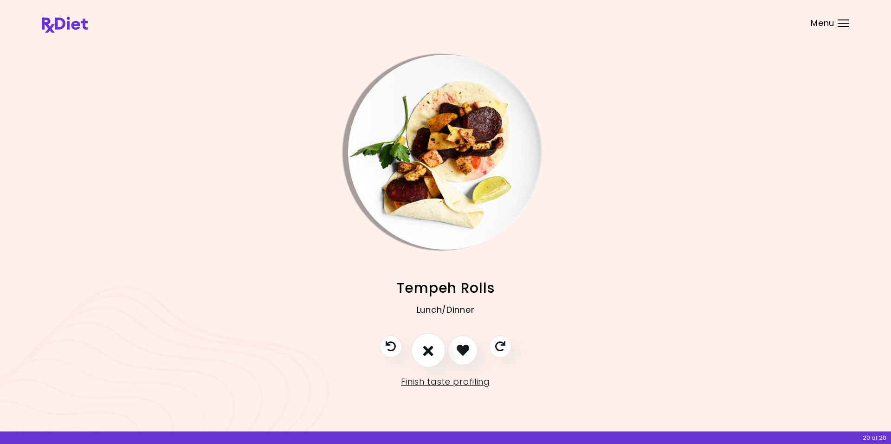
click at [425, 350] on icon "I don't like this recipe" at bounding box center [428, 350] width 10 height 14
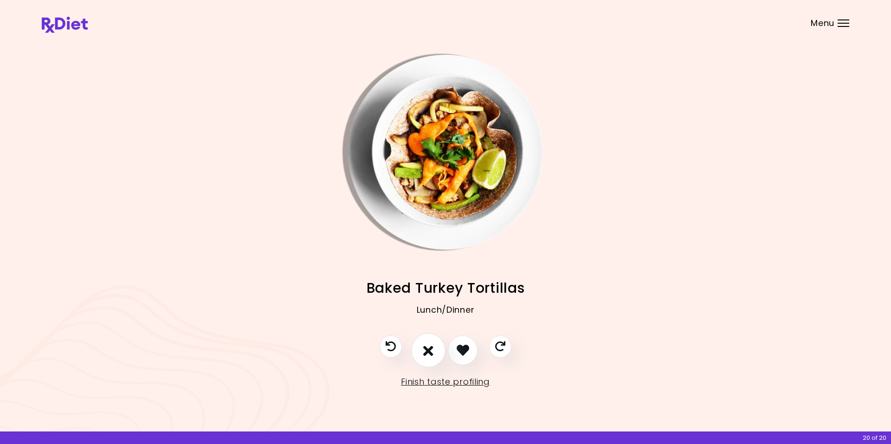
click at [425, 350] on icon "I don't like this recipe" at bounding box center [428, 350] width 10 height 14
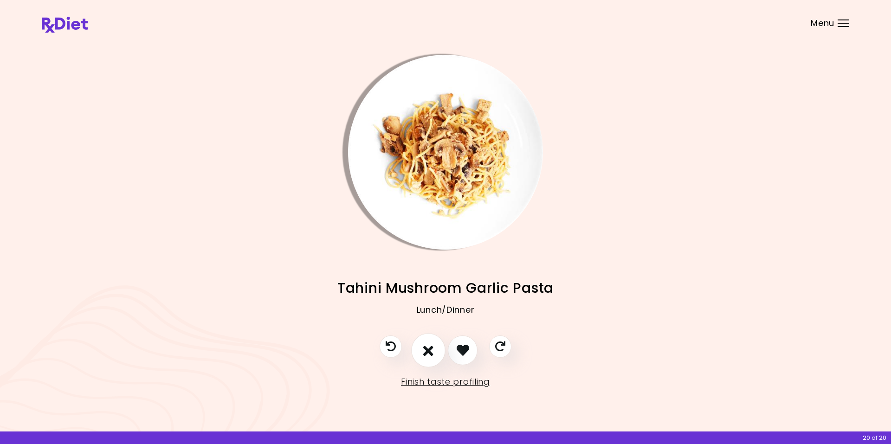
click at [425, 350] on icon "I don't like this recipe" at bounding box center [428, 350] width 10 height 14
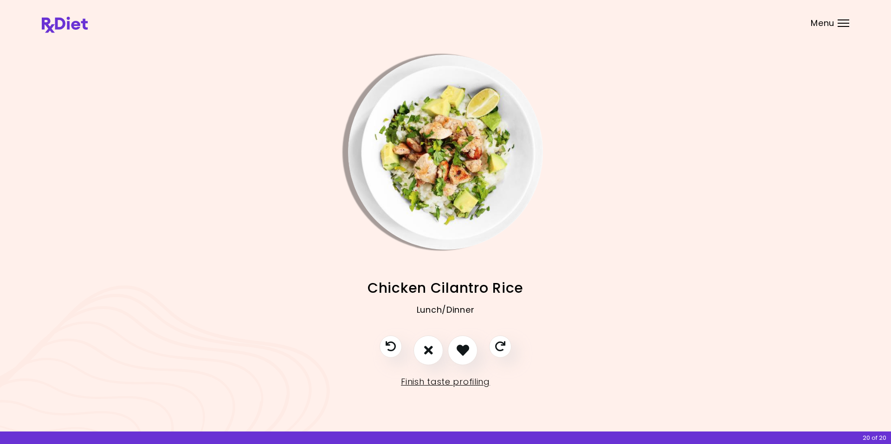
click at [381, 136] on img "Info - Chicken Cilantro Rice" at bounding box center [445, 152] width 195 height 195
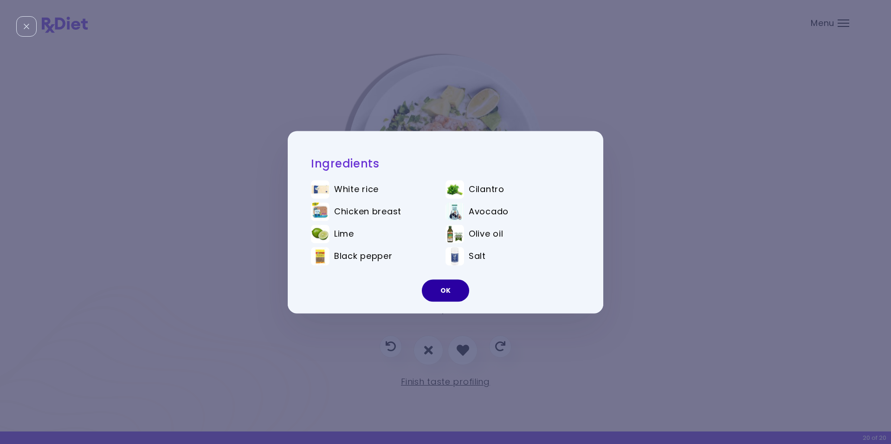
click at [444, 291] on button "OK" at bounding box center [445, 290] width 47 height 22
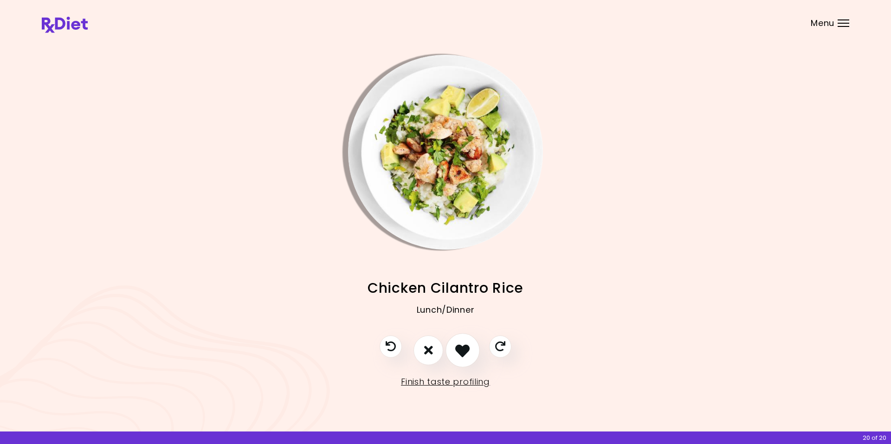
click at [461, 349] on icon "I like this recipe" at bounding box center [462, 350] width 14 height 14
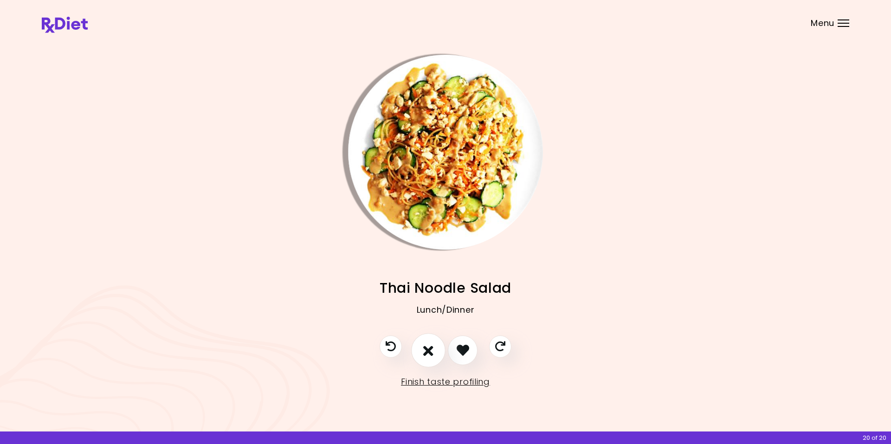
click at [427, 351] on icon "I don't like this recipe" at bounding box center [428, 350] width 10 height 14
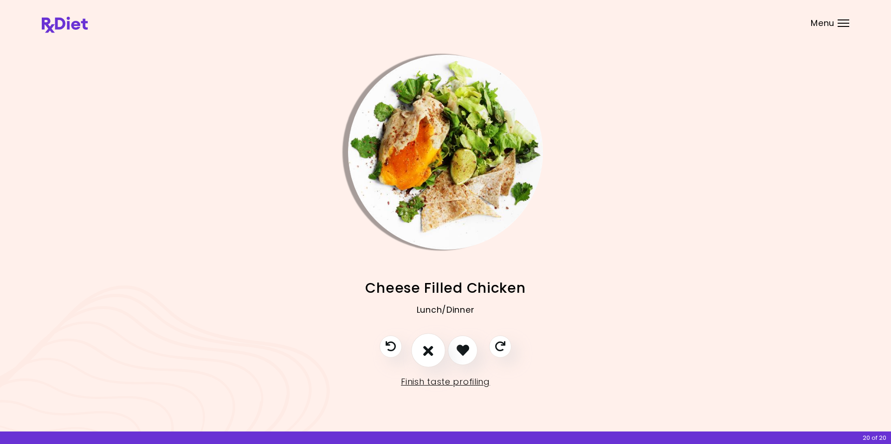
click at [429, 348] on icon "I don't like this recipe" at bounding box center [428, 350] width 10 height 14
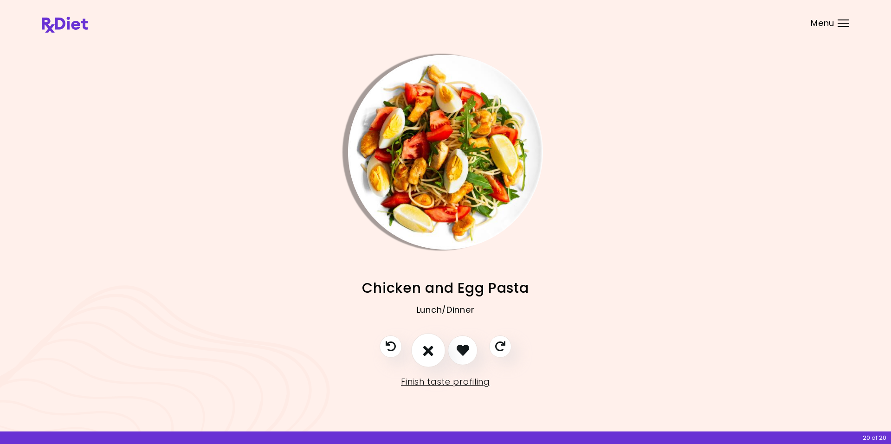
click at [424, 348] on icon "I don't like this recipe" at bounding box center [428, 350] width 10 height 14
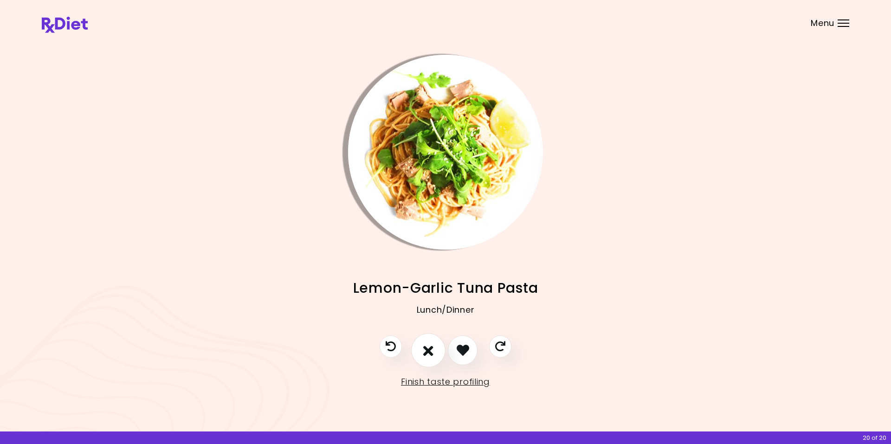
click at [428, 348] on icon "I don't like this recipe" at bounding box center [428, 350] width 10 height 14
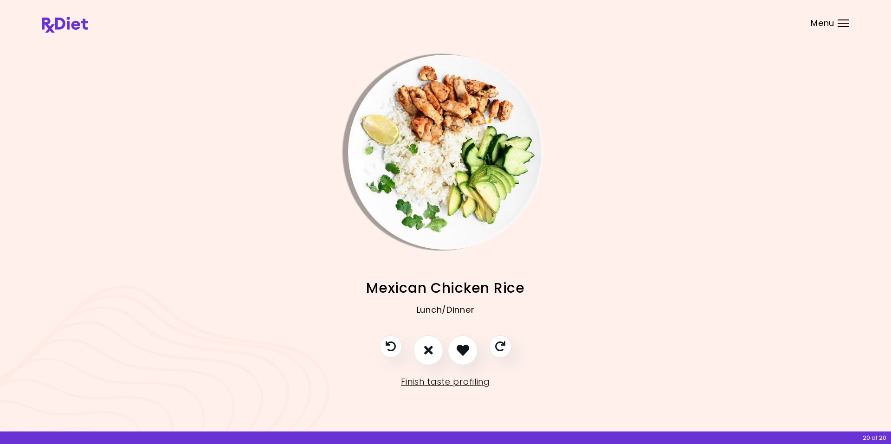
click at [389, 145] on img "Info - Mexican Chicken Rice" at bounding box center [445, 152] width 195 height 195
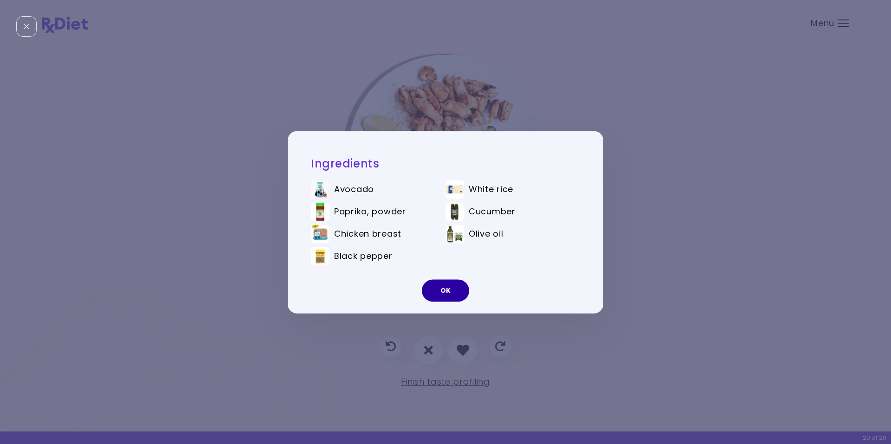
click at [445, 295] on button "OK" at bounding box center [445, 290] width 47 height 22
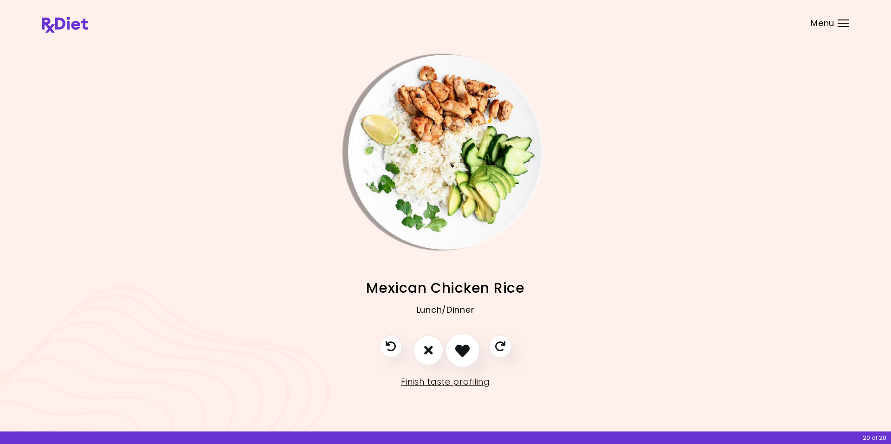
click at [464, 350] on icon "I like this recipe" at bounding box center [462, 350] width 14 height 14
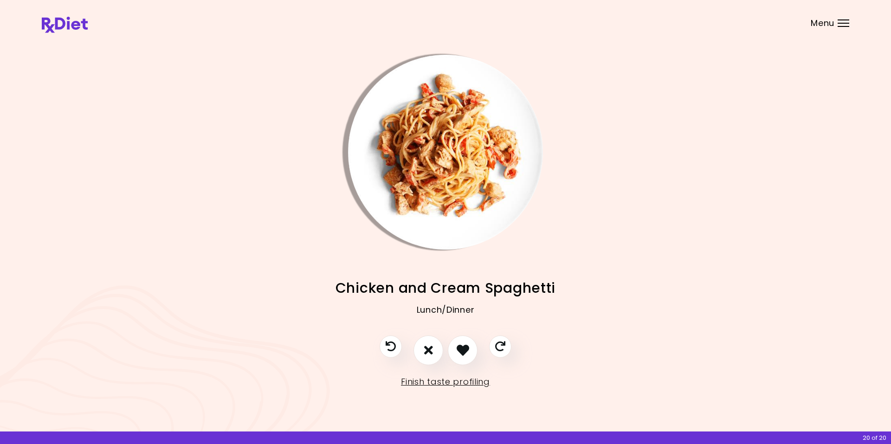
click at [396, 133] on img "Info - Chicken and Cream Spaghetti" at bounding box center [445, 152] width 195 height 195
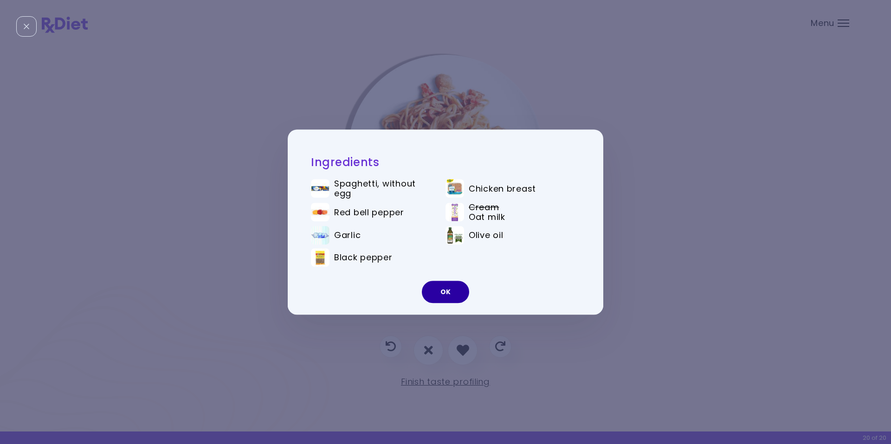
click at [445, 291] on button "OK" at bounding box center [445, 292] width 47 height 22
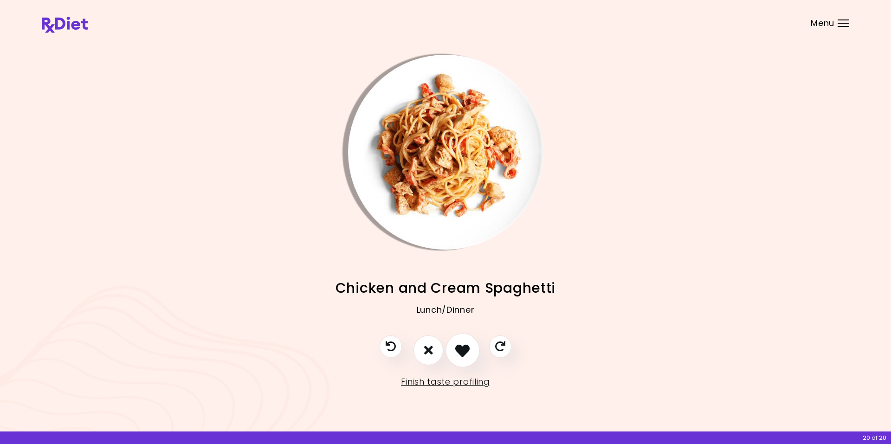
click at [463, 351] on icon "I like this recipe" at bounding box center [462, 350] width 14 height 14
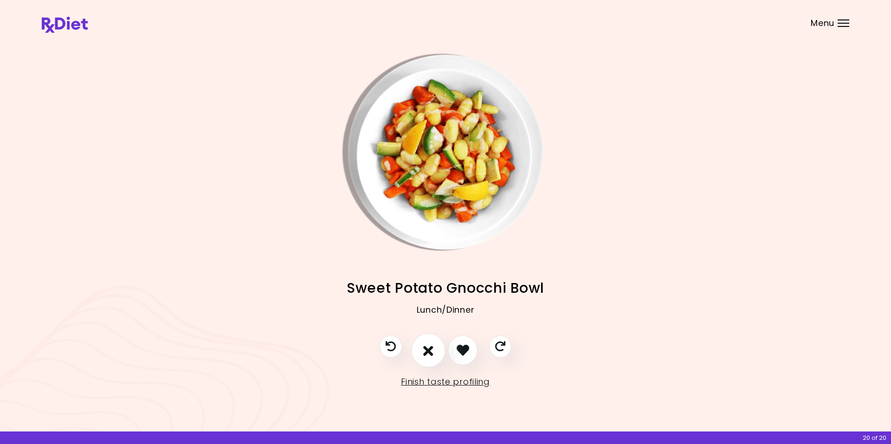
click at [424, 351] on icon "I don't like this recipe" at bounding box center [428, 350] width 10 height 14
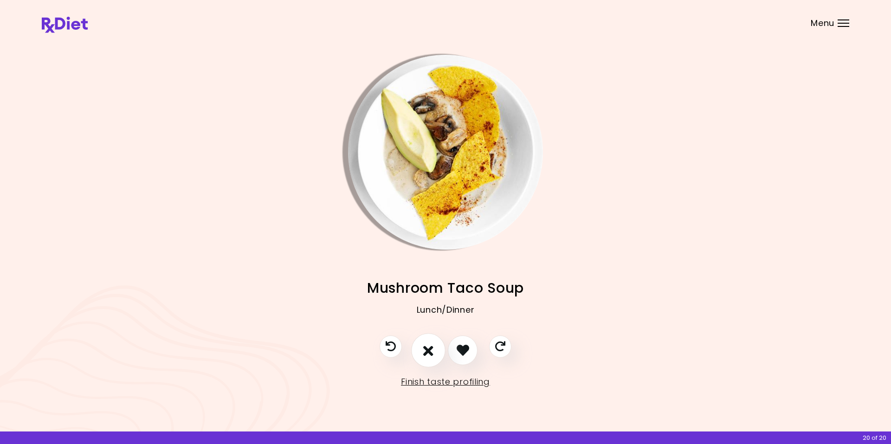
click at [426, 351] on icon "I don't like this recipe" at bounding box center [428, 350] width 10 height 14
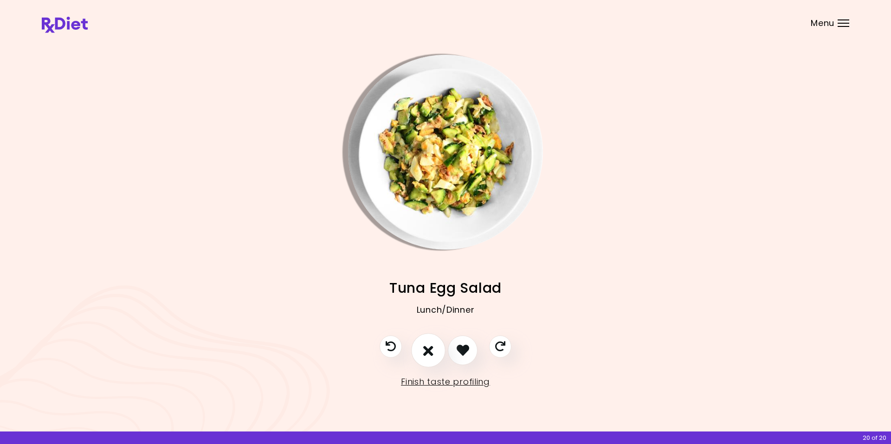
click at [427, 349] on icon "I don't like this recipe" at bounding box center [428, 350] width 10 height 14
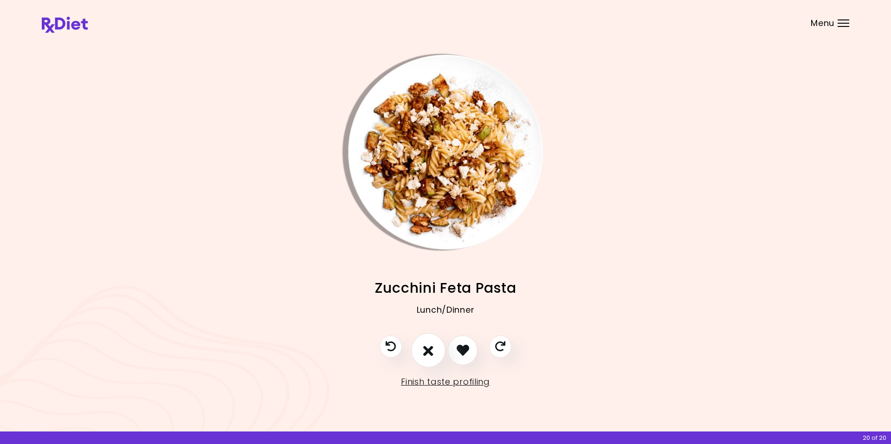
click at [425, 349] on icon "I don't like this recipe" at bounding box center [428, 350] width 10 height 14
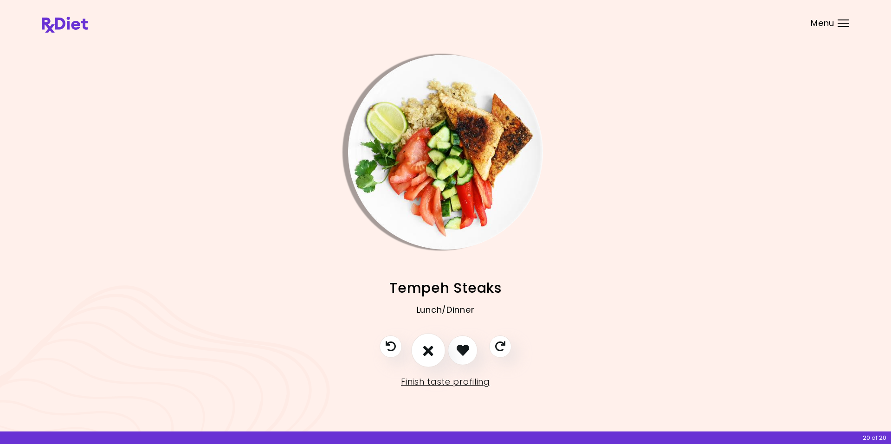
click at [425, 349] on icon "I don't like this recipe" at bounding box center [428, 350] width 10 height 14
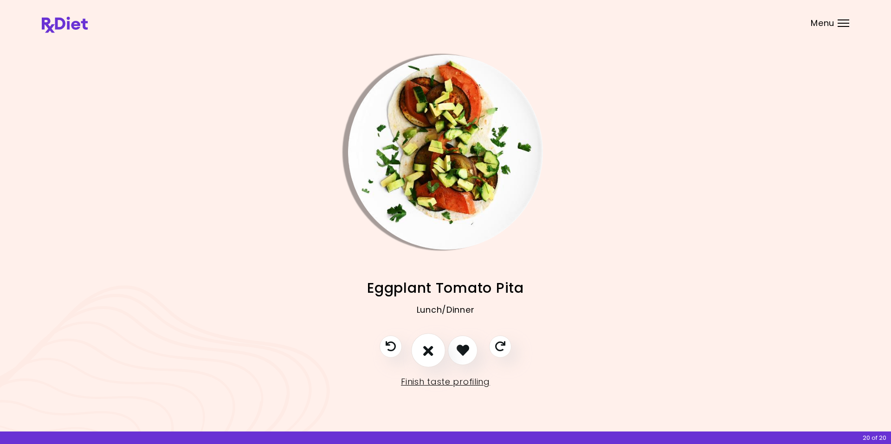
click at [425, 349] on icon "I don't like this recipe" at bounding box center [428, 350] width 10 height 14
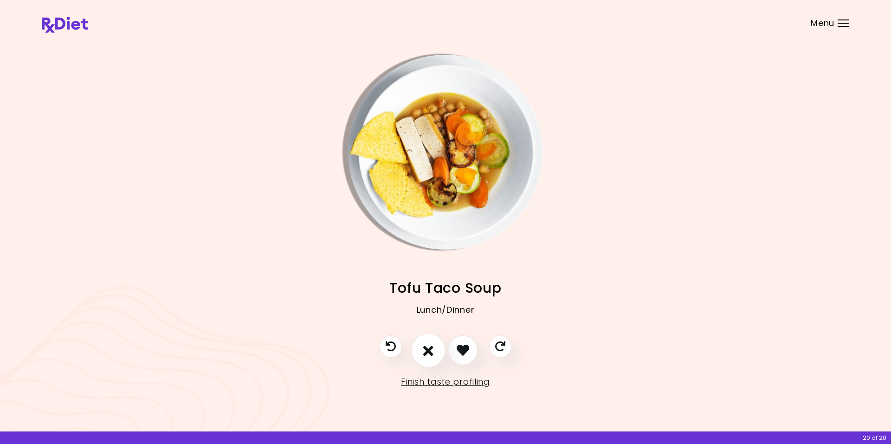
click at [425, 349] on icon "I don't like this recipe" at bounding box center [428, 350] width 10 height 14
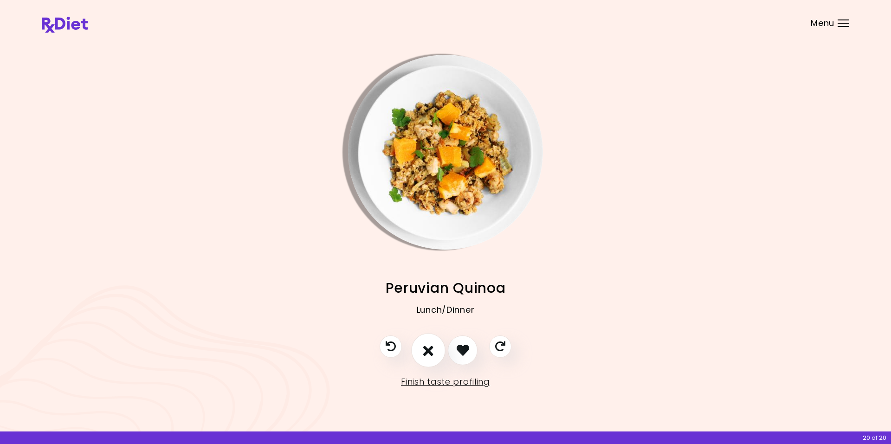
click at [425, 349] on icon "I don't like this recipe" at bounding box center [428, 350] width 10 height 14
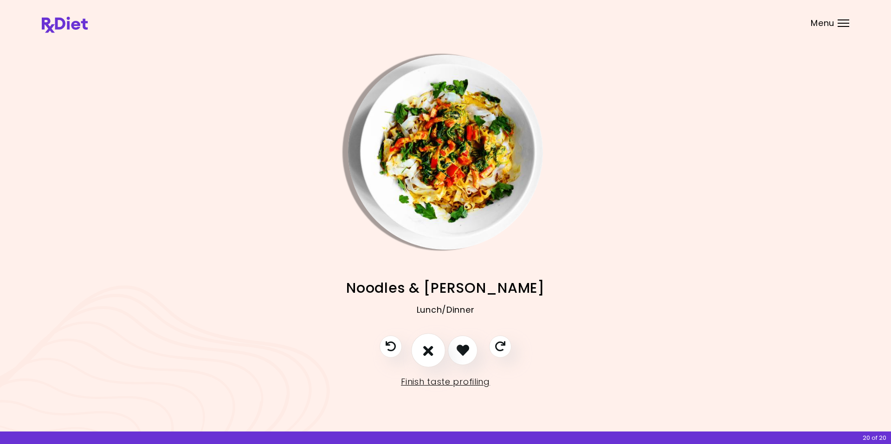
click at [426, 348] on icon "I don't like this recipe" at bounding box center [428, 350] width 10 height 14
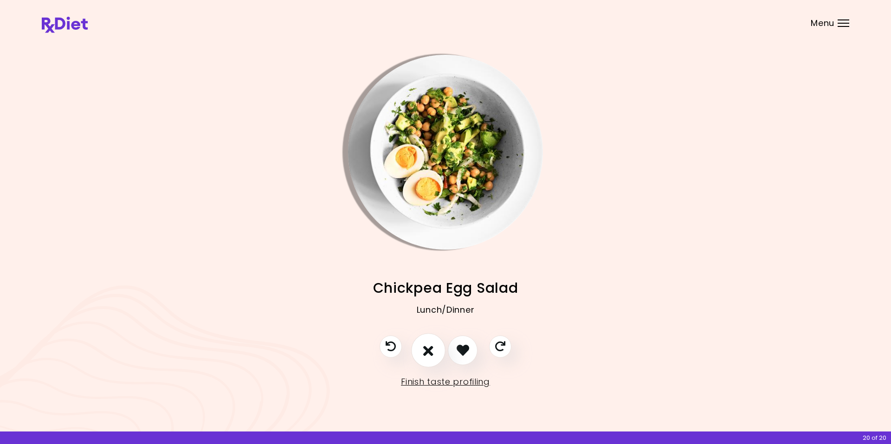
click at [426, 348] on icon "I don't like this recipe" at bounding box center [428, 350] width 10 height 14
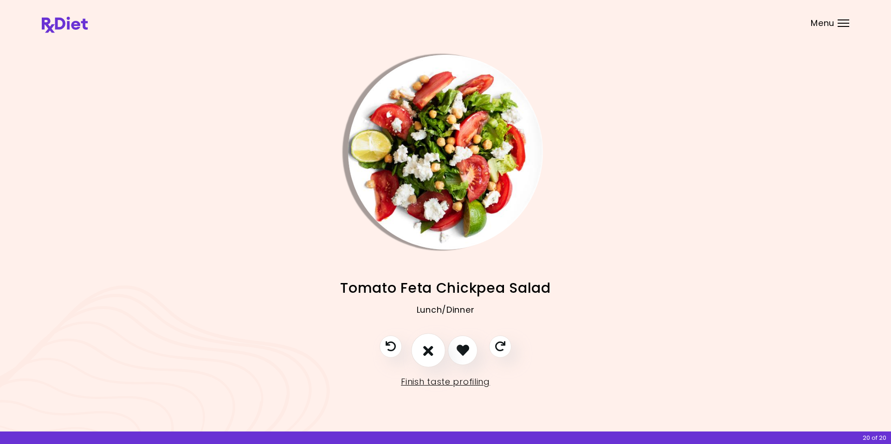
click at [426, 348] on icon "I don't like this recipe" at bounding box center [428, 350] width 10 height 14
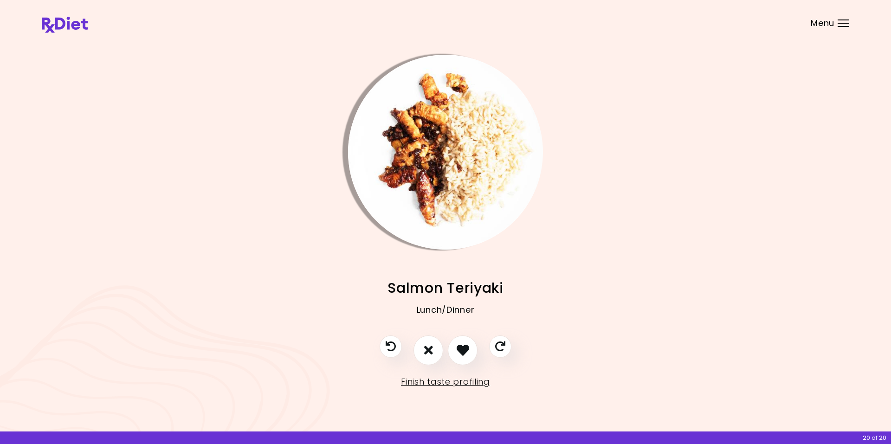
click at [393, 113] on img "Info - Salmon Teriyaki" at bounding box center [445, 152] width 195 height 195
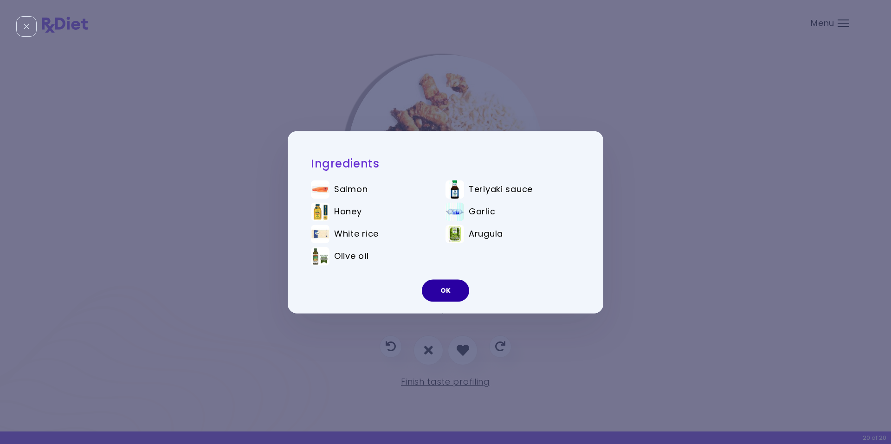
click at [435, 289] on button "OK" at bounding box center [445, 290] width 47 height 22
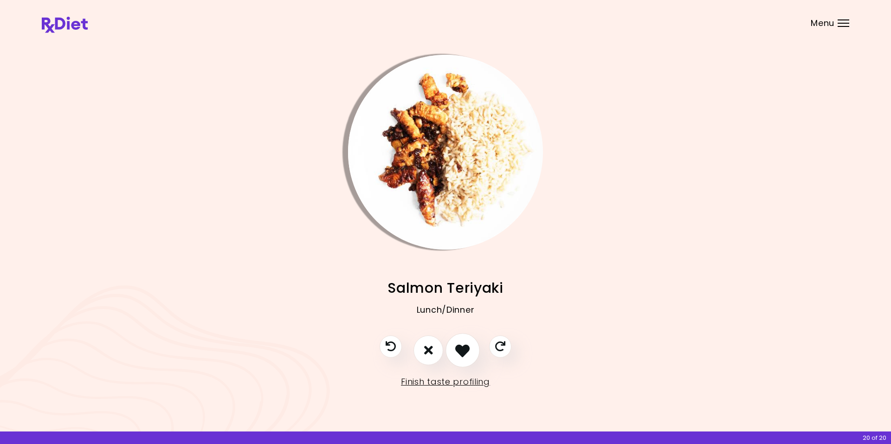
click at [466, 352] on icon "I like this recipe" at bounding box center [462, 350] width 14 height 14
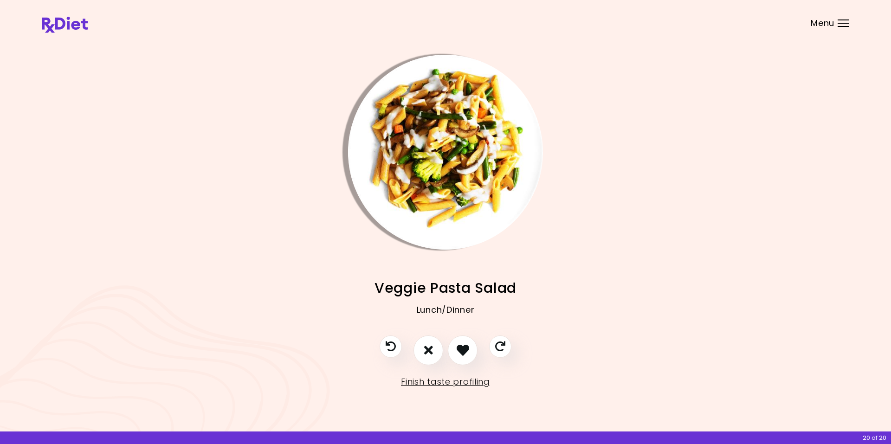
click at [400, 128] on img "Info - Veggie Pasta Salad" at bounding box center [445, 152] width 195 height 195
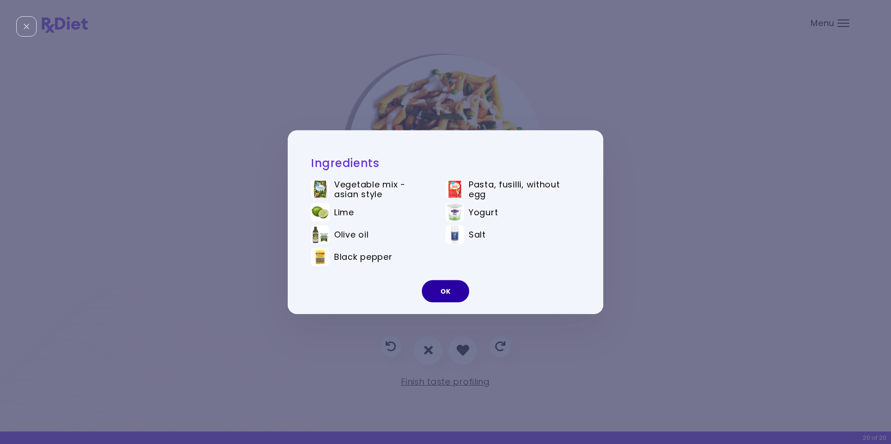
click at [441, 290] on button "OK" at bounding box center [445, 291] width 47 height 22
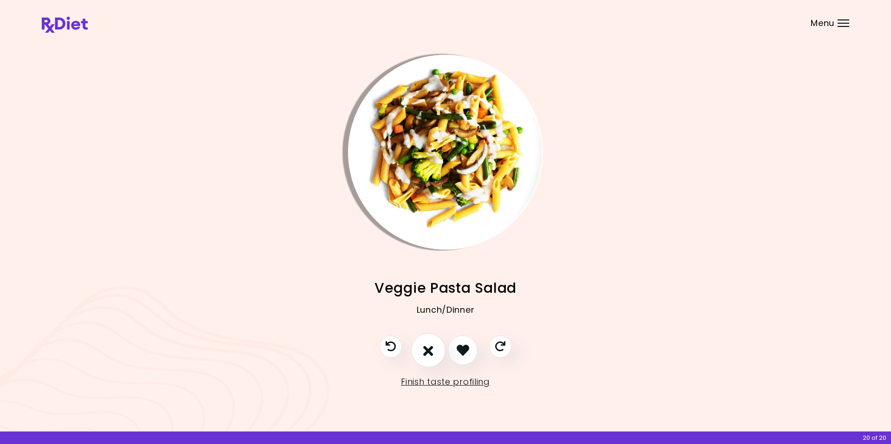
click at [426, 347] on icon "I don't like this recipe" at bounding box center [428, 350] width 10 height 14
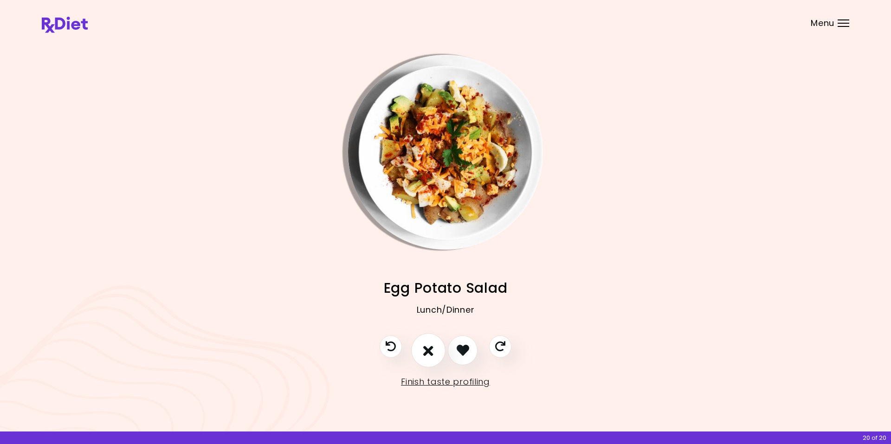
click at [421, 345] on button "I don't like this recipe" at bounding box center [428, 350] width 34 height 34
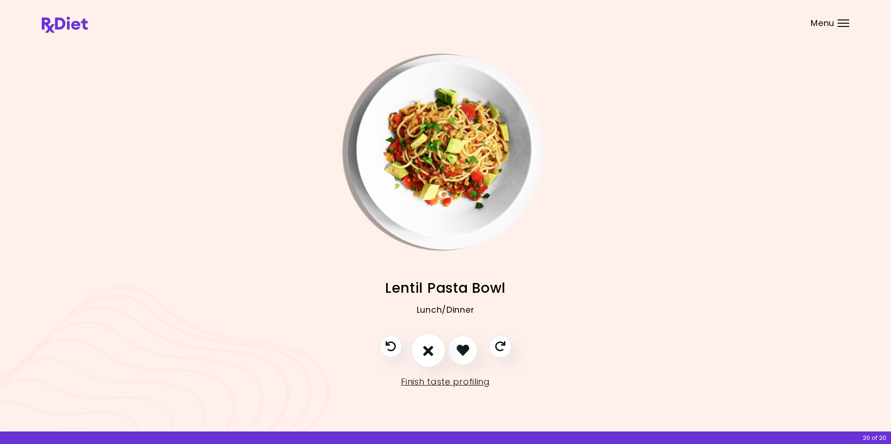
click at [426, 355] on icon "I don't like this recipe" at bounding box center [428, 350] width 10 height 14
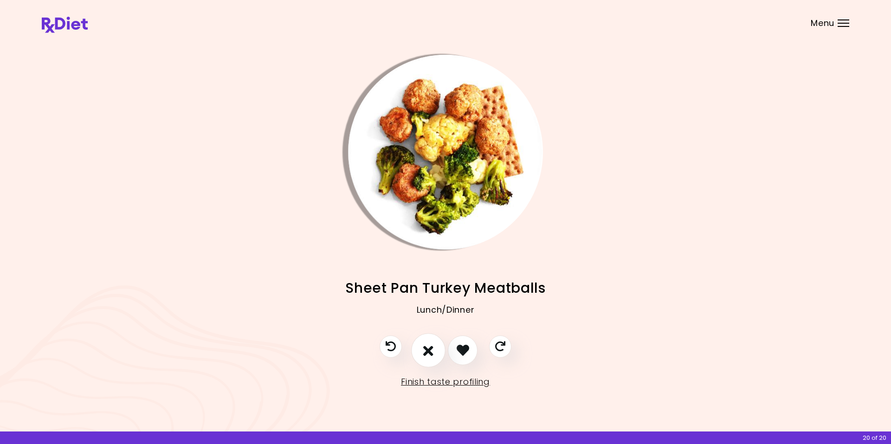
click at [427, 348] on icon "I don't like this recipe" at bounding box center [428, 350] width 10 height 14
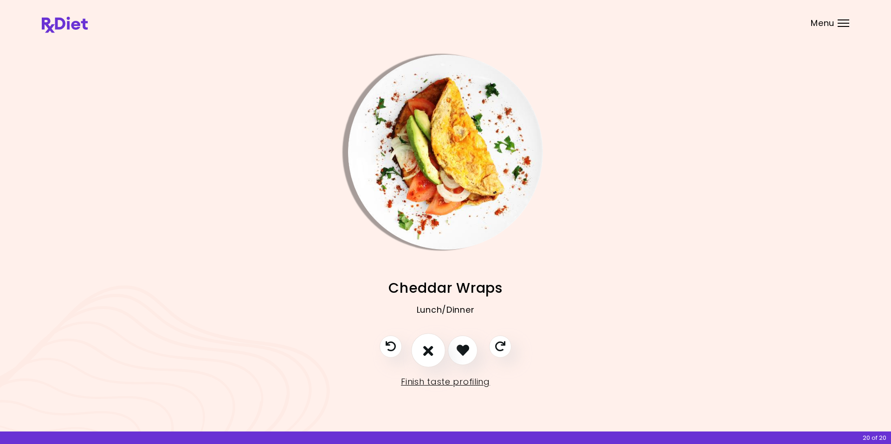
click at [427, 348] on icon "I don't like this recipe" at bounding box center [428, 350] width 10 height 14
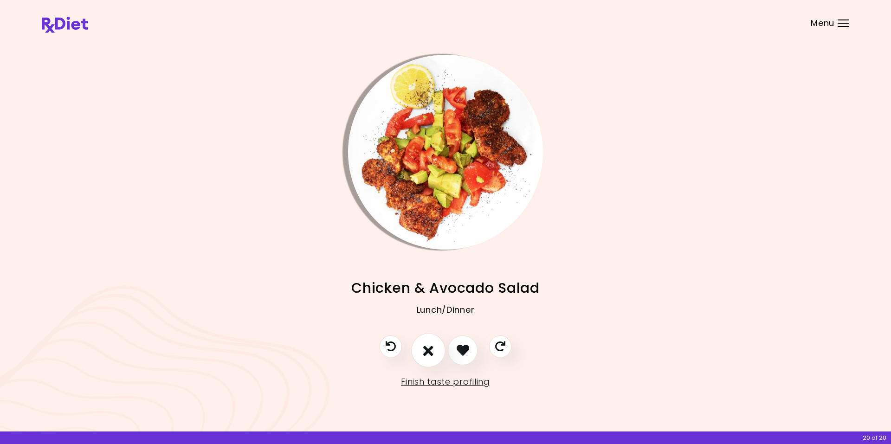
click at [427, 348] on icon "I don't like this recipe" at bounding box center [428, 350] width 10 height 14
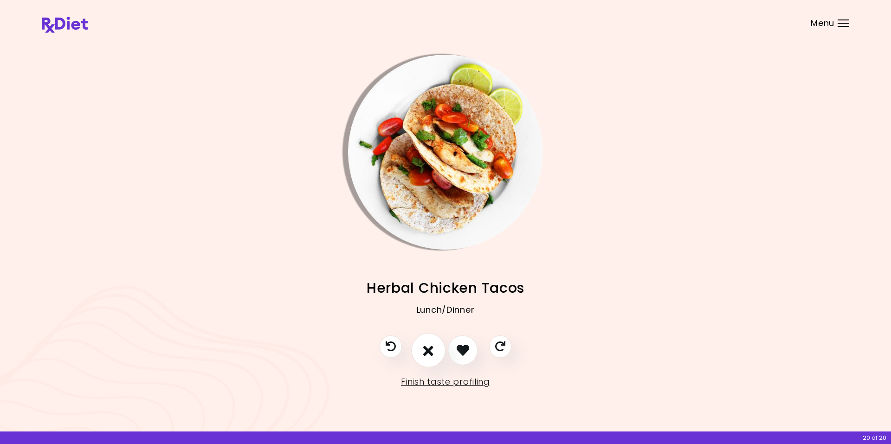
click at [427, 348] on icon "I don't like this recipe" at bounding box center [428, 350] width 10 height 14
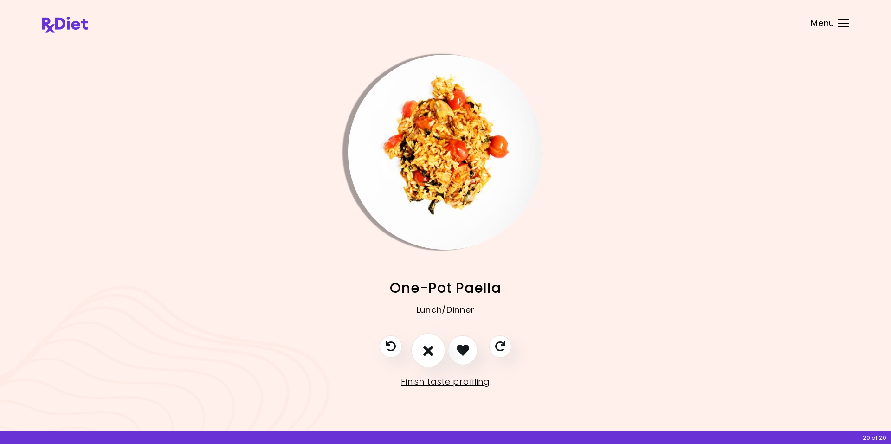
click at [427, 348] on icon "I don't like this recipe" at bounding box center [428, 350] width 10 height 14
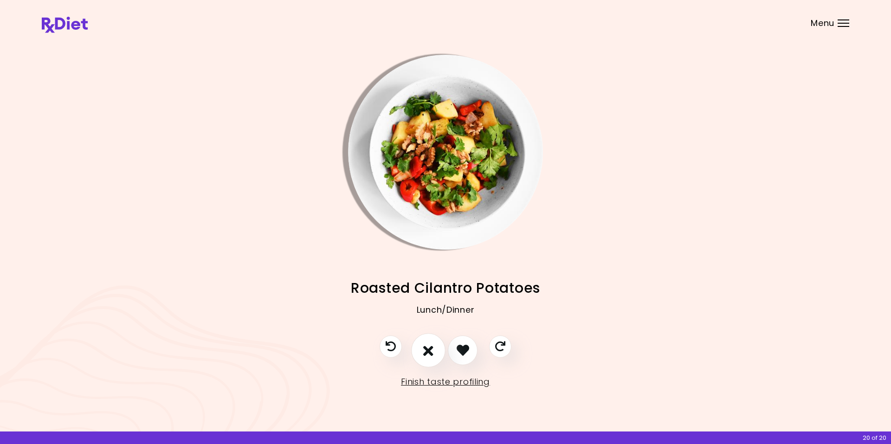
click at [429, 346] on icon "I don't like this recipe" at bounding box center [428, 350] width 10 height 14
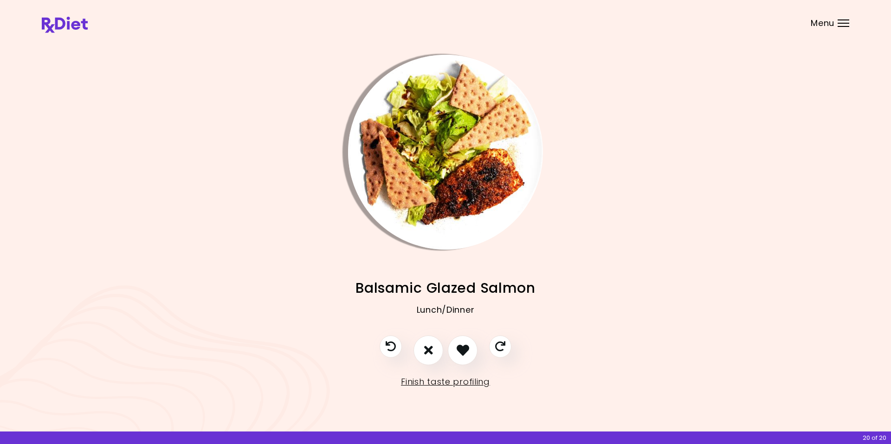
click at [389, 122] on img "Info - Balsamic Glazed Salmon" at bounding box center [445, 152] width 195 height 195
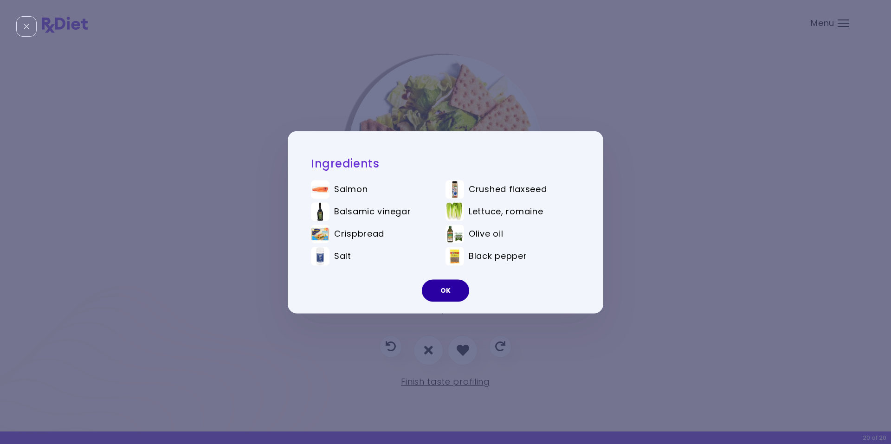
click at [440, 296] on button "OK" at bounding box center [445, 290] width 47 height 22
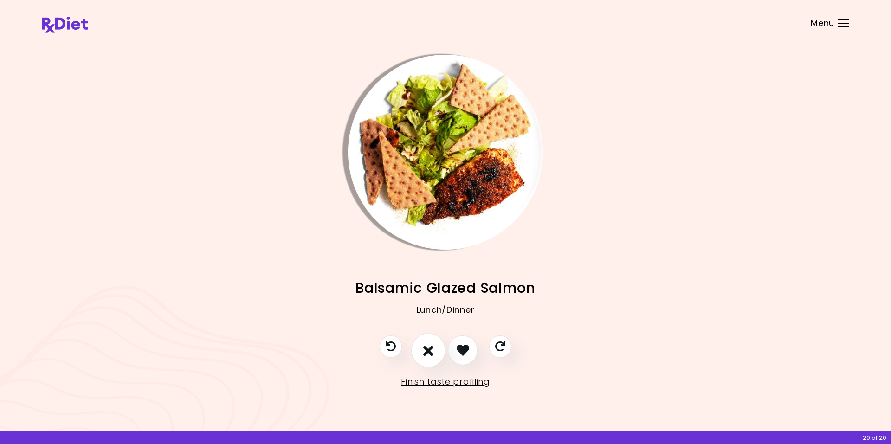
click at [426, 350] on icon "I don't like this recipe" at bounding box center [428, 350] width 10 height 14
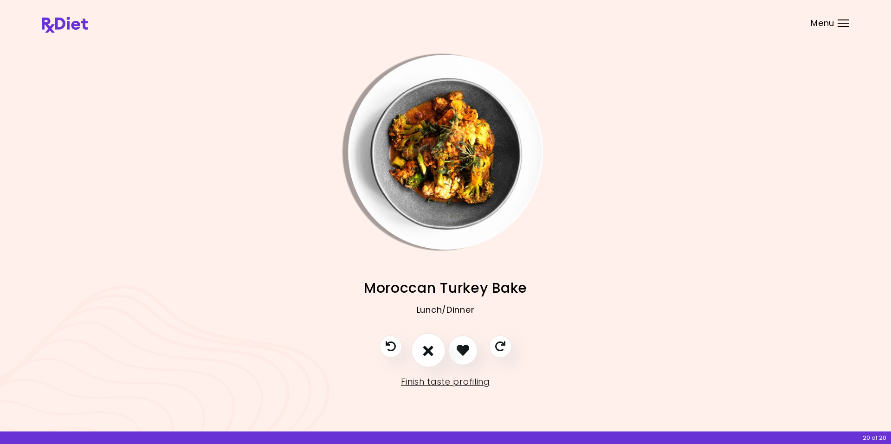
click at [426, 350] on icon "I don't like this recipe" at bounding box center [428, 350] width 10 height 14
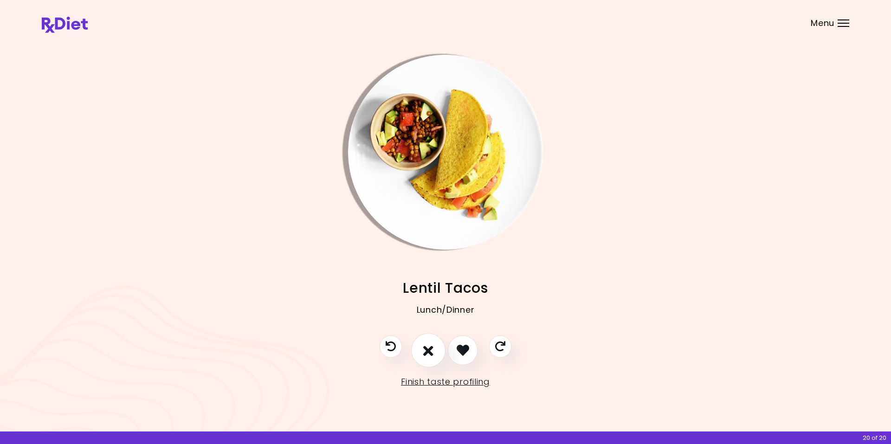
click at [426, 350] on icon "I don't like this recipe" at bounding box center [428, 350] width 10 height 14
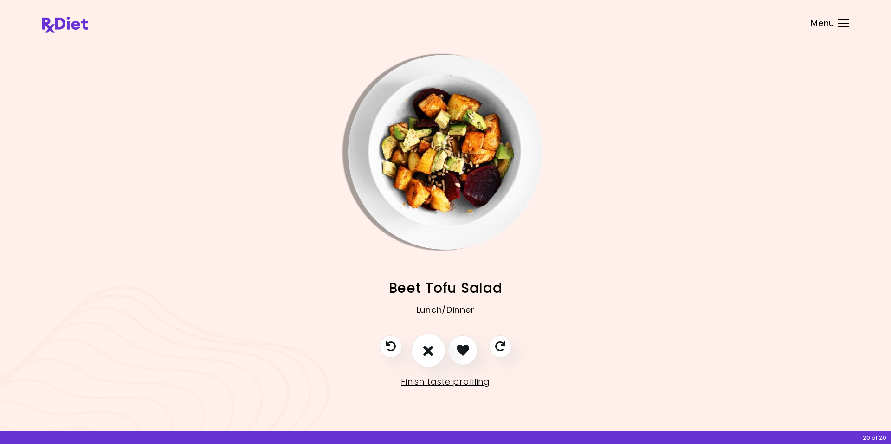
click at [423, 353] on icon "I don't like this recipe" at bounding box center [428, 350] width 10 height 14
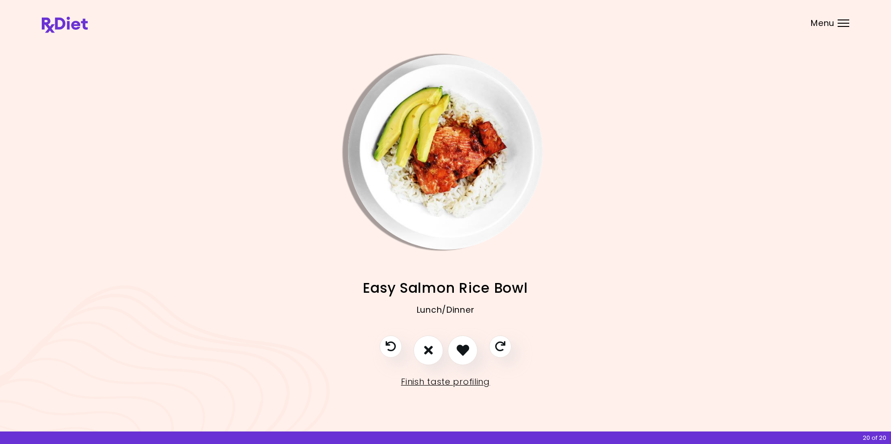
click at [376, 128] on img "Info - Easy Salmon Rice Bowl" at bounding box center [445, 152] width 195 height 195
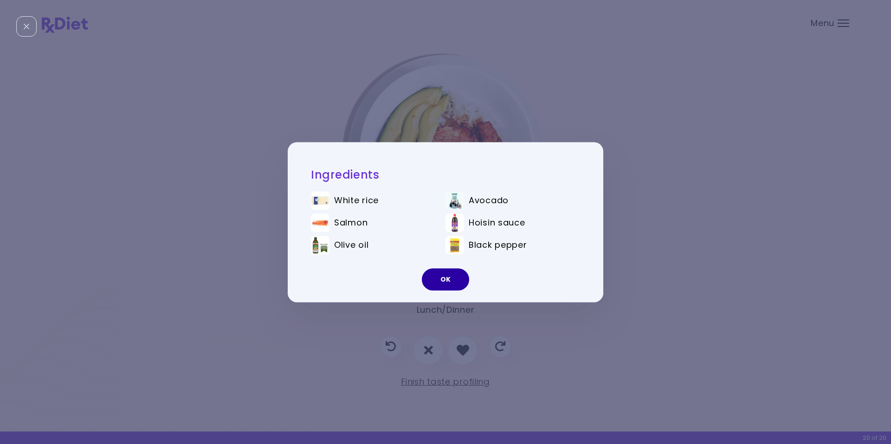
click at [444, 282] on button "OK" at bounding box center [445, 279] width 47 height 22
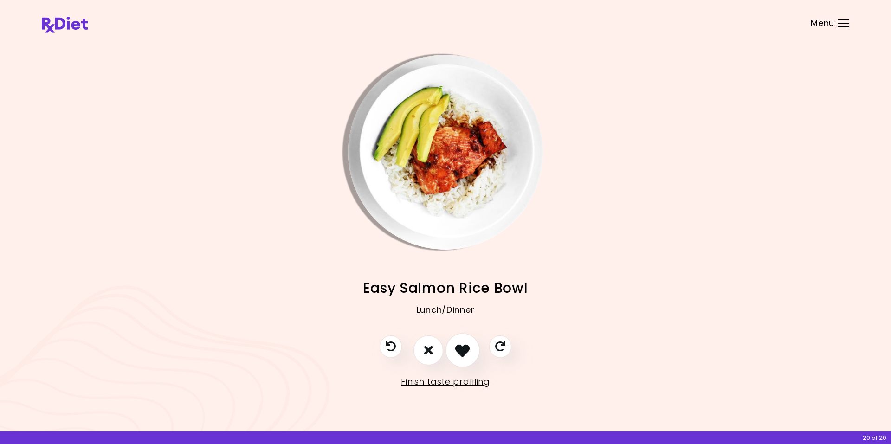
click at [462, 352] on icon "I like this recipe" at bounding box center [462, 350] width 14 height 14
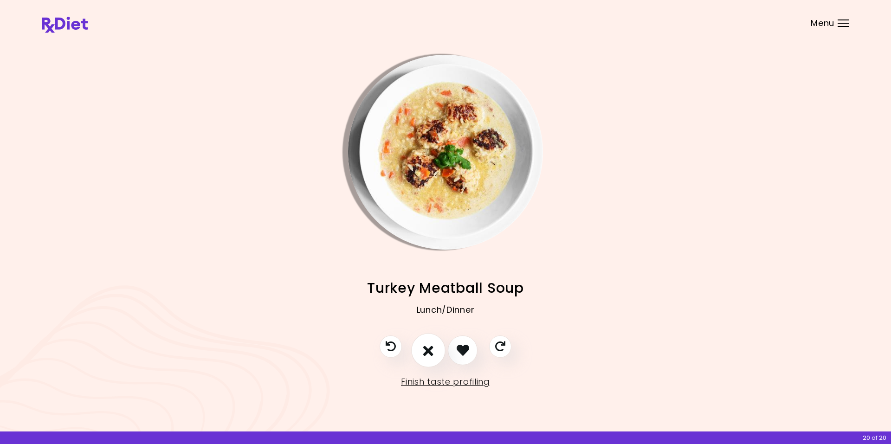
click at [425, 346] on icon "I don't like this recipe" at bounding box center [428, 350] width 10 height 14
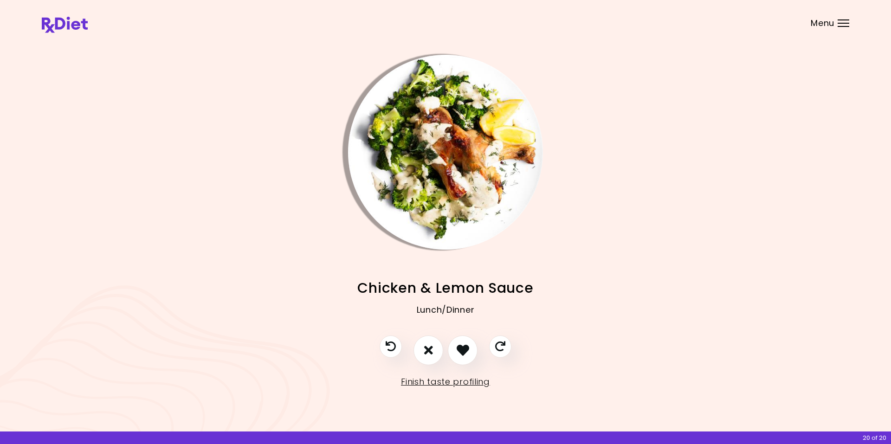
click at [393, 101] on img "Info - Chicken & Lemon Sauce" at bounding box center [445, 152] width 195 height 195
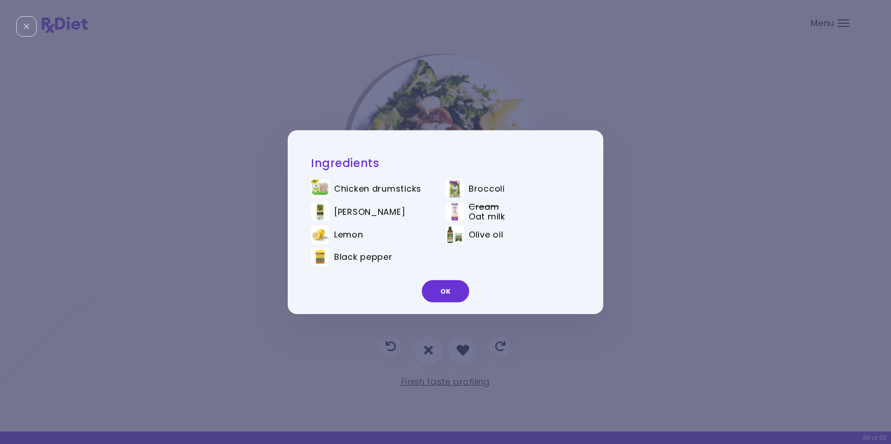
drag, startPoint x: 445, startPoint y: 284, endPoint x: 436, endPoint y: 300, distance: 18.1
click at [444, 285] on button "OK" at bounding box center [445, 291] width 47 height 22
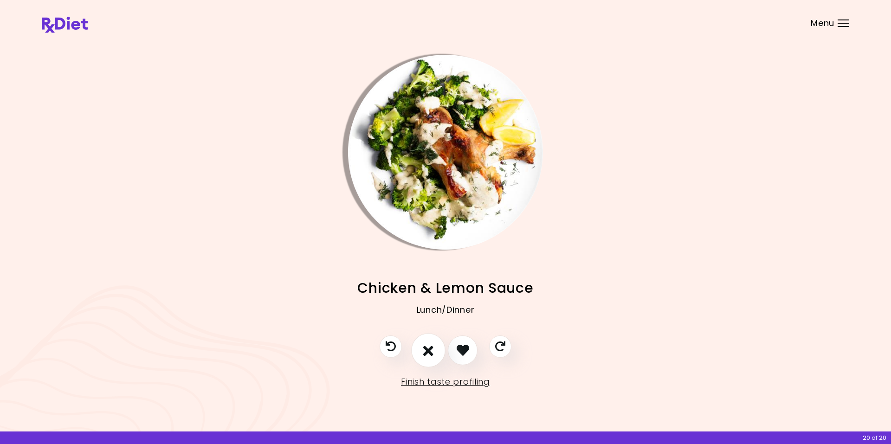
click at [426, 353] on icon "I don't like this recipe" at bounding box center [428, 350] width 10 height 14
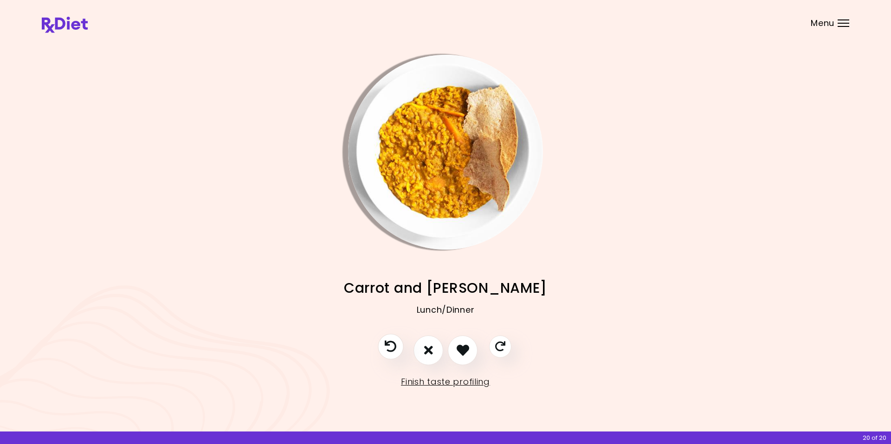
click at [382, 348] on button "Previous recipe" at bounding box center [391, 347] width 26 height 26
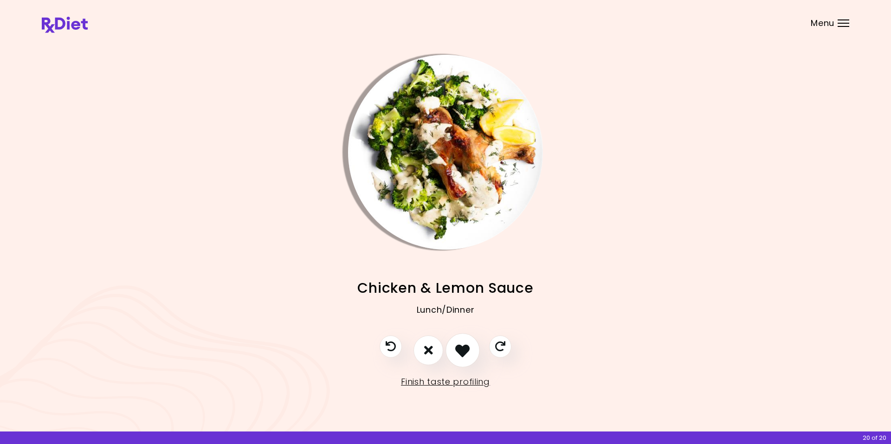
click at [459, 348] on icon "I like this recipe" at bounding box center [462, 350] width 14 height 14
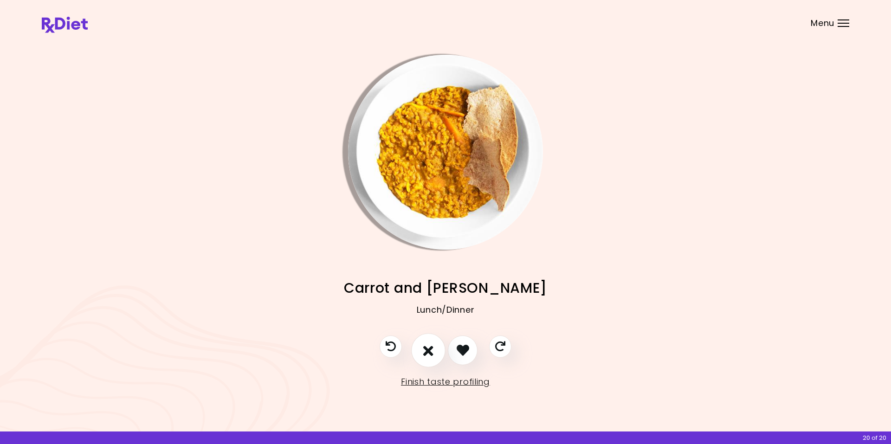
click at [425, 346] on icon "I don't like this recipe" at bounding box center [428, 350] width 10 height 14
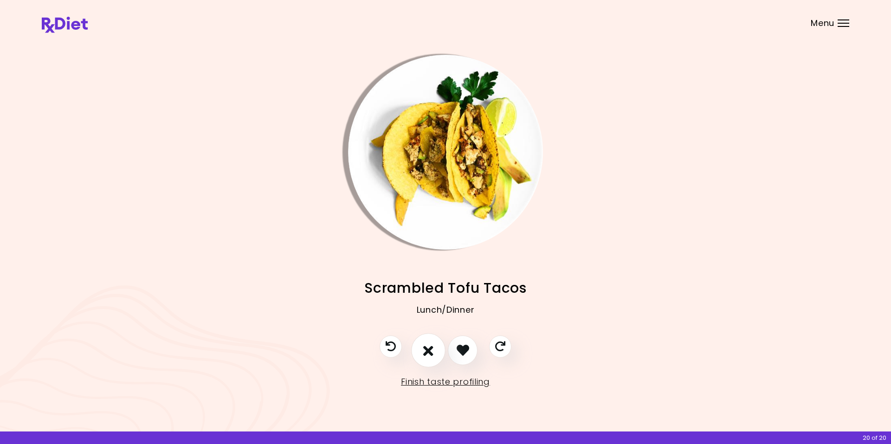
click at [425, 346] on icon "I don't like this recipe" at bounding box center [428, 350] width 10 height 14
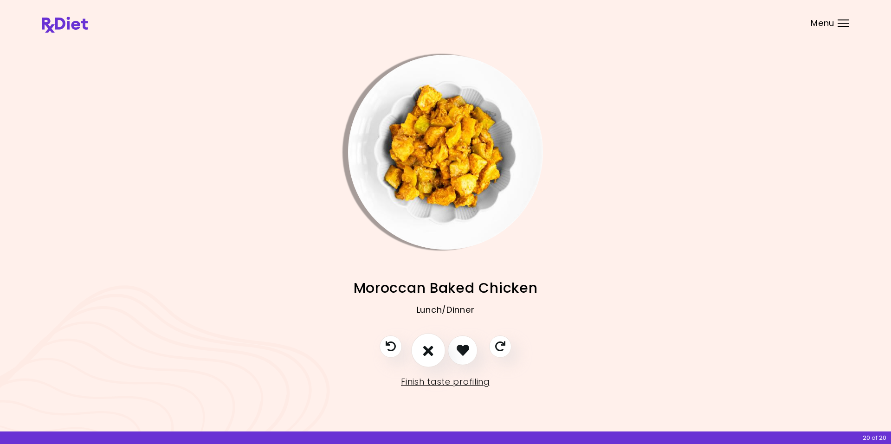
click at [425, 346] on icon "I don't like this recipe" at bounding box center [428, 350] width 10 height 14
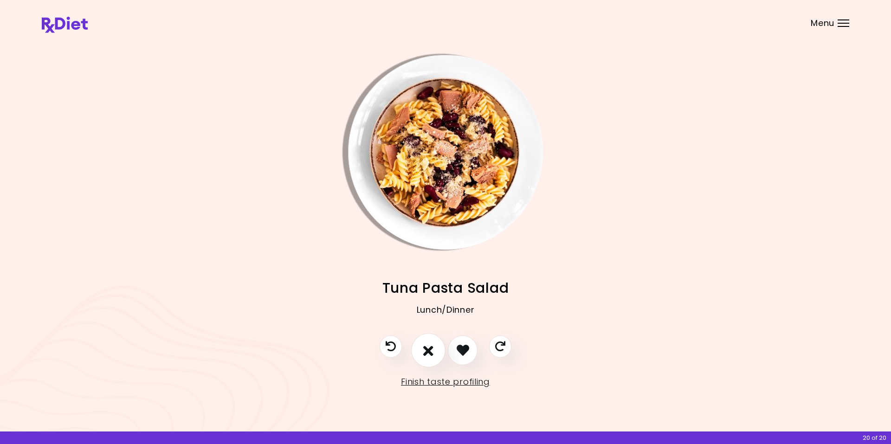
click at [429, 350] on icon "I don't like this recipe" at bounding box center [428, 350] width 10 height 14
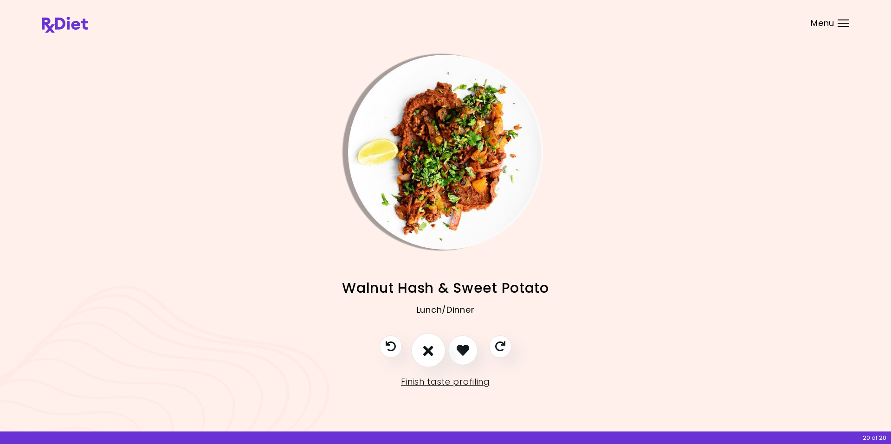
click at [429, 350] on icon "I don't like this recipe" at bounding box center [428, 350] width 10 height 14
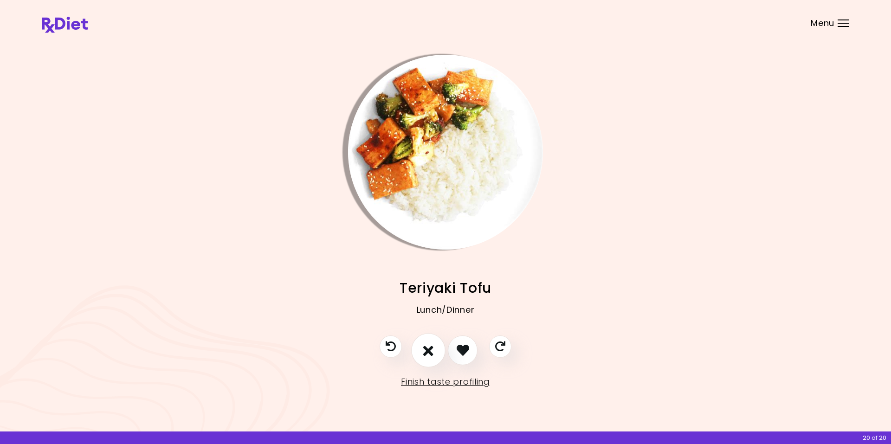
click at [429, 350] on icon "I don't like this recipe" at bounding box center [428, 350] width 10 height 14
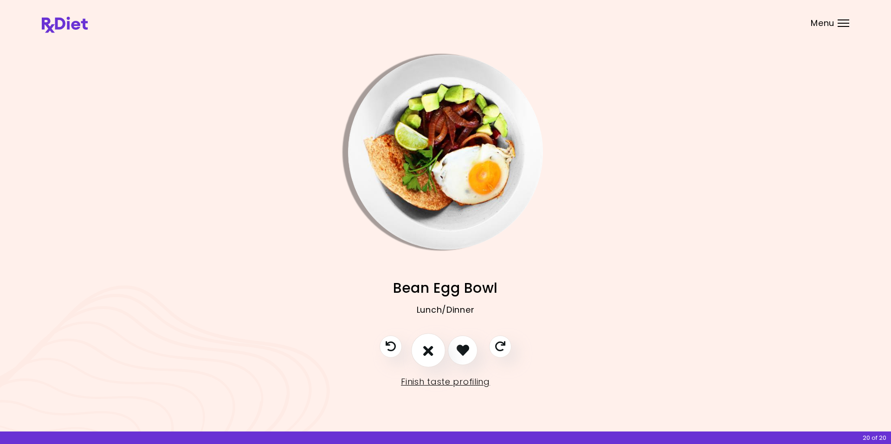
click at [429, 350] on icon "I don't like this recipe" at bounding box center [428, 350] width 10 height 14
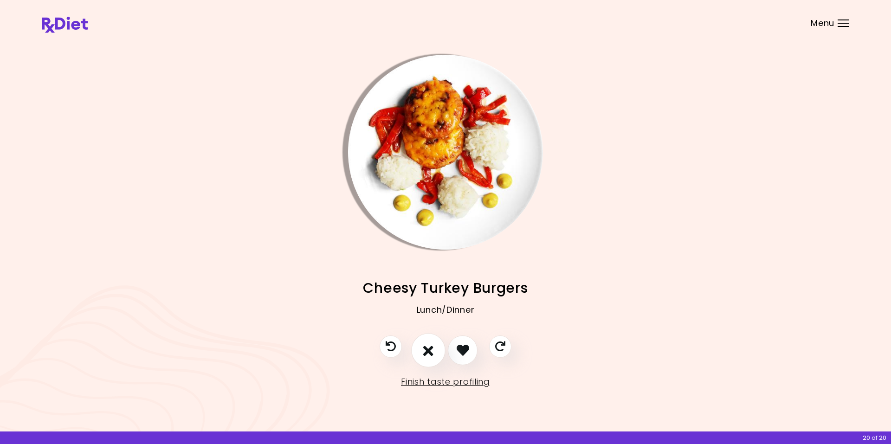
click at [429, 350] on icon "I don't like this recipe" at bounding box center [428, 350] width 10 height 14
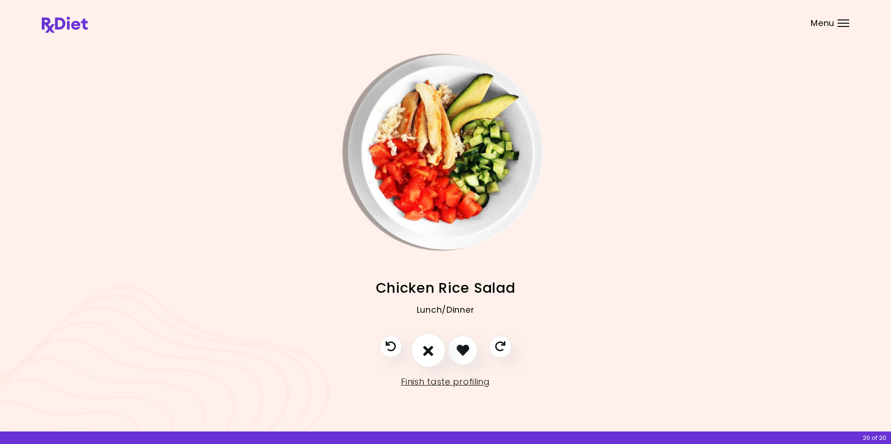
click at [429, 350] on icon "I don't like this recipe" at bounding box center [428, 350] width 10 height 14
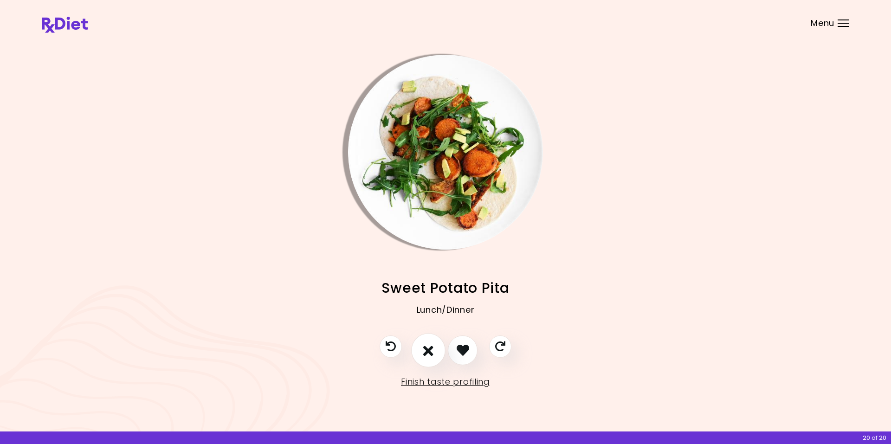
click at [429, 350] on icon "I don't like this recipe" at bounding box center [428, 350] width 10 height 14
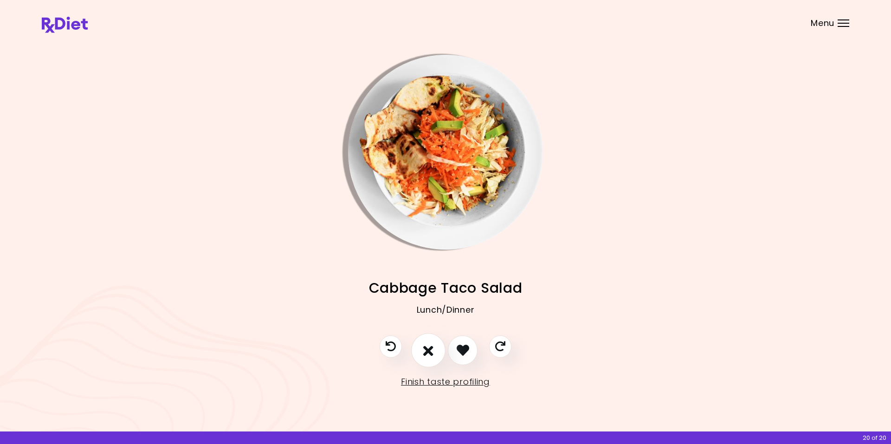
click at [429, 350] on icon "I don't like this recipe" at bounding box center [428, 350] width 10 height 14
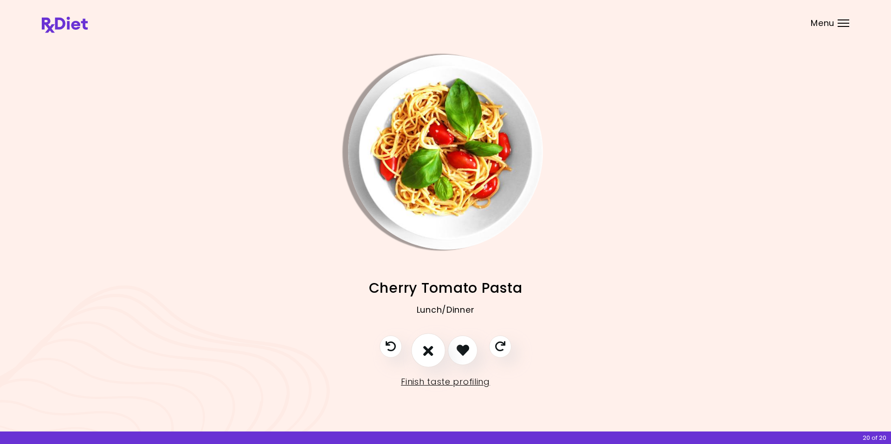
click at [428, 350] on icon "I don't like this recipe" at bounding box center [428, 350] width 10 height 14
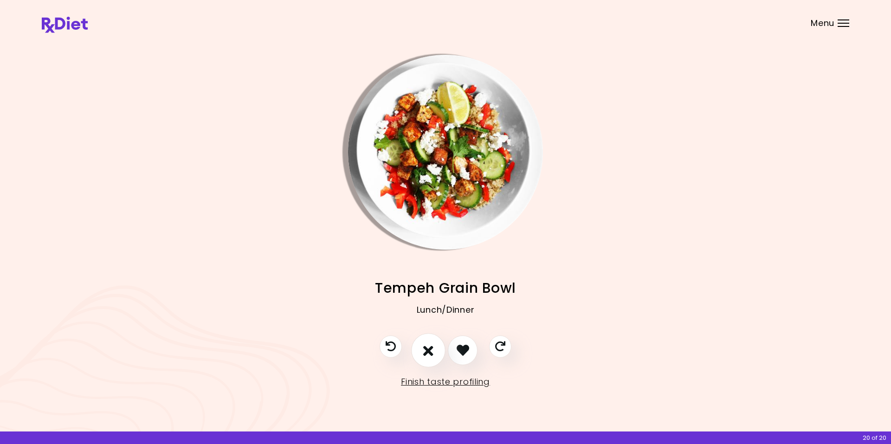
click at [428, 350] on icon "I don't like this recipe" at bounding box center [428, 350] width 10 height 14
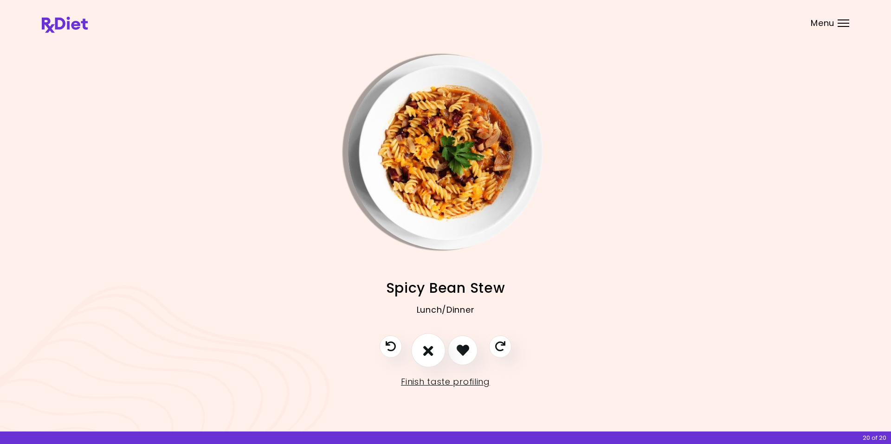
click at [426, 349] on icon "I don't like this recipe" at bounding box center [428, 350] width 10 height 14
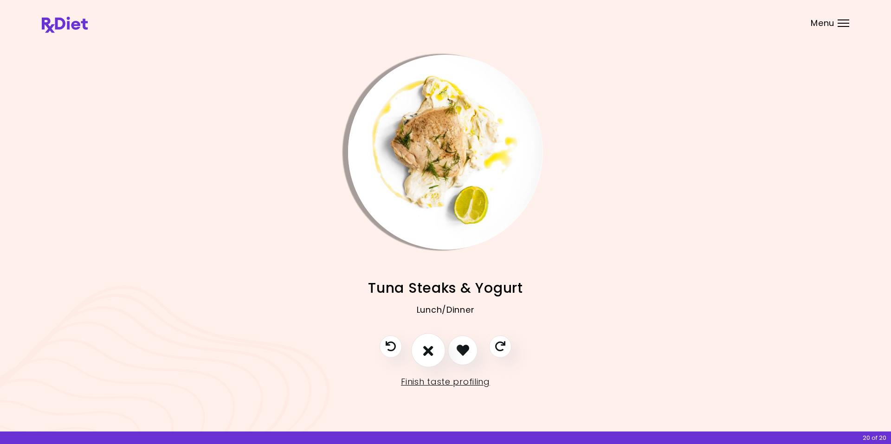
click at [427, 350] on icon "I don't like this recipe" at bounding box center [428, 350] width 10 height 14
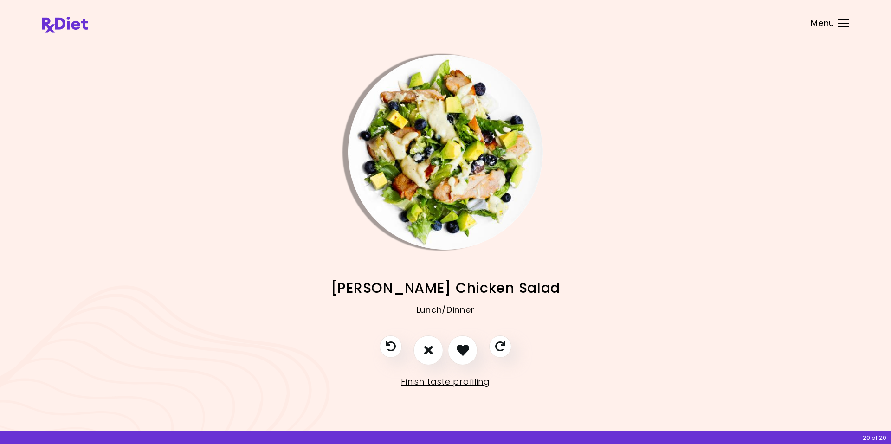
click at [374, 140] on img "Info - Berry Chicken Salad" at bounding box center [445, 152] width 195 height 195
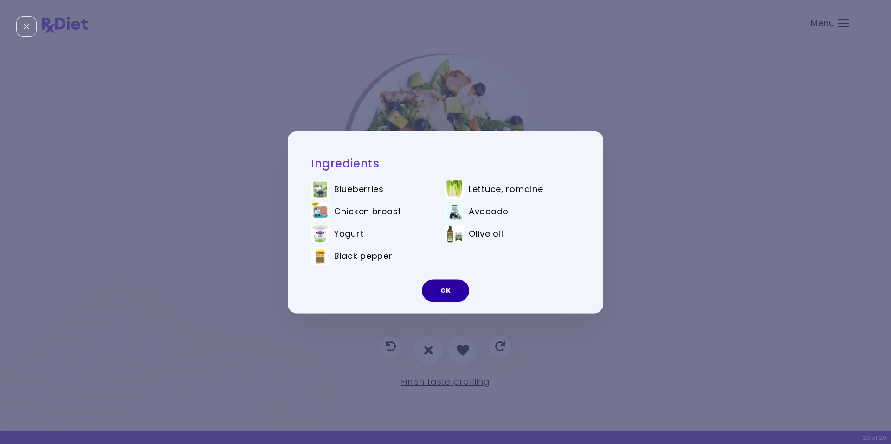
click at [447, 293] on button "OK" at bounding box center [445, 290] width 47 height 22
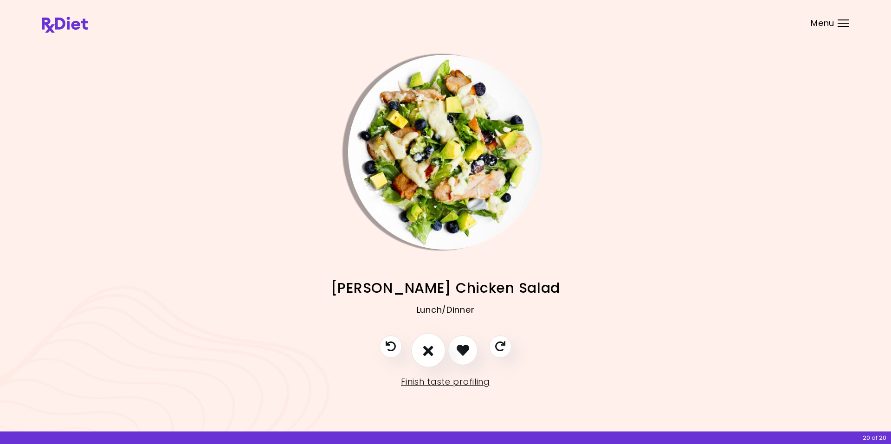
click at [424, 353] on icon "I don't like this recipe" at bounding box center [428, 350] width 10 height 14
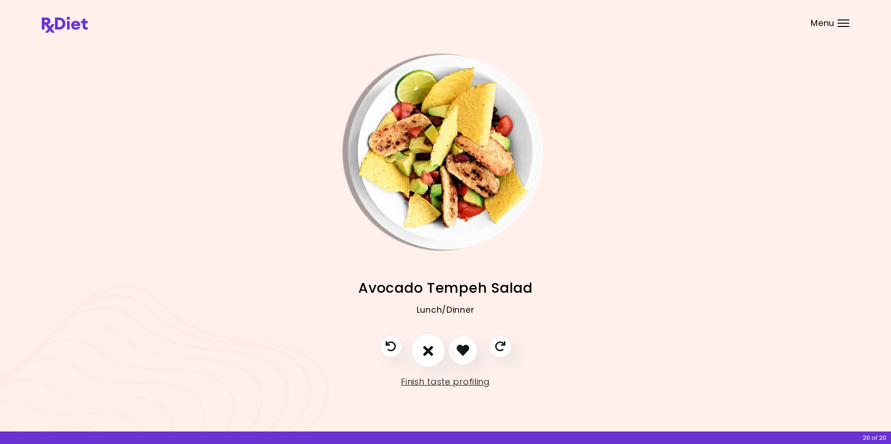
click at [424, 353] on icon "I don't like this recipe" at bounding box center [428, 350] width 10 height 14
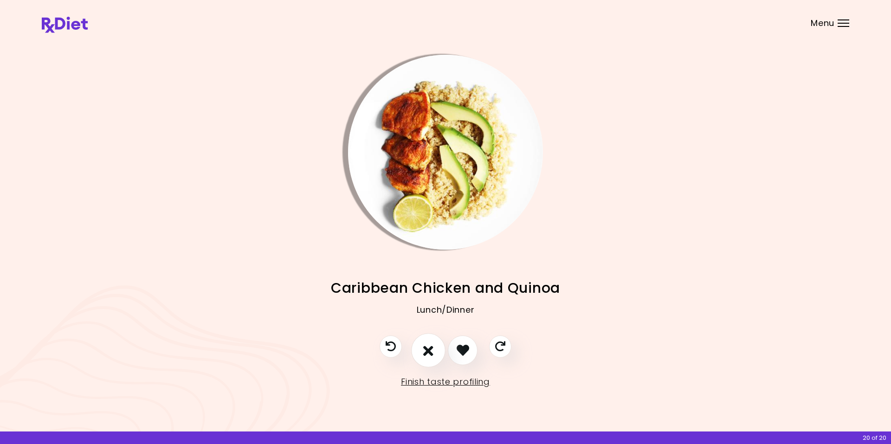
click at [424, 352] on icon "I don't like this recipe" at bounding box center [428, 350] width 10 height 14
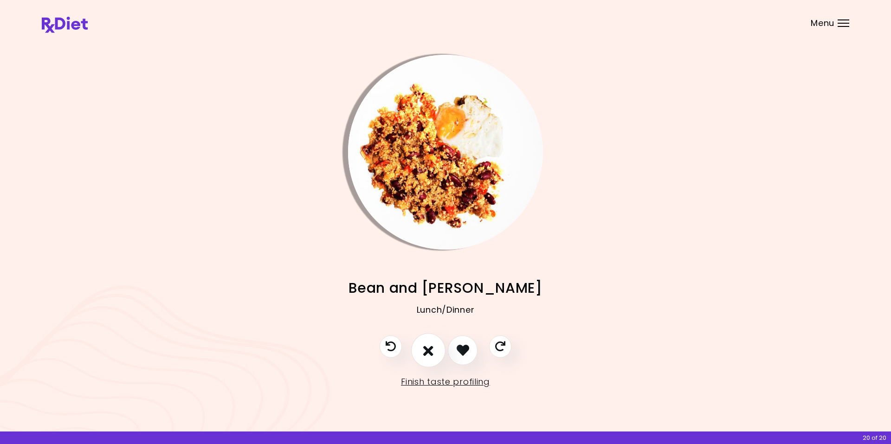
click at [424, 352] on icon "I don't like this recipe" at bounding box center [428, 350] width 10 height 14
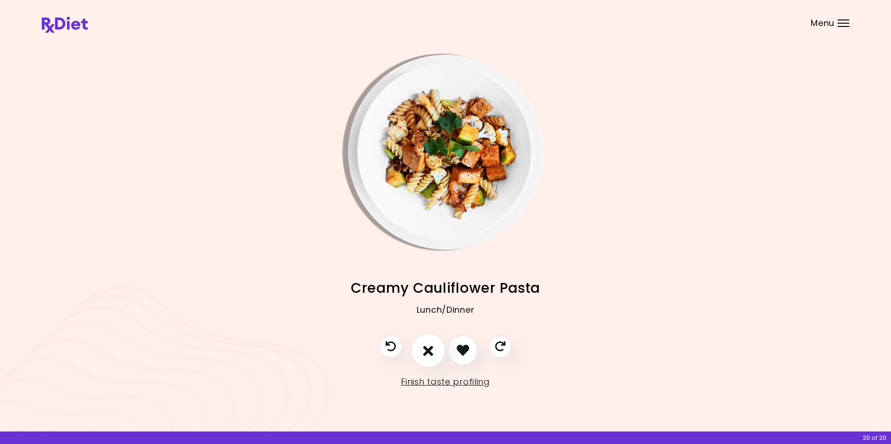
click at [425, 350] on icon "I don't like this recipe" at bounding box center [428, 350] width 10 height 14
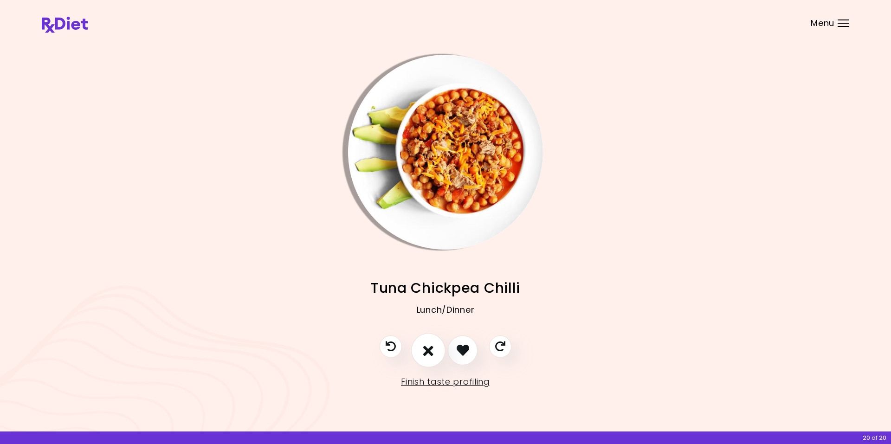
click at [425, 350] on icon "I don't like this recipe" at bounding box center [428, 350] width 10 height 14
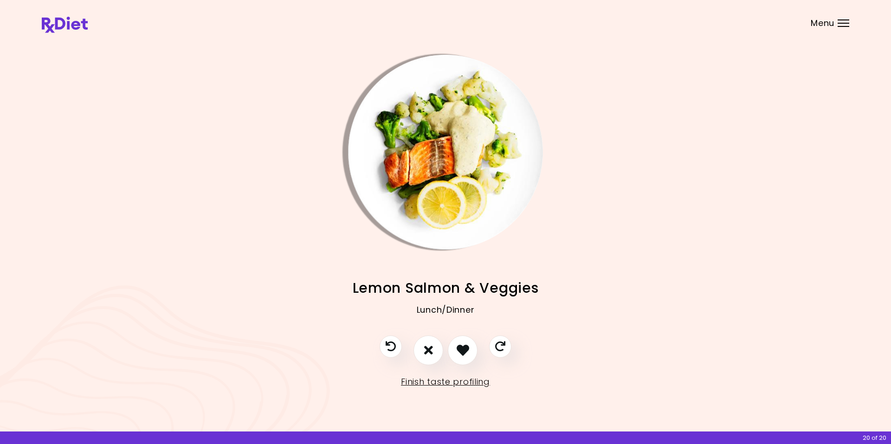
click at [393, 154] on img "Info - Lemon Salmon & Veggies" at bounding box center [445, 152] width 195 height 195
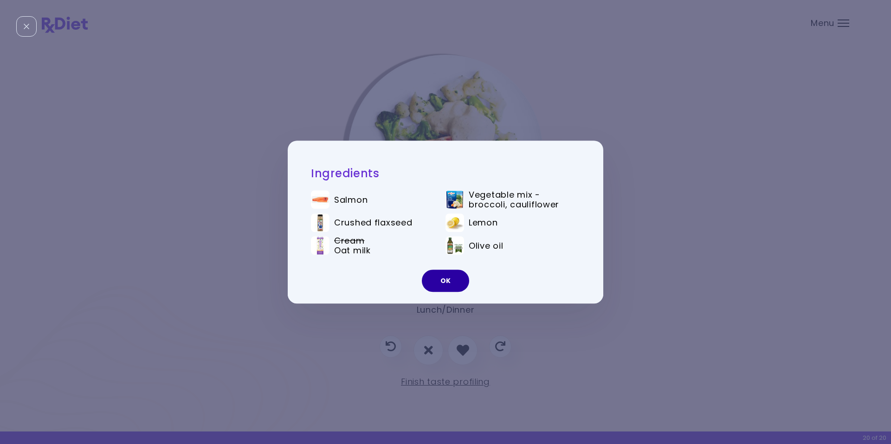
click at [440, 284] on button "OK" at bounding box center [445, 281] width 47 height 22
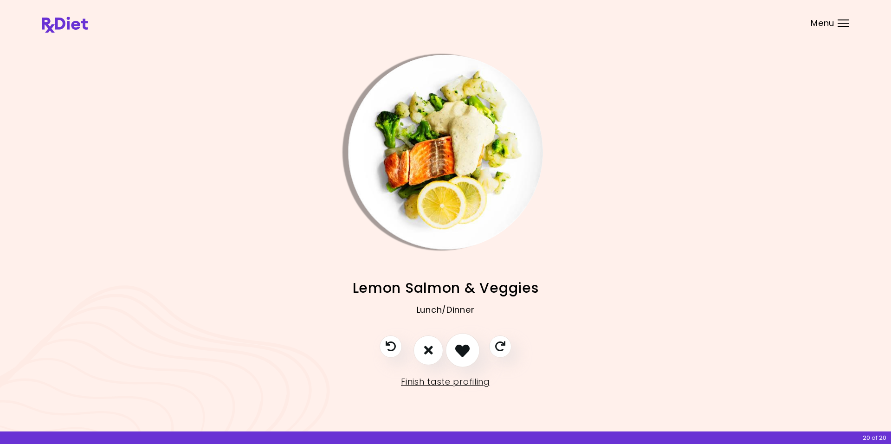
click at [463, 351] on icon "I like this recipe" at bounding box center [462, 350] width 14 height 14
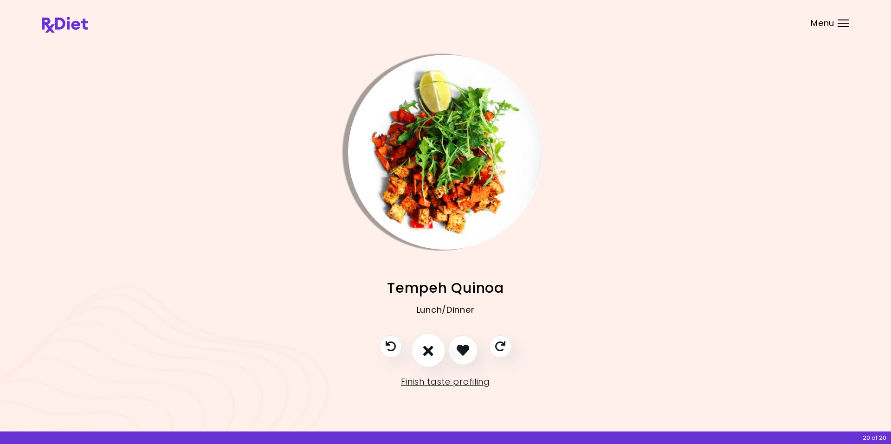
click at [425, 348] on icon "I don't like this recipe" at bounding box center [428, 350] width 10 height 14
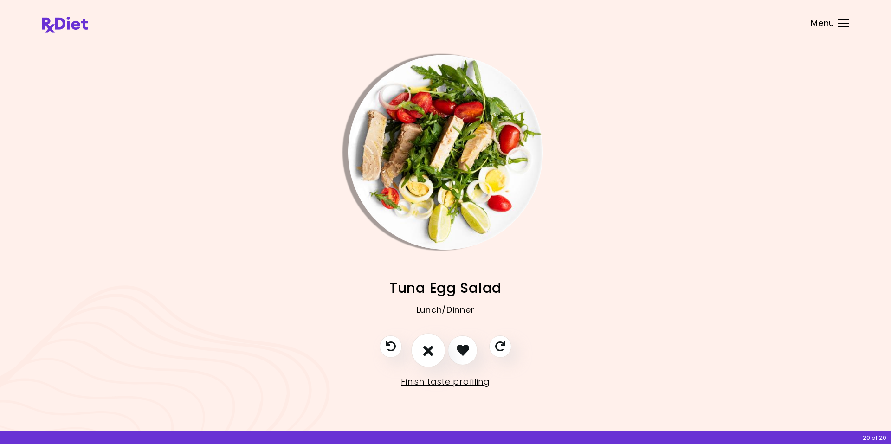
click at [425, 351] on icon "I don't like this recipe" at bounding box center [428, 350] width 10 height 14
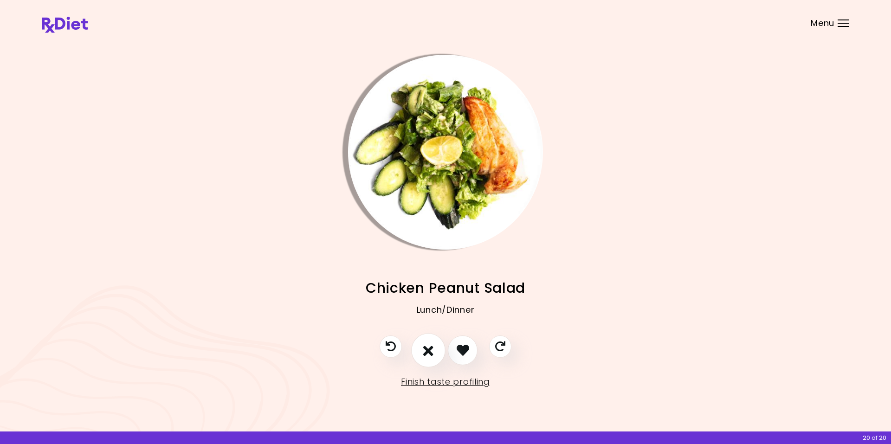
click at [425, 351] on icon "I don't like this recipe" at bounding box center [428, 350] width 10 height 14
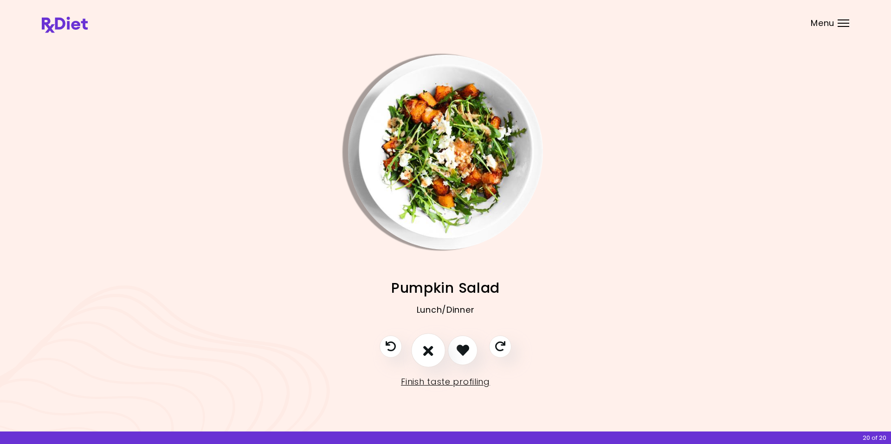
click at [425, 351] on icon "I don't like this recipe" at bounding box center [428, 350] width 10 height 14
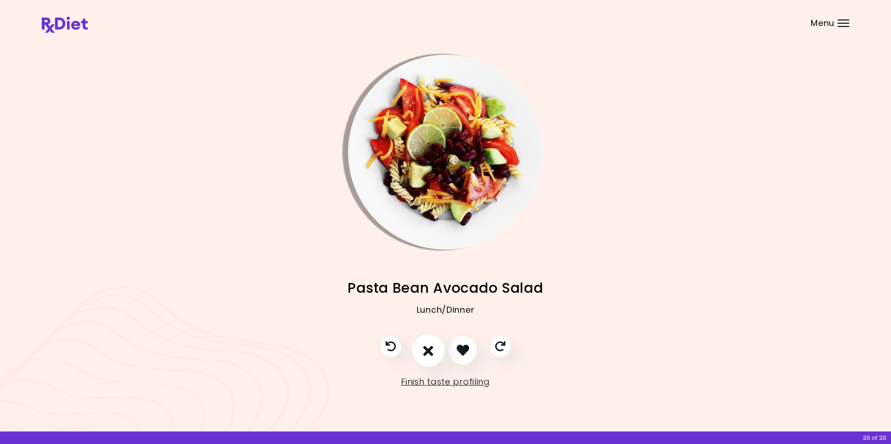
click at [431, 348] on icon "I don't like this recipe" at bounding box center [428, 350] width 10 height 14
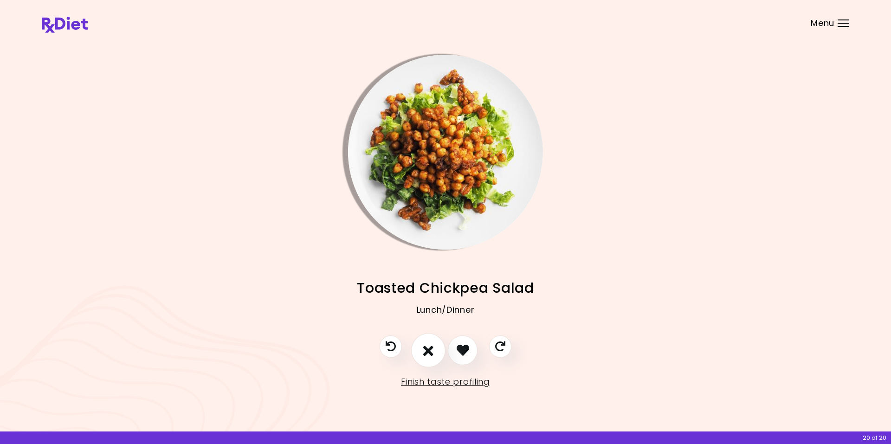
click at [426, 349] on icon "I don't like this recipe" at bounding box center [428, 350] width 10 height 14
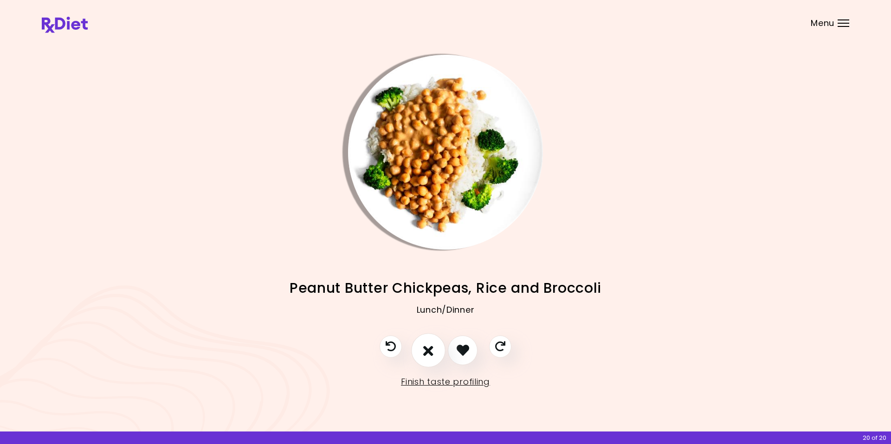
click at [426, 349] on icon "I don't like this recipe" at bounding box center [428, 350] width 10 height 14
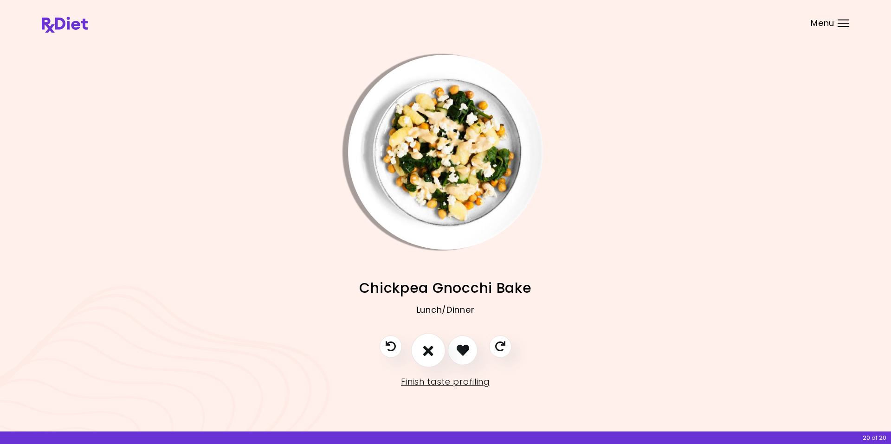
click at [426, 349] on icon "I don't like this recipe" at bounding box center [428, 350] width 10 height 14
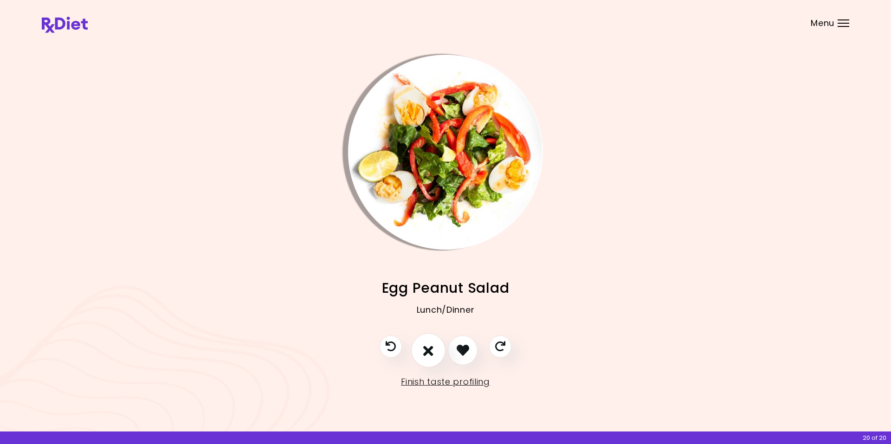
click at [426, 349] on icon "I don't like this recipe" at bounding box center [428, 350] width 10 height 14
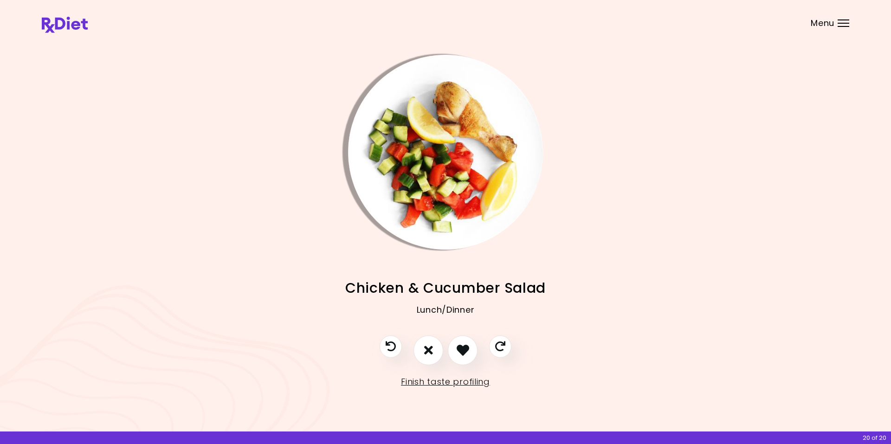
click at [383, 145] on img "Info - Chicken & Cucumber Salad" at bounding box center [445, 152] width 195 height 195
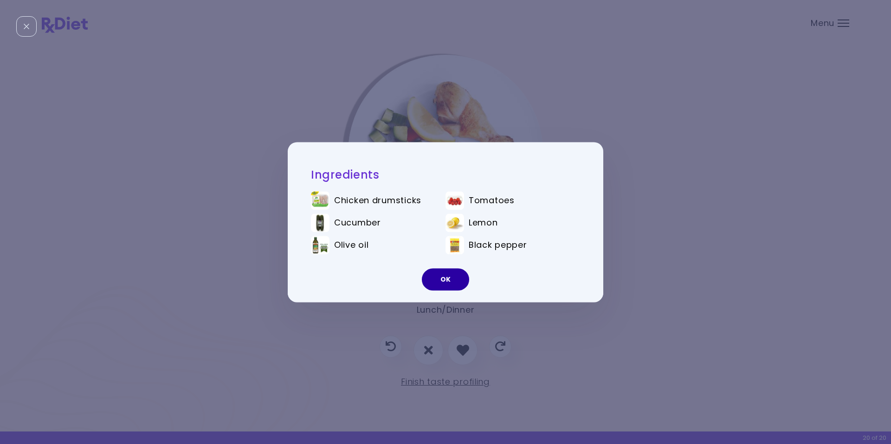
click at [444, 282] on button "OK" at bounding box center [445, 279] width 47 height 22
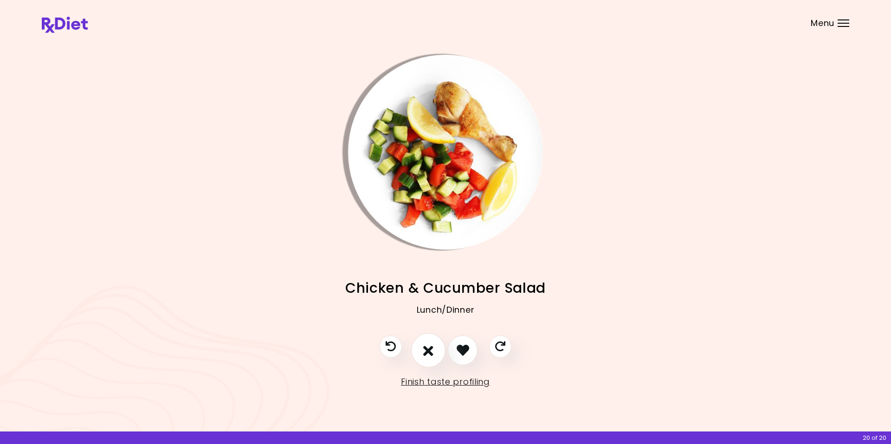
click at [427, 355] on icon "I don't like this recipe" at bounding box center [428, 350] width 10 height 14
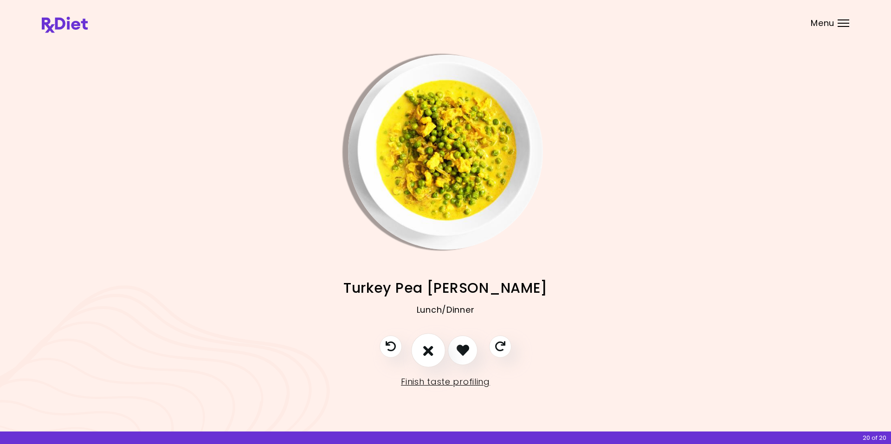
click at [427, 354] on icon "I don't like this recipe" at bounding box center [428, 350] width 10 height 14
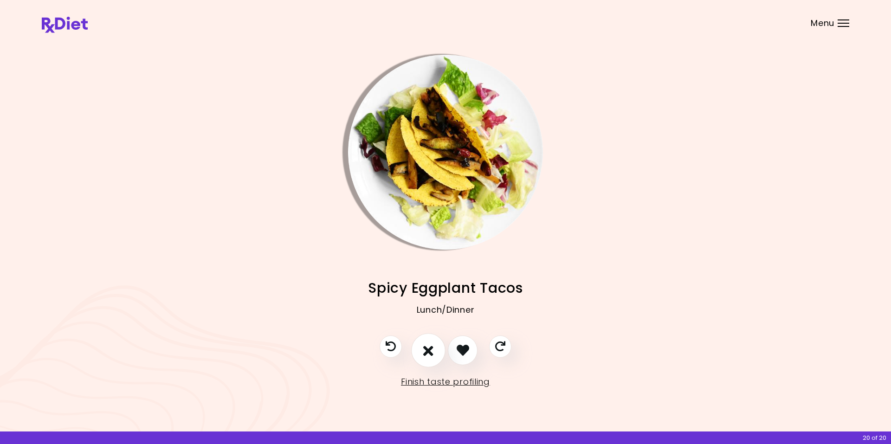
click at [425, 348] on icon "I don't like this recipe" at bounding box center [428, 350] width 10 height 14
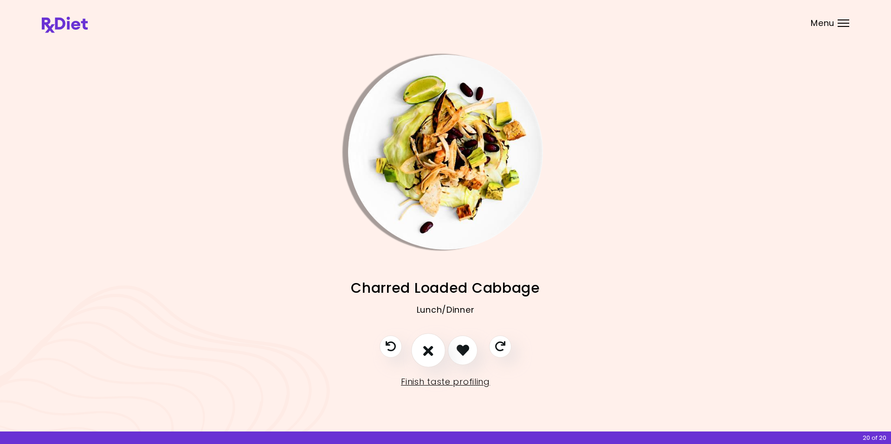
click at [423, 349] on button "I don't like this recipe" at bounding box center [428, 350] width 34 height 34
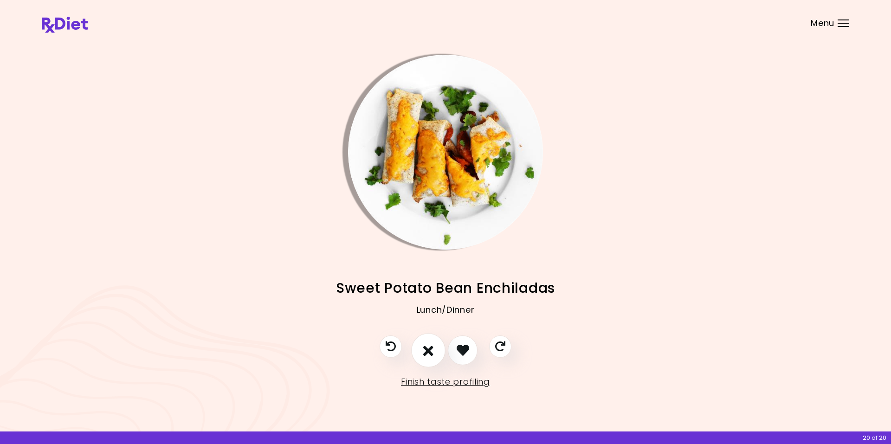
click at [429, 349] on icon "I don't like this recipe" at bounding box center [428, 350] width 10 height 14
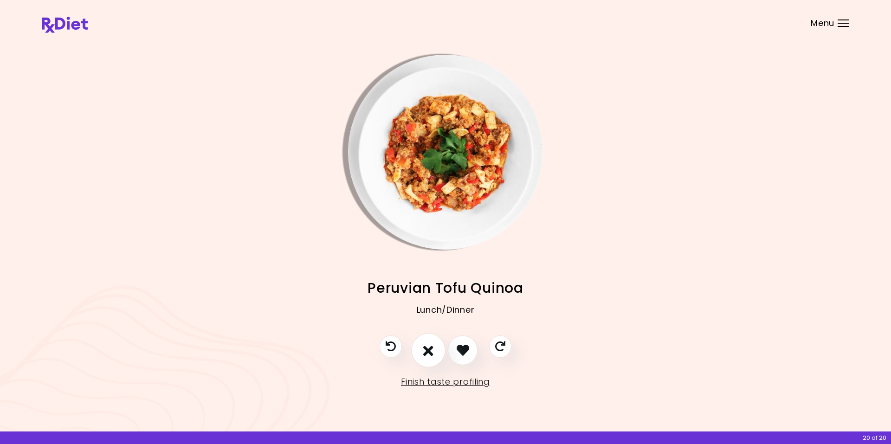
click at [429, 349] on icon "I don't like this recipe" at bounding box center [428, 350] width 10 height 14
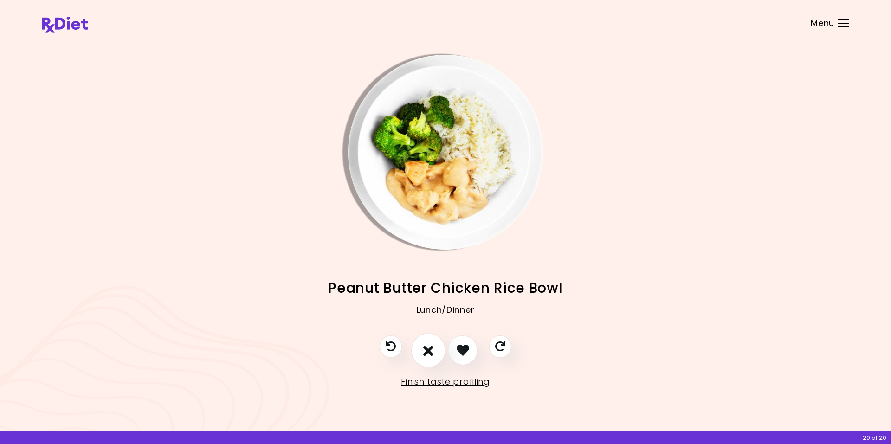
click at [426, 350] on icon "I don't like this recipe" at bounding box center [428, 350] width 10 height 14
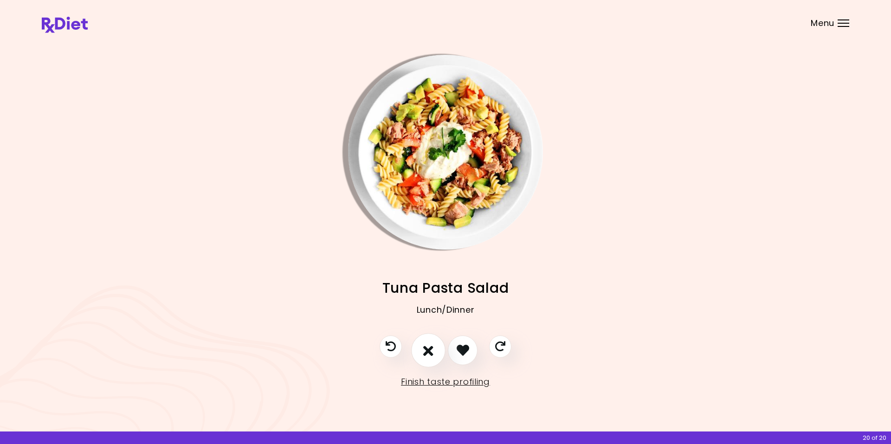
click at [426, 350] on icon "I don't like this recipe" at bounding box center [428, 350] width 10 height 14
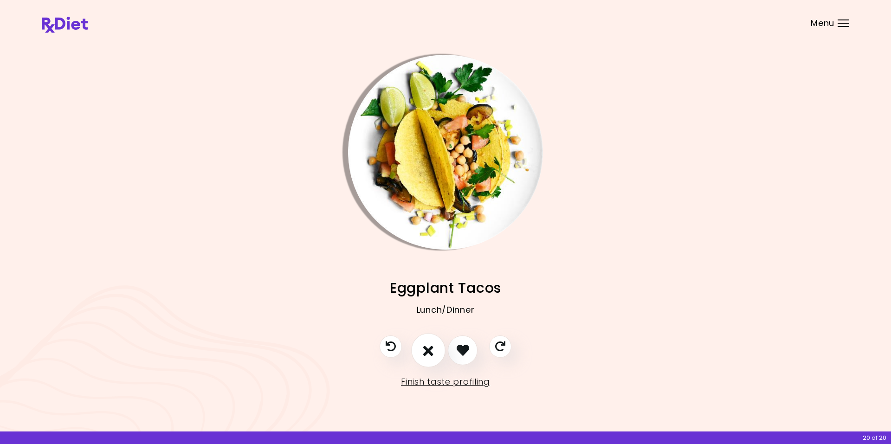
click at [426, 350] on icon "I don't like this recipe" at bounding box center [428, 350] width 10 height 14
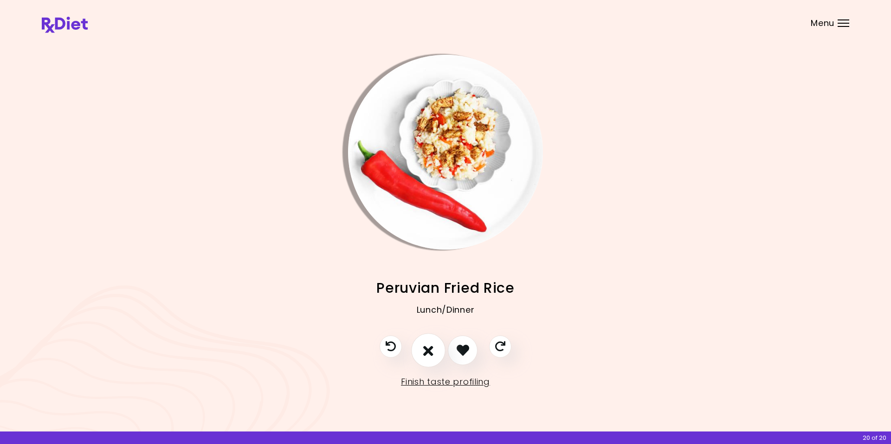
click at [426, 350] on icon "I don't like this recipe" at bounding box center [428, 350] width 10 height 14
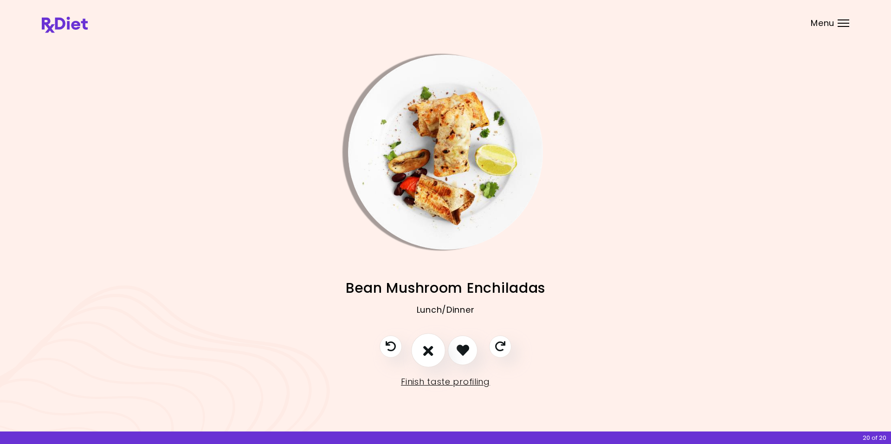
click at [432, 347] on icon "I don't like this recipe" at bounding box center [428, 350] width 10 height 14
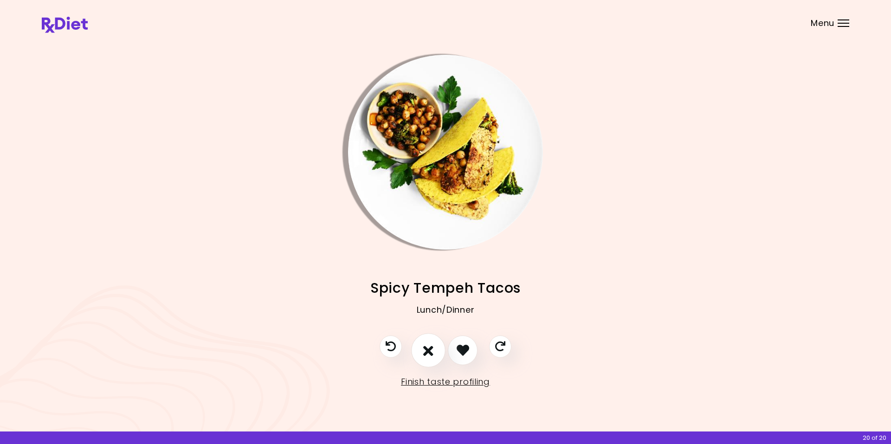
click at [432, 347] on icon "I don't like this recipe" at bounding box center [428, 350] width 10 height 14
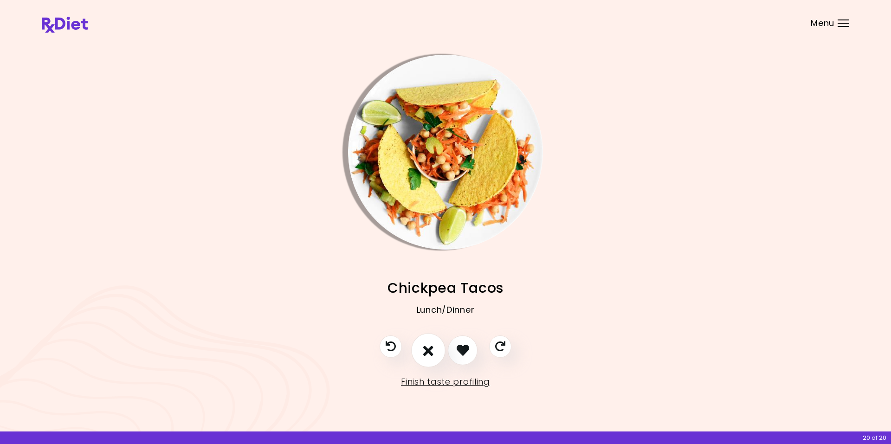
click at [426, 346] on icon "I don't like this recipe" at bounding box center [428, 350] width 10 height 14
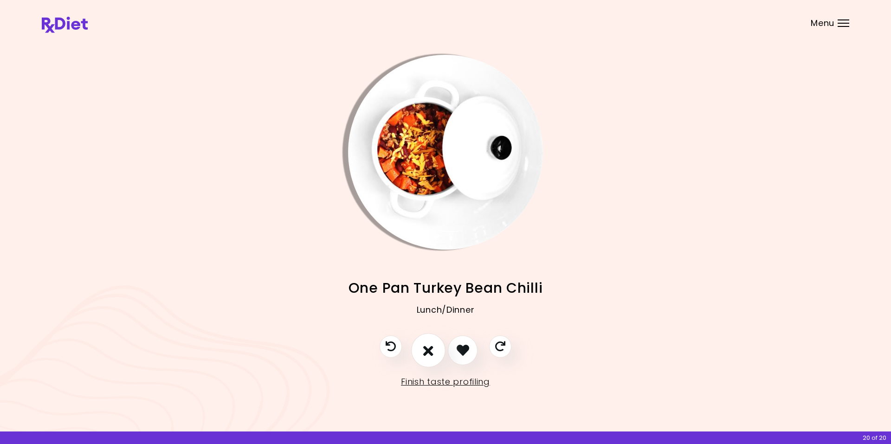
click at [425, 346] on icon "I don't like this recipe" at bounding box center [428, 350] width 10 height 14
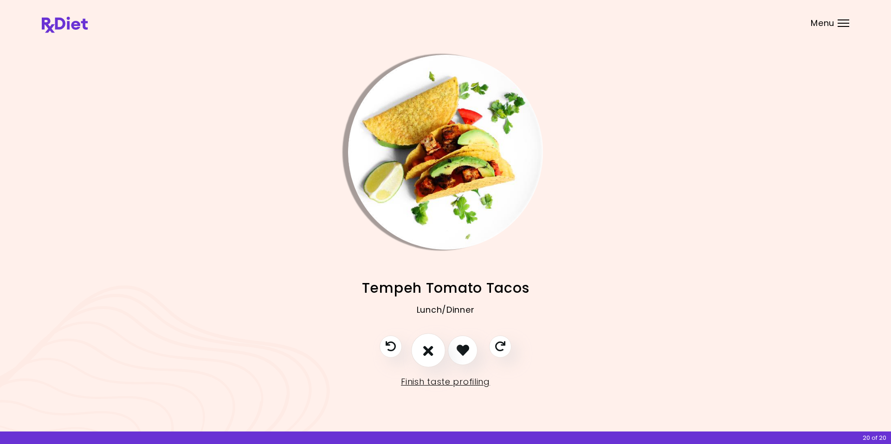
click at [426, 344] on icon "I don't like this recipe" at bounding box center [428, 350] width 10 height 14
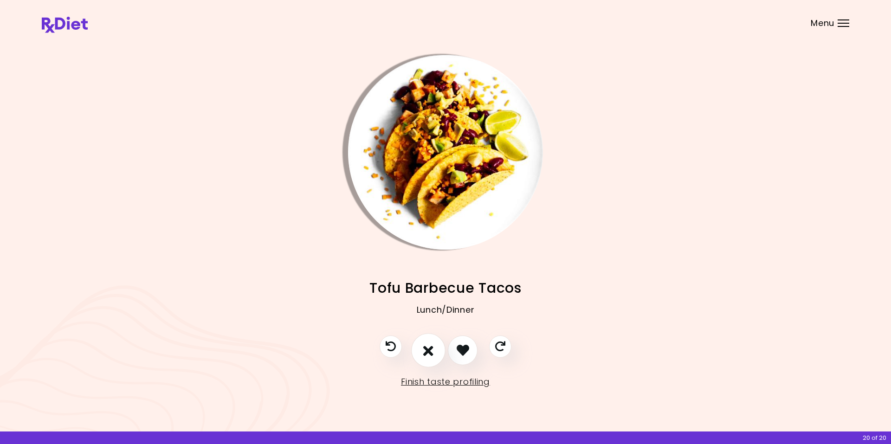
click at [426, 344] on icon "I don't like this recipe" at bounding box center [428, 350] width 10 height 14
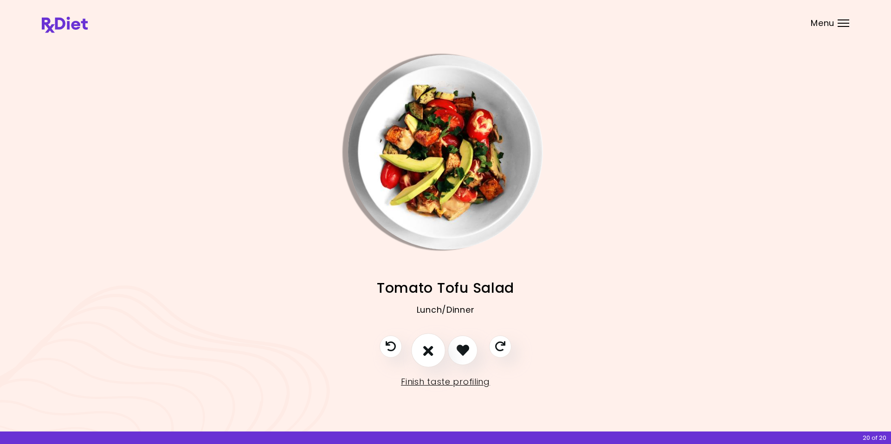
click at [426, 344] on icon "I don't like this recipe" at bounding box center [428, 350] width 10 height 14
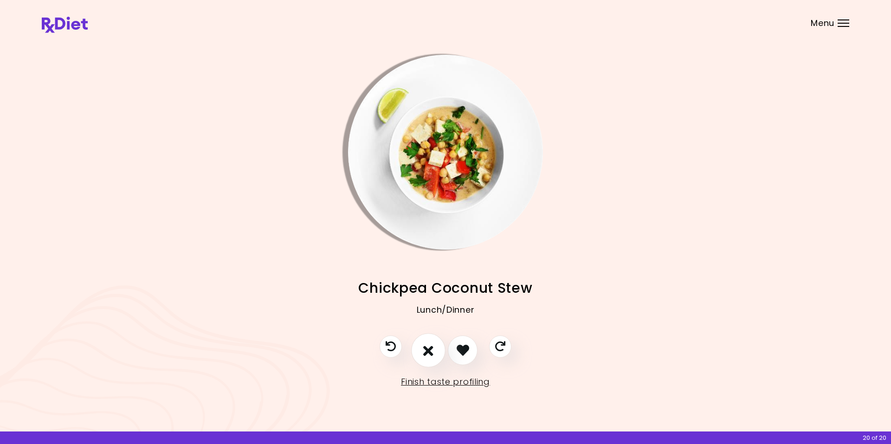
click at [427, 351] on icon "I don't like this recipe" at bounding box center [428, 350] width 10 height 14
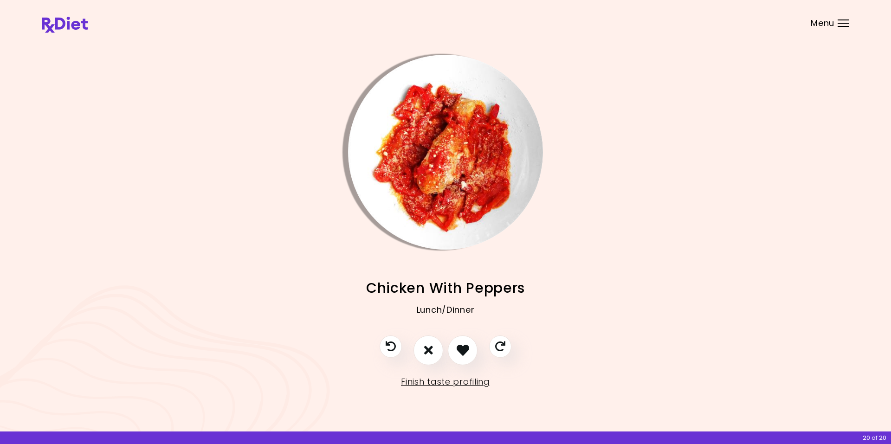
click at [380, 132] on img "Info - Chicken With Peppers" at bounding box center [445, 152] width 195 height 195
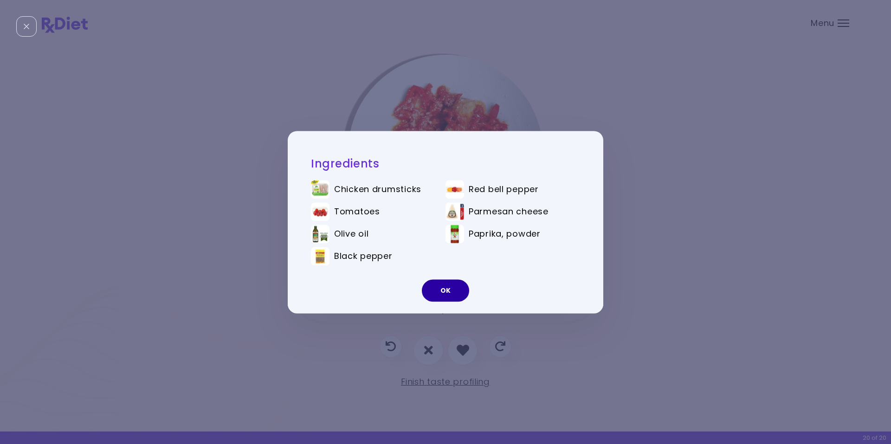
click at [441, 292] on button "OK" at bounding box center [445, 290] width 47 height 22
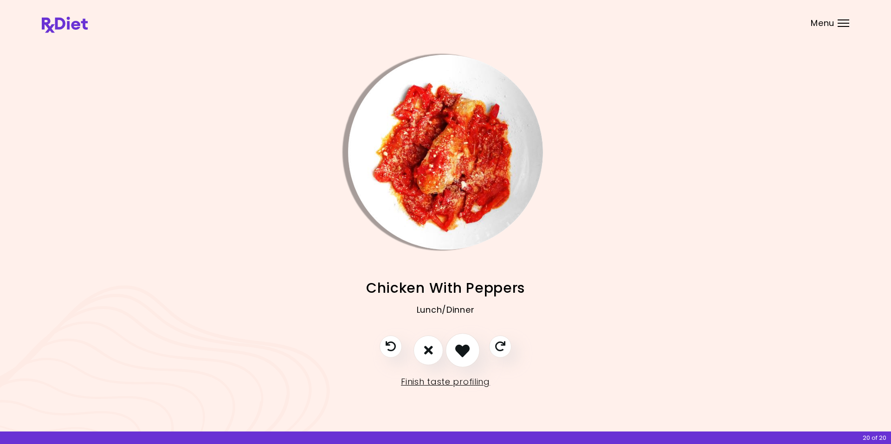
click at [462, 352] on icon "I like this recipe" at bounding box center [462, 350] width 14 height 14
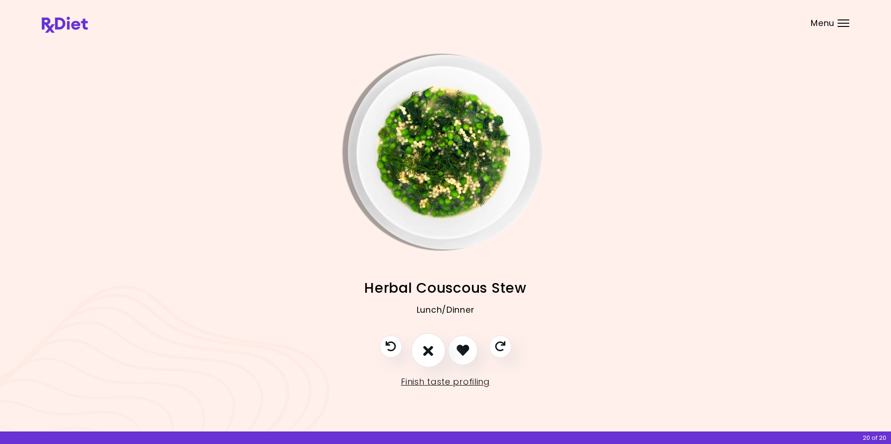
click at [427, 351] on icon "I don't like this recipe" at bounding box center [428, 350] width 10 height 14
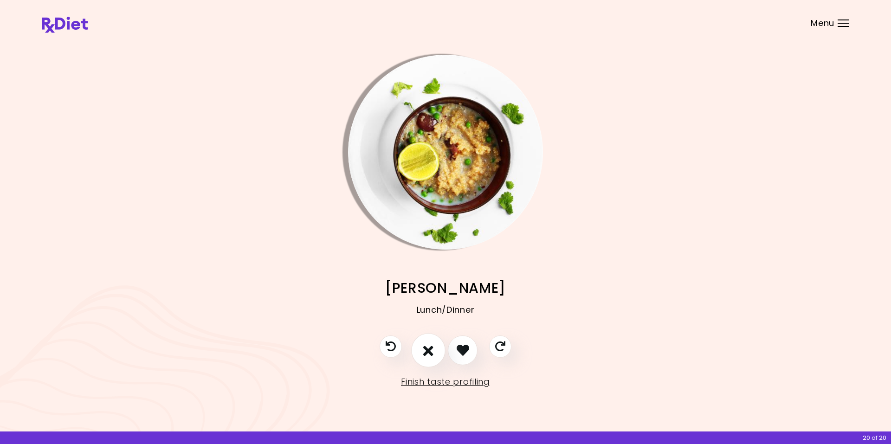
click at [427, 351] on icon "I don't like this recipe" at bounding box center [428, 350] width 10 height 14
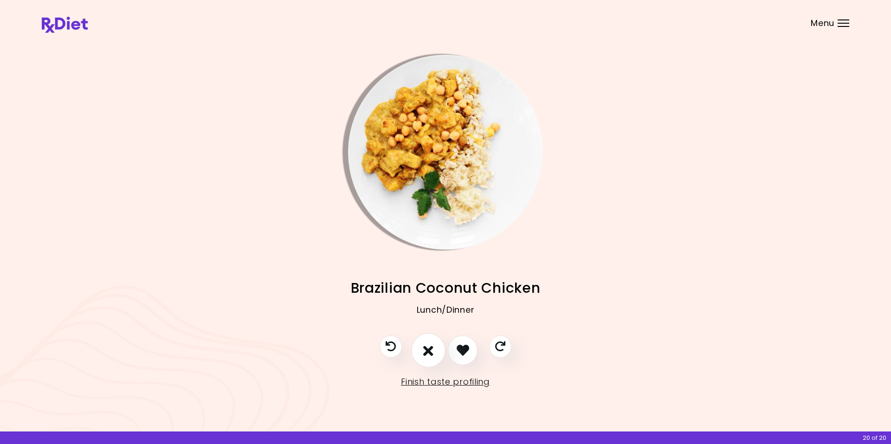
click at [425, 351] on icon "I don't like this recipe" at bounding box center [428, 350] width 10 height 14
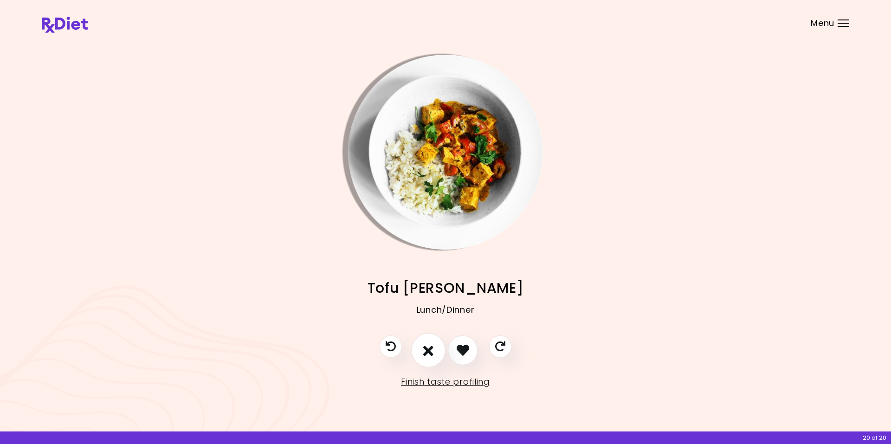
click at [425, 351] on icon "I don't like this recipe" at bounding box center [428, 350] width 10 height 14
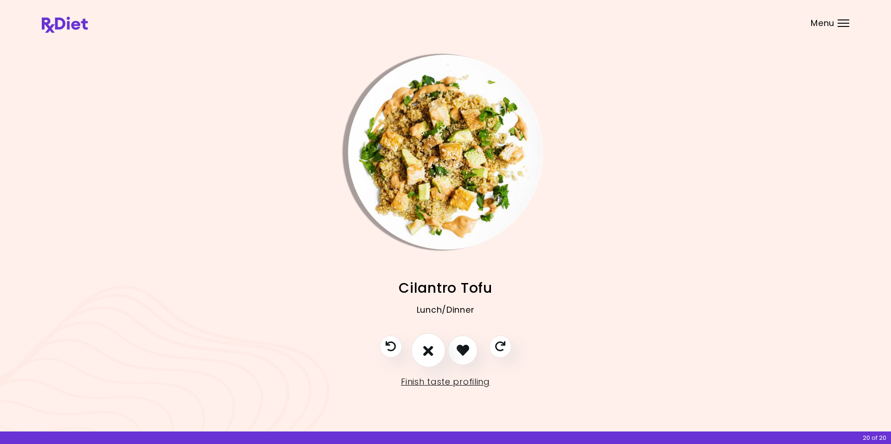
click at [427, 351] on icon "I don't like this recipe" at bounding box center [428, 350] width 10 height 14
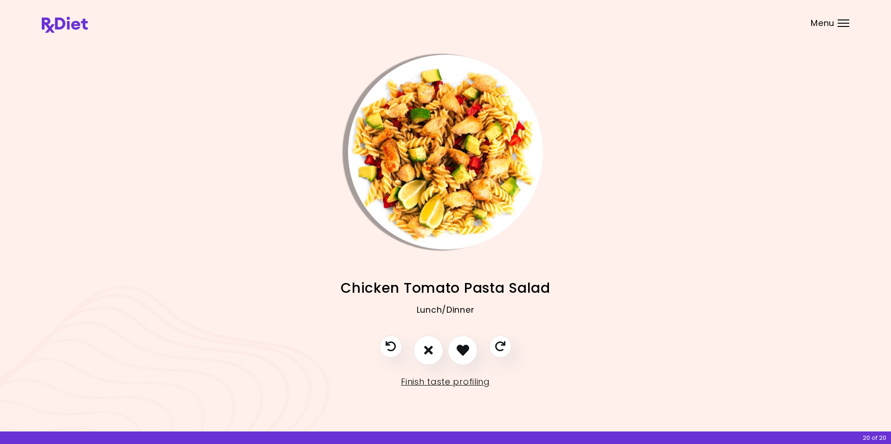
click at [374, 113] on img "Info - Chicken Tomato Pasta Salad" at bounding box center [445, 152] width 195 height 195
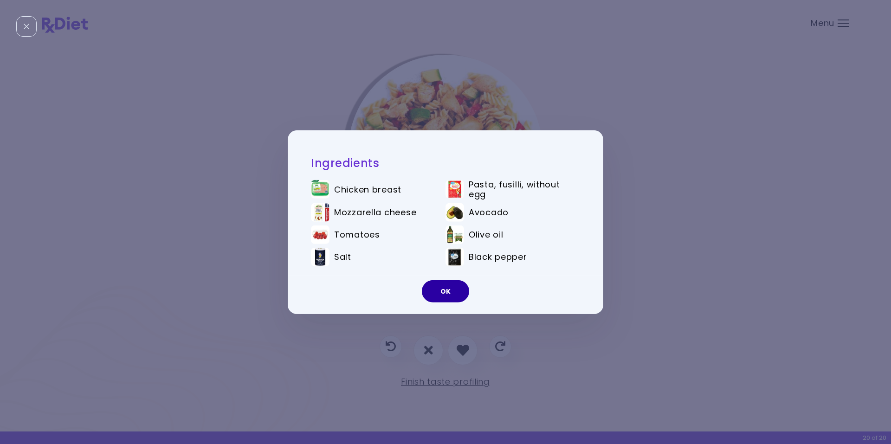
click at [438, 290] on button "OK" at bounding box center [445, 291] width 47 height 22
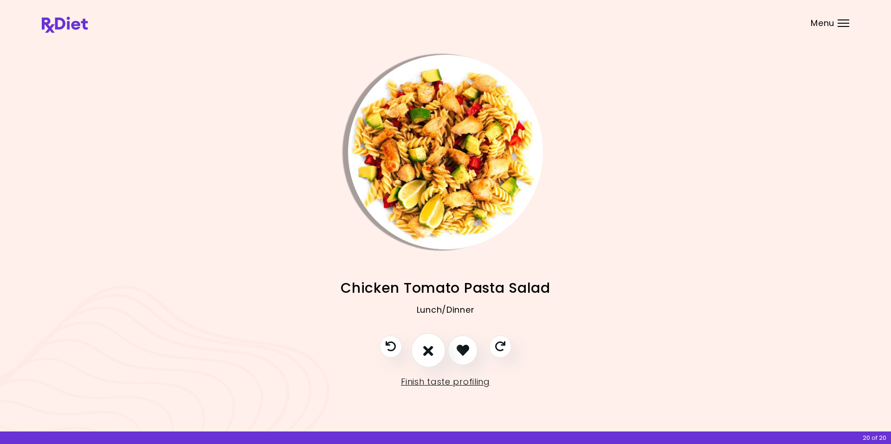
click at [427, 352] on icon "I don't like this recipe" at bounding box center [428, 350] width 10 height 14
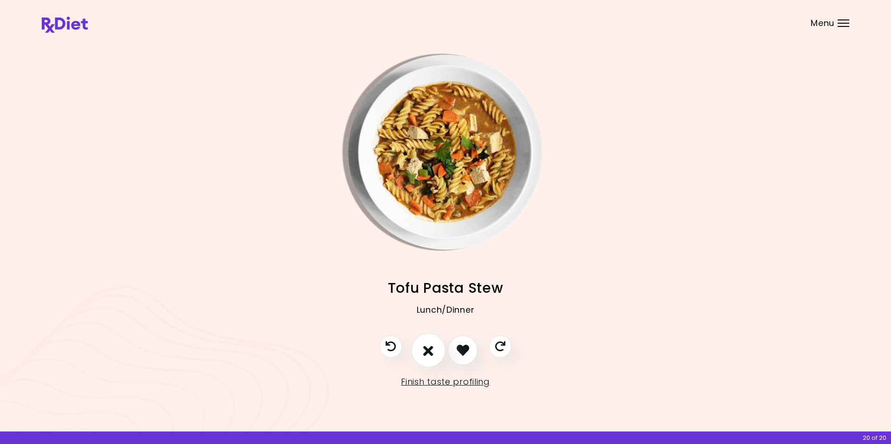
click at [427, 352] on icon "I don't like this recipe" at bounding box center [428, 350] width 10 height 14
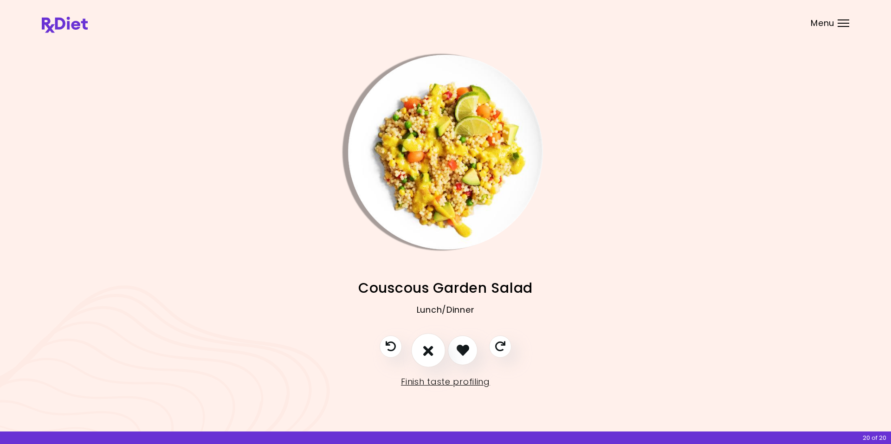
click at [427, 351] on icon "I don't like this recipe" at bounding box center [428, 350] width 10 height 14
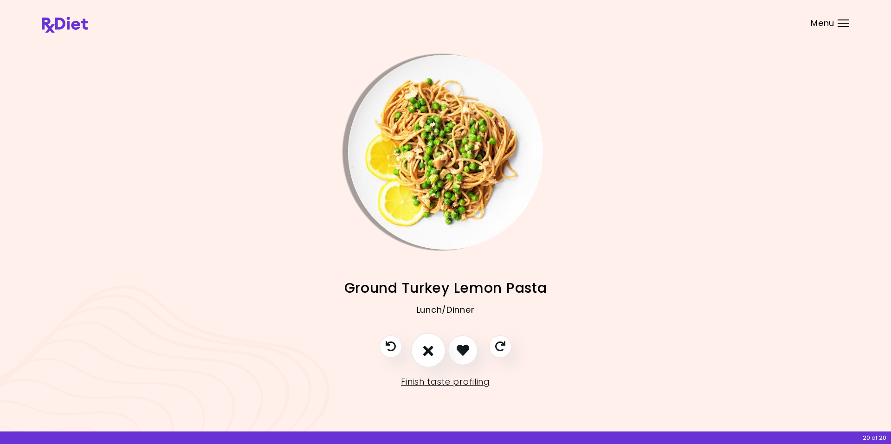
click at [426, 349] on icon "I don't like this recipe" at bounding box center [428, 350] width 10 height 14
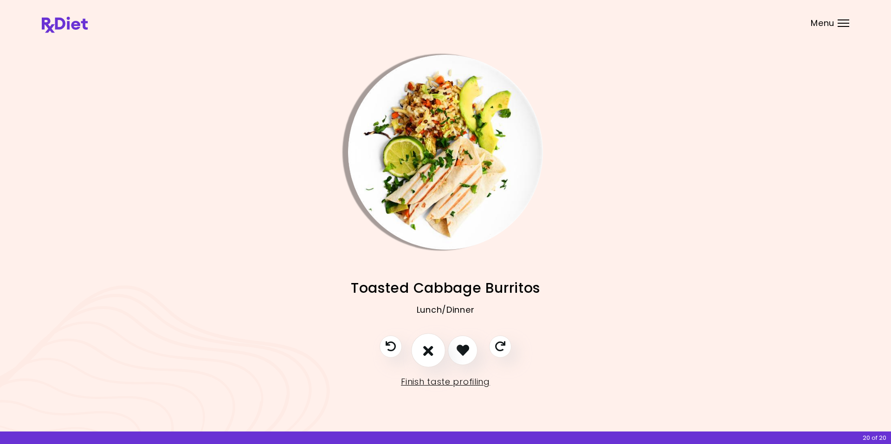
click at [426, 352] on icon "I don't like this recipe" at bounding box center [428, 350] width 10 height 14
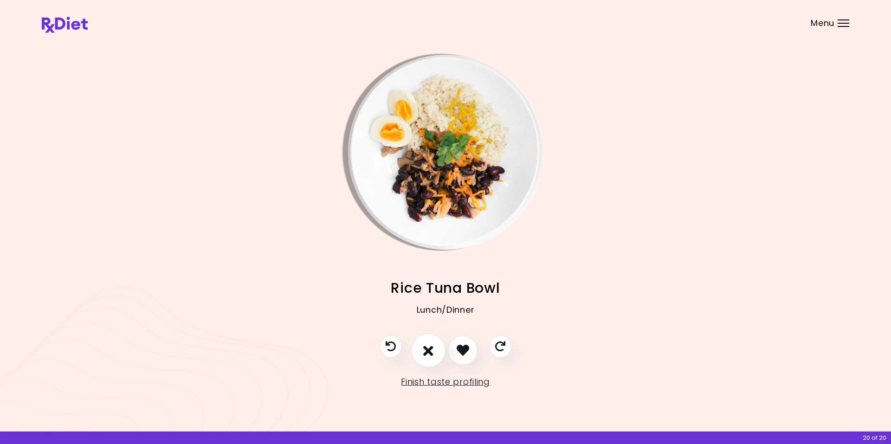
click at [426, 352] on icon "I don't like this recipe" at bounding box center [428, 350] width 10 height 14
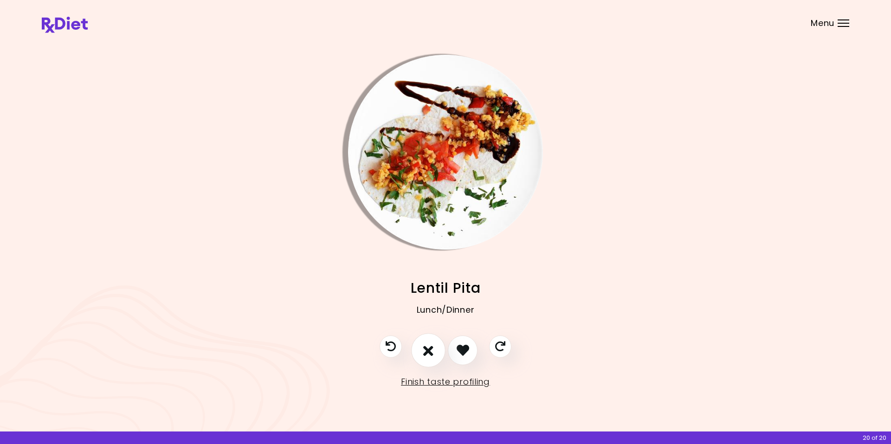
click at [426, 352] on icon "I don't like this recipe" at bounding box center [428, 350] width 10 height 14
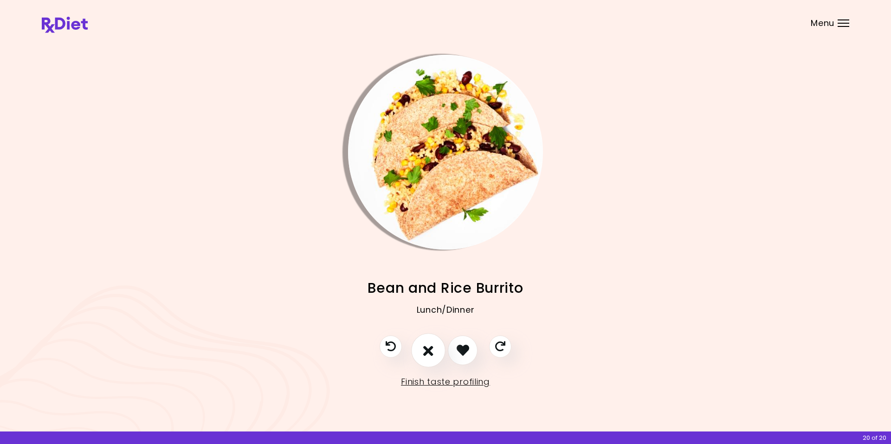
click at [426, 352] on icon "I don't like this recipe" at bounding box center [428, 350] width 10 height 14
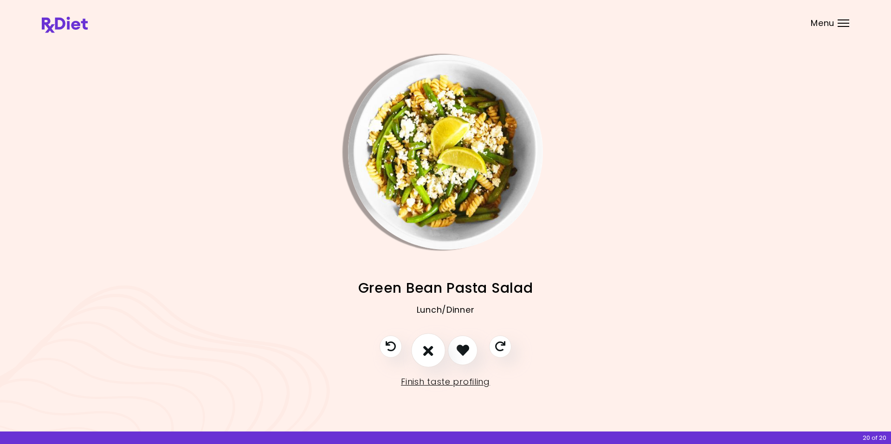
click at [426, 352] on icon "I don't like this recipe" at bounding box center [428, 350] width 10 height 14
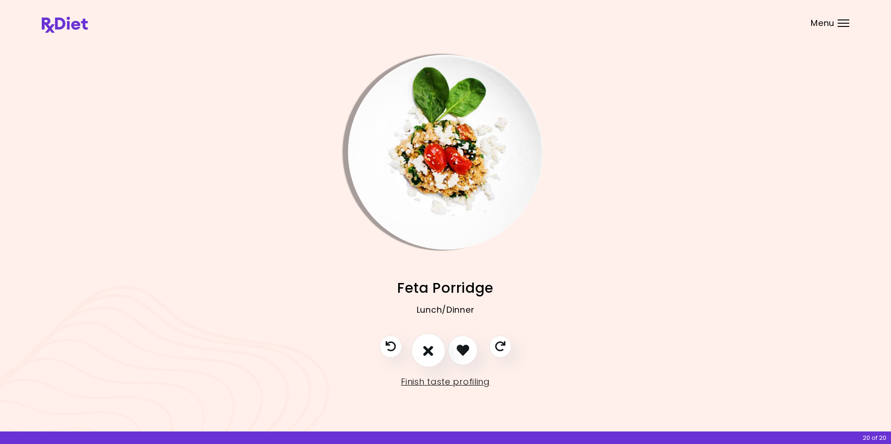
click at [426, 352] on icon "I don't like this recipe" at bounding box center [428, 350] width 10 height 14
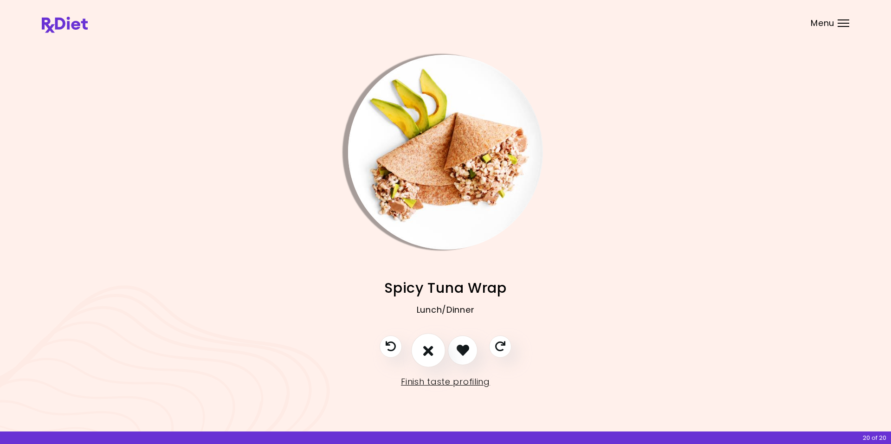
click at [426, 352] on icon "I don't like this recipe" at bounding box center [428, 350] width 10 height 14
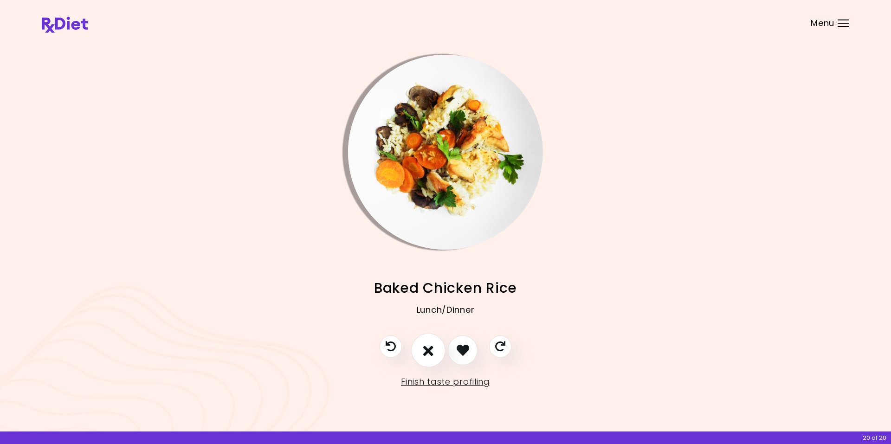
click at [426, 352] on icon "I don't like this recipe" at bounding box center [428, 350] width 10 height 14
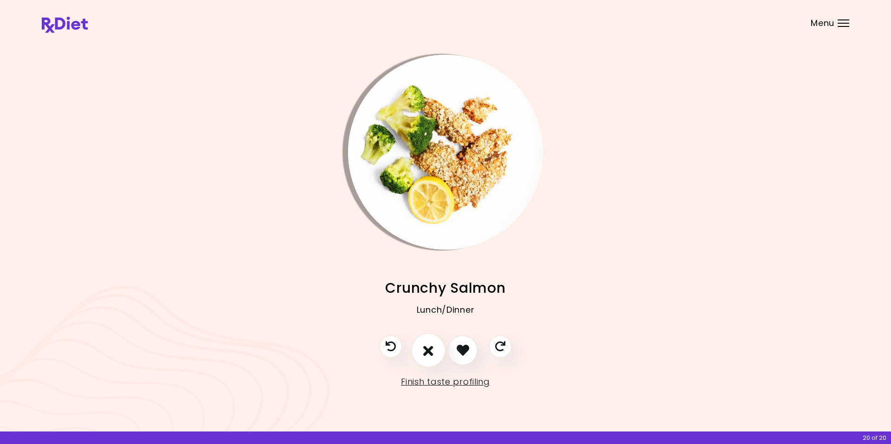
click at [426, 352] on icon "I don't like this recipe" at bounding box center [428, 350] width 10 height 14
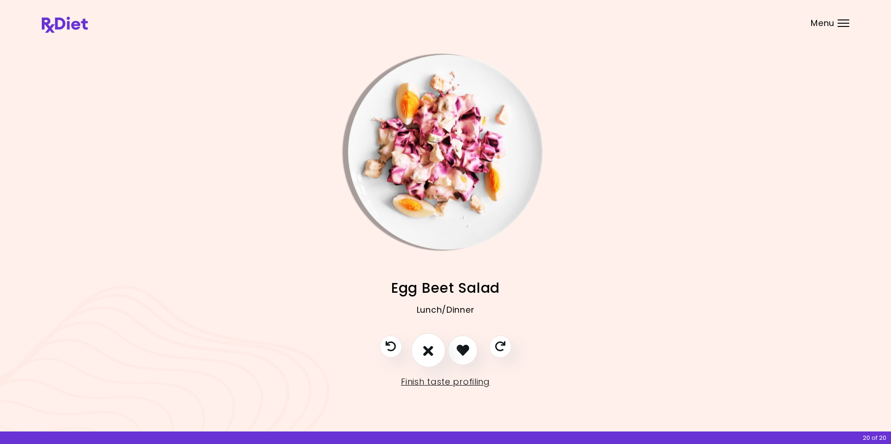
click at [426, 352] on icon "I don't like this recipe" at bounding box center [428, 350] width 10 height 14
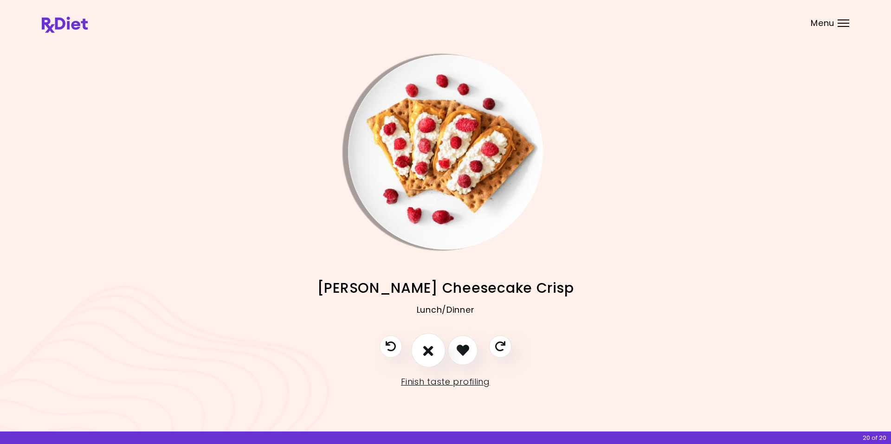
click at [426, 352] on icon "I don't like this recipe" at bounding box center [428, 350] width 10 height 14
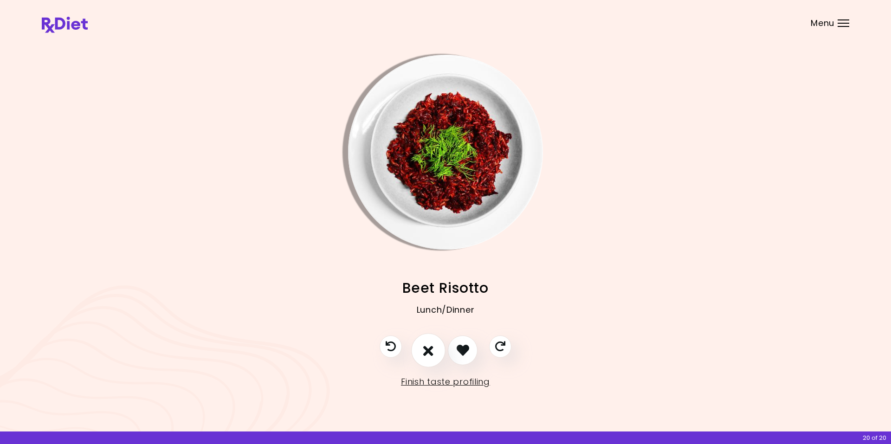
click at [428, 352] on icon "I don't like this recipe" at bounding box center [428, 350] width 10 height 14
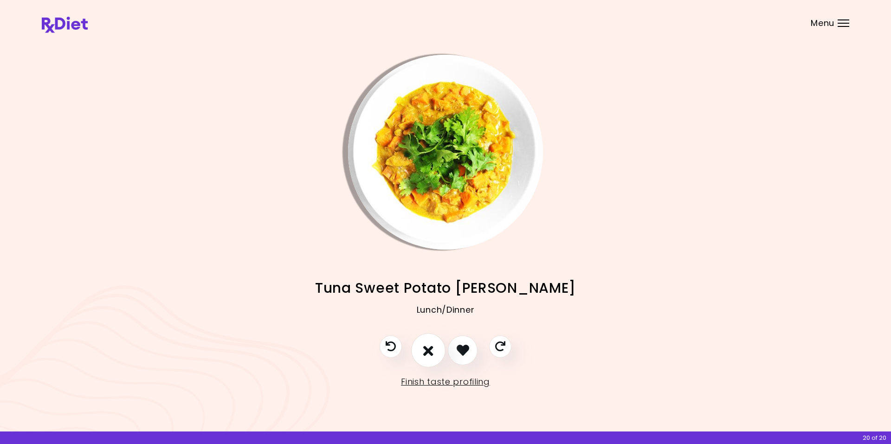
click at [428, 352] on icon "I don't like this recipe" at bounding box center [428, 350] width 10 height 14
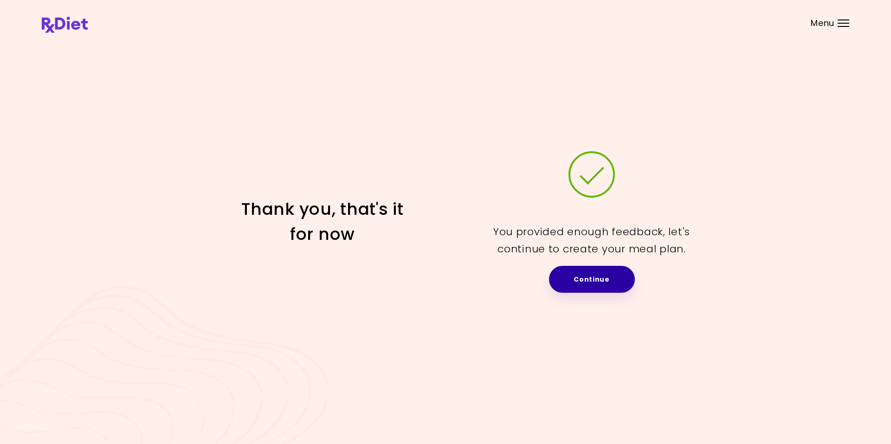
click at [587, 283] on link "Continue" at bounding box center [592, 279] width 86 height 27
select select "*"
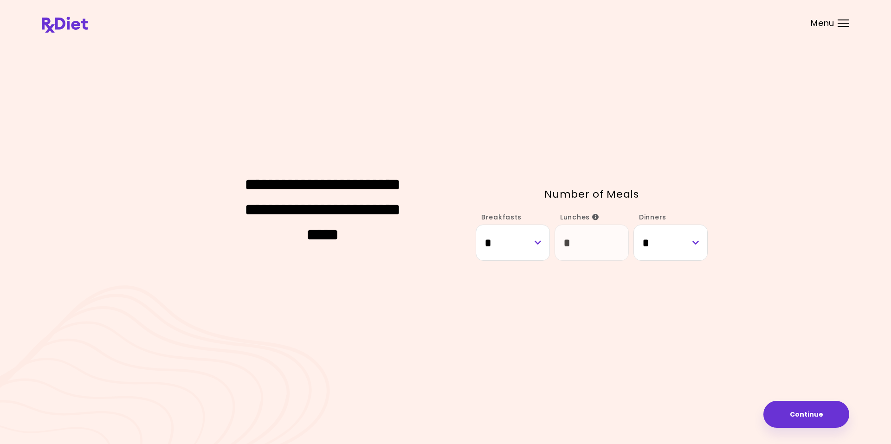
click at [594, 217] on icon "Info" at bounding box center [595, 217] width 7 height 6
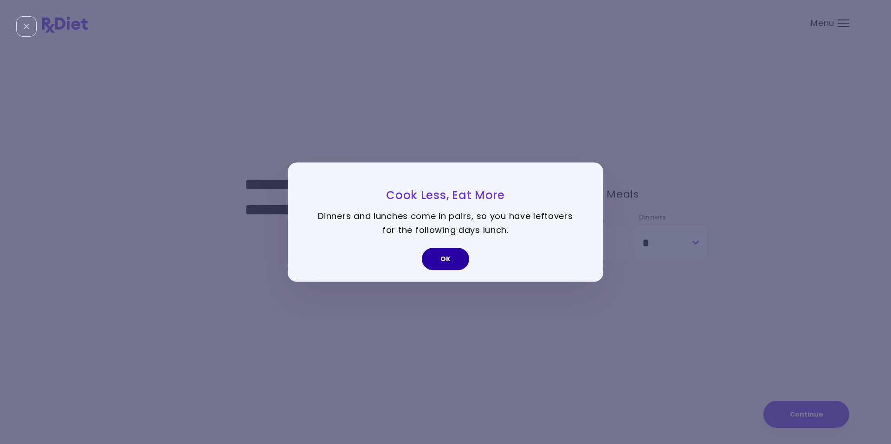
click at [439, 262] on button "OK" at bounding box center [445, 259] width 47 height 22
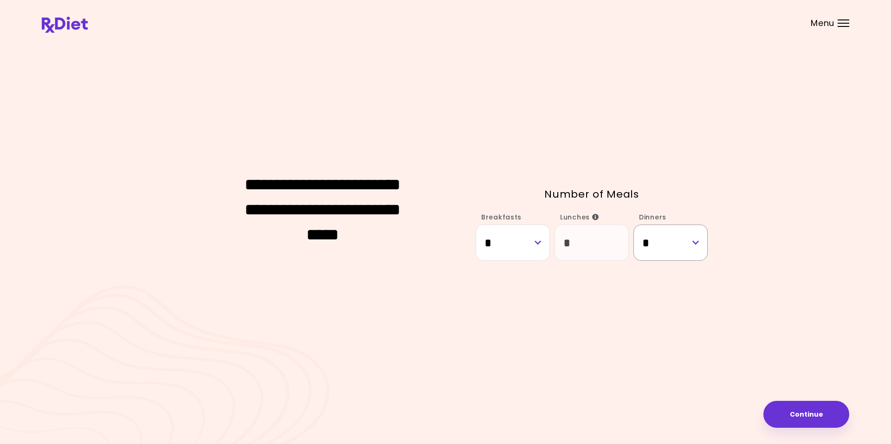
click at [694, 244] on select "* * *" at bounding box center [670, 243] width 74 height 36
select select "*"
click at [633, 225] on select "* * *" at bounding box center [670, 243] width 74 height 36
select select "*"
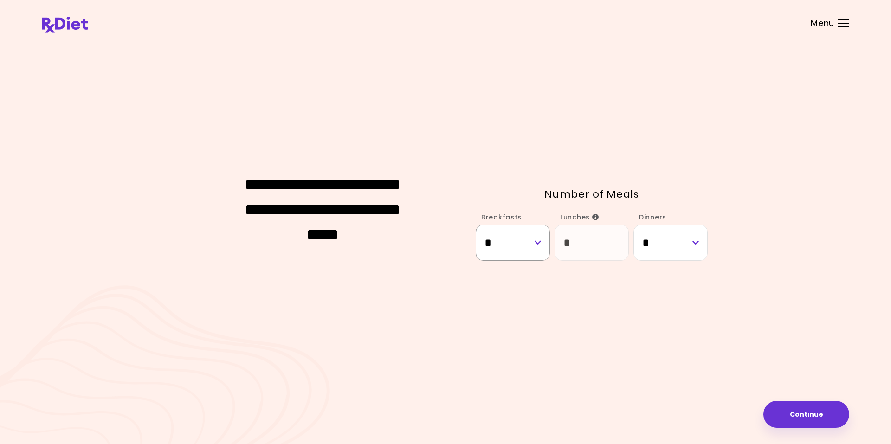
click at [535, 244] on select "* * *" at bounding box center [513, 243] width 74 height 36
select select "*"
click at [476, 225] on select "* * *" at bounding box center [513, 243] width 74 height 36
select select "*"
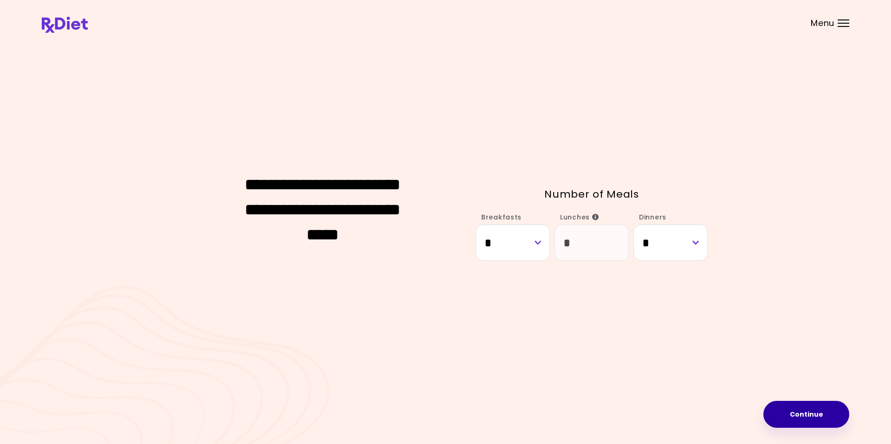
click at [795, 415] on button "Continue" at bounding box center [806, 414] width 86 height 27
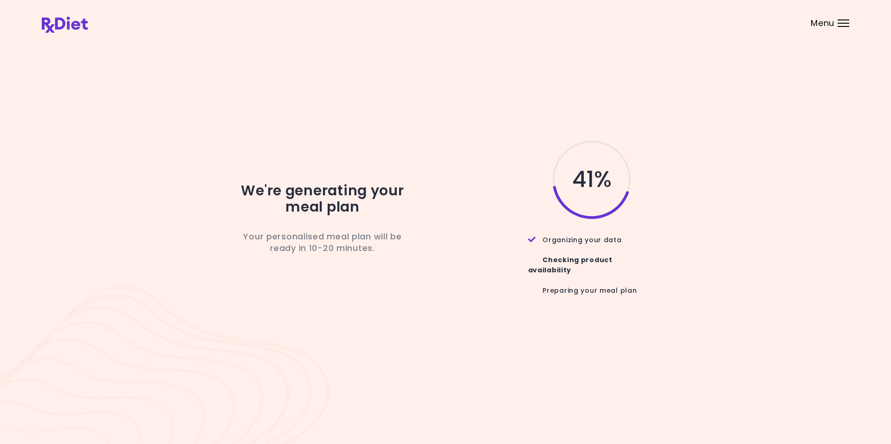
click at [843, 26] on div "Menu" at bounding box center [844, 22] width 12 height 7
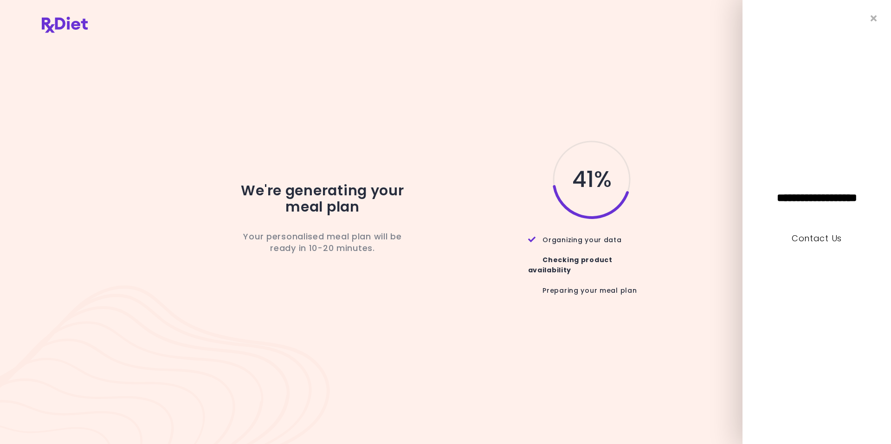
click at [642, 76] on div "We're generating your meal plan Your personalised meal plan will be ready in 10…" at bounding box center [445, 221] width 807 height 365
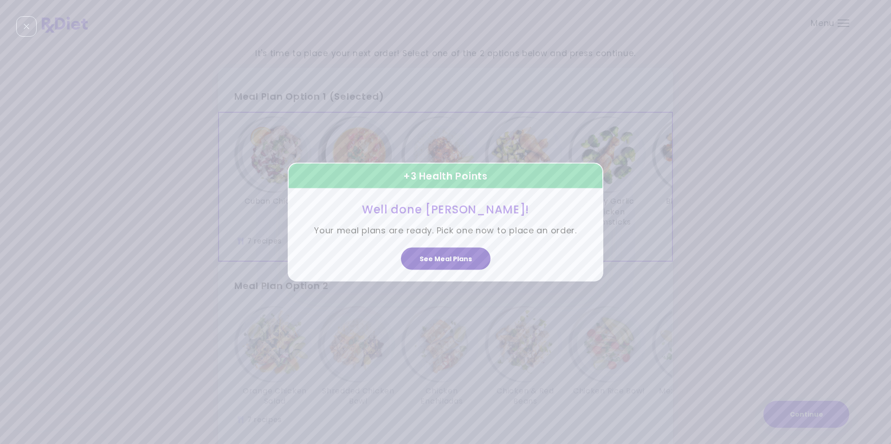
click at [454, 261] on button "See Meal Plans" at bounding box center [446, 259] width 90 height 22
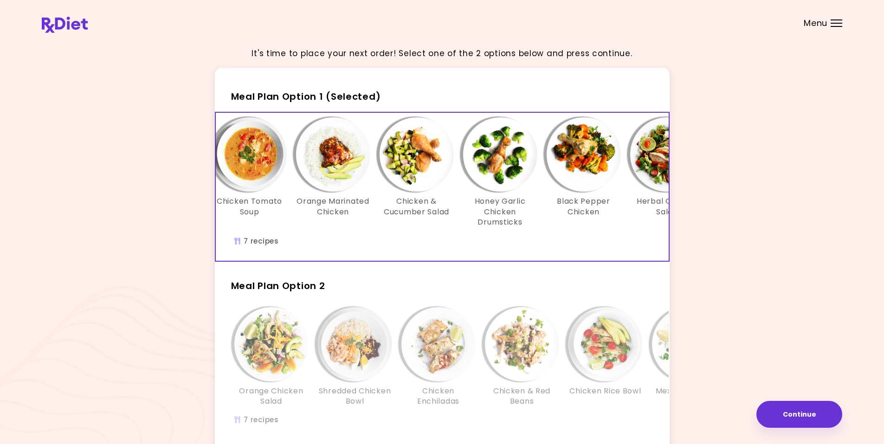
scroll to position [0, 136]
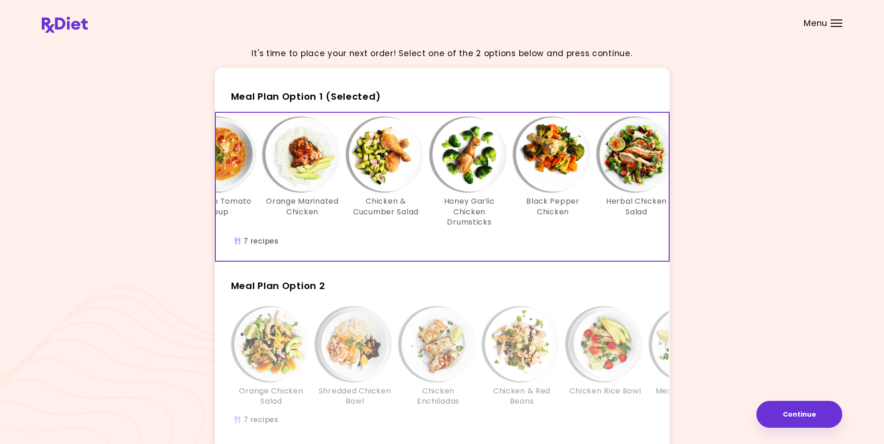
click at [470, 174] on img "Info - Honey Garlic Chicken Drumsticks - Meal Plan Option 1 (Selected)" at bounding box center [469, 154] width 74 height 74
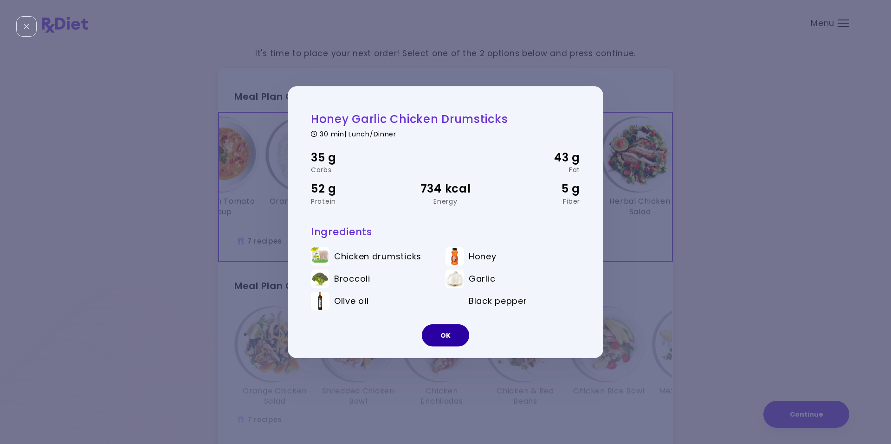
click at [439, 336] on button "OK" at bounding box center [445, 335] width 47 height 22
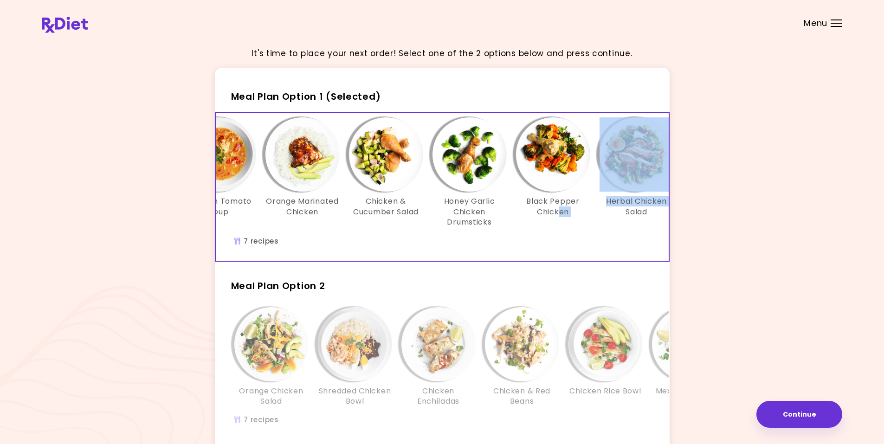
drag, startPoint x: 559, startPoint y: 234, endPoint x: 595, endPoint y: 243, distance: 37.7
click at [595, 243] on div "Cuban Chicken Chicken Tomato Soup Orange Marinated Chicken Chicken & Cucumber S…" at bounding box center [386, 187] width 612 height 148
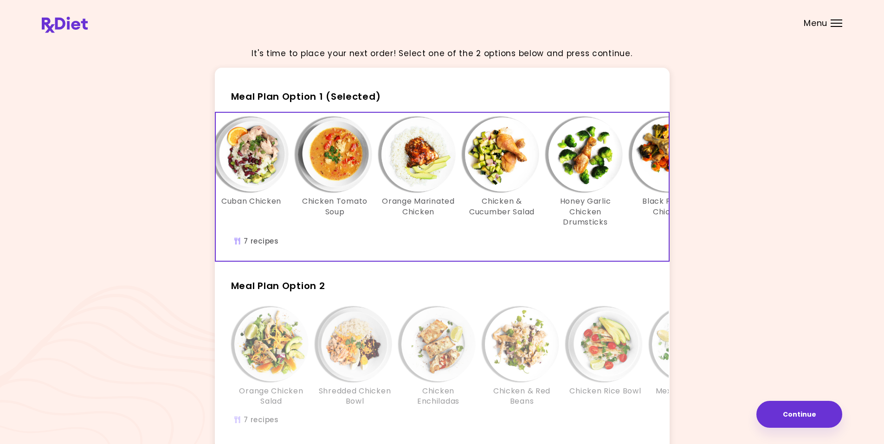
scroll to position [0, 0]
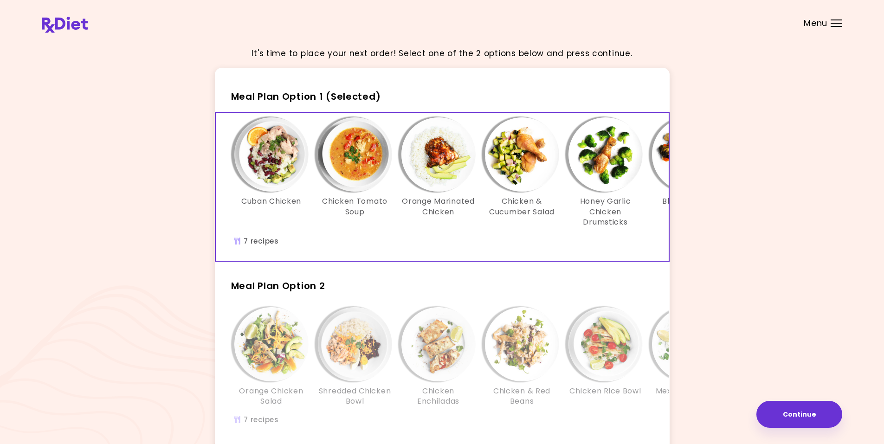
click at [351, 248] on div "Cuban Chicken Chicken Tomato Soup Orange Marinated Chicken Chicken & Cucumber S…" at bounding box center [522, 187] width 612 height 148
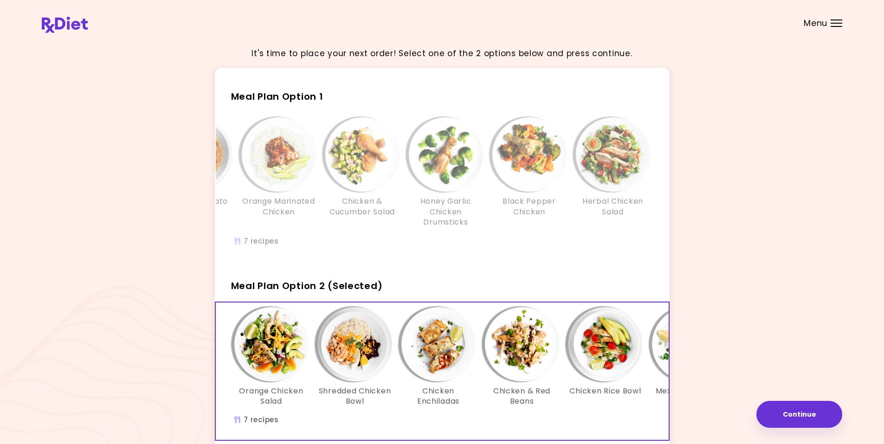
drag, startPoint x: 536, startPoint y: 228, endPoint x: 555, endPoint y: 230, distance: 19.1
click at [555, 230] on div "Cuban Chicken Chicken Tomato Soup Orange Marinated Chicken Chicken & Cucumber S…" at bounding box center [362, 176] width 585 height 119
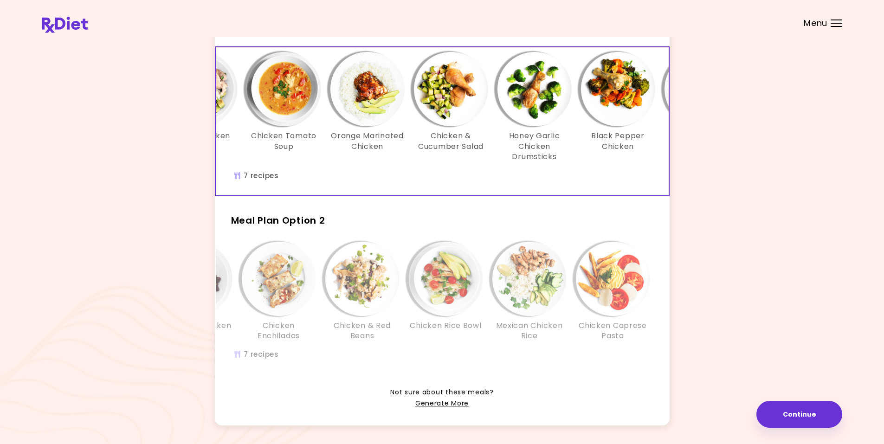
scroll to position [0, 73]
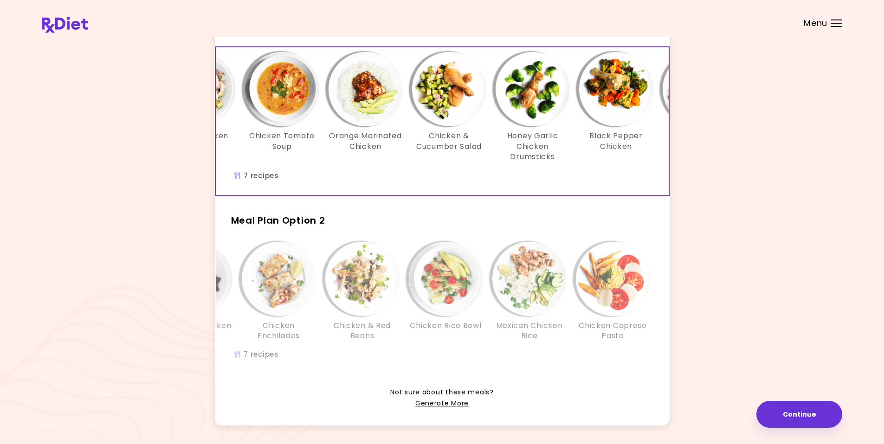
click at [611, 90] on img "Info - Black Pepper Chicken - Meal Plan Option 1 (Selected)" at bounding box center [616, 89] width 74 height 74
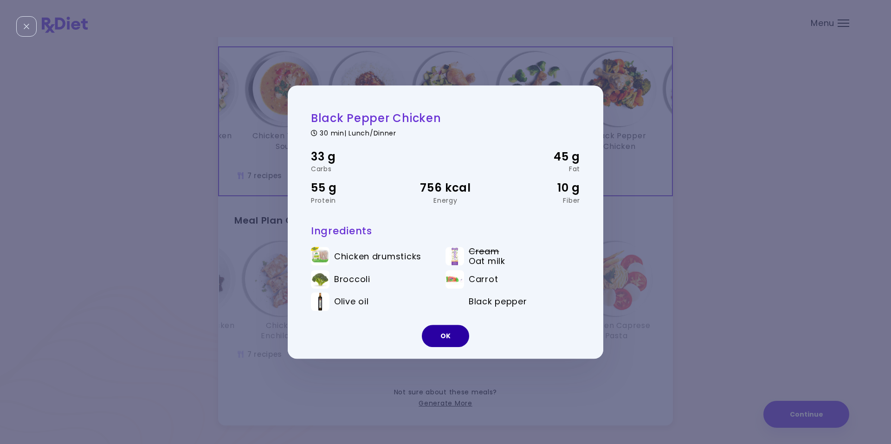
click at [443, 336] on button "OK" at bounding box center [445, 336] width 47 height 22
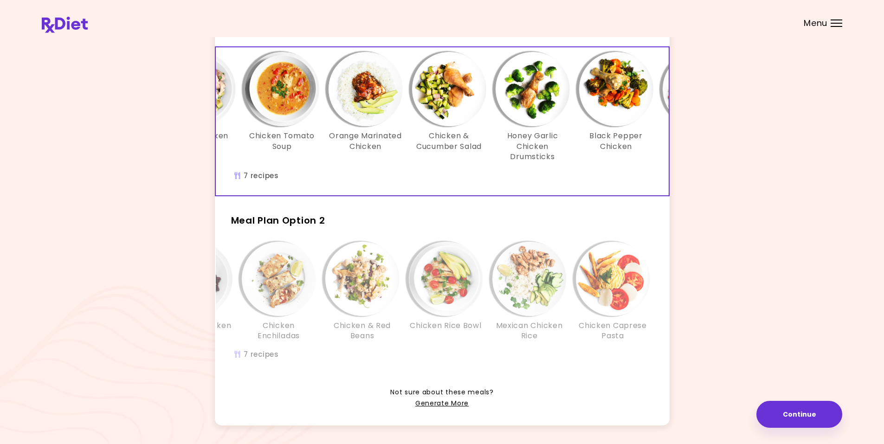
click at [357, 97] on img "Info - Orange Marinated Chicken - Meal Plan Option 1 (Selected)" at bounding box center [366, 89] width 74 height 74
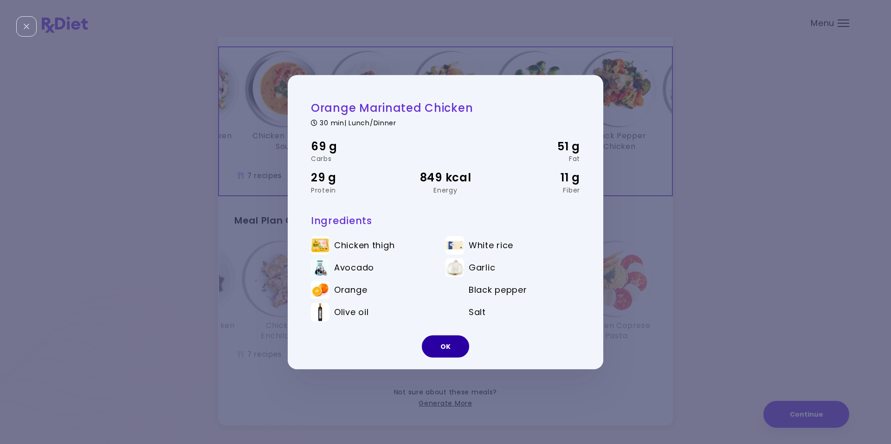
click at [442, 349] on button "OK" at bounding box center [445, 346] width 47 height 22
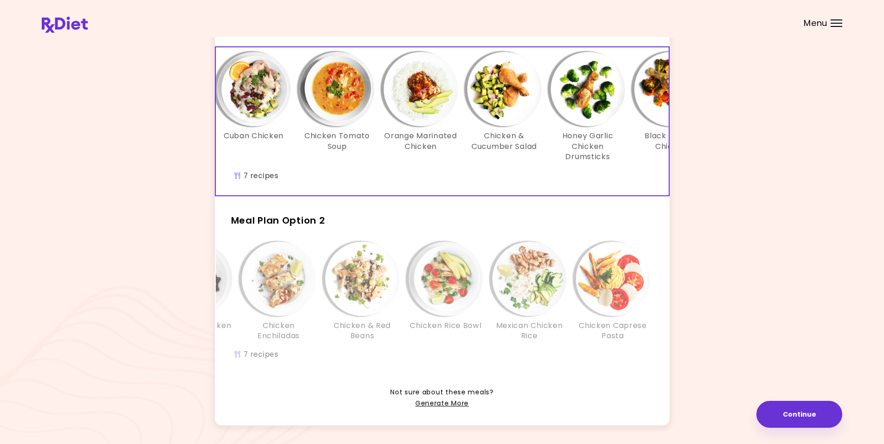
scroll to position [0, 0]
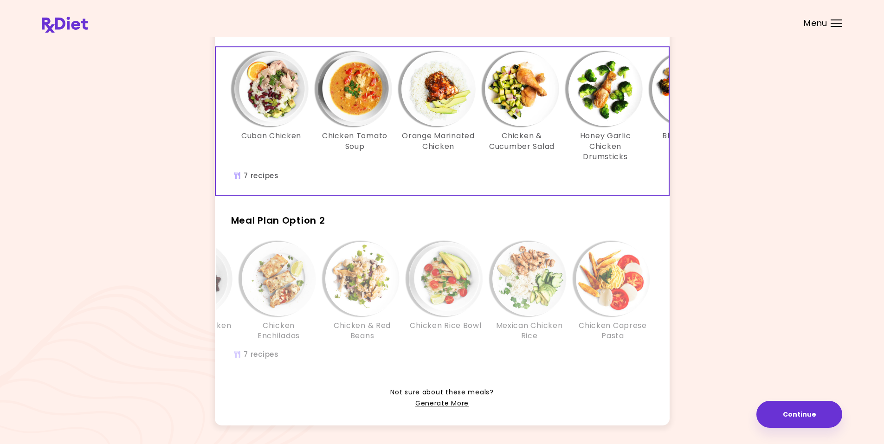
click at [267, 102] on img "Info - Cuban Chicken - Meal Plan Option 1 (Selected)" at bounding box center [271, 89] width 74 height 74
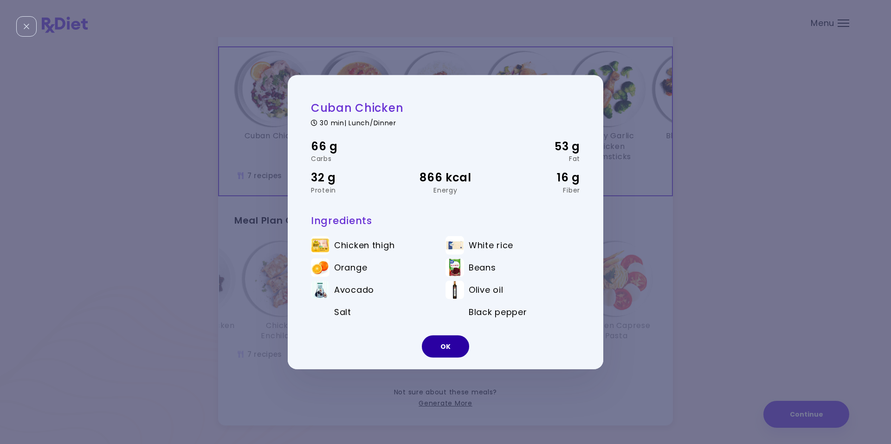
click at [436, 348] on button "OK" at bounding box center [445, 346] width 47 height 22
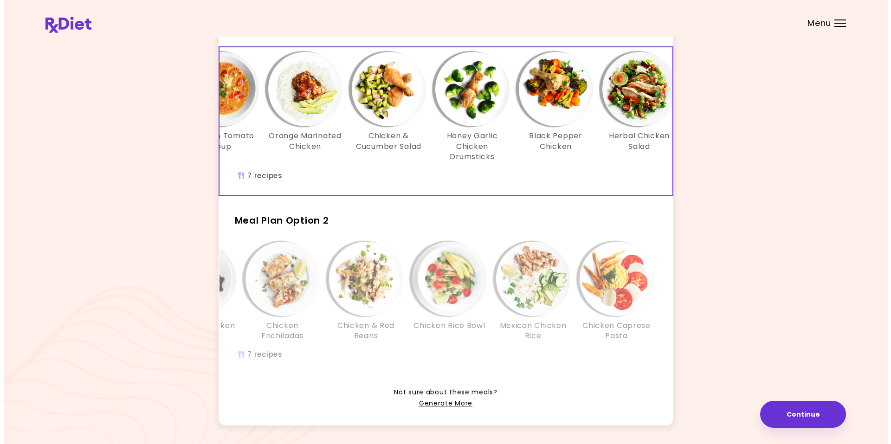
scroll to position [0, 160]
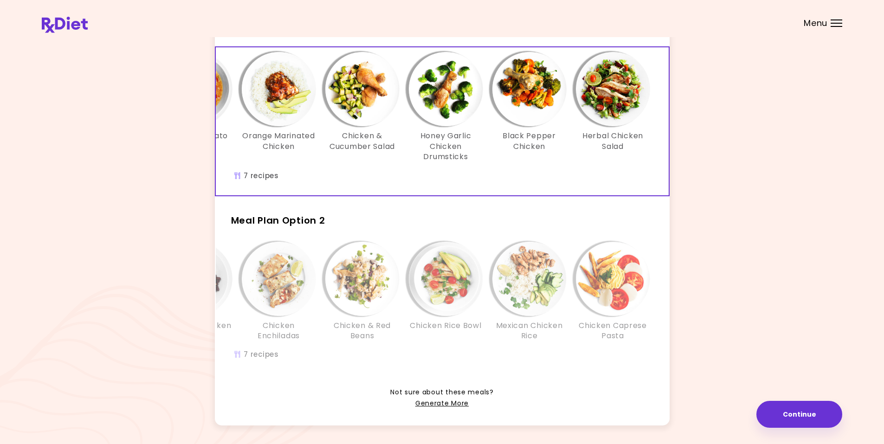
click at [526, 93] on img "Info - Black Pepper Chicken - Meal Plan Option 1 (Selected)" at bounding box center [529, 89] width 74 height 74
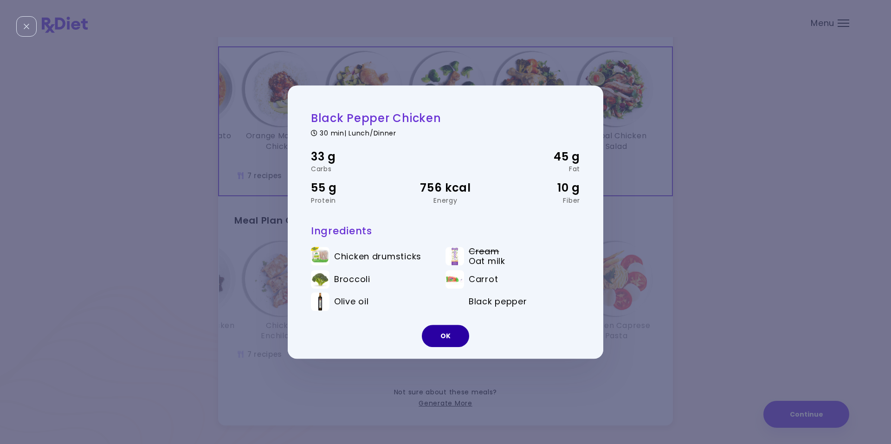
click at [448, 338] on button "OK" at bounding box center [445, 336] width 47 height 22
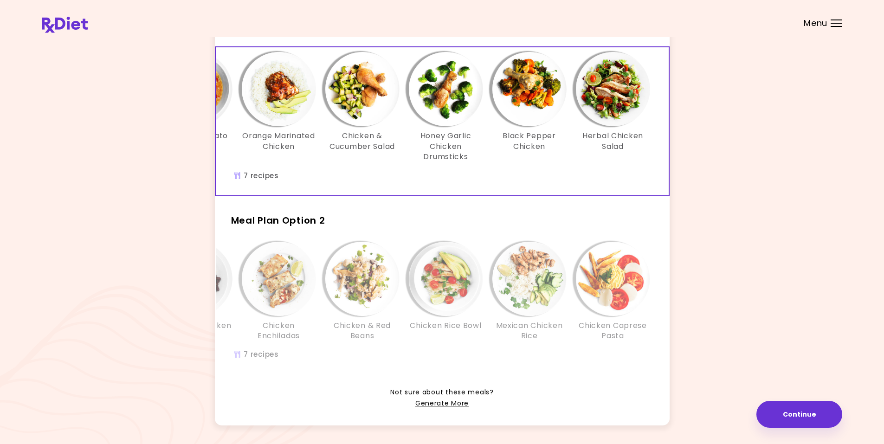
click at [613, 88] on img "Info - Herbal Chicken Salad - Meal Plan Option 1 (Selected)" at bounding box center [613, 89] width 74 height 74
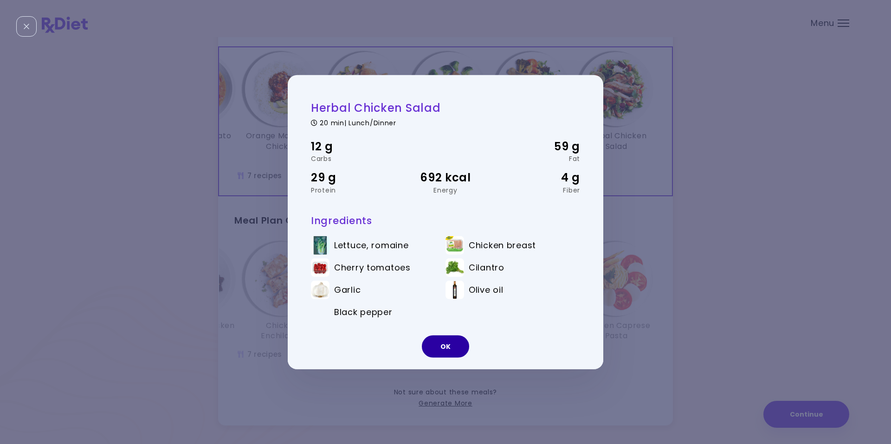
click at [438, 342] on button "OK" at bounding box center [445, 346] width 47 height 22
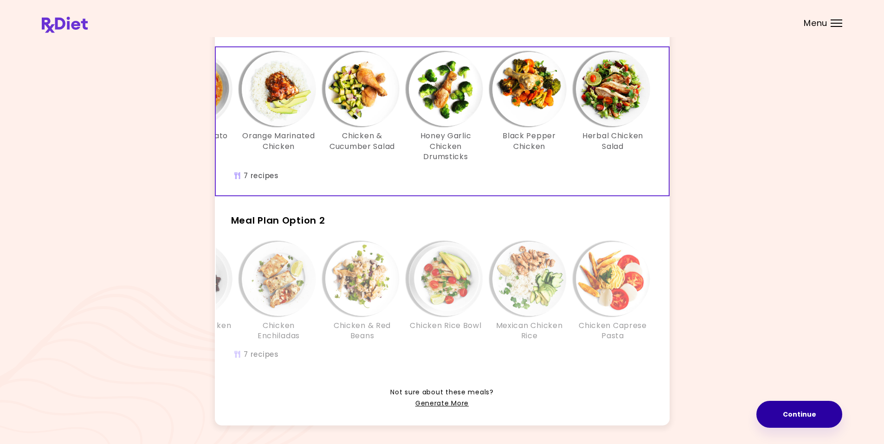
click at [783, 420] on button "Continue" at bounding box center [799, 414] width 86 height 27
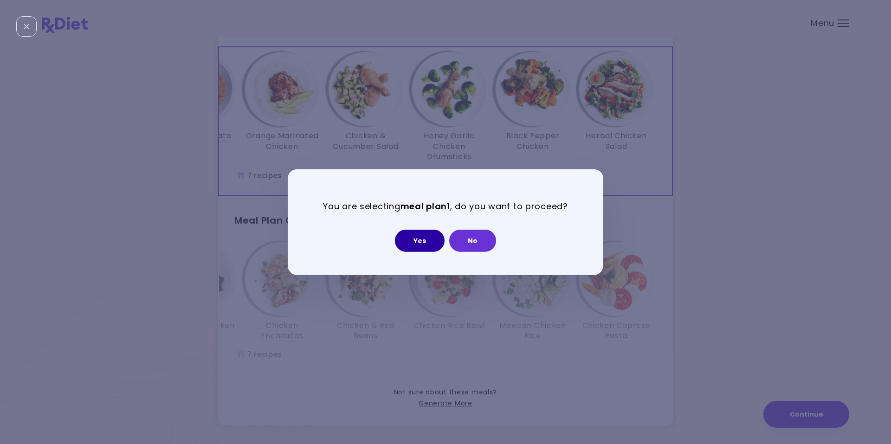
click at [416, 243] on button "Yes" at bounding box center [420, 241] width 50 height 22
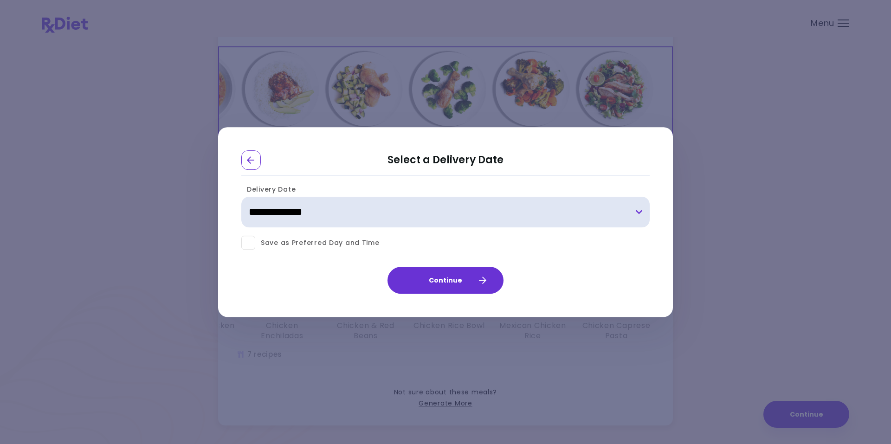
click at [637, 213] on select "**********" at bounding box center [445, 212] width 408 height 31
select select "**********"
click at [241, 197] on select "**********" at bounding box center [445, 212] width 408 height 31
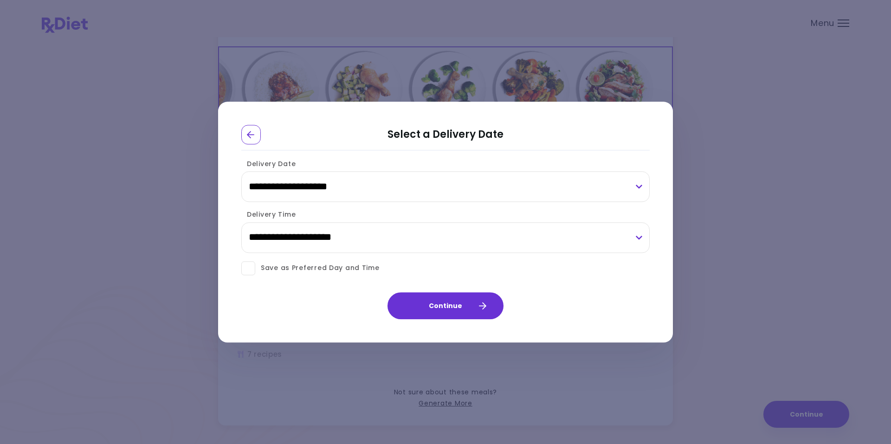
click at [249, 270] on span at bounding box center [248, 268] width 14 height 14
click at [463, 307] on button "Continue" at bounding box center [445, 305] width 116 height 27
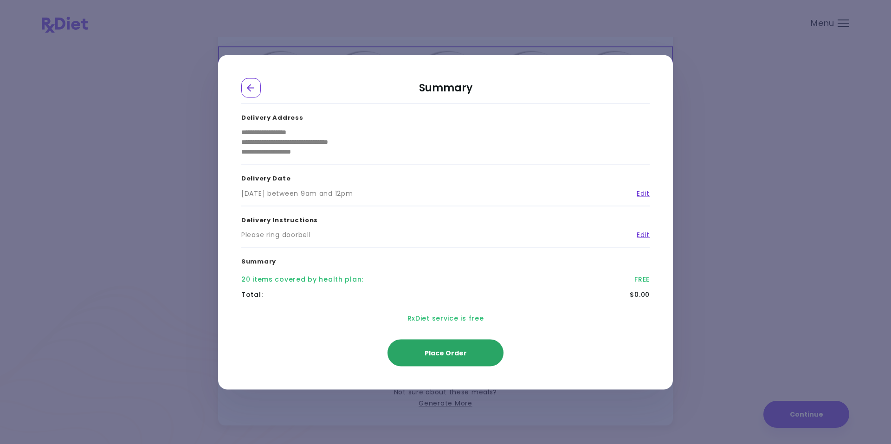
click at [438, 351] on span "Place Order" at bounding box center [446, 352] width 42 height 9
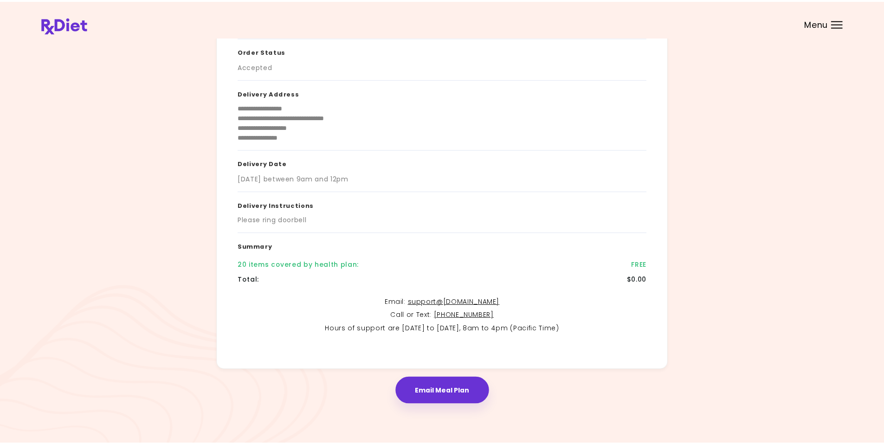
scroll to position [51, 0]
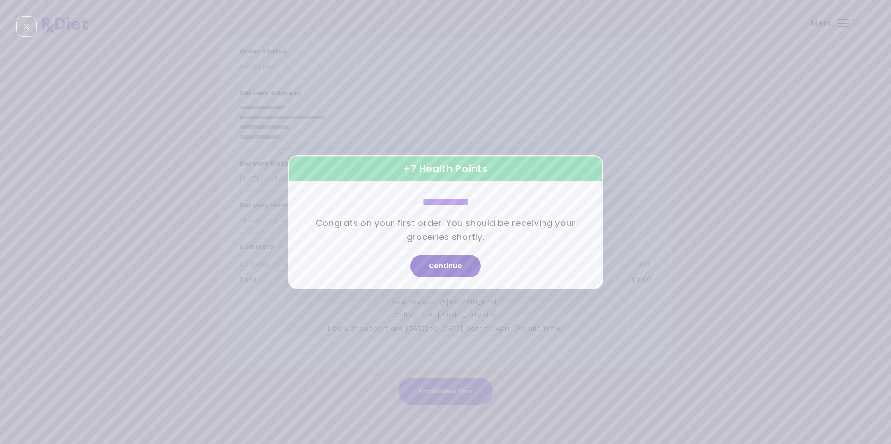
click at [447, 267] on button "Continue" at bounding box center [445, 266] width 71 height 22
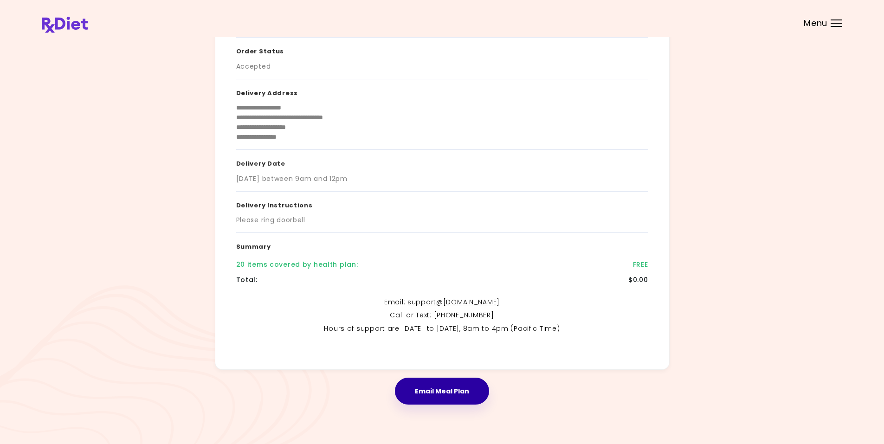
click at [442, 393] on button "Email Meal Plan" at bounding box center [442, 391] width 94 height 27
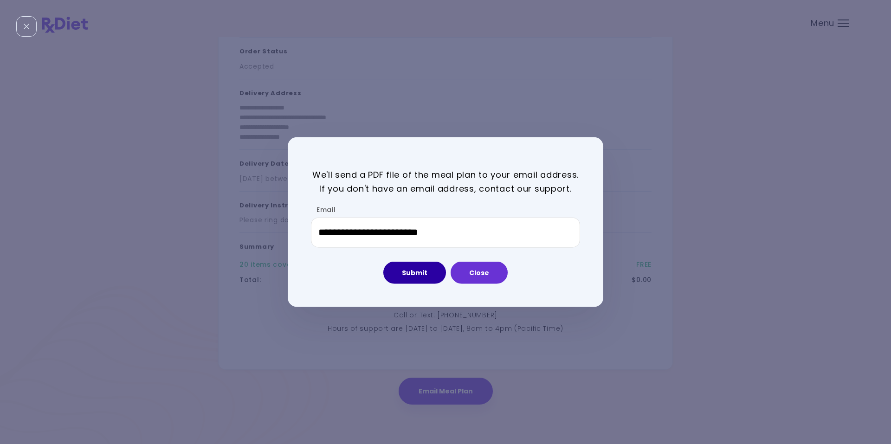
click at [408, 273] on button "Submit" at bounding box center [414, 273] width 63 height 22
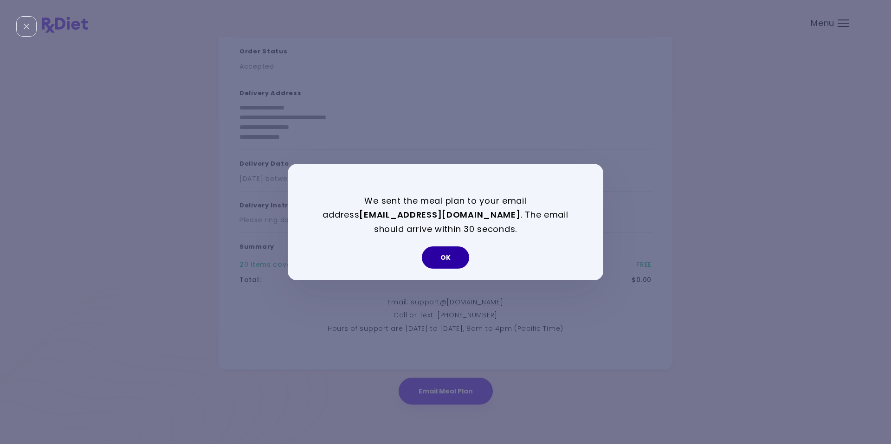
click at [447, 254] on button "OK" at bounding box center [445, 257] width 47 height 22
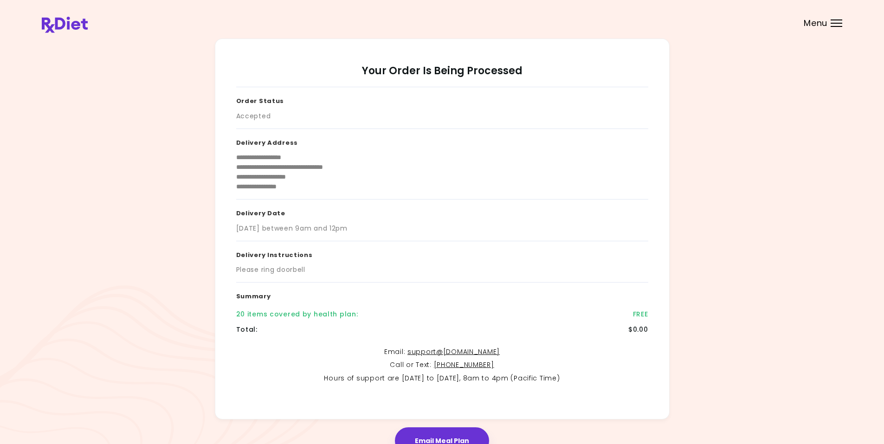
scroll to position [0, 0]
